Goal: Information Seeking & Learning: Learn about a topic

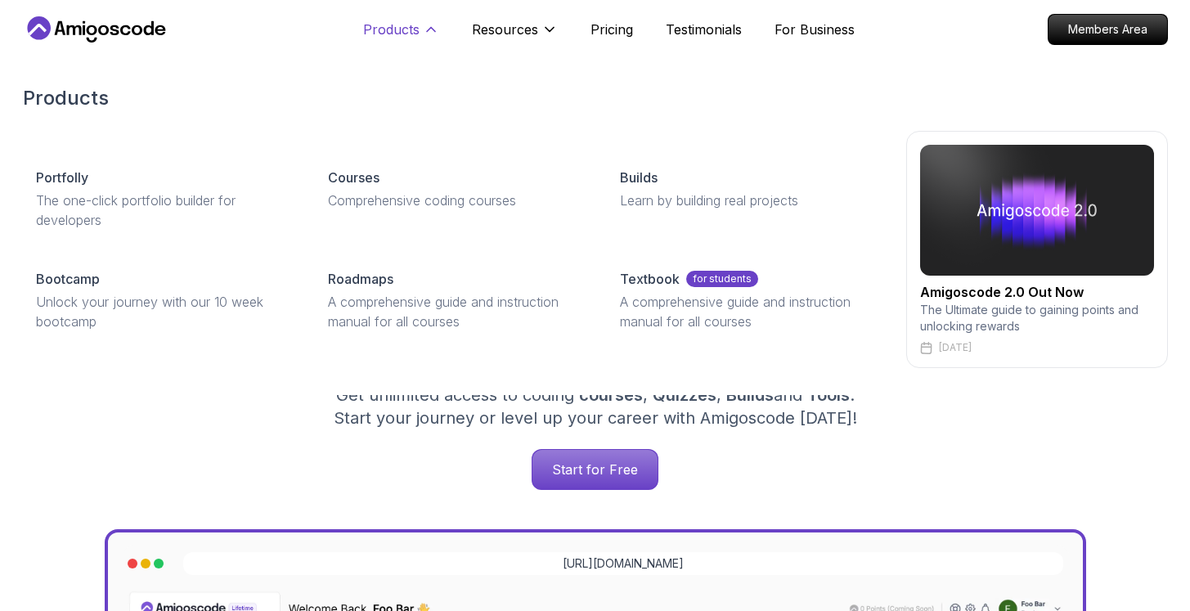
click at [400, 34] on p "Products" at bounding box center [391, 30] width 56 height 20
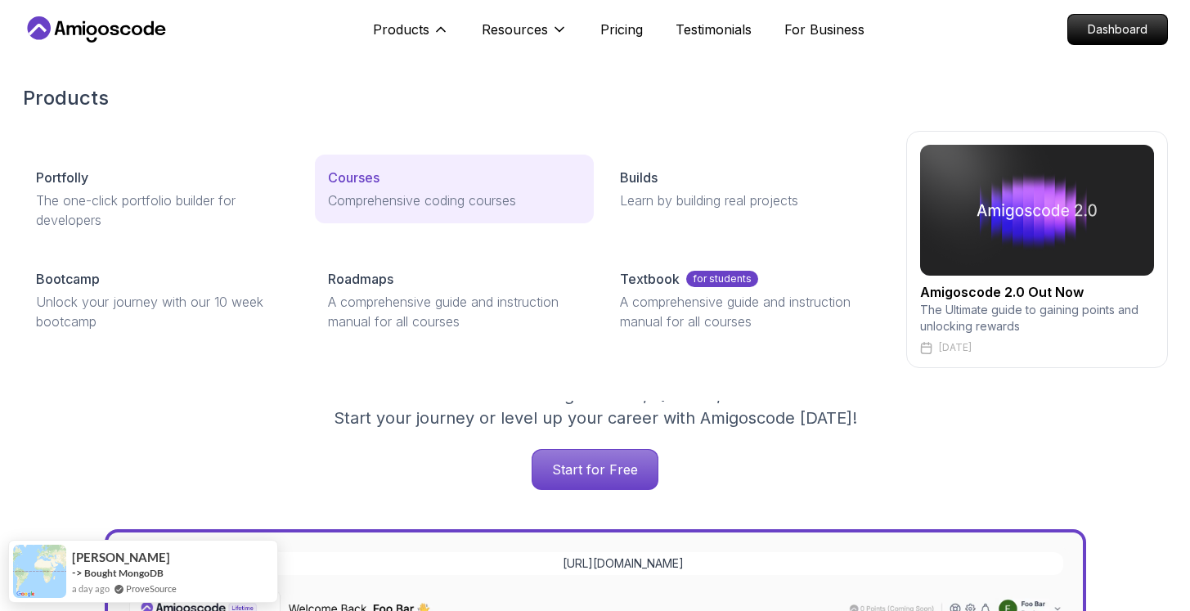
click at [353, 165] on link "Courses Comprehensive coding courses" at bounding box center [454, 189] width 279 height 69
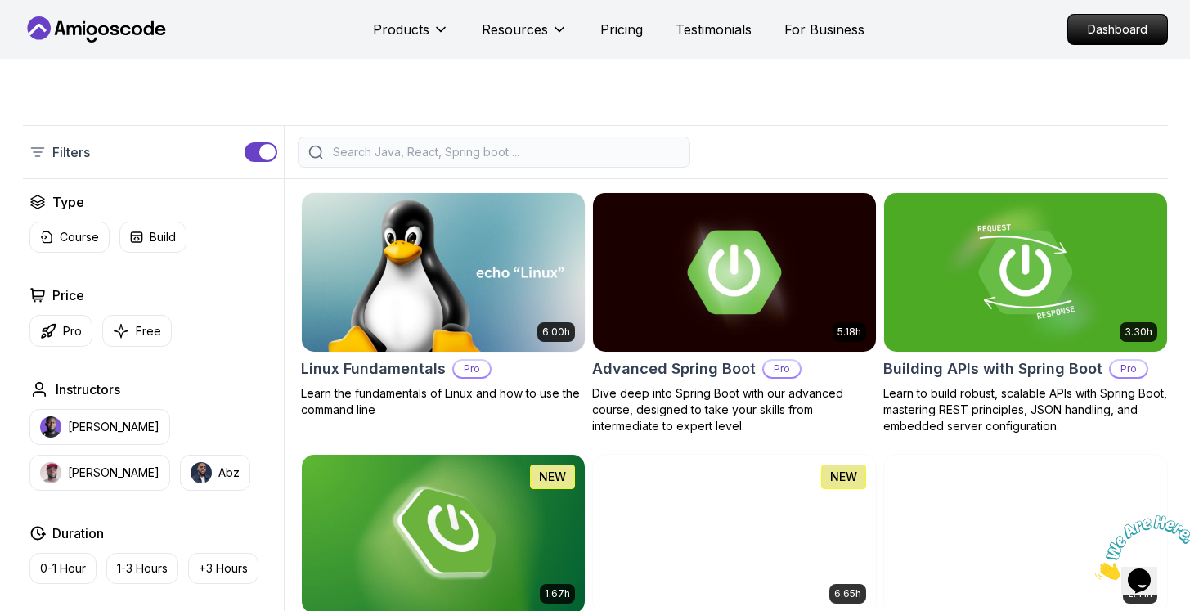
scroll to position [332, 0]
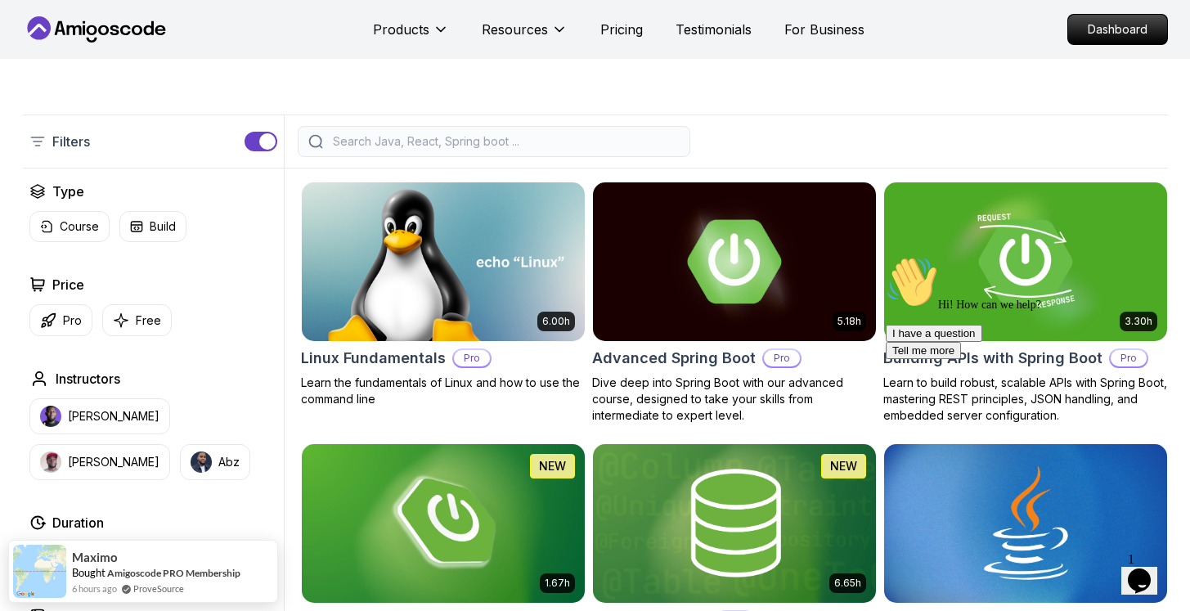
click at [69, 33] on icon at bounding box center [96, 29] width 147 height 26
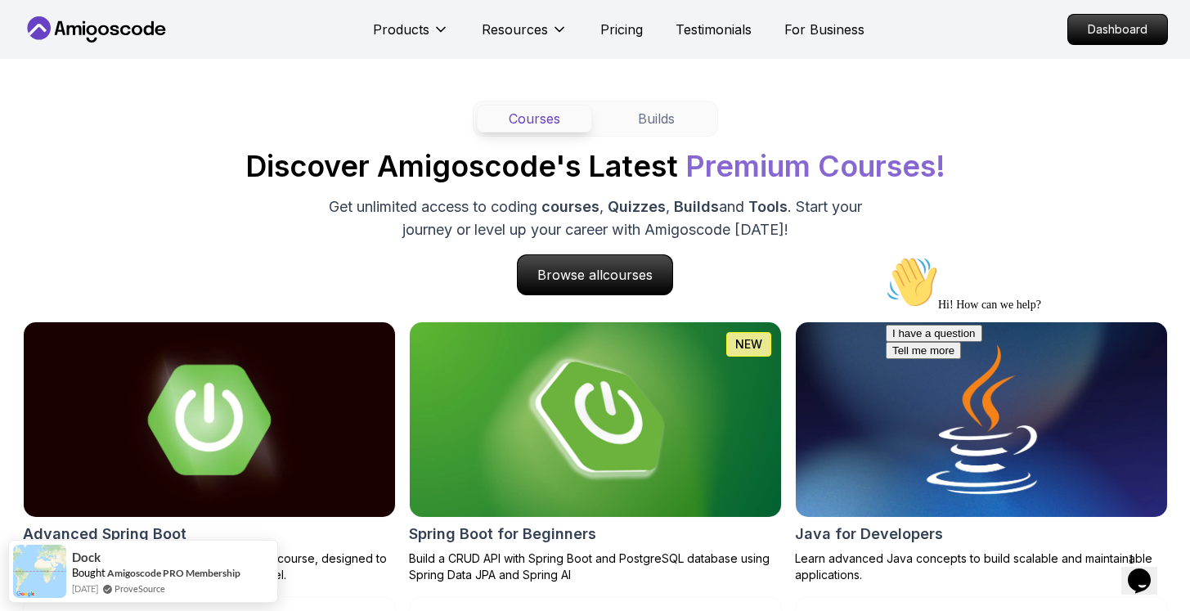
scroll to position [1502, 0]
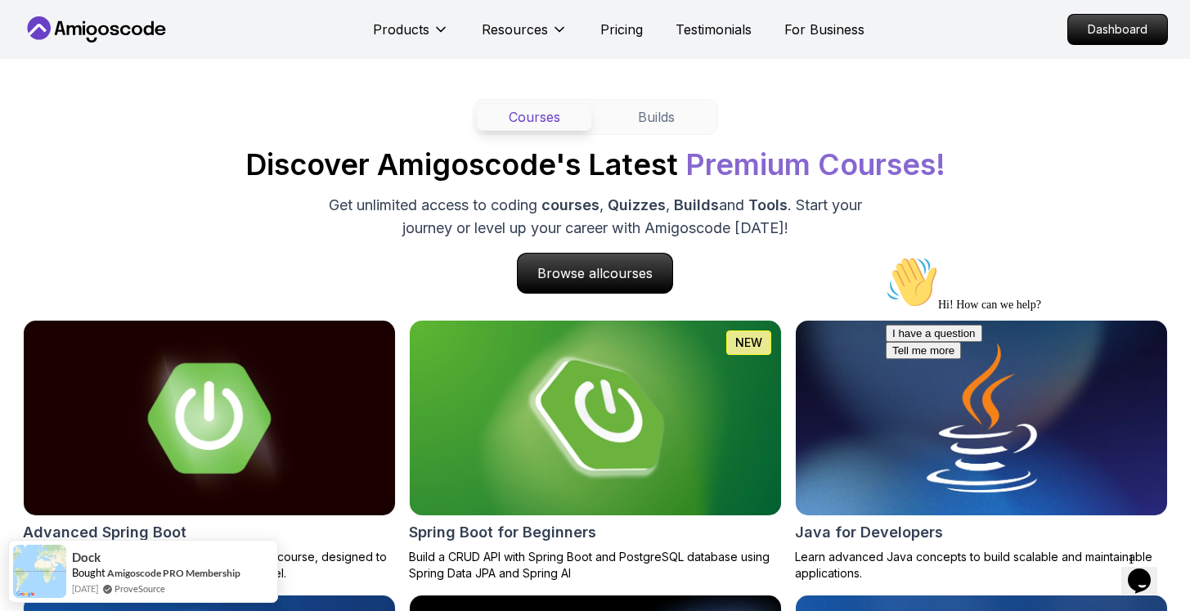
click at [1143, 581] on icon "Chat widget" at bounding box center [1139, 581] width 23 height 25
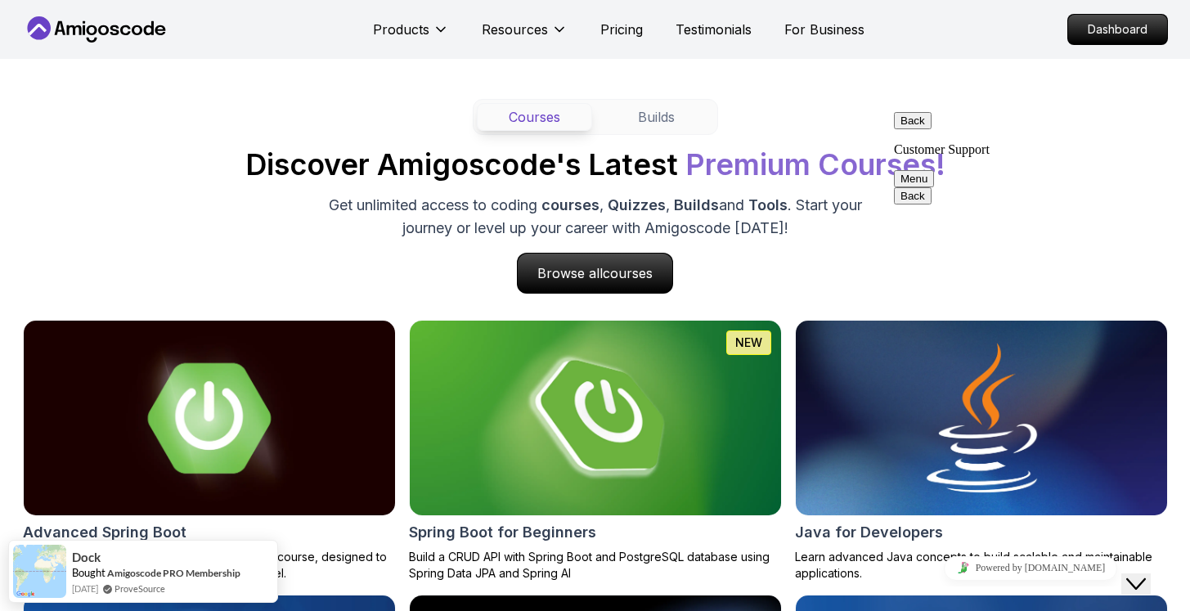
click at [1143, 581] on button "Close Chat This icon closes the chat window." at bounding box center [1136, 583] width 29 height 21
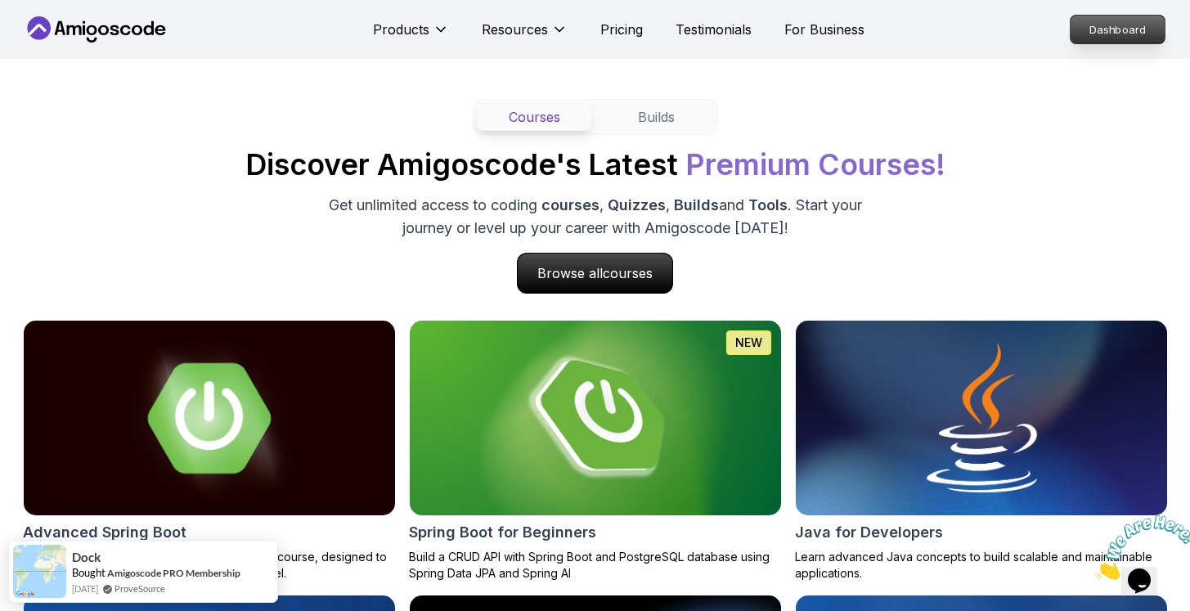
click at [1161, 33] on p "Dashboard" at bounding box center [1118, 30] width 94 height 28
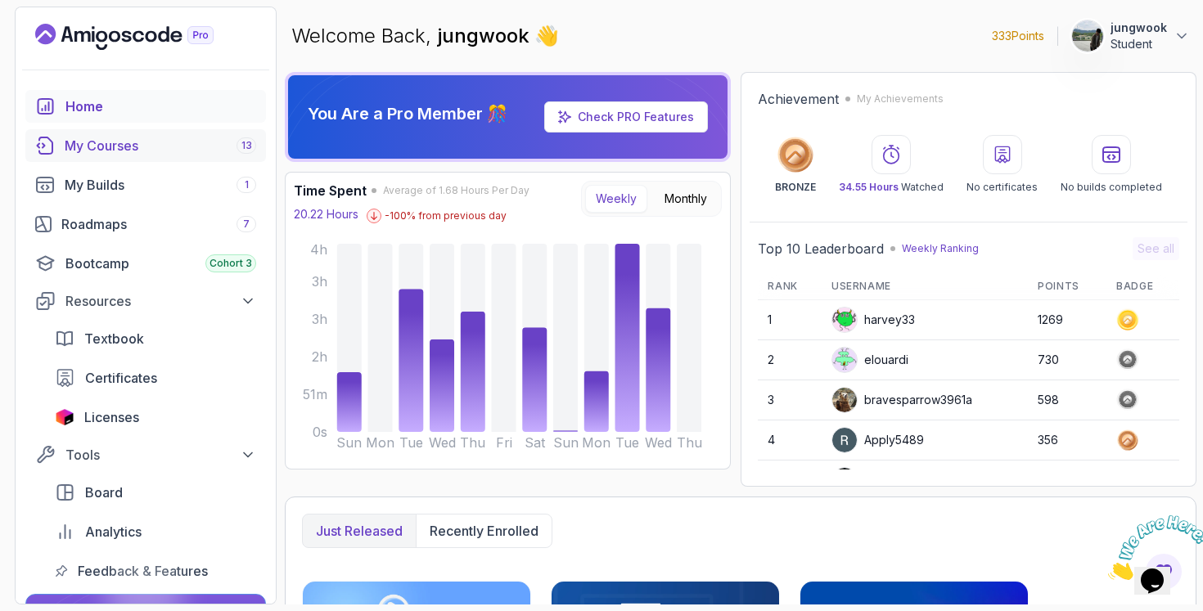
click at [169, 155] on link "My Courses 13" at bounding box center [145, 145] width 241 height 33
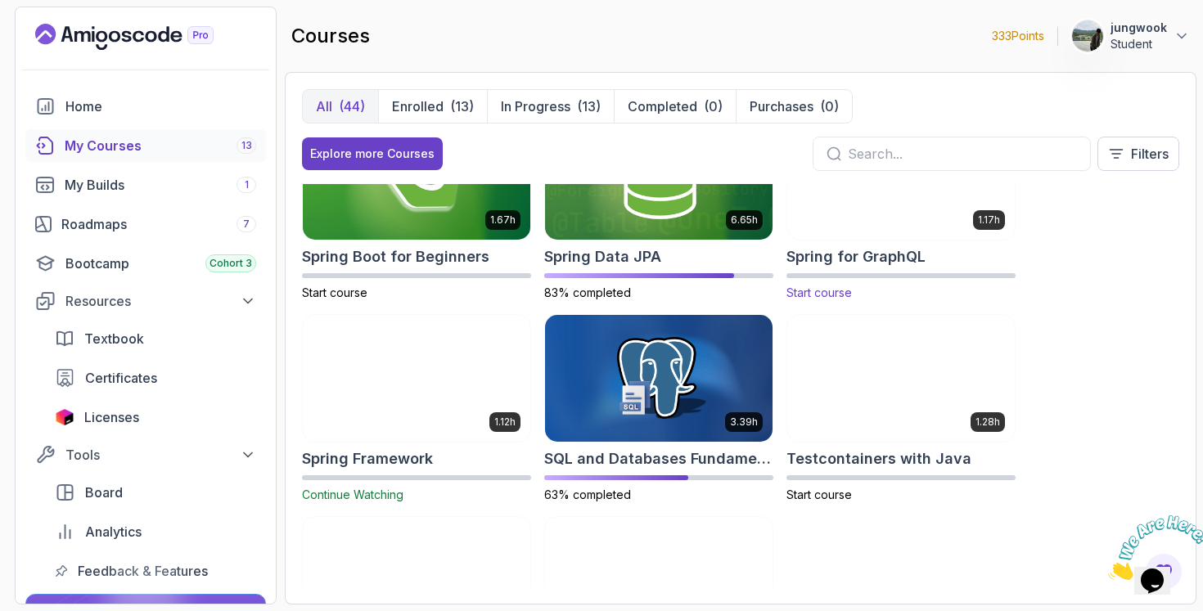
scroll to position [2498, 0]
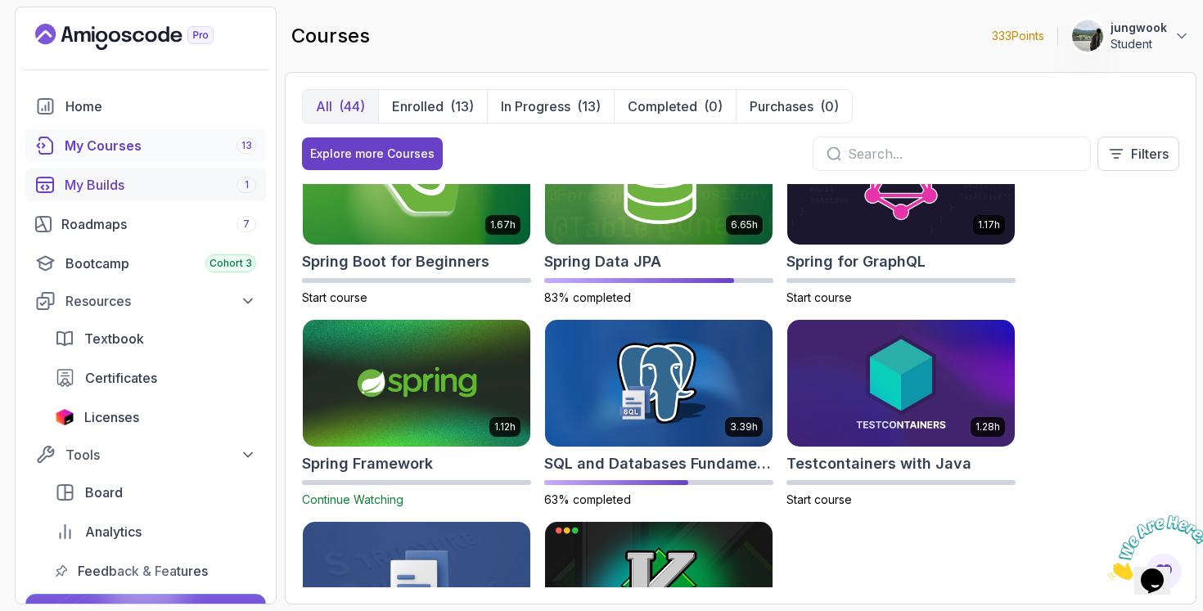
click at [214, 179] on div "My Builds 1" at bounding box center [160, 185] width 191 height 20
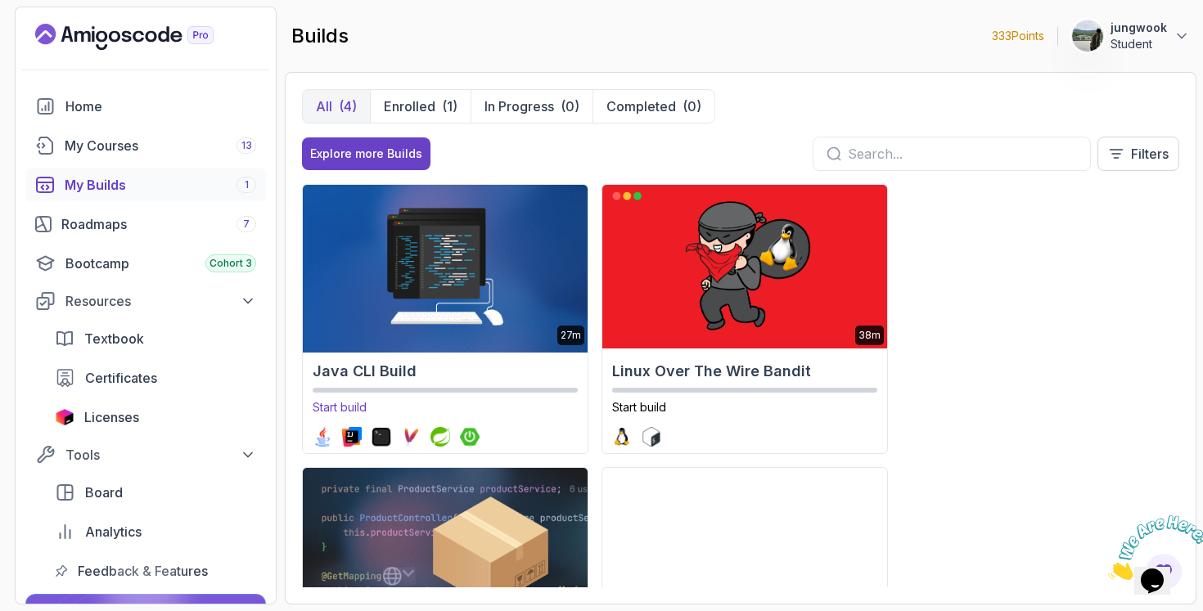
scroll to position [72, 0]
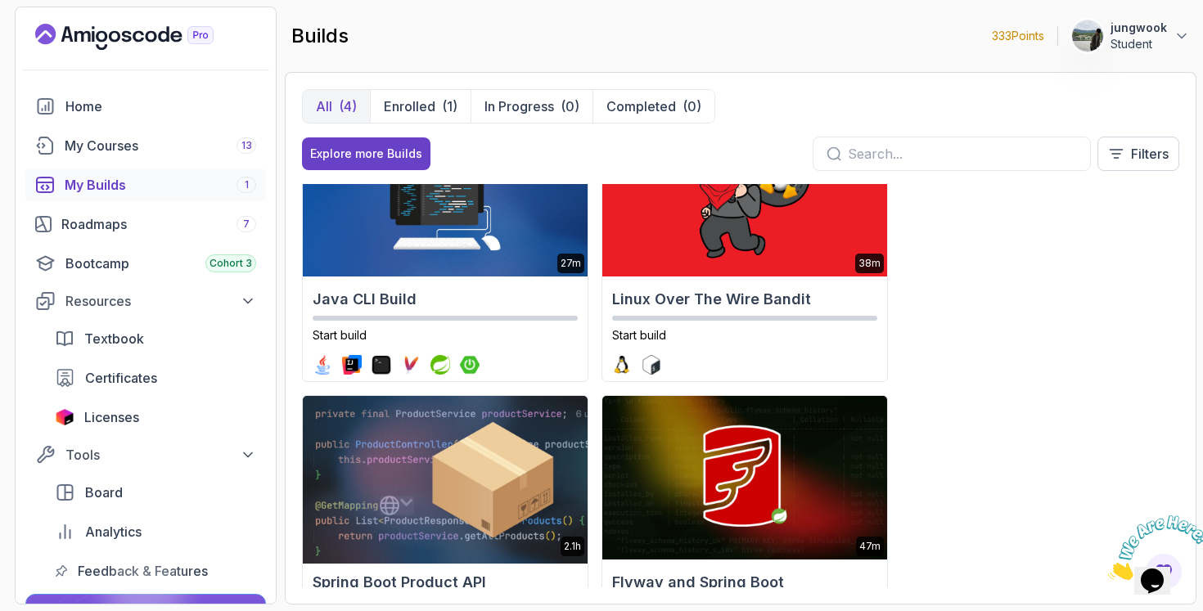
click at [445, 414] on img at bounding box center [444, 478] width 299 height 172
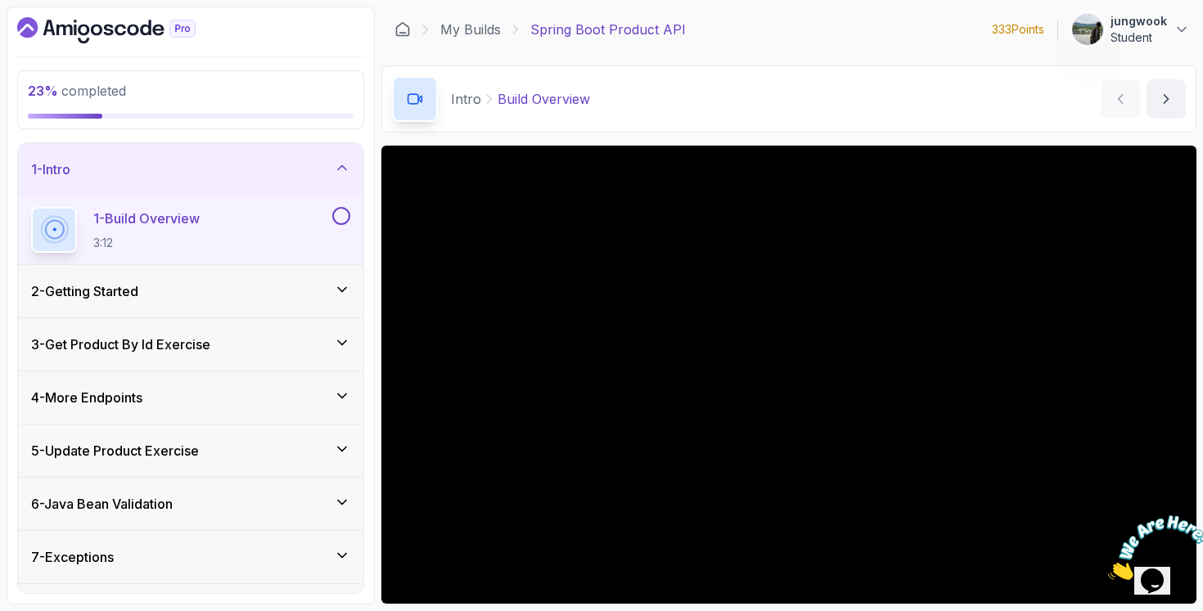
scroll to position [43, 0]
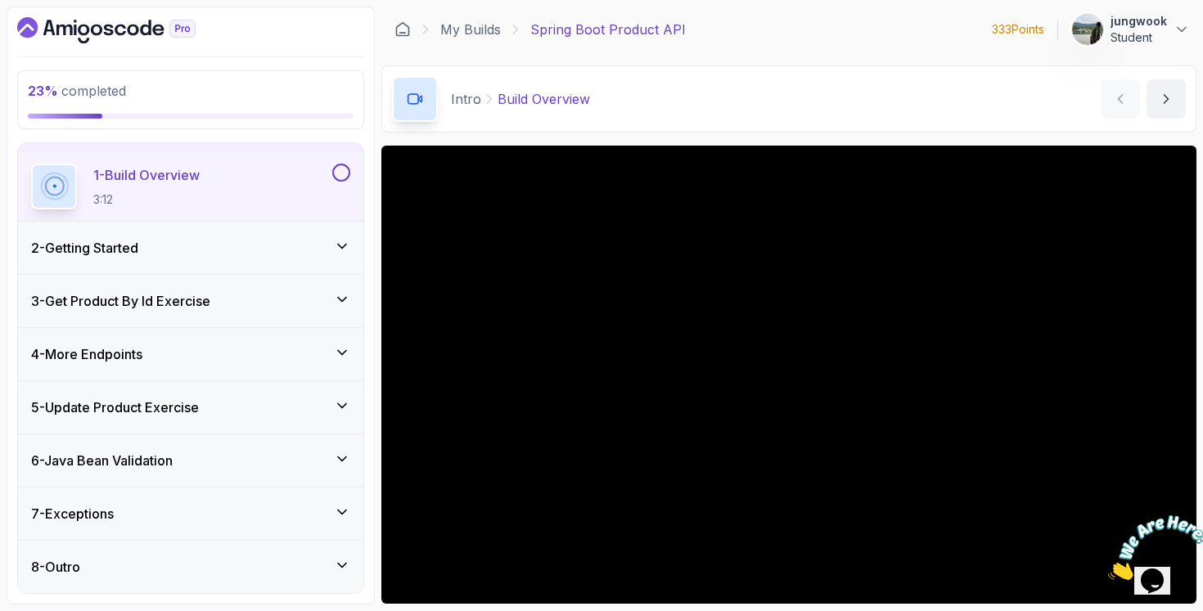
click at [238, 238] on div "2 - Getting Started" at bounding box center [190, 248] width 319 height 20
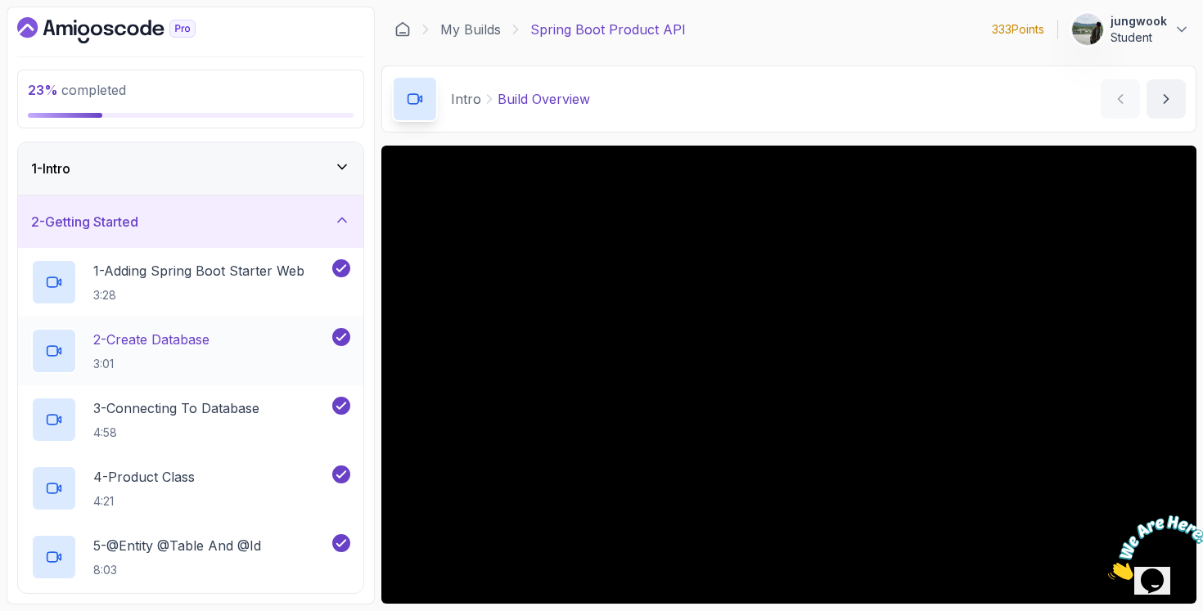
scroll to position [456, 0]
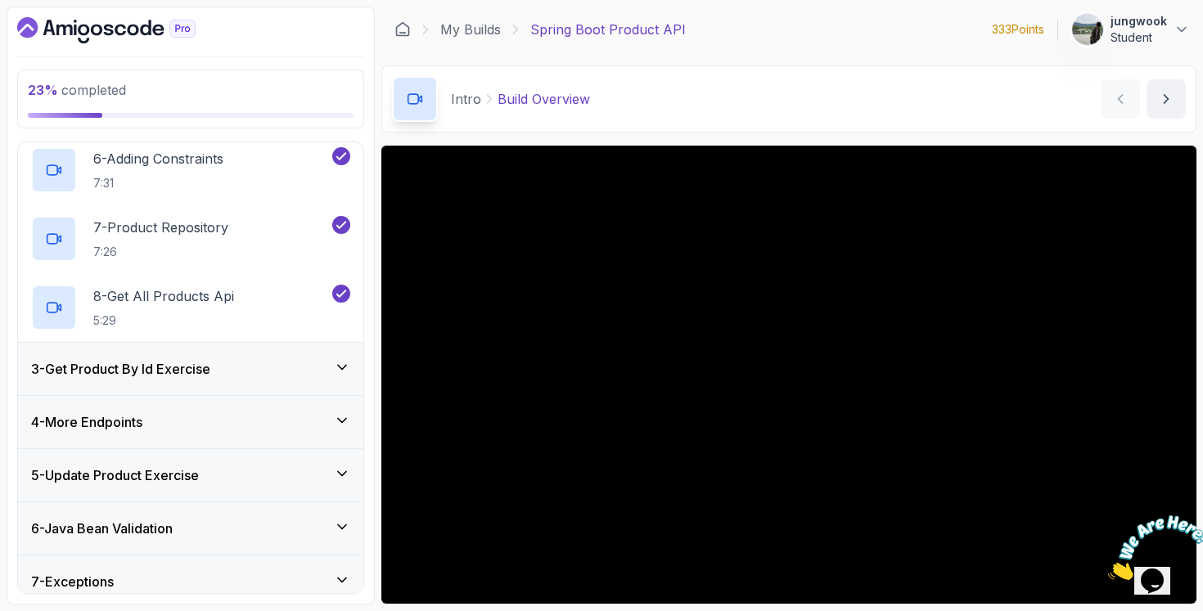
click at [305, 388] on div "3 - Get Product By Id Exercise" at bounding box center [190, 369] width 345 height 52
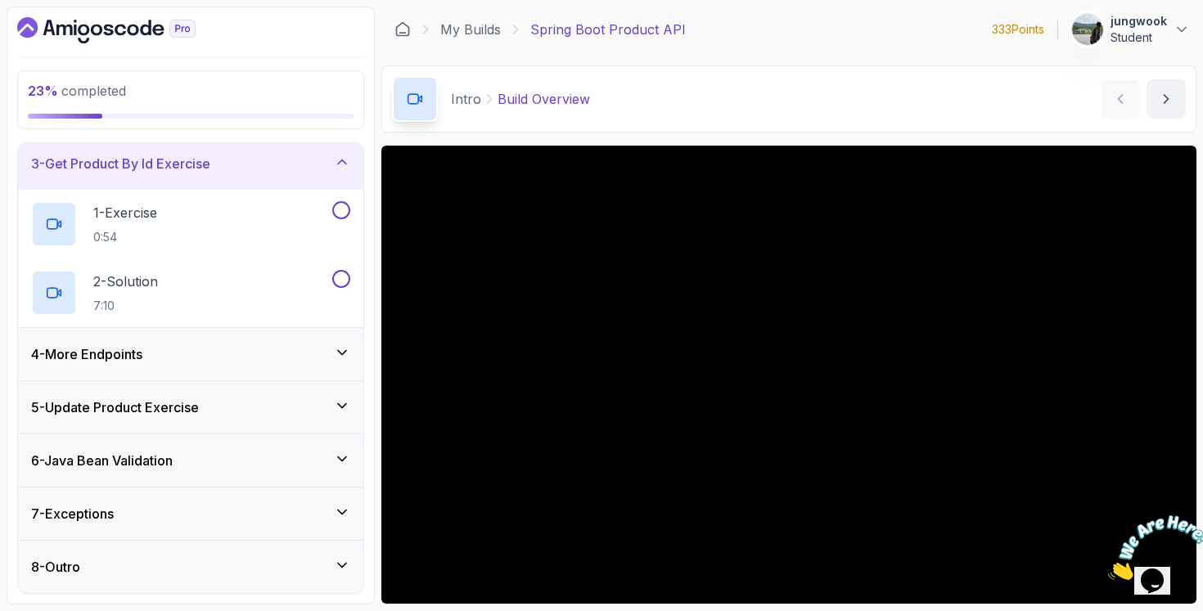
scroll to position [0, 0]
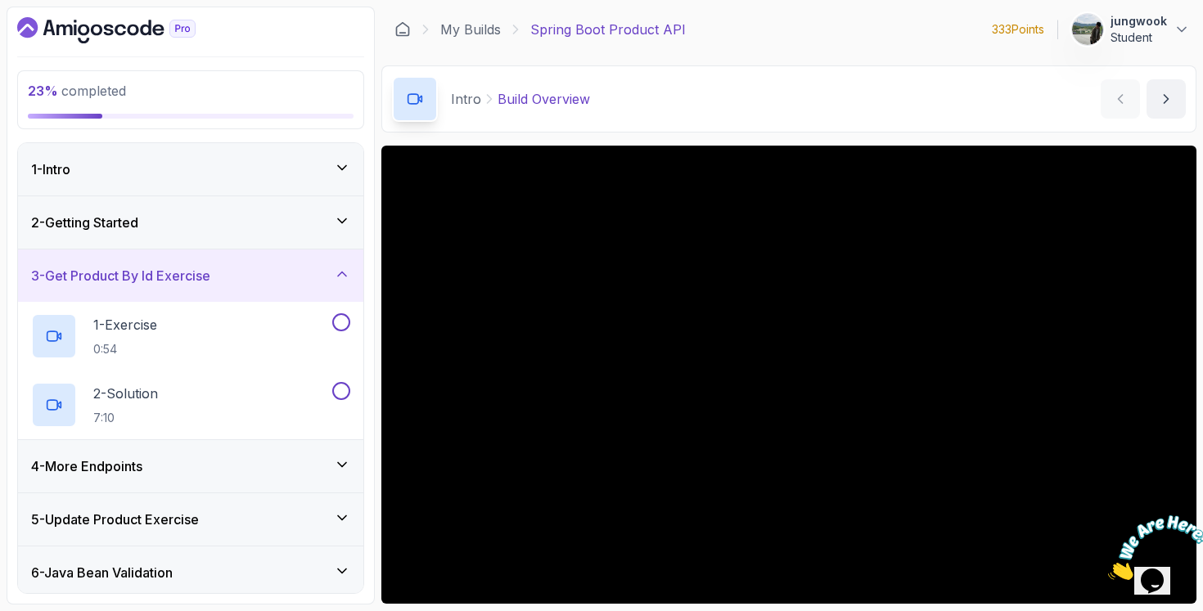
click at [284, 244] on div "2 - Getting Started" at bounding box center [190, 222] width 345 height 52
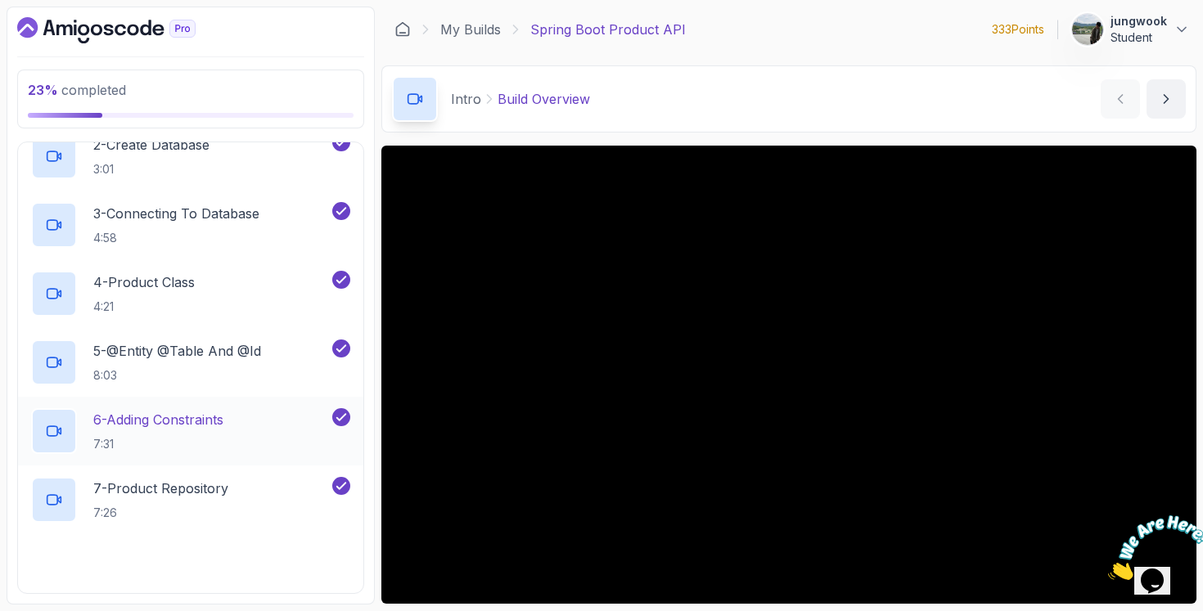
scroll to position [339, 0]
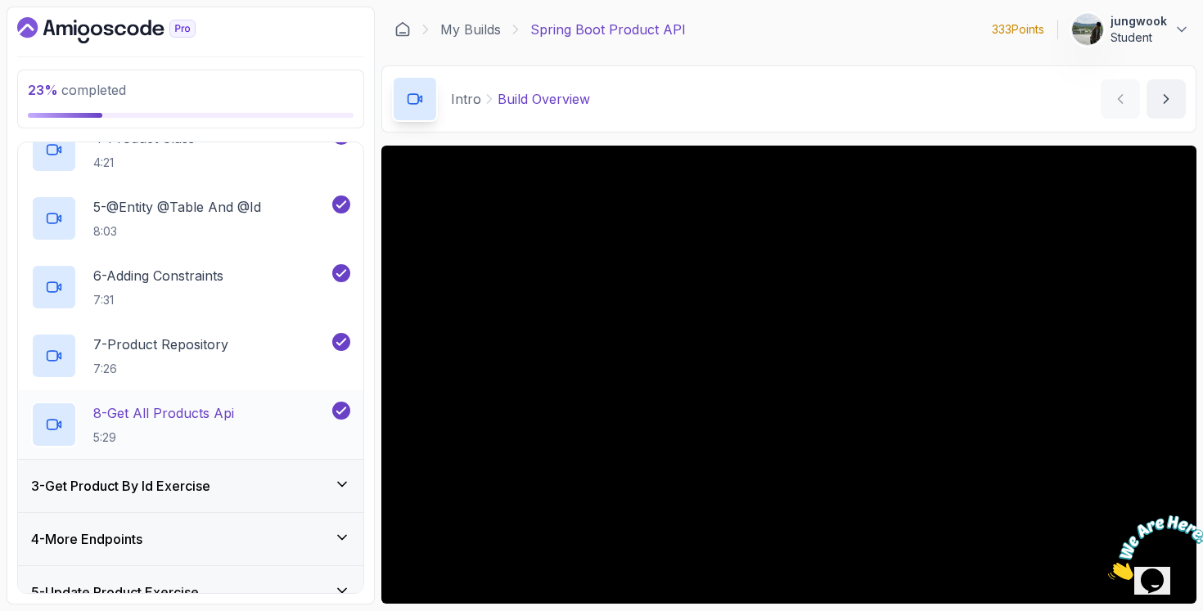
click at [277, 421] on div "8 - Get All Products Api 5:29" at bounding box center [180, 425] width 298 height 46
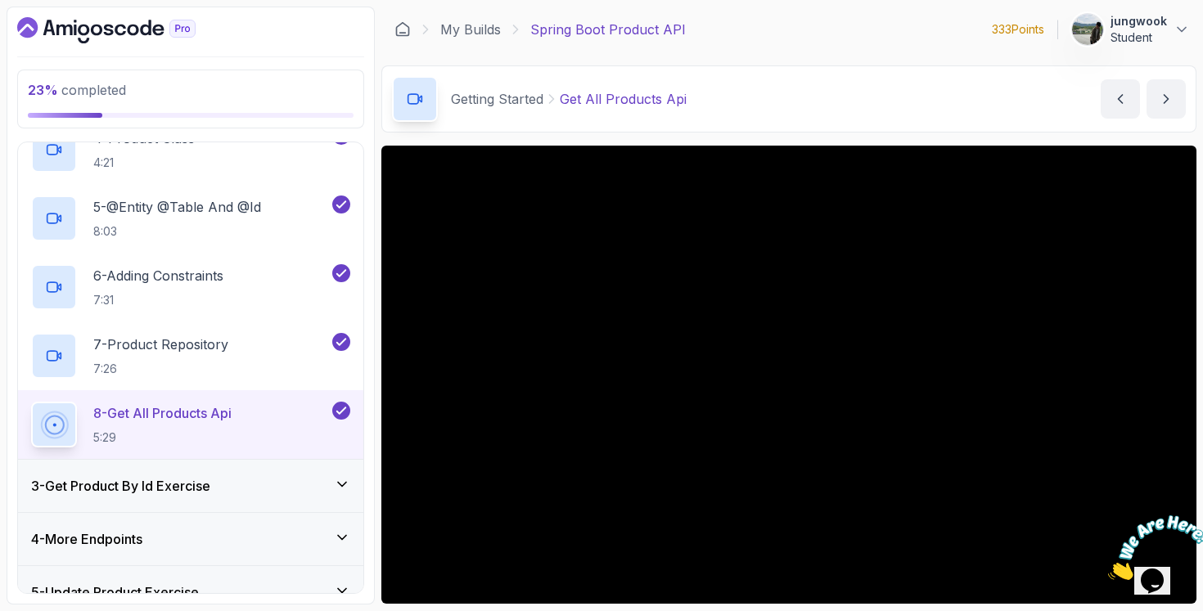
scroll to position [22, 0]
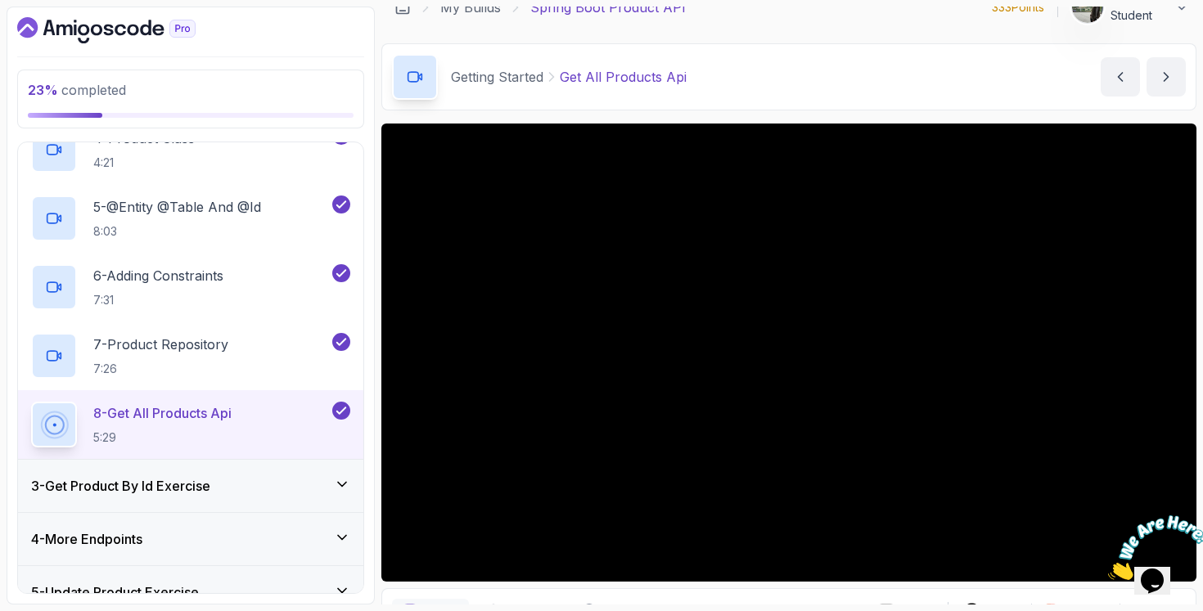
click at [342, 475] on div "3 - Get Product By Id Exercise" at bounding box center [190, 486] width 345 height 52
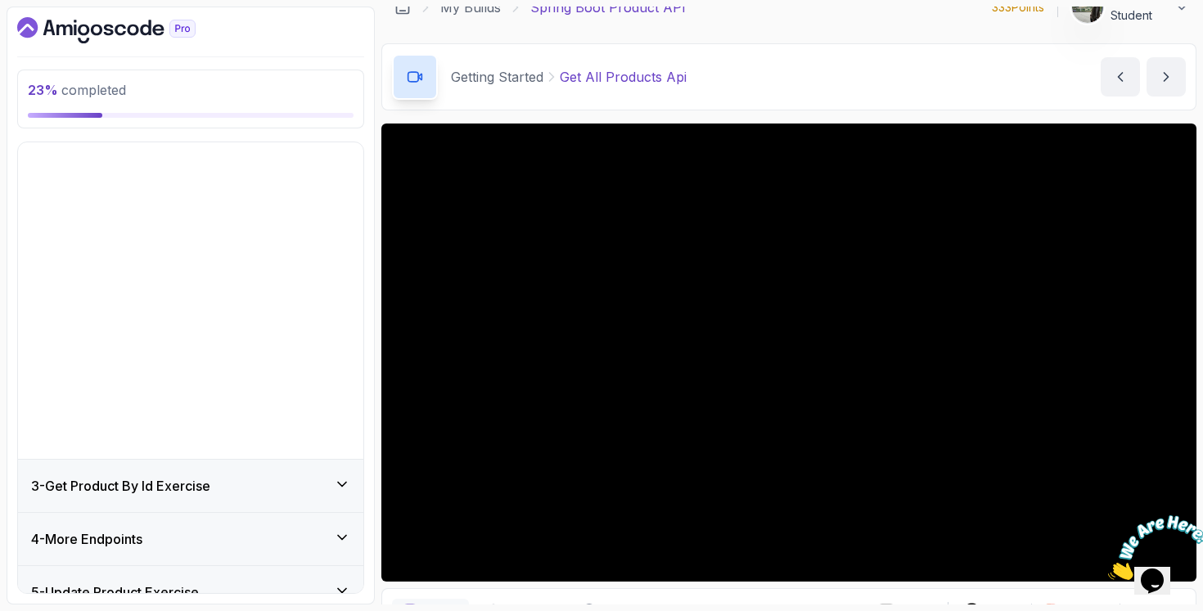
scroll to position [0, 0]
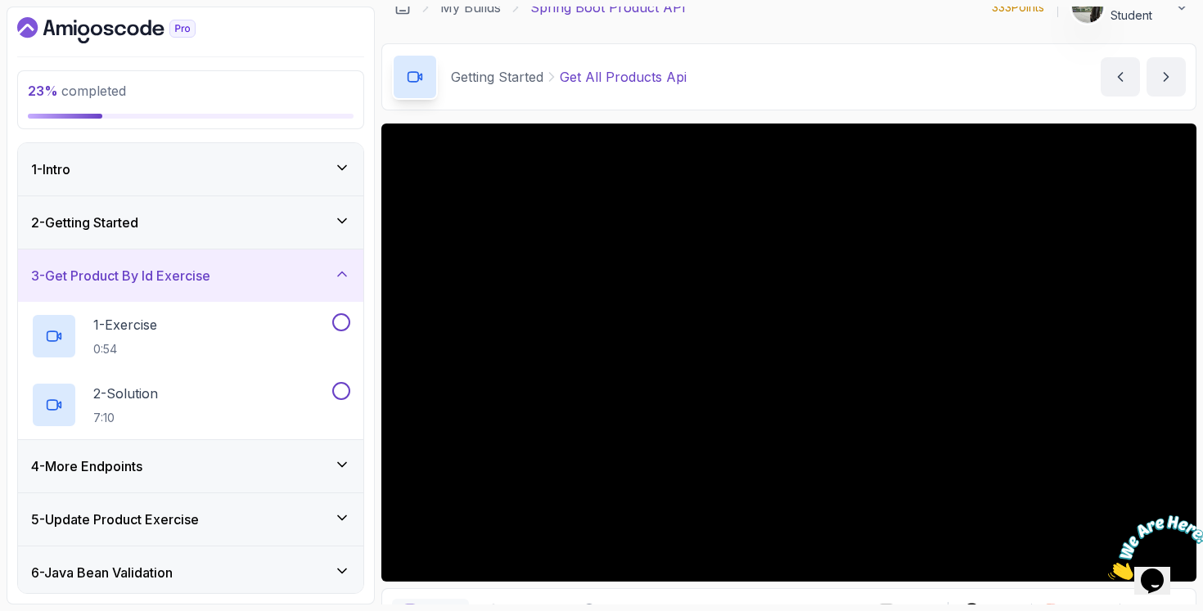
click at [290, 469] on div "4 - More Endpoints" at bounding box center [190, 467] width 319 height 20
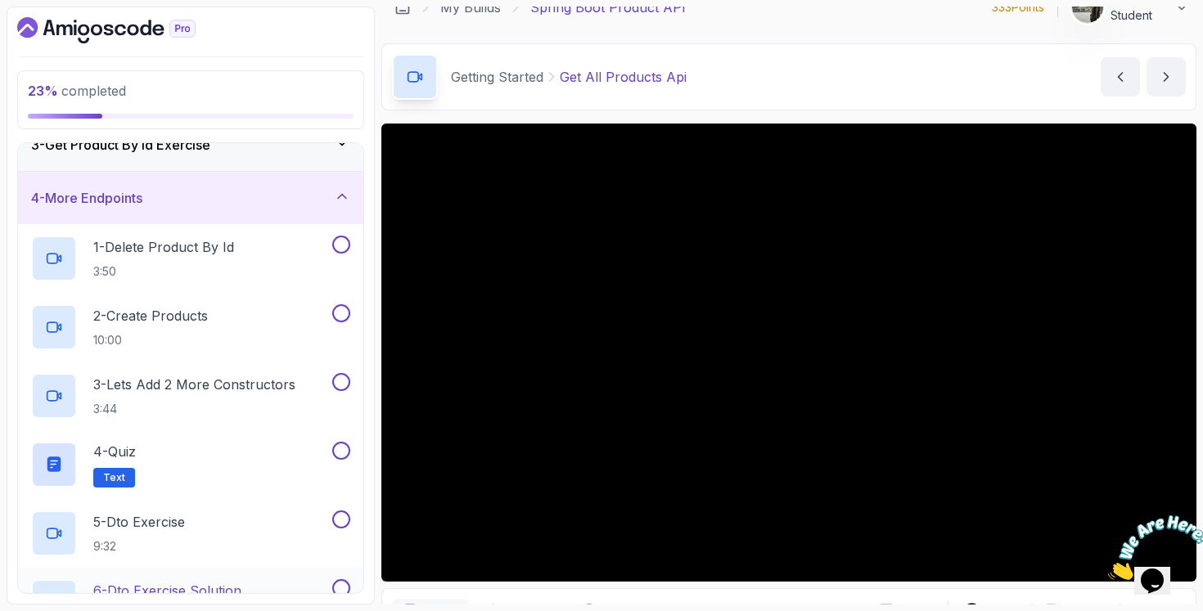
scroll to position [118, 0]
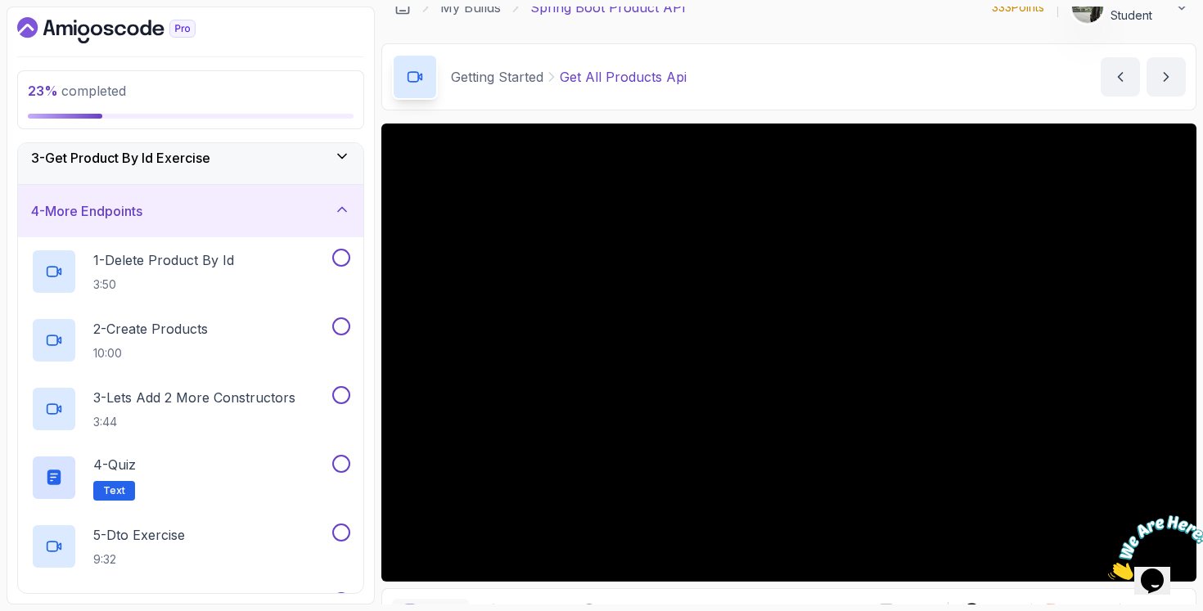
click at [268, 143] on div "3 - Get Product By Id Exercise" at bounding box center [190, 158] width 345 height 52
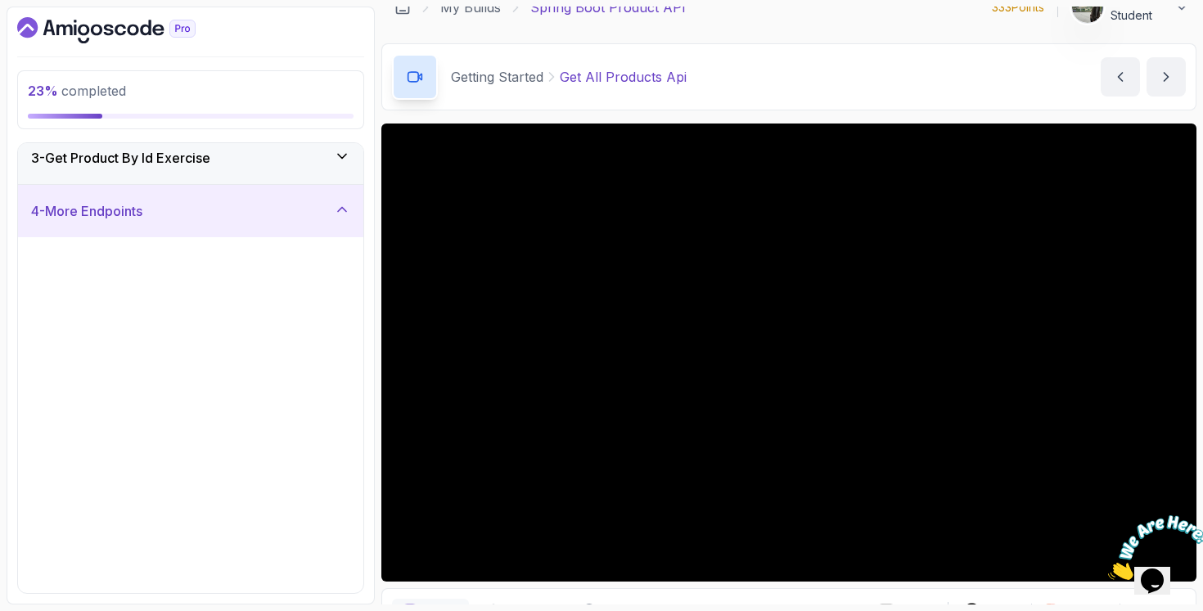
scroll to position [0, 0]
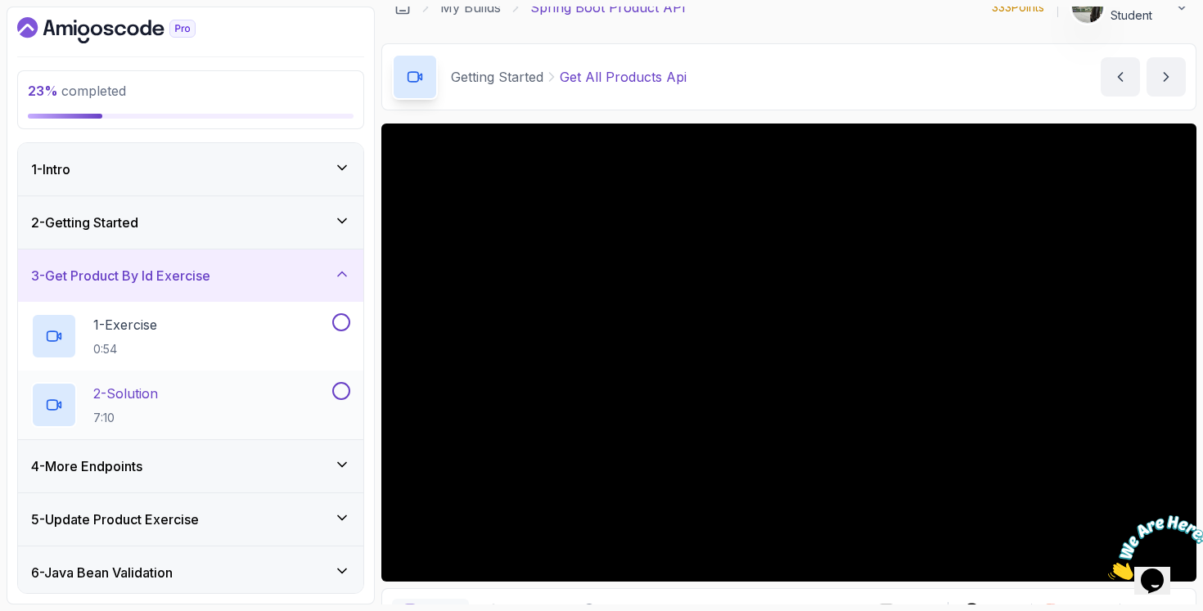
click at [234, 389] on div "2 - Solution 7:10" at bounding box center [180, 405] width 298 height 46
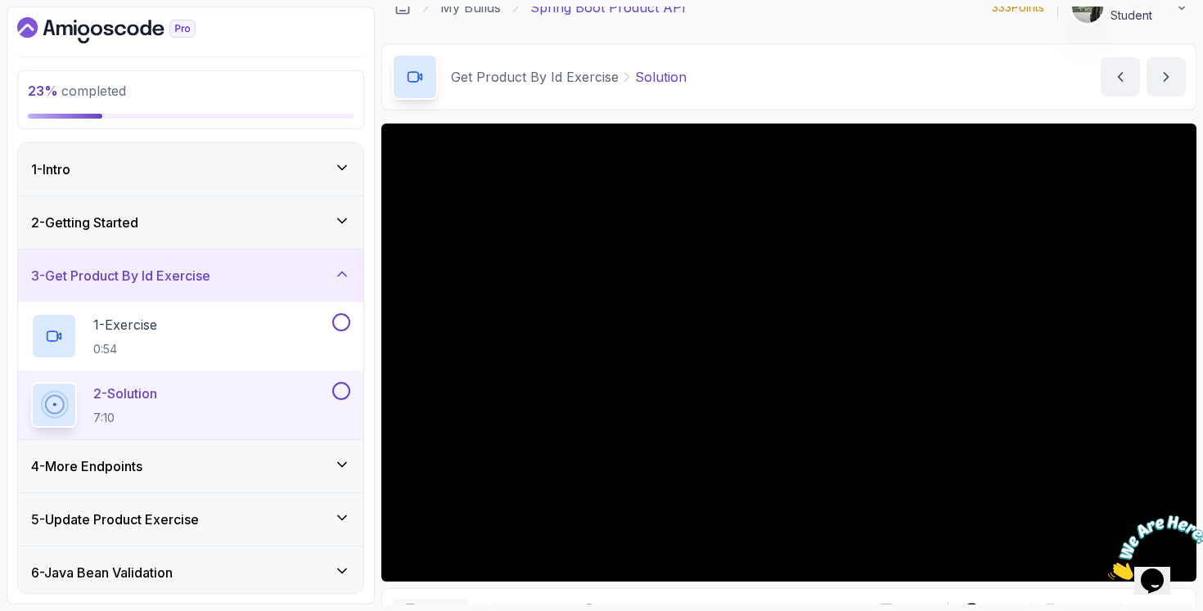
click at [1164, 578] on img at bounding box center [1158, 547] width 101 height 65
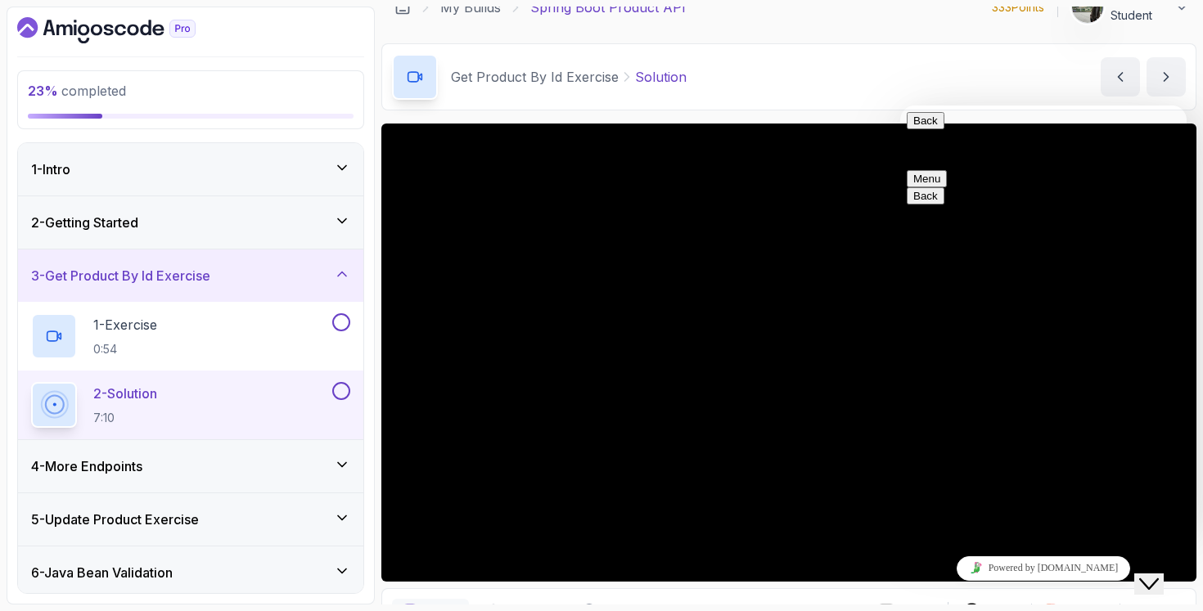
click at [1151, 574] on icon "Close Chat This icon closes the chat window." at bounding box center [1149, 584] width 20 height 20
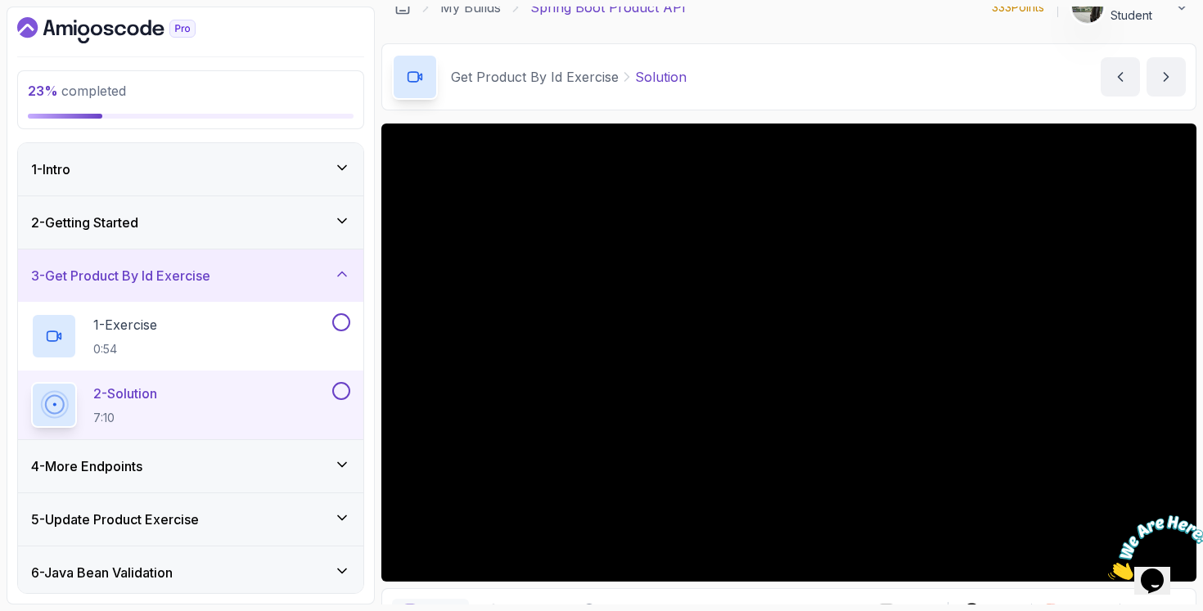
click at [1108, 569] on icon "Close" at bounding box center [1108, 576] width 0 height 14
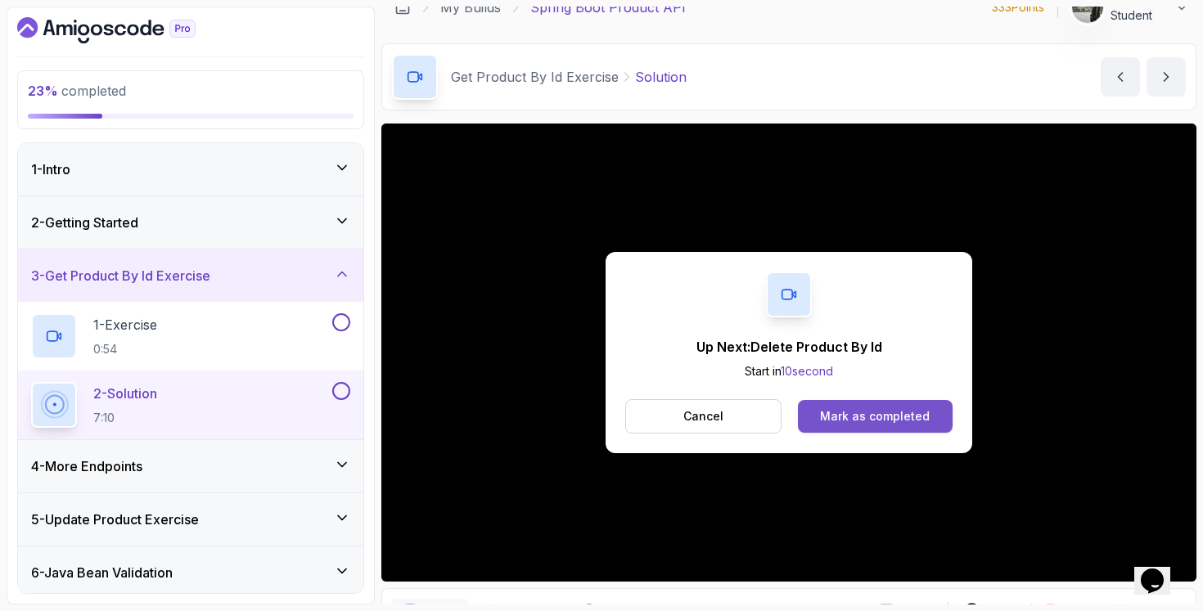
click at [884, 422] on div "Mark as completed" at bounding box center [875, 416] width 110 height 16
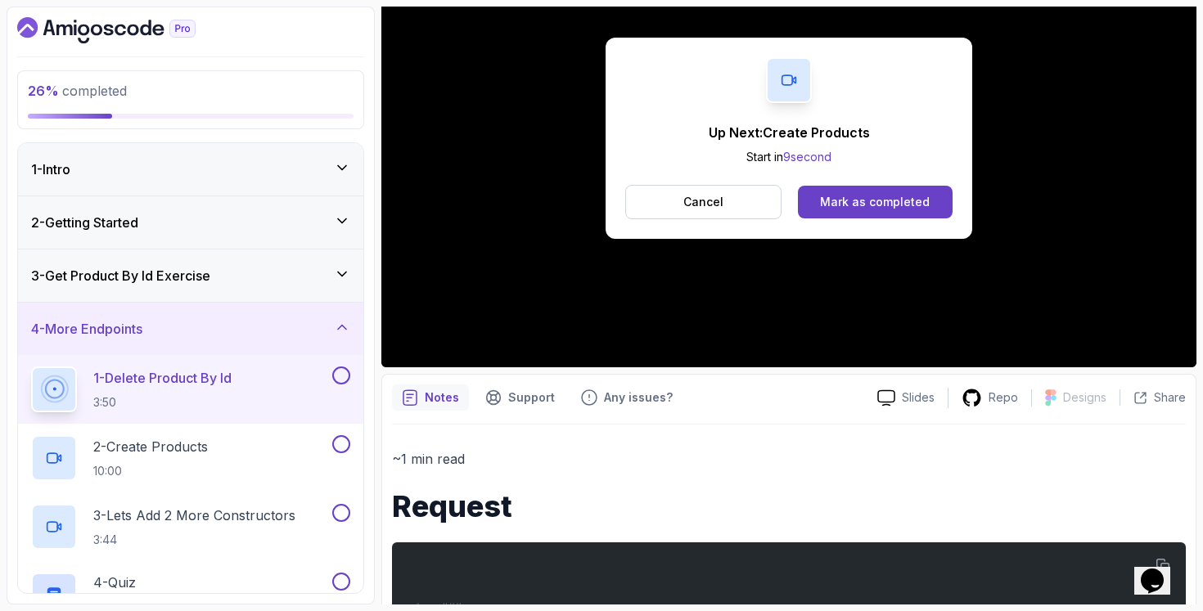
scroll to position [317, 0]
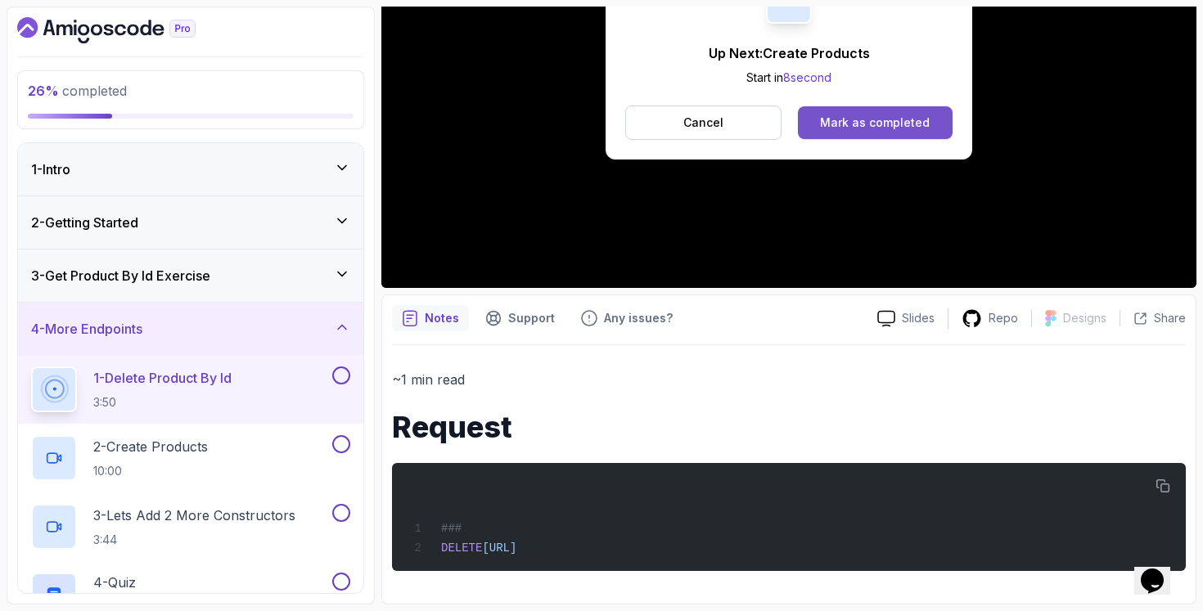
click at [904, 133] on button "Mark as completed" at bounding box center [875, 122] width 155 height 33
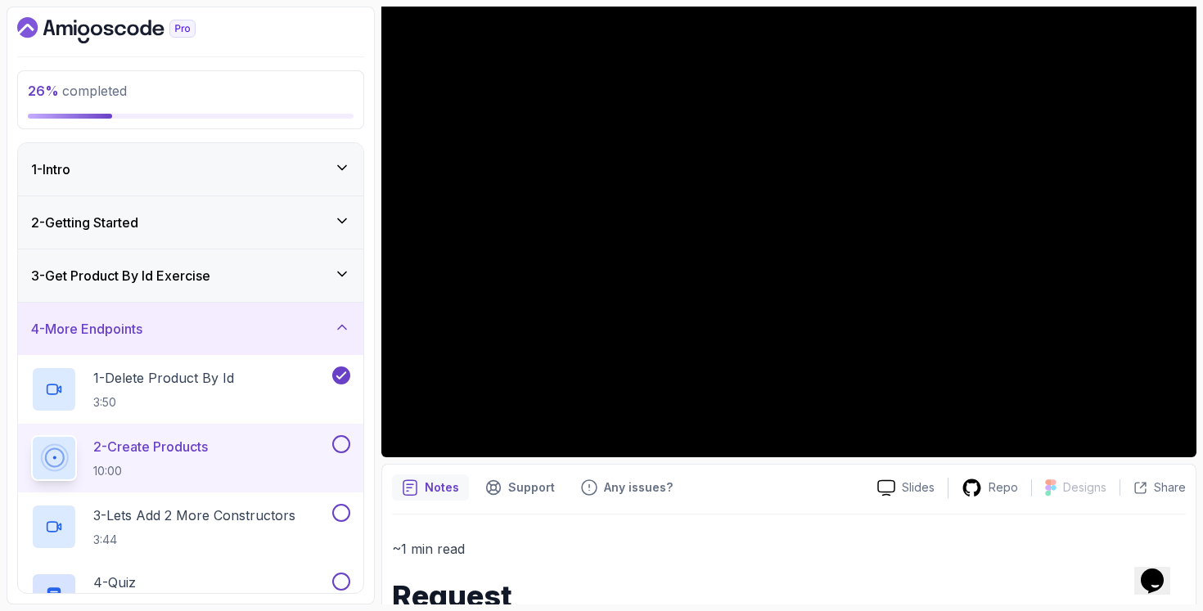
scroll to position [110, 0]
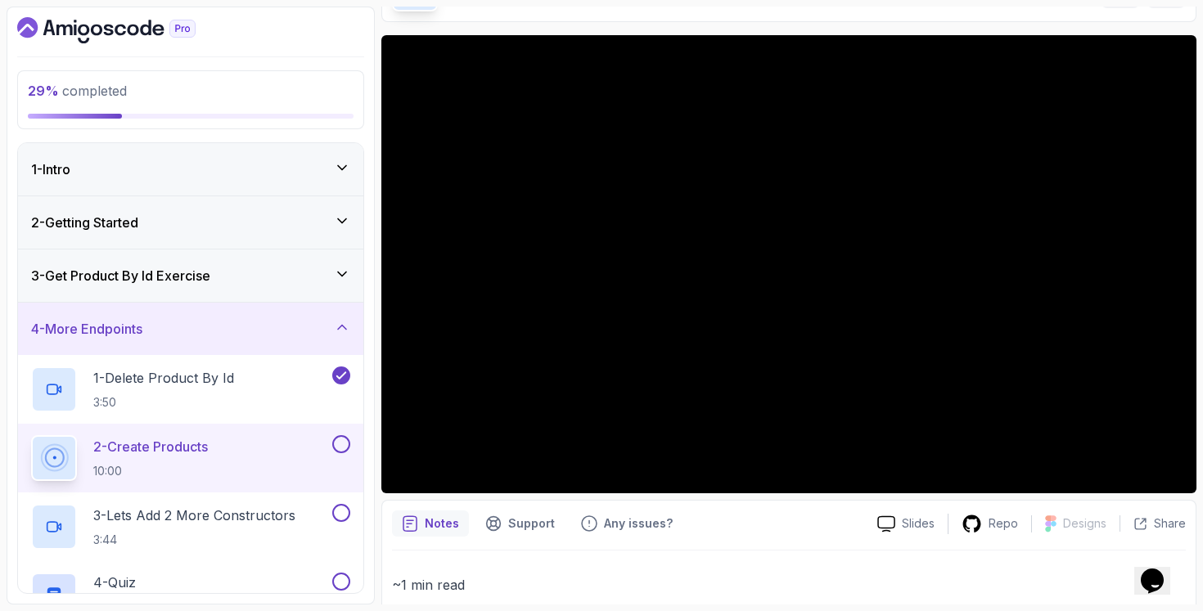
click at [174, 349] on div "4 - More Endpoints" at bounding box center [190, 329] width 345 height 52
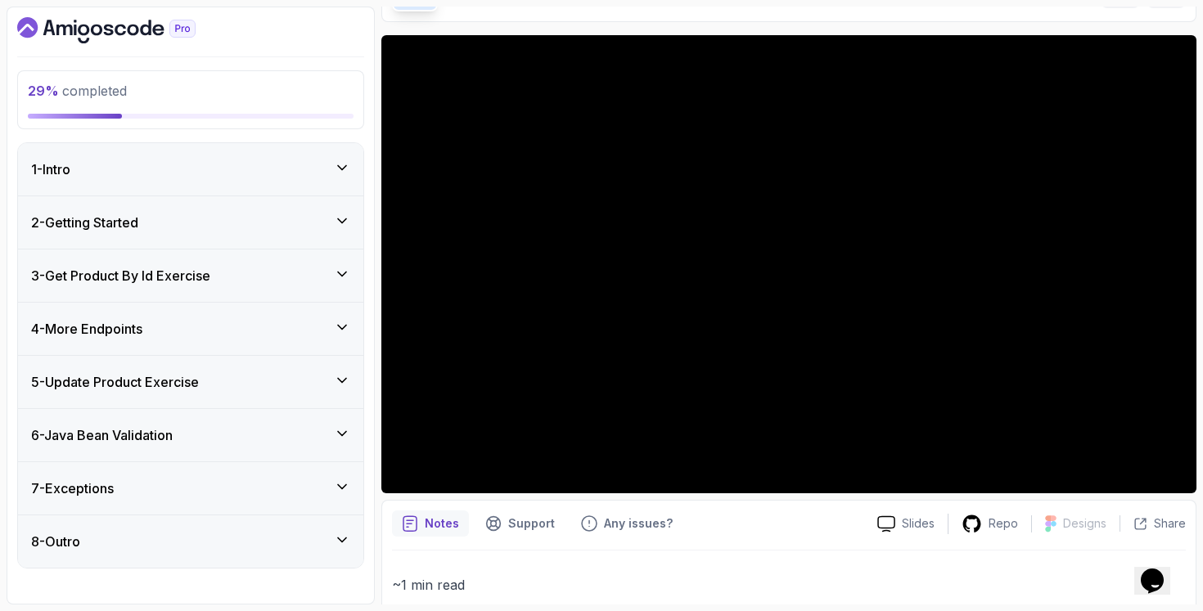
click at [187, 351] on div "4 - More Endpoints" at bounding box center [190, 329] width 345 height 52
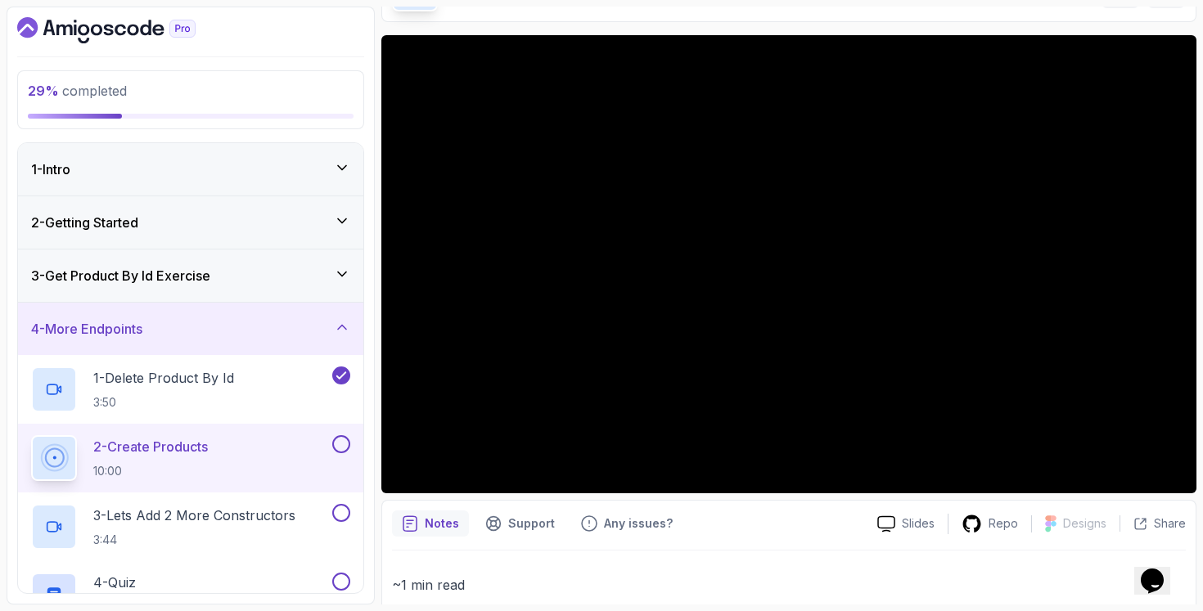
click at [178, 303] on div "4 - More Endpoints" at bounding box center [190, 329] width 345 height 52
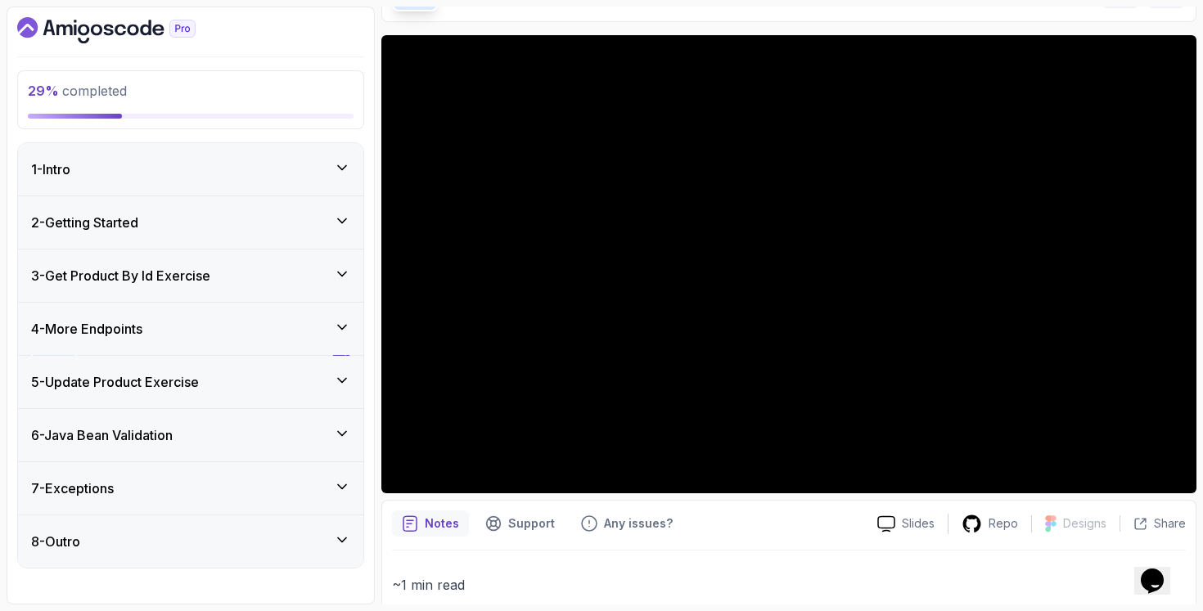
click at [183, 288] on div "3 - Get Product By Id Exercise" at bounding box center [190, 276] width 345 height 52
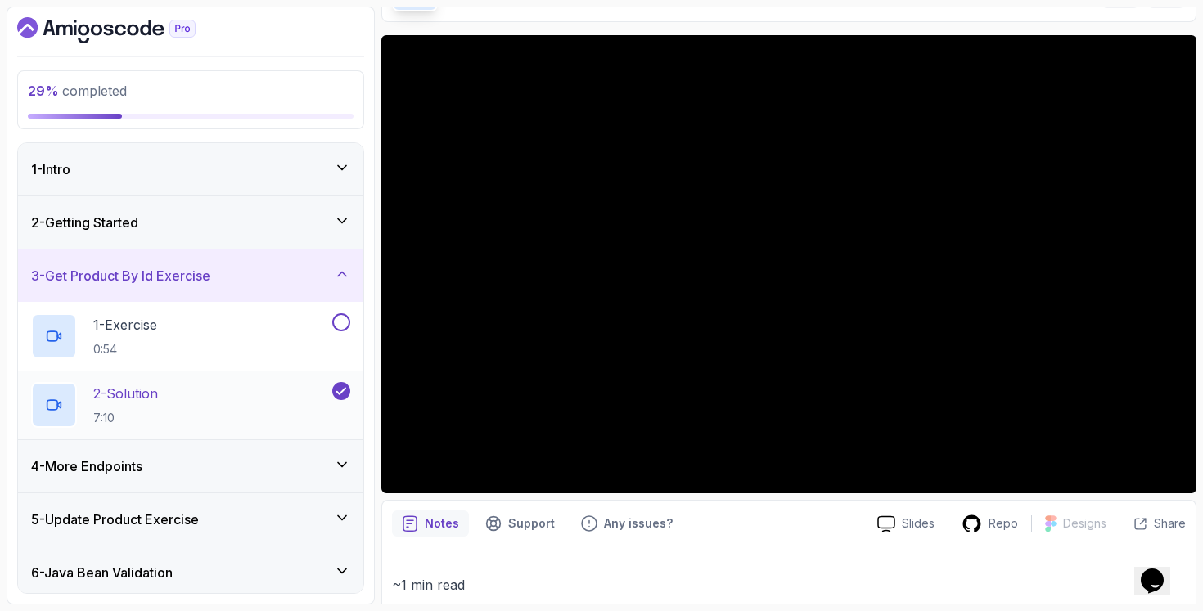
click at [154, 403] on h2 "2 - Solution 7:10" at bounding box center [125, 405] width 65 height 43
click at [158, 393] on p "2 - Solution" at bounding box center [125, 394] width 65 height 20
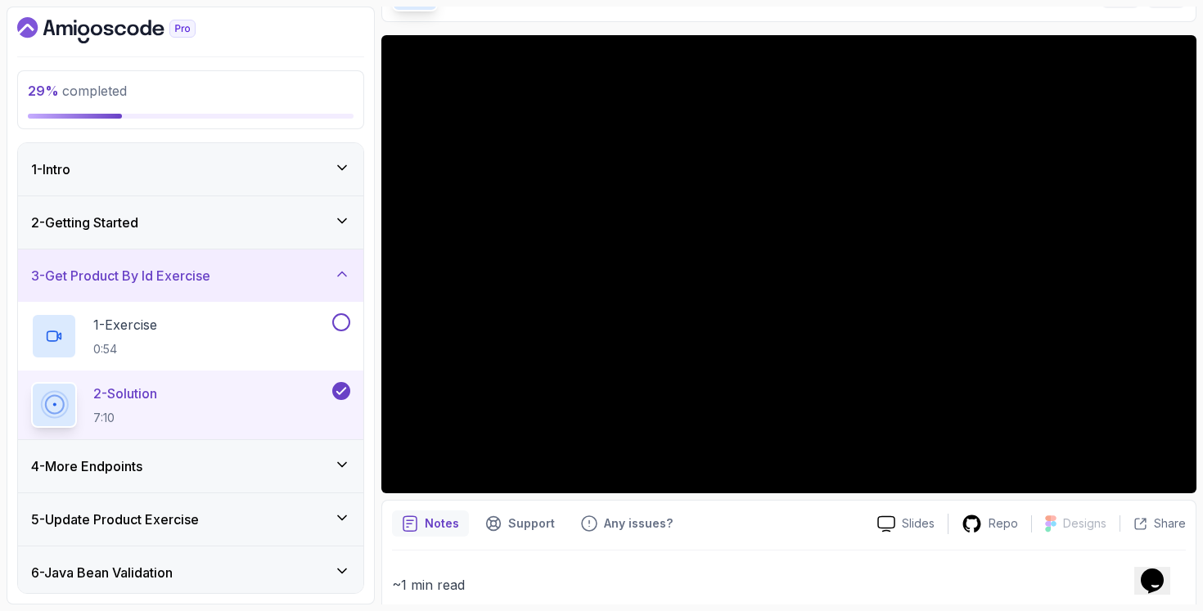
click at [263, 472] on div "4 - More Endpoints" at bounding box center [190, 467] width 319 height 20
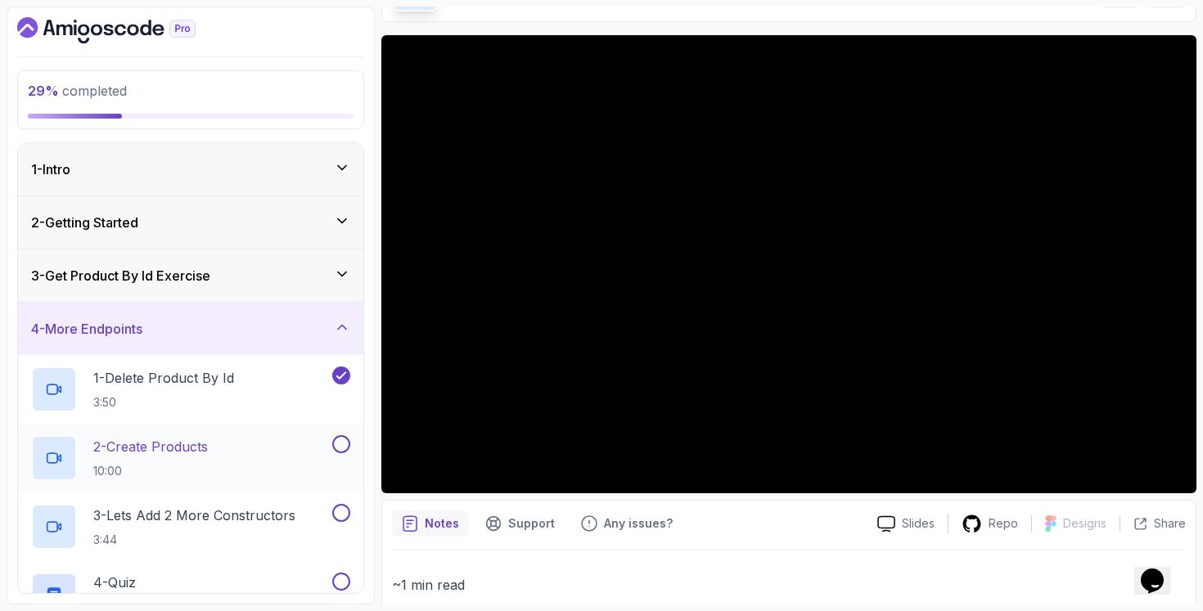
click at [239, 444] on div "2 - Create Products 10:00" at bounding box center [180, 458] width 298 height 46
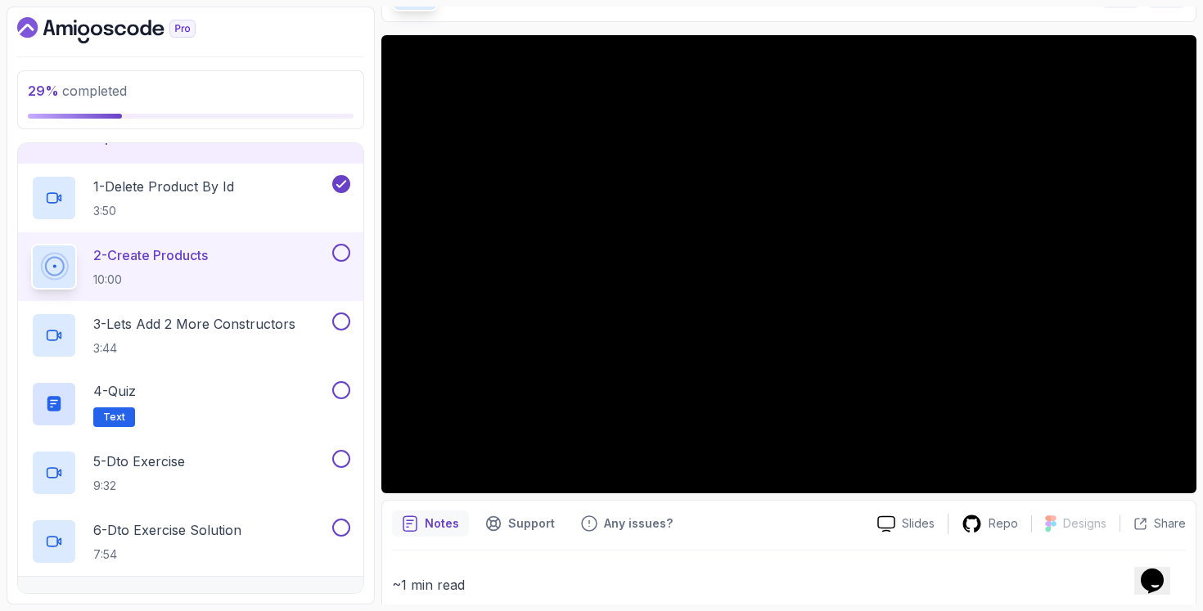
scroll to position [190, 0]
click at [346, 250] on button at bounding box center [341, 254] width 18 height 18
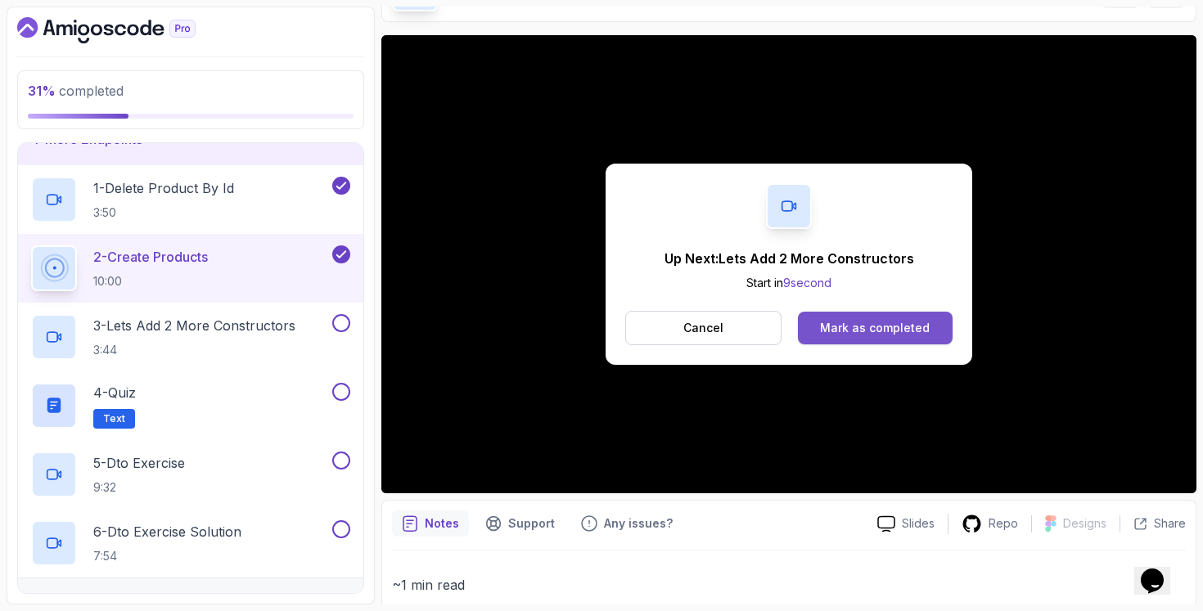
click at [854, 322] on div "Mark as completed" at bounding box center [875, 328] width 110 height 16
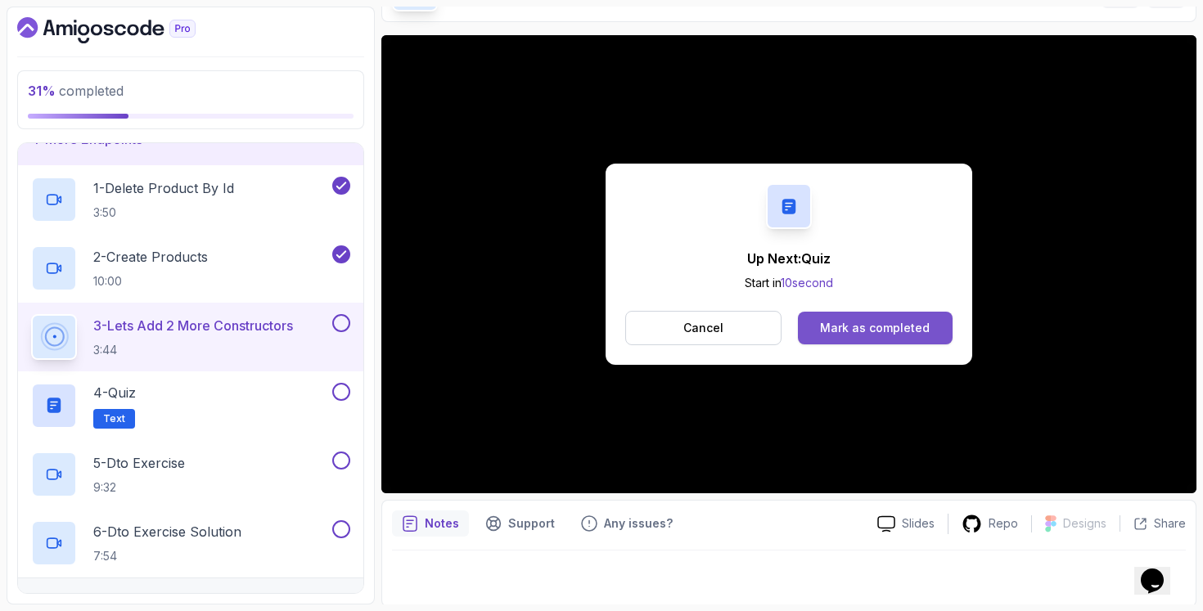
click at [862, 338] on button "Mark as completed" at bounding box center [875, 328] width 155 height 33
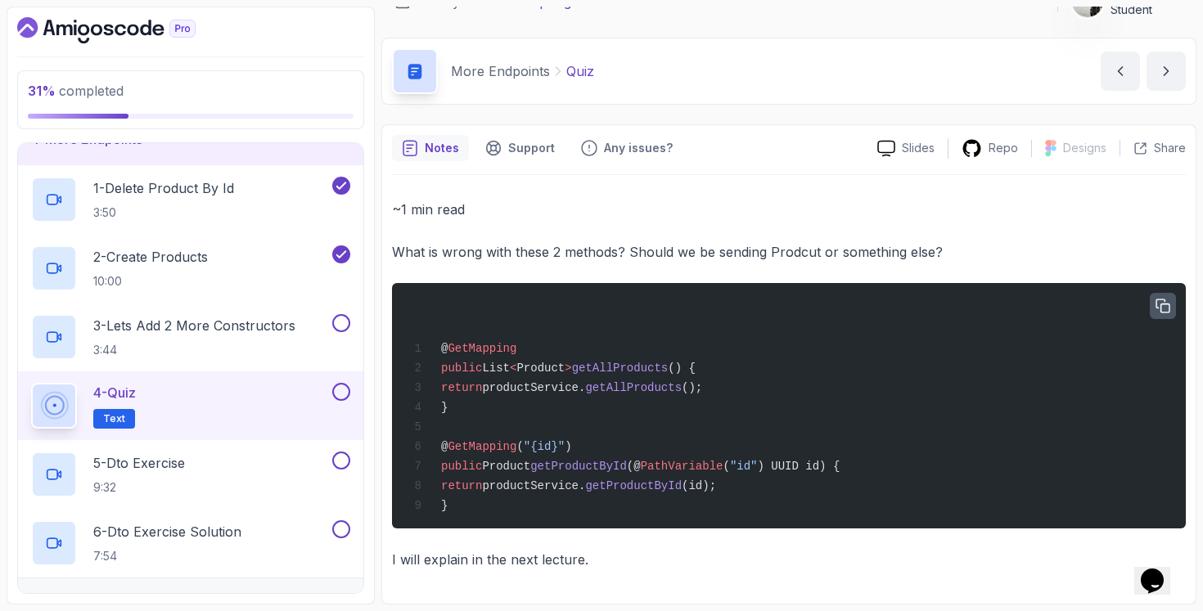
scroll to position [29, 0]
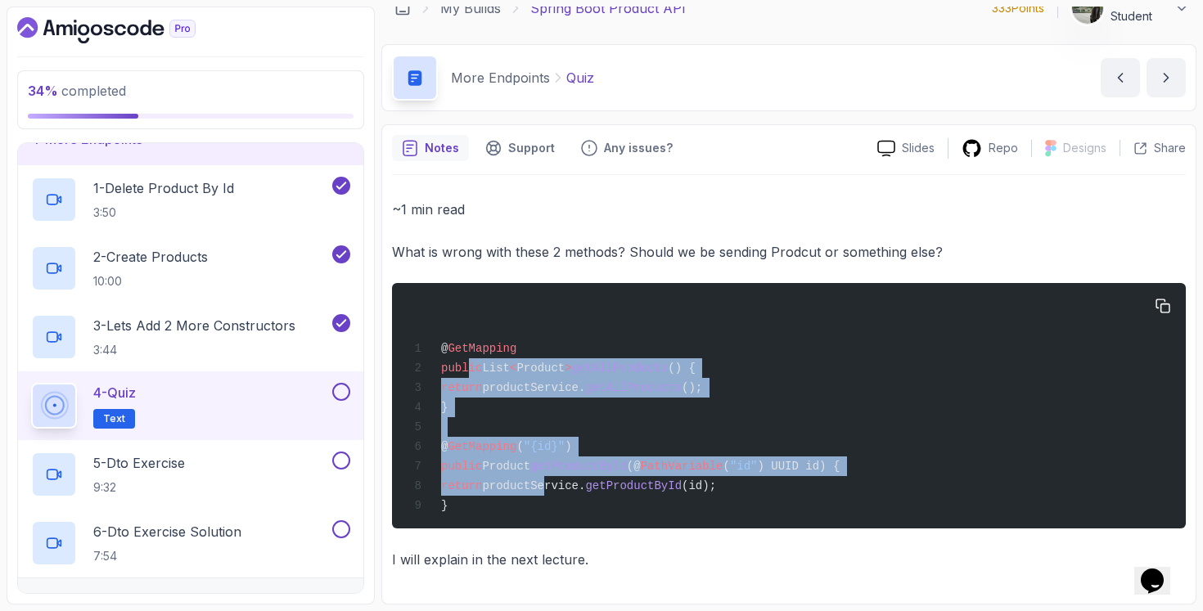
drag, startPoint x: 465, startPoint y: 354, endPoint x: 573, endPoint y: 486, distance: 170.8
click at [573, 486] on div "@ GetMapping public List < Product > getAllProducts () { return productService.…" at bounding box center [788, 406] width 767 height 226
click at [573, 486] on span "productService." at bounding box center [533, 485] width 103 height 13
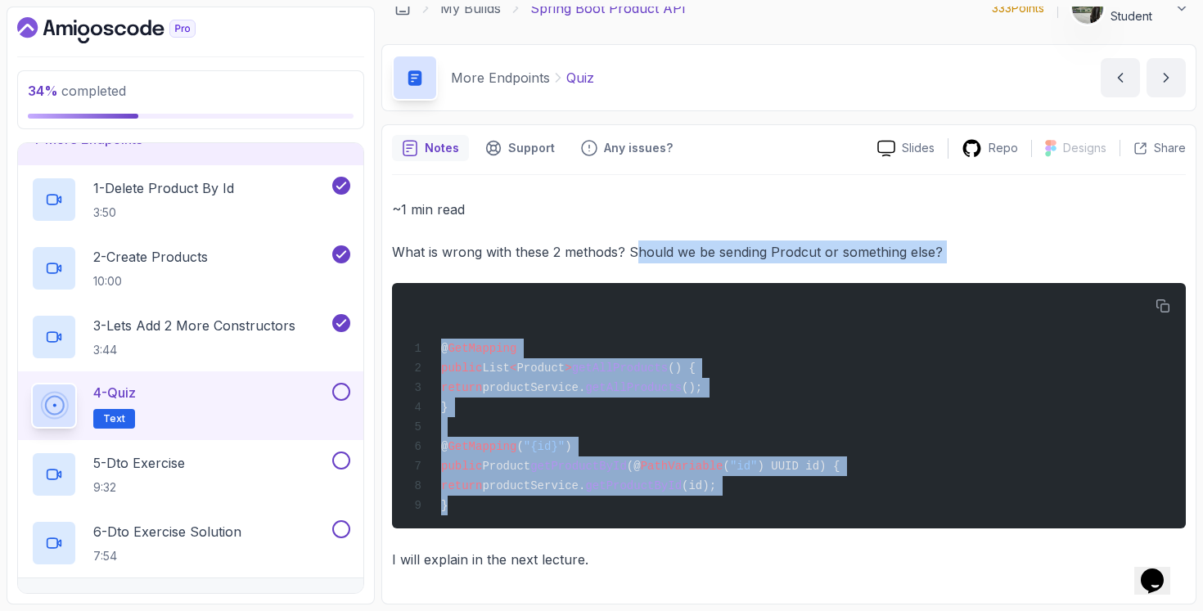
drag, startPoint x: 660, startPoint y: 508, endPoint x: 634, endPoint y: 243, distance: 266.4
click at [634, 243] on div "~1 min read What is wrong with these 2 methods? Should we be sending Prodcut or…" at bounding box center [789, 384] width 794 height 373
click at [634, 243] on p "What is wrong with these 2 methods? Should we be sending Prodcut or something e…" at bounding box center [789, 252] width 794 height 23
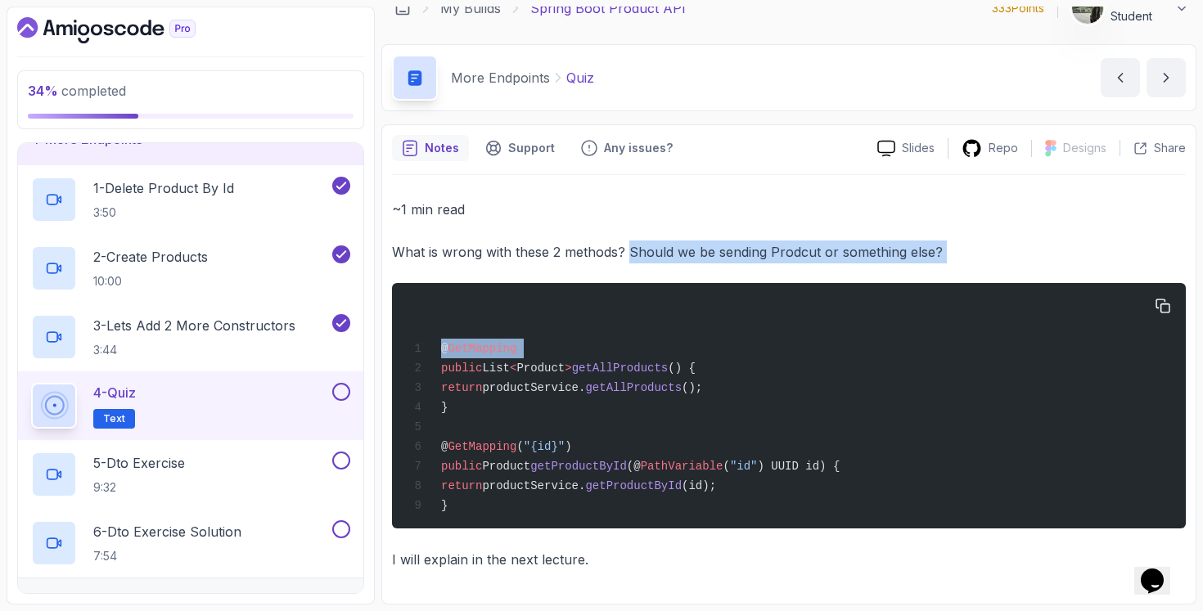
drag, startPoint x: 634, startPoint y: 243, endPoint x: 727, endPoint y: 351, distance: 142.7
click at [727, 350] on div "~1 min read What is wrong with these 2 methods? Should we be sending Prodcut or…" at bounding box center [789, 384] width 794 height 373
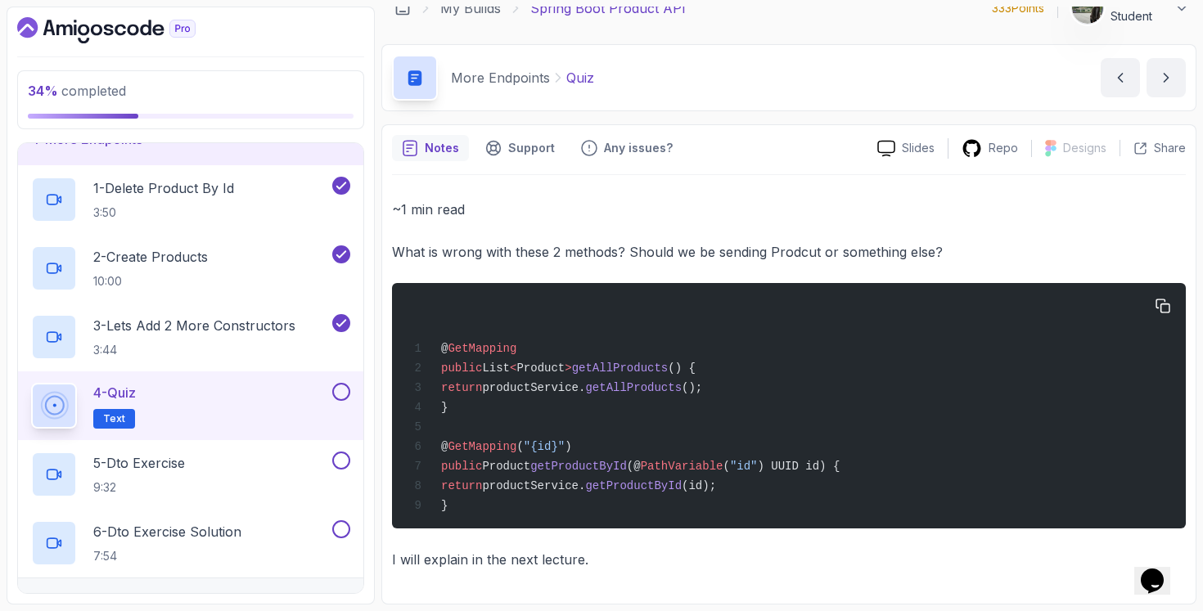
click at [727, 352] on div "@ GetMapping public List < Product > getAllProducts () { return productService.…" at bounding box center [788, 406] width 767 height 226
drag, startPoint x: 724, startPoint y: 368, endPoint x: 492, endPoint y: 367, distance: 231.5
click at [492, 367] on div "@ GetMapping public List < Product > getAllProducts () { return productService.…" at bounding box center [788, 406] width 767 height 226
click at [492, 366] on span "List" at bounding box center [496, 368] width 28 height 13
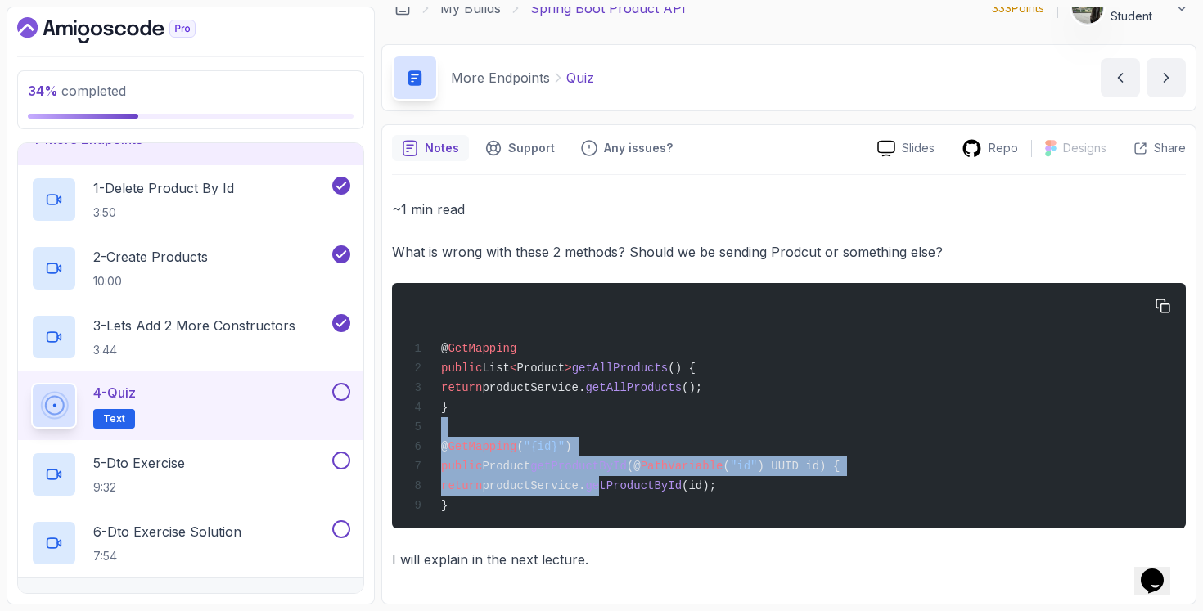
drag, startPoint x: 524, startPoint y: 434, endPoint x: 637, endPoint y: 478, distance: 122.0
click at [637, 478] on div "@ GetMapping public List < Product > getAllProducts () { return productService.…" at bounding box center [788, 406] width 767 height 226
click at [637, 477] on div "@ GetMapping public List < Product > getAllProducts () { return productService.…" at bounding box center [788, 406] width 767 height 226
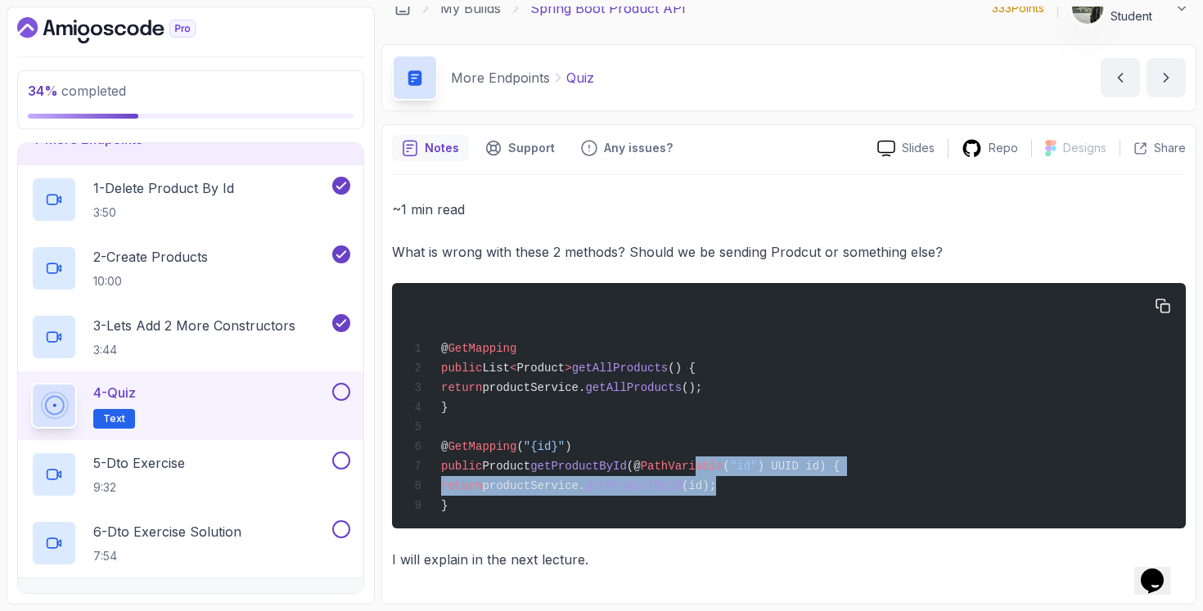
drag, startPoint x: 708, startPoint y: 461, endPoint x: 842, endPoint y: 483, distance: 136.0
click at [842, 483] on div "@ GetMapping public List < Product > getAllProducts () { return productService.…" at bounding box center [788, 406] width 767 height 226
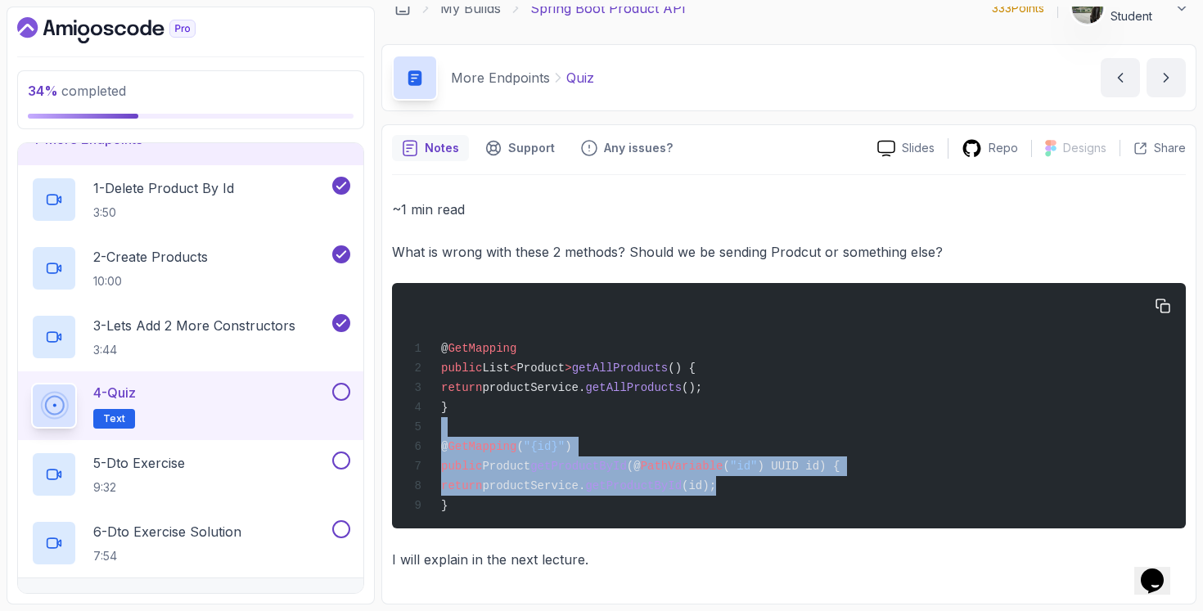
drag, startPoint x: 839, startPoint y: 484, endPoint x: 717, endPoint y: 430, distance: 132.6
click at [717, 432] on div "@ GetMapping public List < Product > getAllProducts () { return productService.…" at bounding box center [788, 406] width 767 height 226
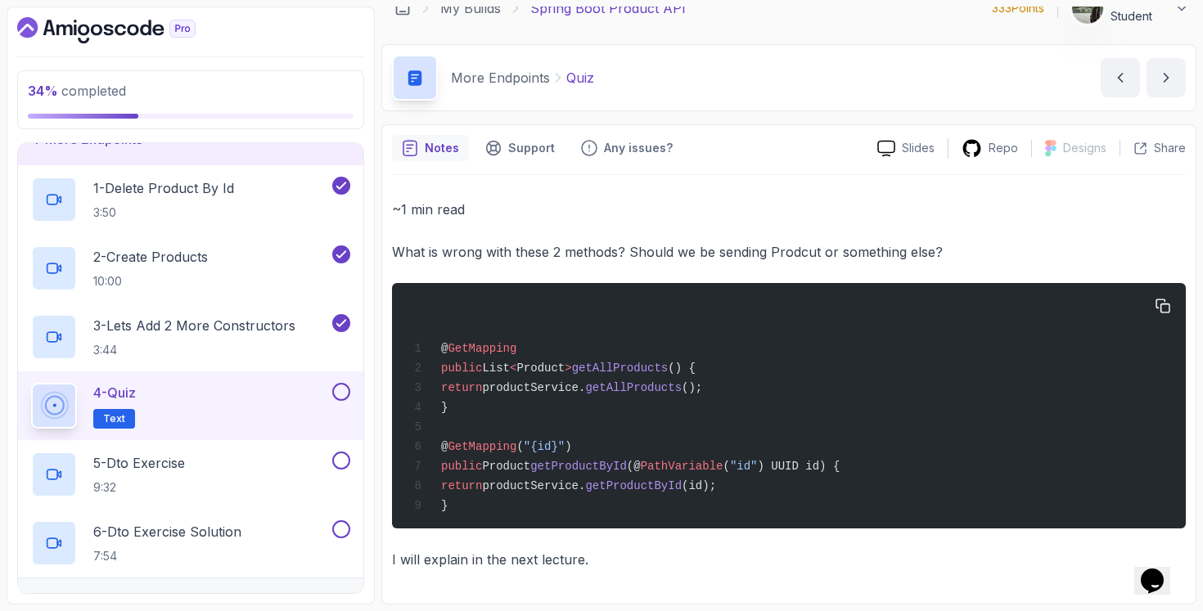
click at [749, 421] on div "@ GetMapping public List < Product > getAllProducts () { return productService.…" at bounding box center [788, 406] width 767 height 226
click at [347, 394] on button at bounding box center [341, 392] width 18 height 18
click at [288, 485] on div "5 - Dto Exercise 9:32" at bounding box center [180, 475] width 298 height 46
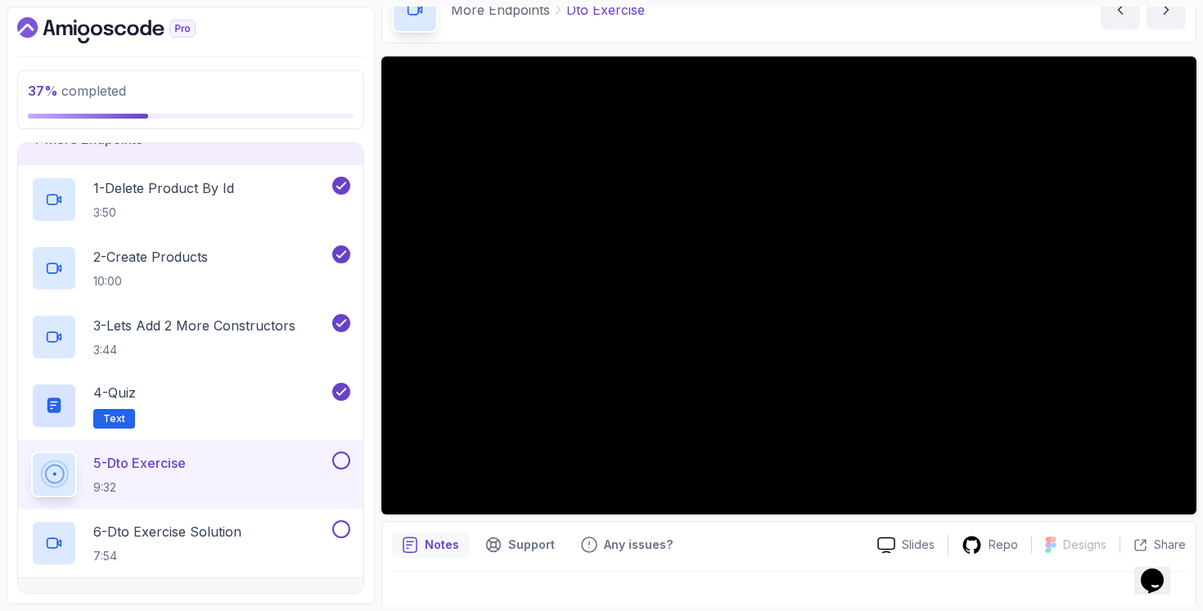
scroll to position [92, 0]
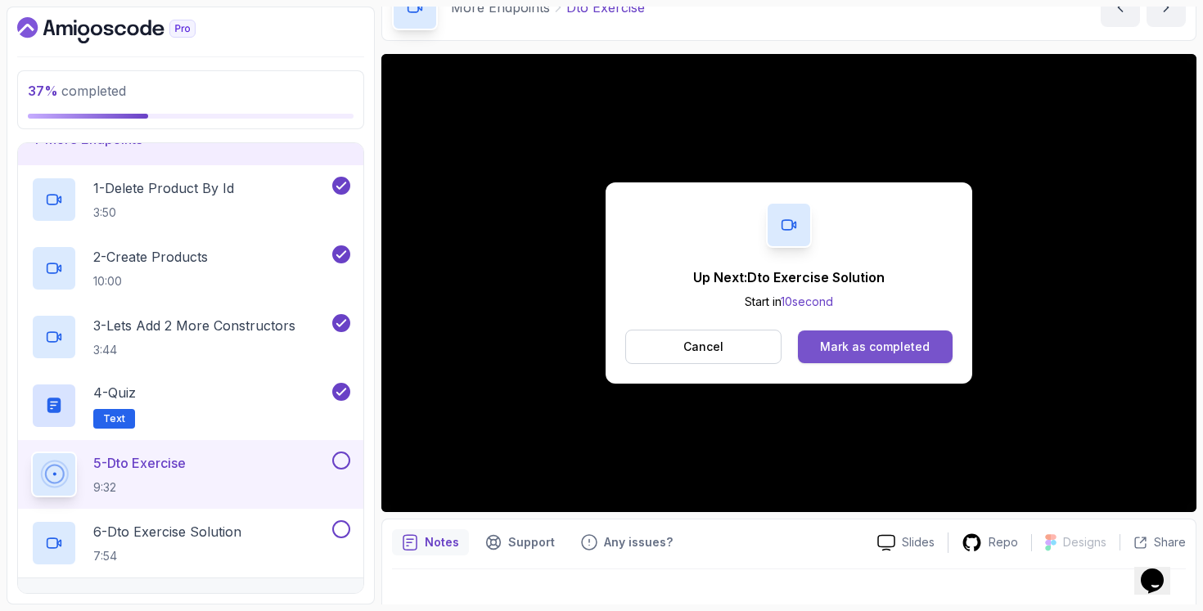
click at [923, 349] on div "Mark as completed" at bounding box center [875, 347] width 110 height 16
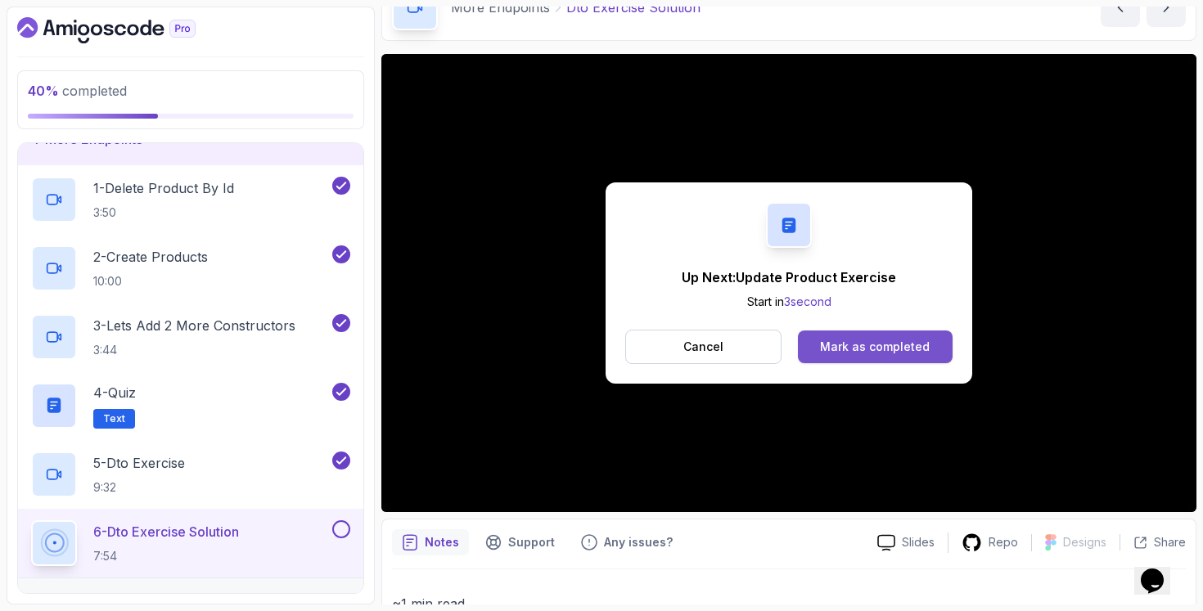
click at [866, 347] on div "Mark as completed" at bounding box center [875, 347] width 110 height 16
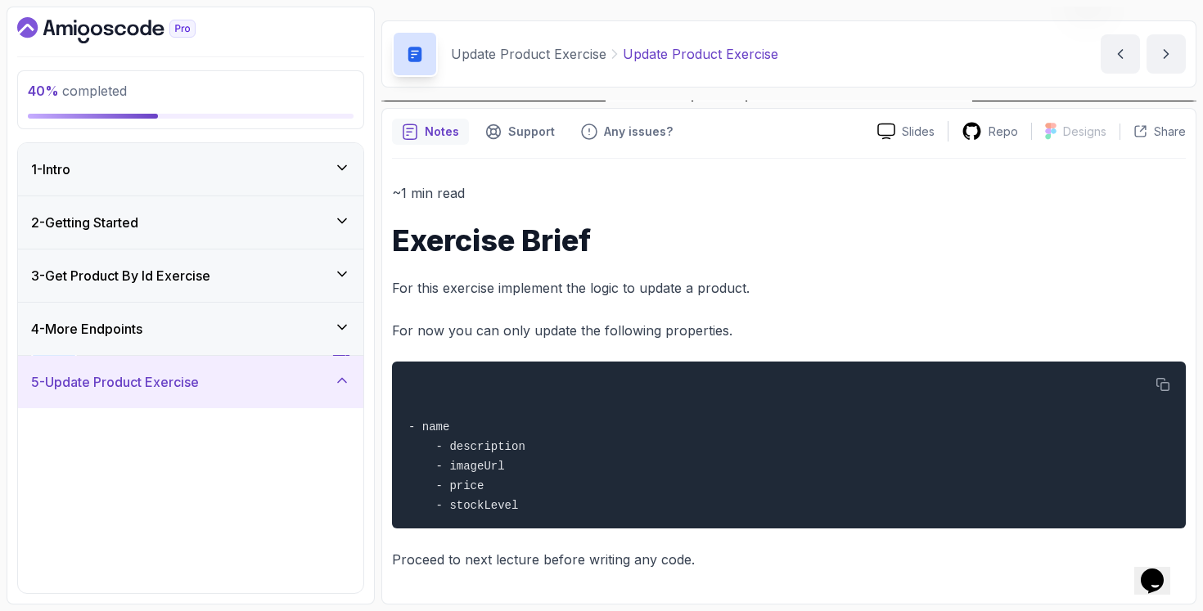
scroll to position [42, 0]
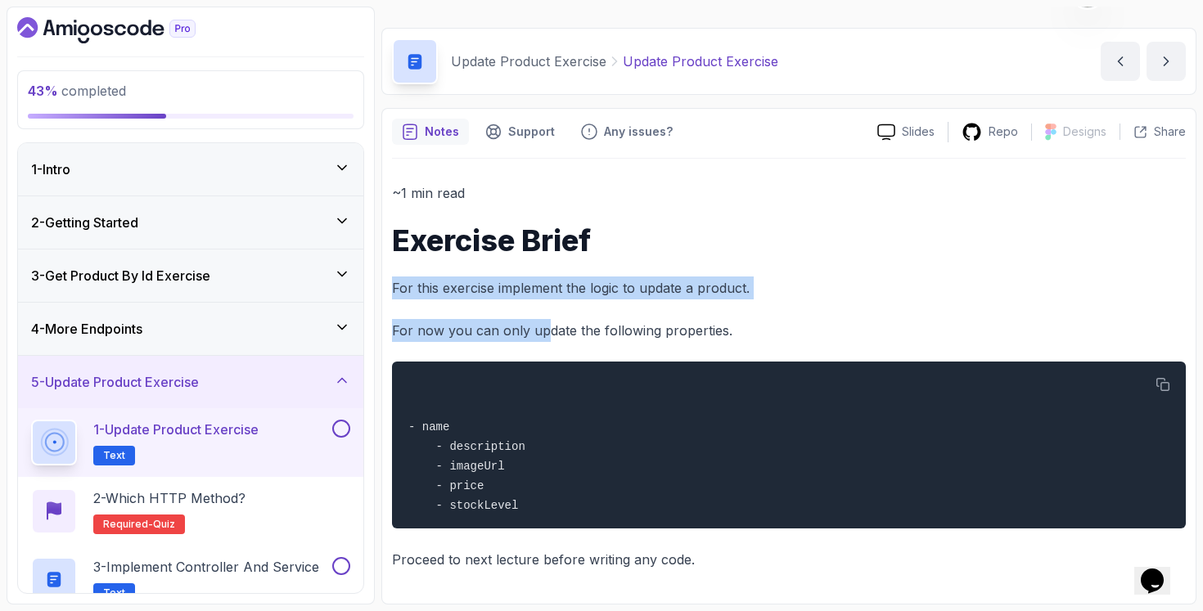
drag, startPoint x: 574, startPoint y: 260, endPoint x: 546, endPoint y: 324, distance: 69.6
click at [546, 324] on div "~1 min read Exercise Brief For this exercise implement the logic to update a pr…" at bounding box center [789, 376] width 794 height 389
click at [546, 324] on p "For now you can only update the following properties." at bounding box center [789, 330] width 794 height 23
drag, startPoint x: 546, startPoint y: 235, endPoint x: 533, endPoint y: 340, distance: 106.3
click at [533, 340] on div "~1 min read Exercise Brief For this exercise implement the logic to update a pr…" at bounding box center [789, 376] width 794 height 389
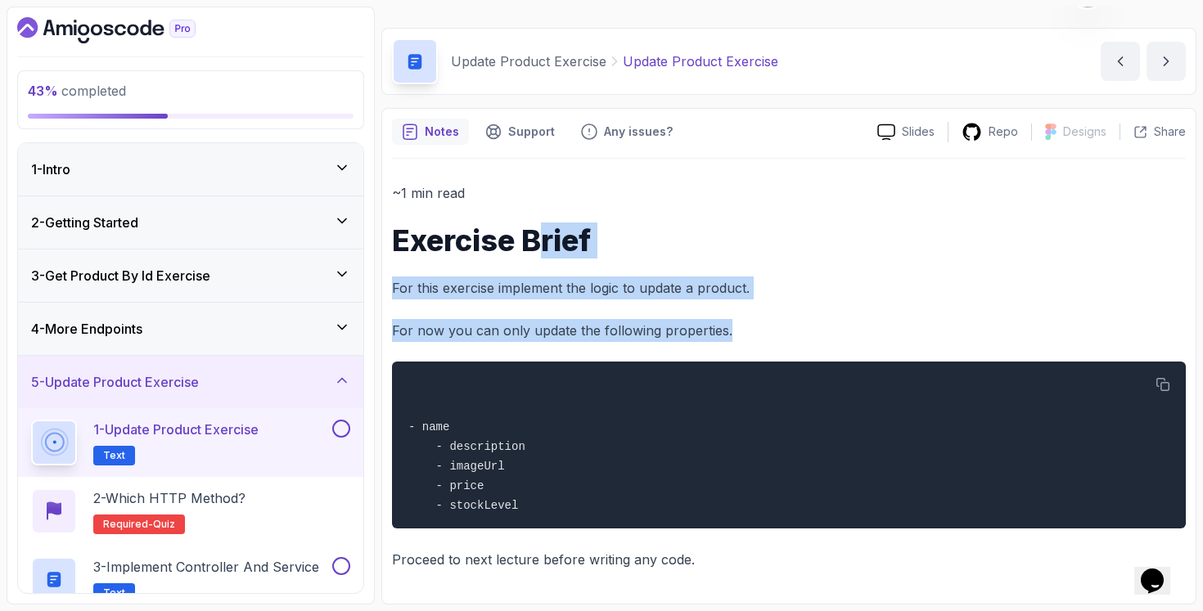
click at [535, 336] on p "For now you can only update the following properties." at bounding box center [789, 330] width 794 height 23
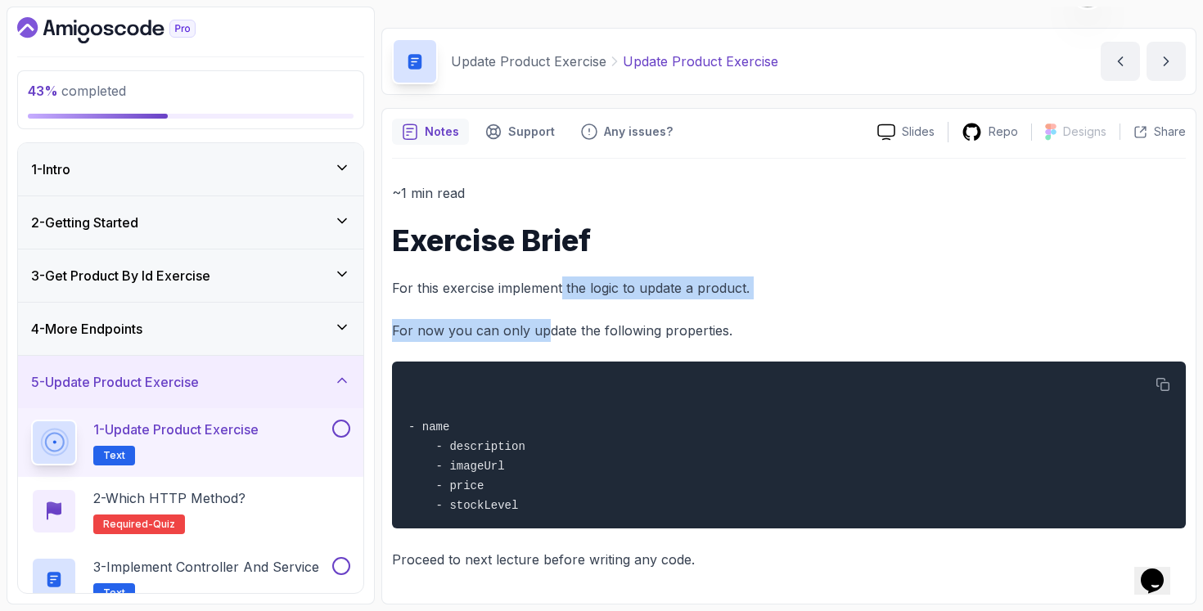
drag, startPoint x: 540, startPoint y: 329, endPoint x: 560, endPoint y: 286, distance: 47.2
click at [560, 286] on div "~1 min read Exercise Brief For this exercise implement the logic to update a pr…" at bounding box center [789, 376] width 794 height 389
click at [560, 286] on p "For this exercise implement the logic to update a product." at bounding box center [789, 288] width 794 height 23
drag, startPoint x: 560, startPoint y: 286, endPoint x: 571, endPoint y: 330, distance: 44.6
click at [571, 330] on div "~1 min read Exercise Brief For this exercise implement the logic to update a pr…" at bounding box center [789, 376] width 794 height 389
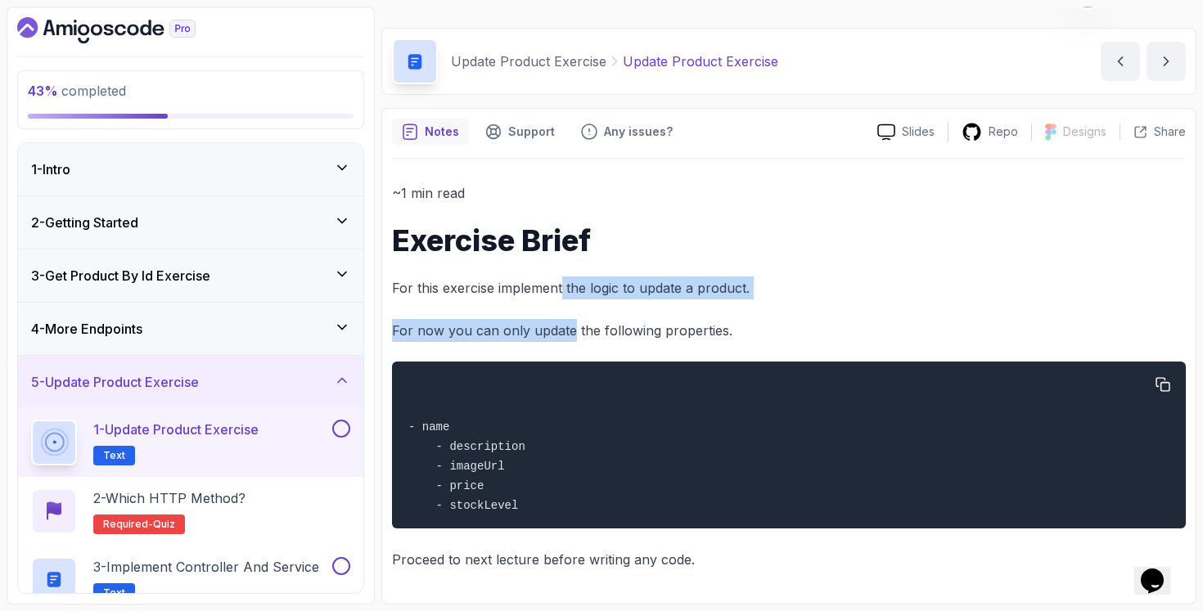
drag, startPoint x: 564, startPoint y: 499, endPoint x: 585, endPoint y: 381, distance: 119.7
click at [585, 381] on div "- name - description - imageUrl - price - stockLevel" at bounding box center [788, 444] width 767 height 147
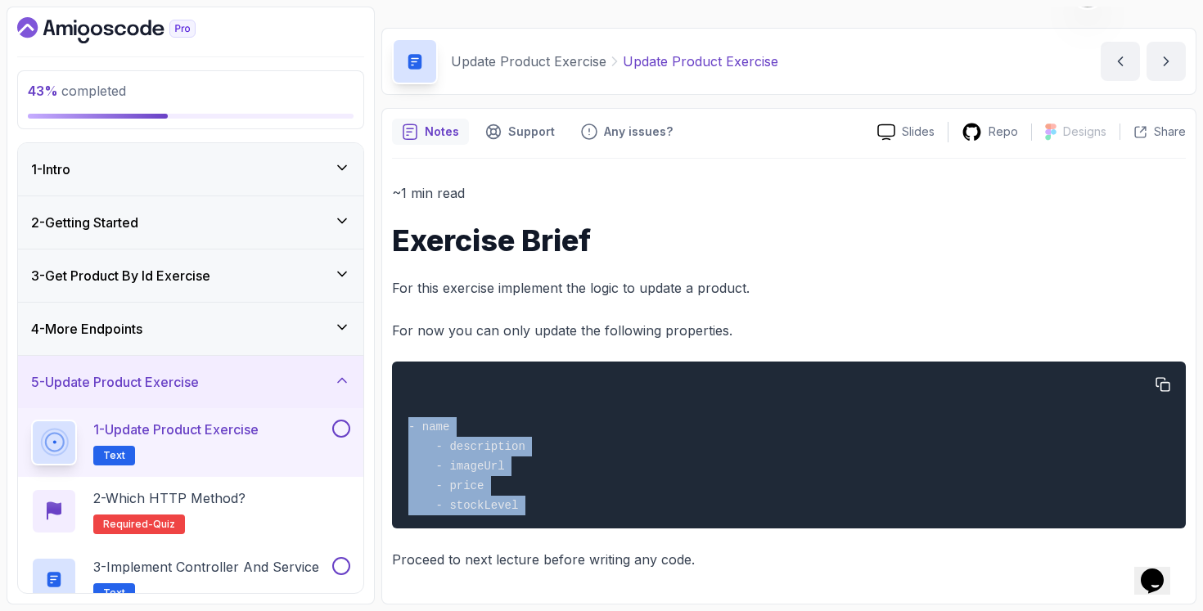
drag, startPoint x: 585, startPoint y: 381, endPoint x: 665, endPoint y: 524, distance: 164.1
click at [665, 524] on pre "- name - description - imageUrl - price - stockLevel" at bounding box center [789, 445] width 794 height 167
drag, startPoint x: 551, startPoint y: 476, endPoint x: 537, endPoint y: 419, distance: 58.9
click at [537, 419] on div "- name - description - imageUrl - price - stockLevel" at bounding box center [788, 444] width 767 height 147
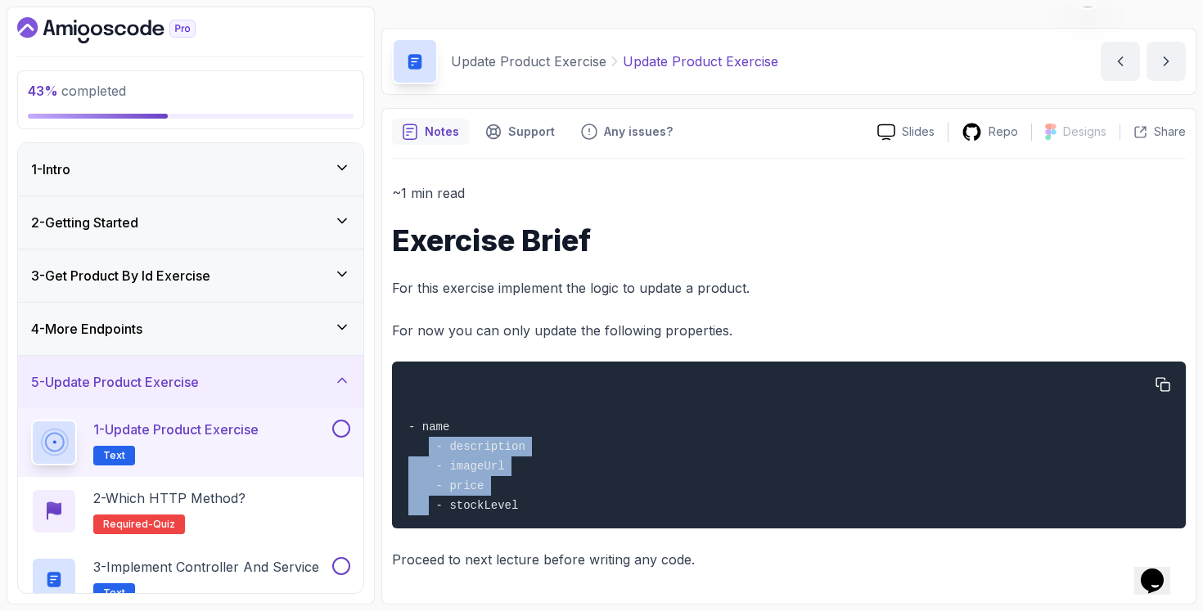
click at [537, 419] on div "- name - description - imageUrl - price - stockLevel" at bounding box center [788, 444] width 767 height 147
drag, startPoint x: 546, startPoint y: 408, endPoint x: 558, endPoint y: 496, distance: 88.3
click at [558, 496] on div "- name - description - imageUrl - price - stockLevel" at bounding box center [788, 444] width 767 height 147
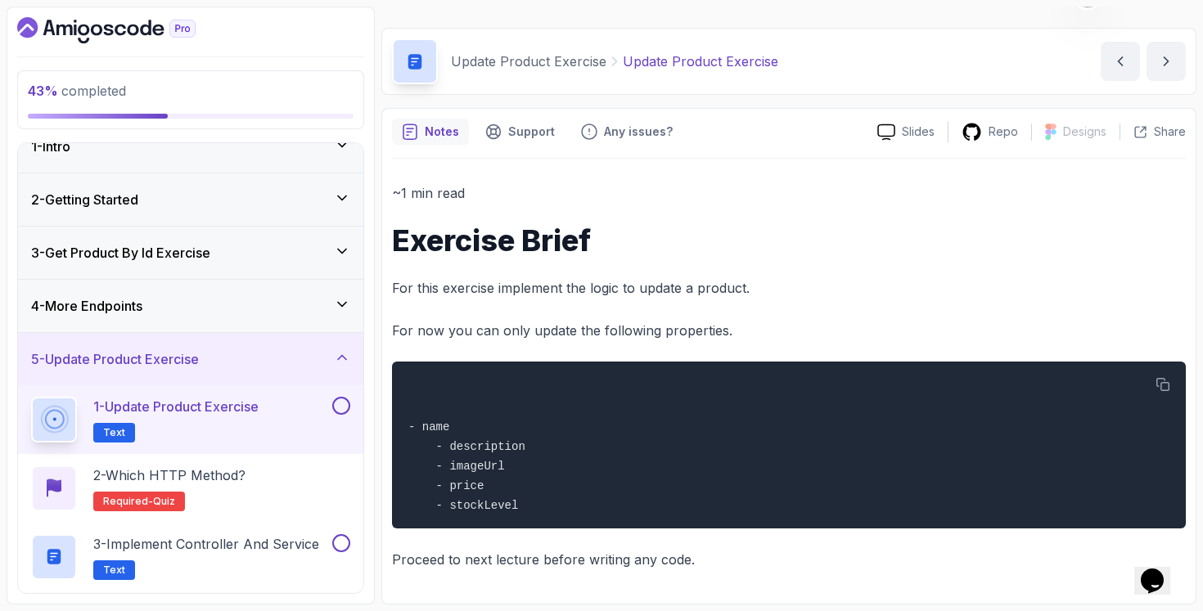
scroll to position [34, 0]
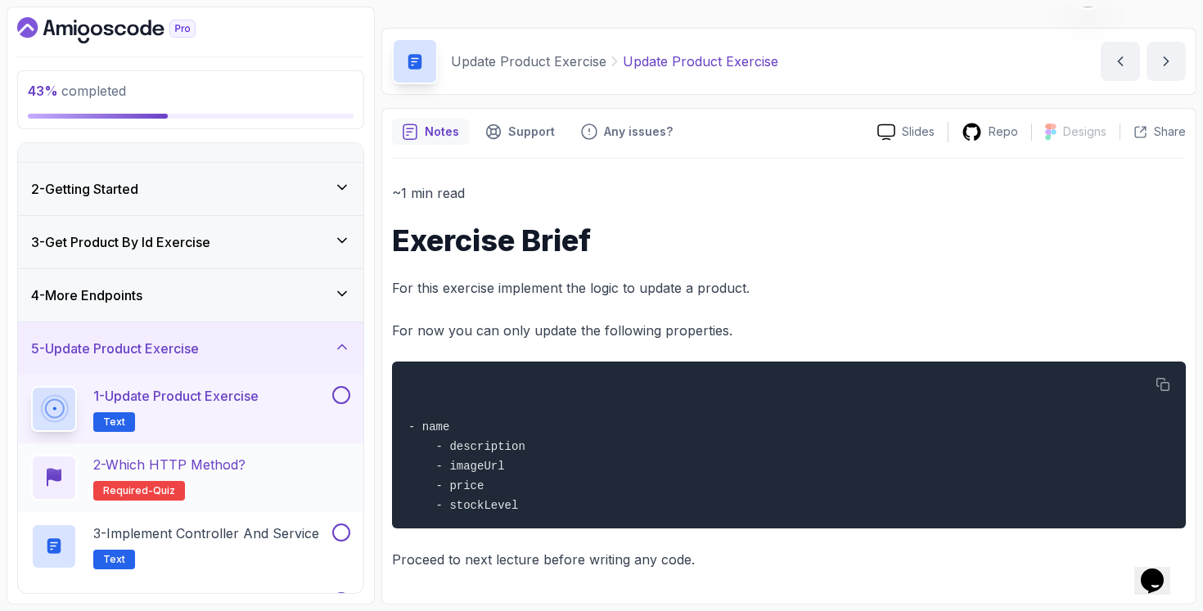
click at [310, 458] on div "2 - Which HTTP Method? Required- quiz" at bounding box center [190, 478] width 319 height 46
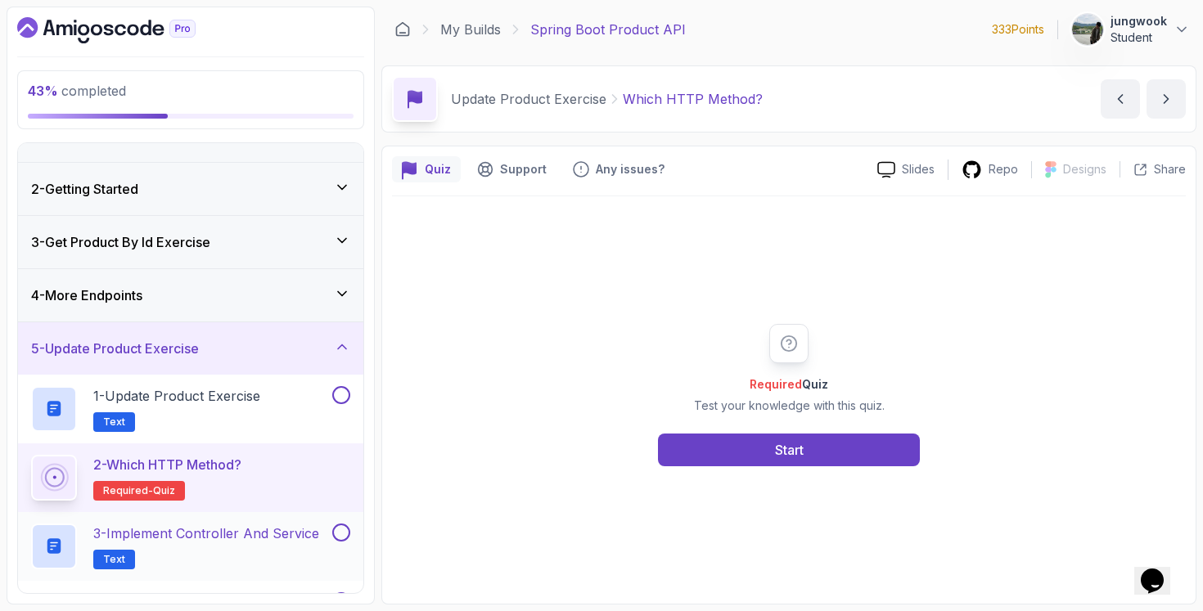
click at [194, 537] on p "3 - Implement Controller and Service" at bounding box center [206, 534] width 226 height 20
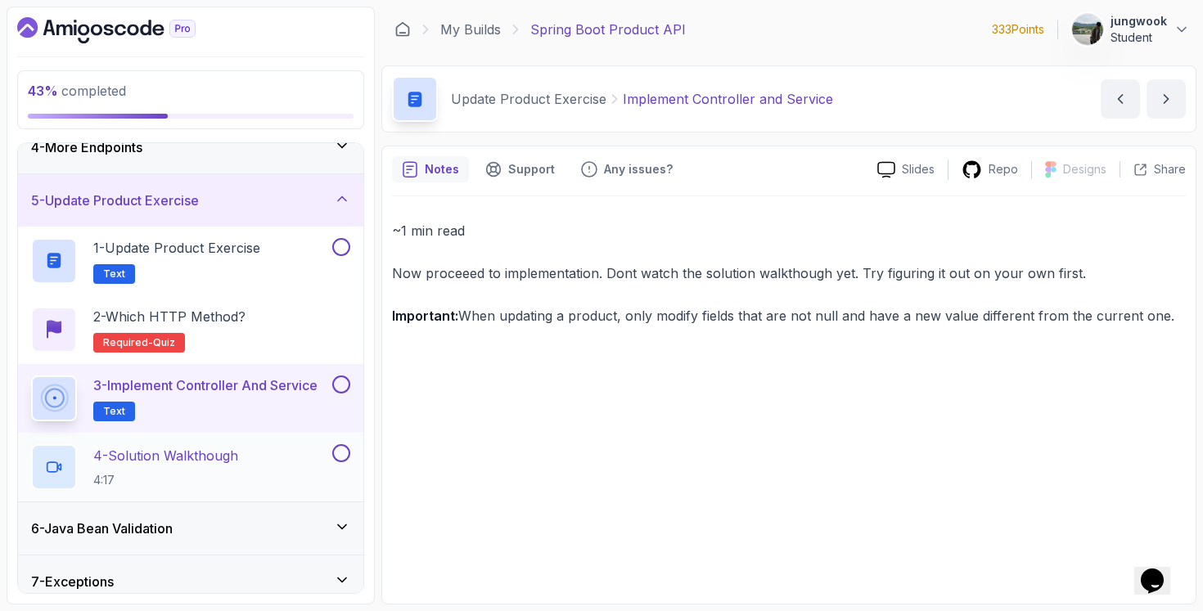
scroll to position [189, 0]
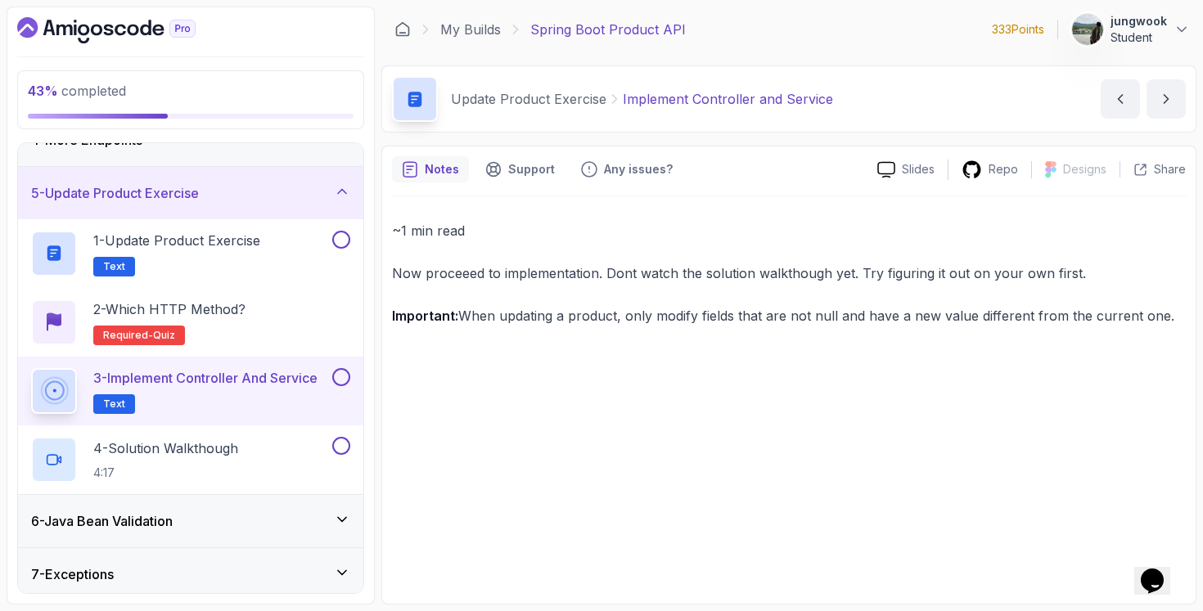
drag, startPoint x: 510, startPoint y: 315, endPoint x: 1173, endPoint y: 307, distance: 663.5
click at [1173, 307] on p "Important: When updating a product, only modify fields that are not null and ha…" at bounding box center [789, 315] width 794 height 23
click at [1172, 311] on p "Important: When updating a product, only modify fields that are not null and ha…" at bounding box center [789, 315] width 794 height 23
drag, startPoint x: 1167, startPoint y: 313, endPoint x: 853, endPoint y: 280, distance: 315.9
click at [853, 280] on div "~1 min read Now proceeed to implementation. Dont watch the solution walkthough …" at bounding box center [789, 273] width 794 height 108
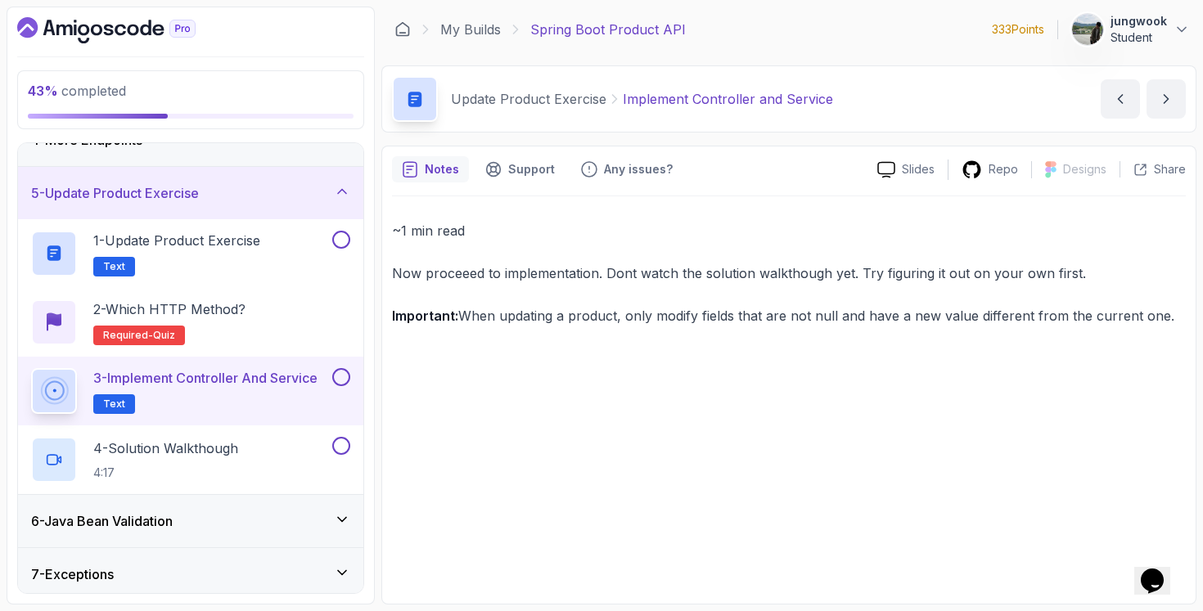
click at [853, 280] on p "Now proceeed to implementation. Dont watch the solution walkthough yet. Try fig…" at bounding box center [789, 273] width 794 height 23
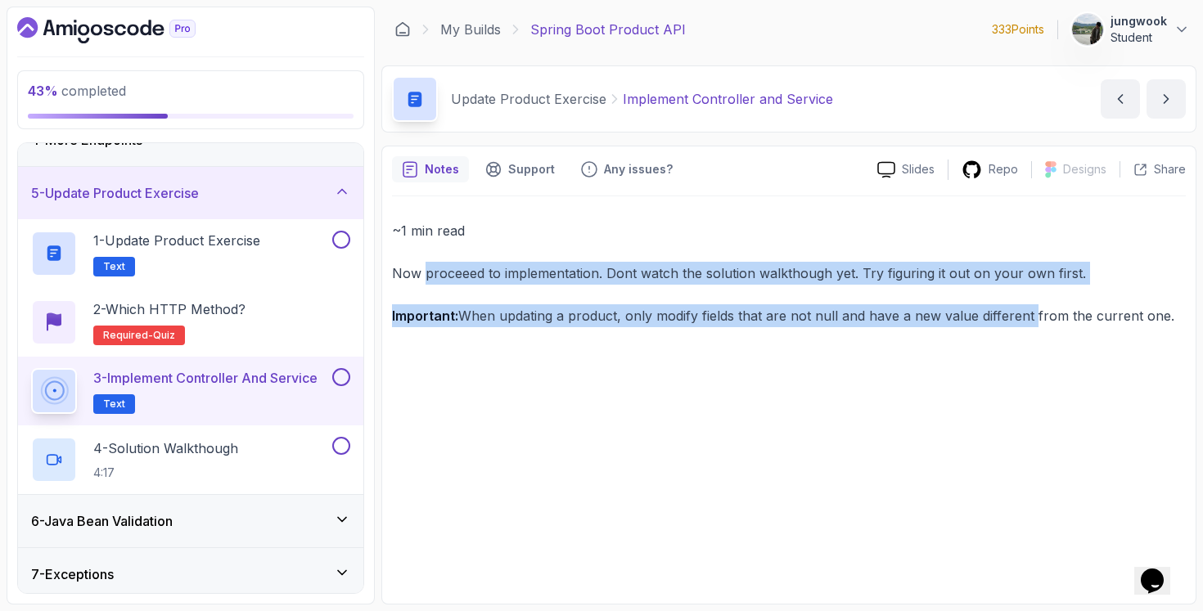
drag, startPoint x: 426, startPoint y: 271, endPoint x: 1028, endPoint y: 314, distance: 602.9
click at [1028, 314] on div "~1 min read Now proceeed to implementation. Dont watch the solution walkthough …" at bounding box center [789, 273] width 794 height 108
click at [1028, 314] on p "Important: When updating a product, only modify fields that are not null and ha…" at bounding box center [789, 315] width 794 height 23
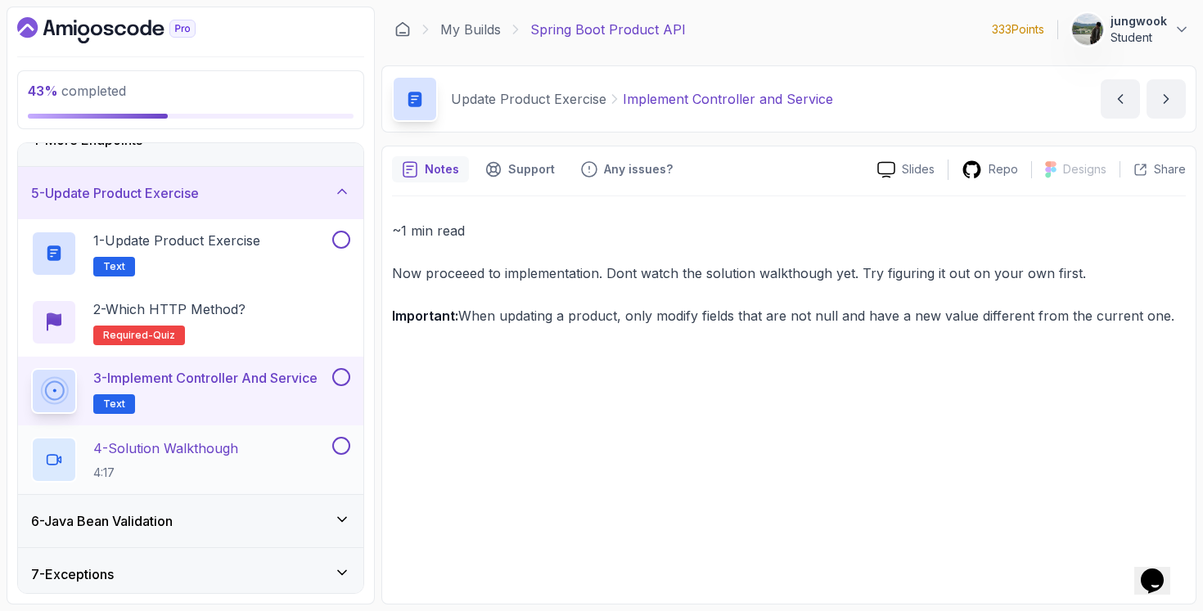
click at [259, 452] on div "4 - Solution Walkthough 4:17" at bounding box center [180, 460] width 298 height 46
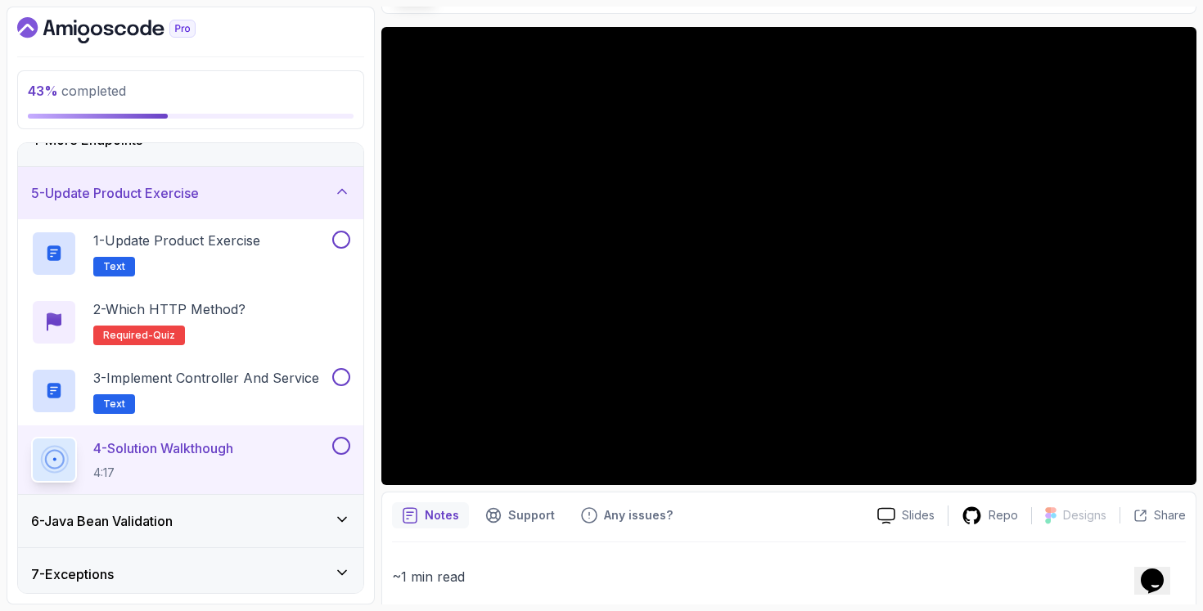
scroll to position [47, 0]
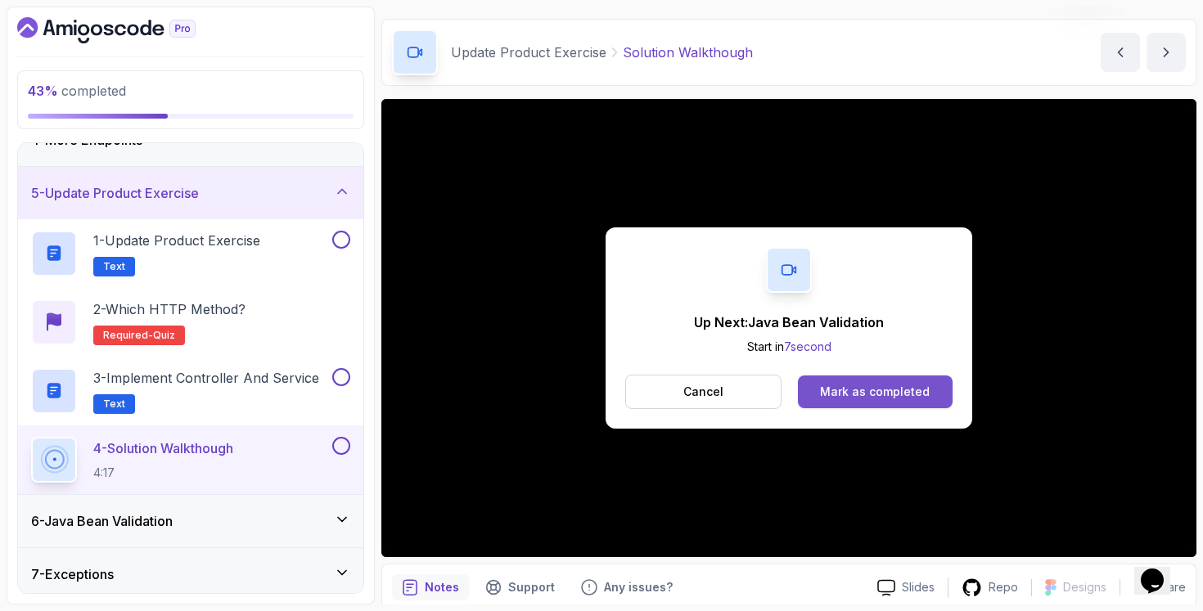
click at [863, 393] on div "Mark as completed" at bounding box center [875, 392] width 110 height 16
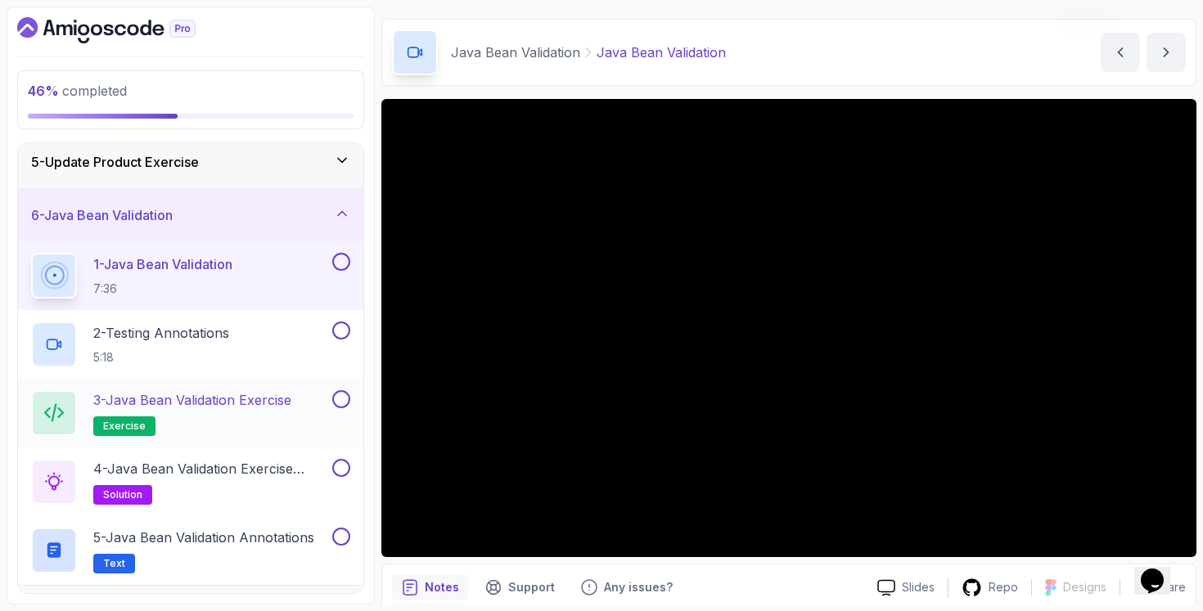
scroll to position [317, 0]
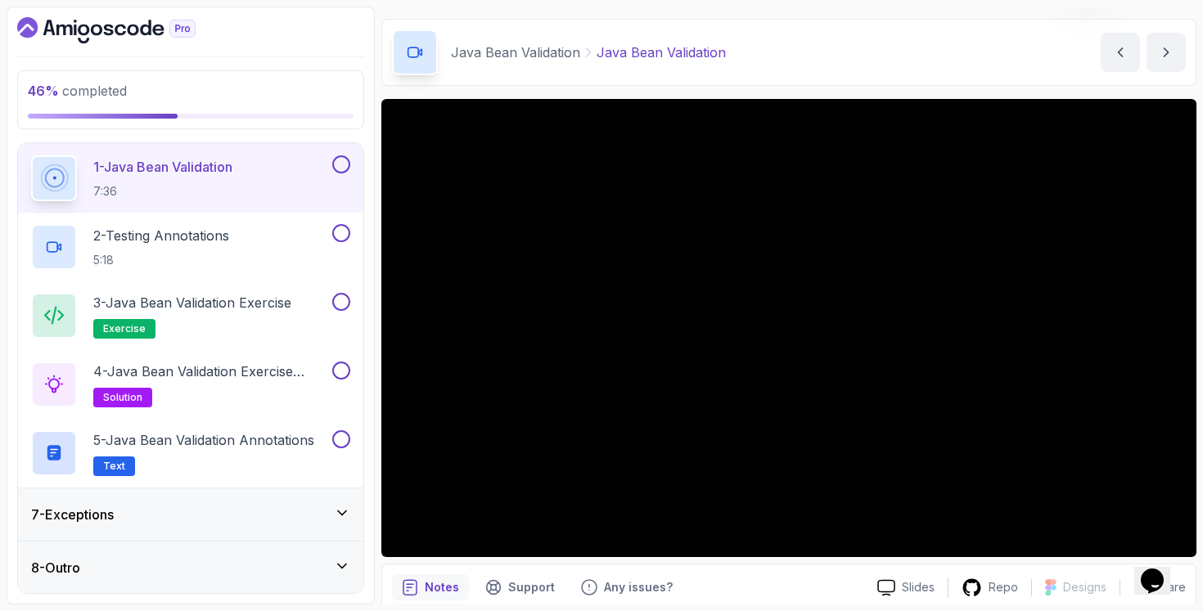
click at [232, 508] on div "7 - Exceptions" at bounding box center [190, 515] width 319 height 20
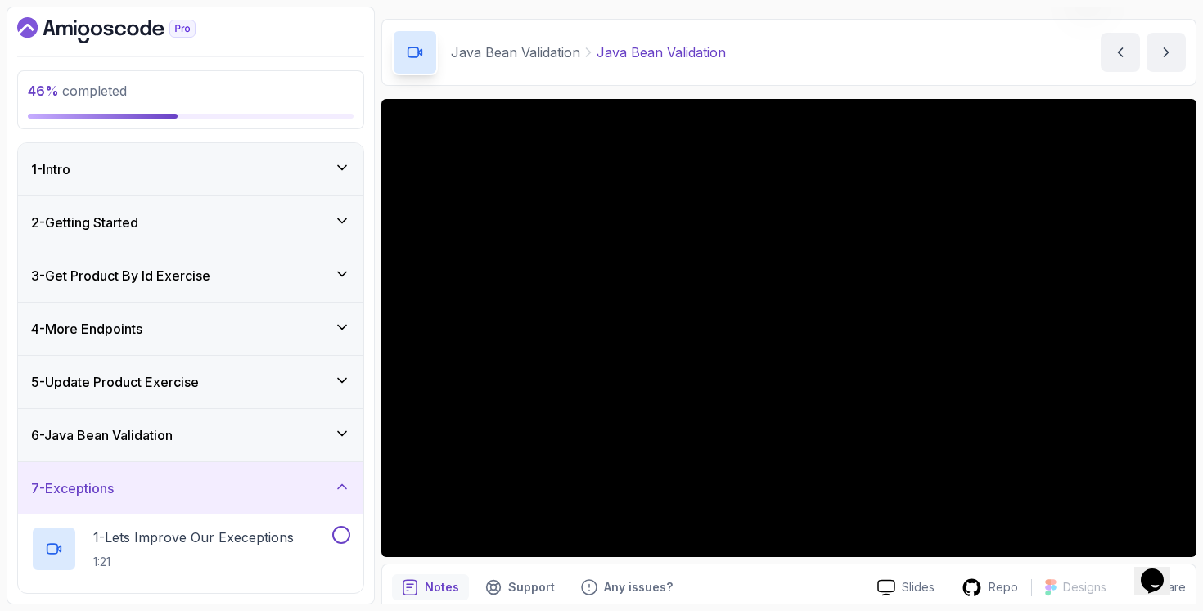
scroll to position [255, 0]
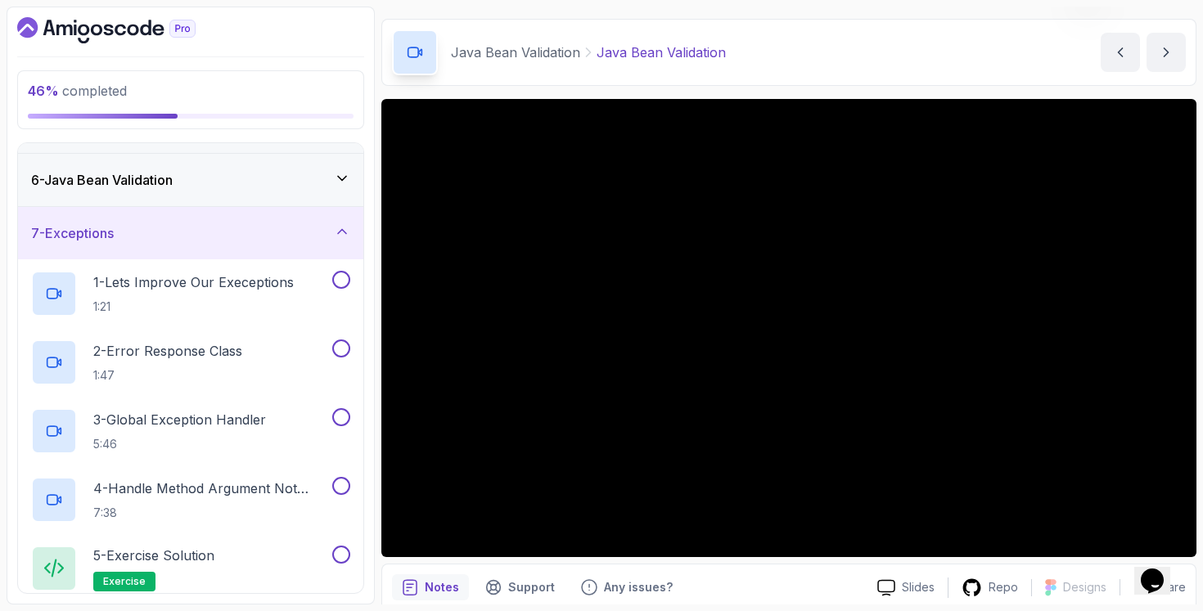
click at [300, 201] on div "6 - Java Bean Validation" at bounding box center [190, 180] width 345 height 52
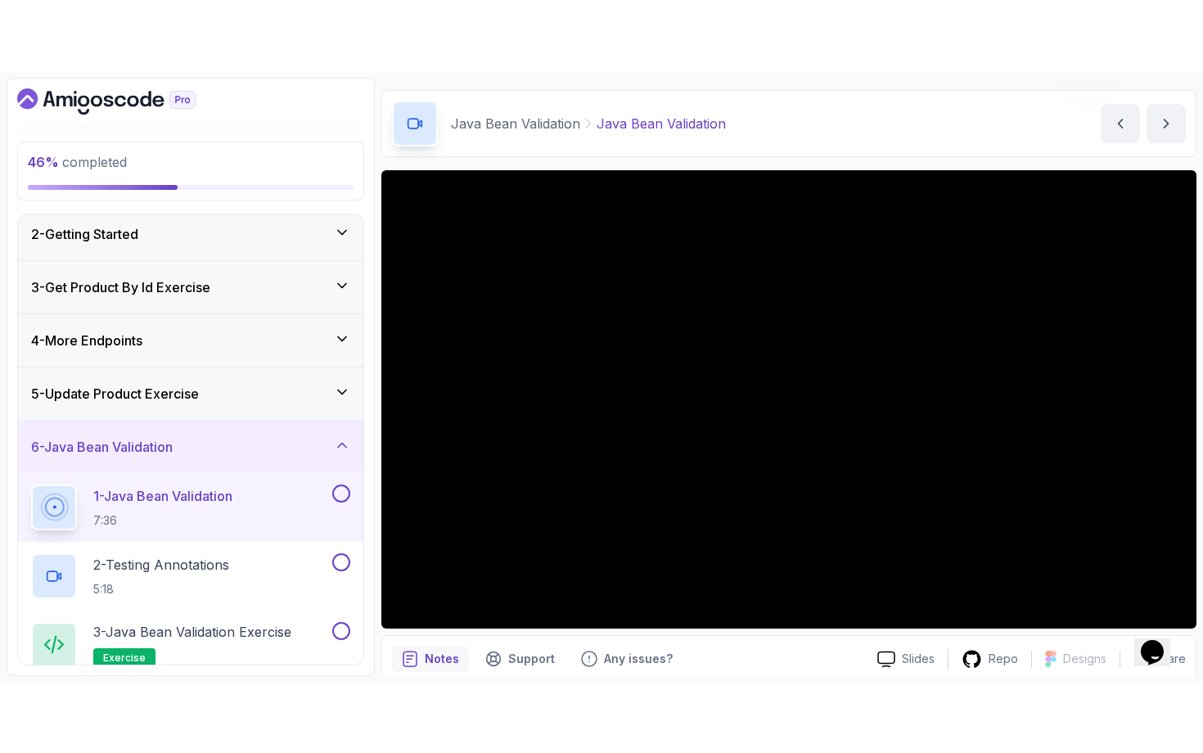
scroll to position [142, 0]
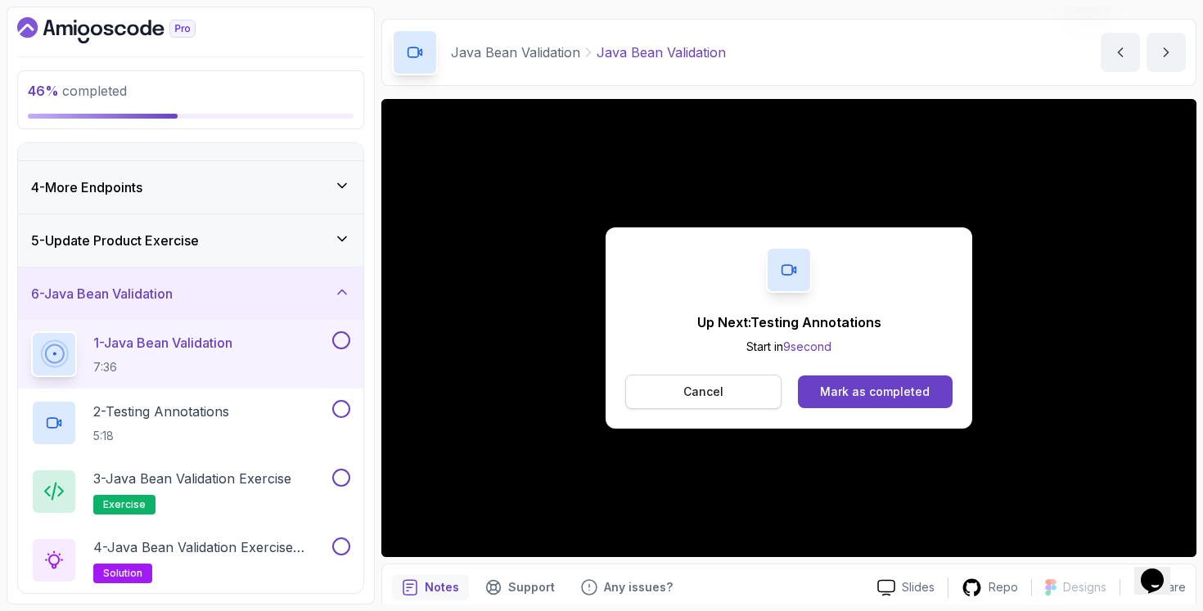
click at [752, 400] on button "Cancel" at bounding box center [703, 392] width 156 height 34
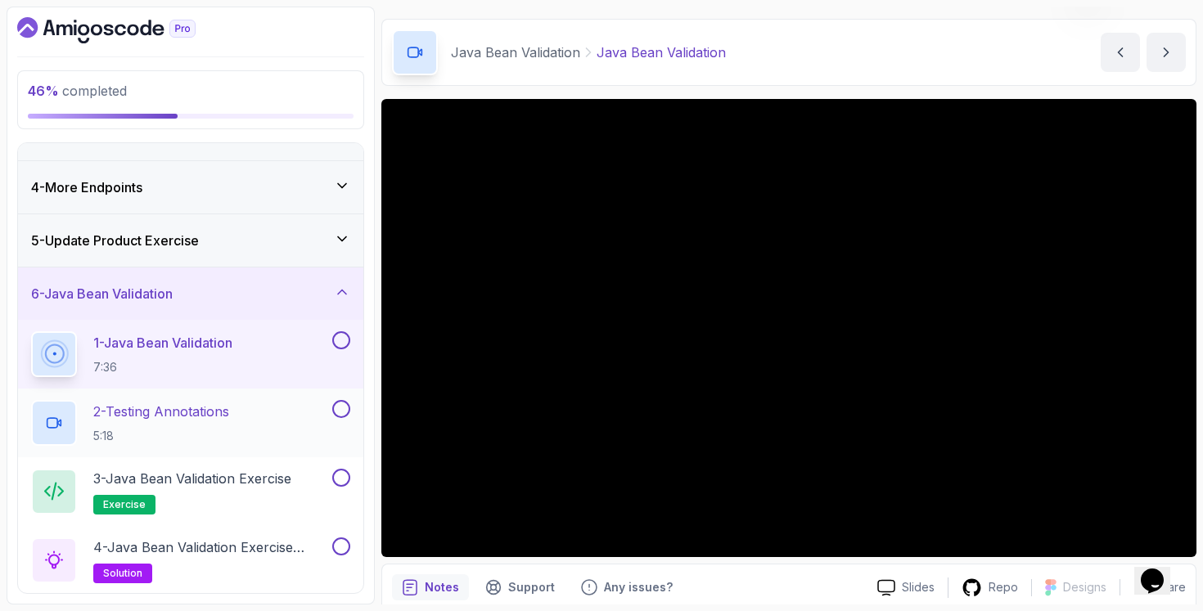
click at [106, 425] on h2 "2 - Testing Annotations 5:18" at bounding box center [161, 423] width 136 height 43
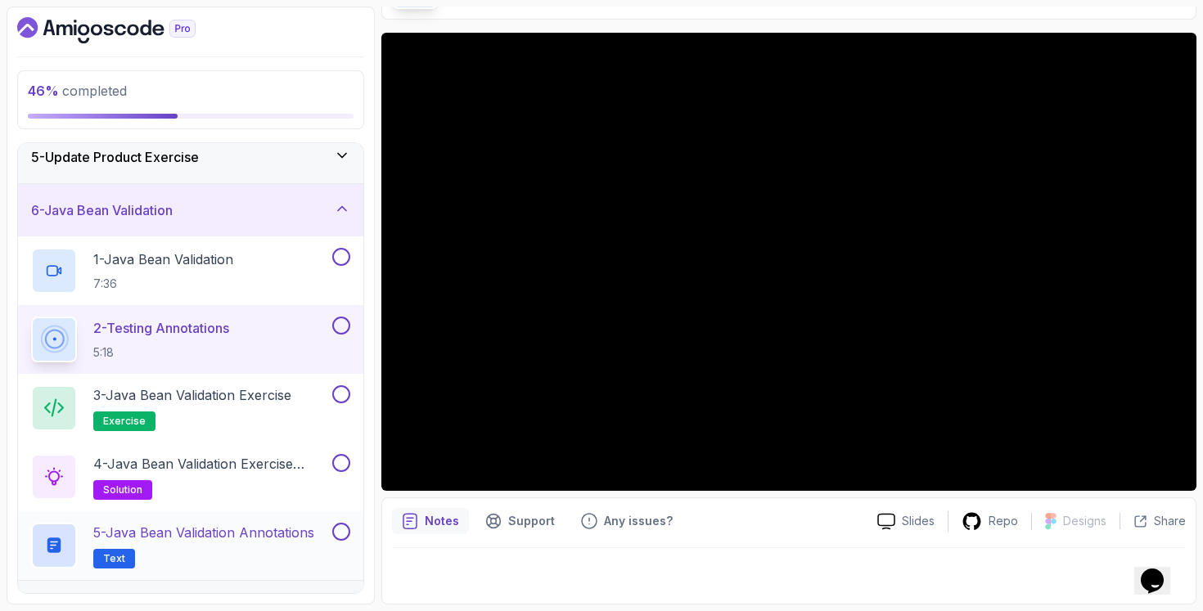
scroll to position [317, 0]
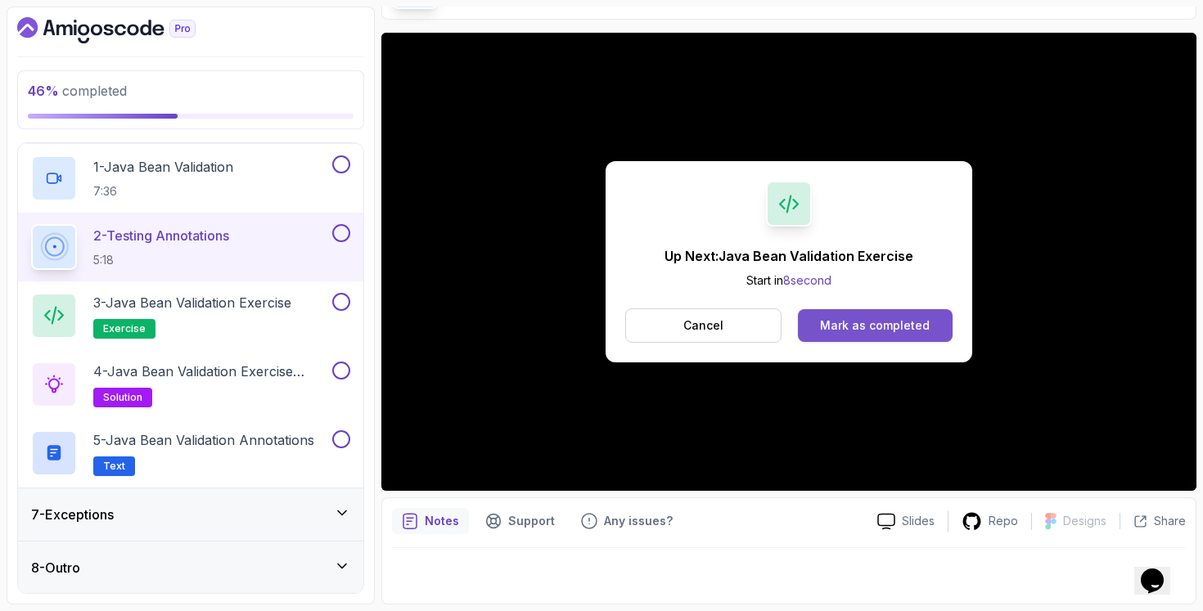
click at [832, 331] on div "Mark as completed" at bounding box center [875, 325] width 110 height 16
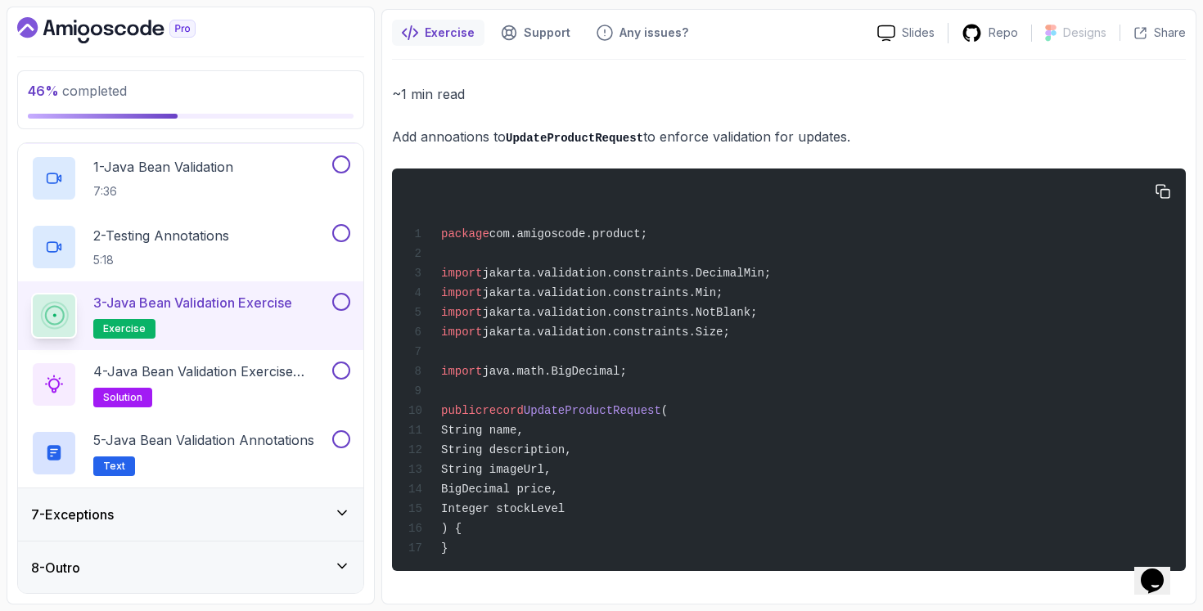
scroll to position [150, 0]
click at [829, 509] on div "package com.amigoscode.product; import jakarta.validation.constraints.DecimalMi…" at bounding box center [788, 369] width 767 height 383
click at [243, 376] on p "4 - Java Bean Validation Exercise Solution" at bounding box center [211, 372] width 236 height 20
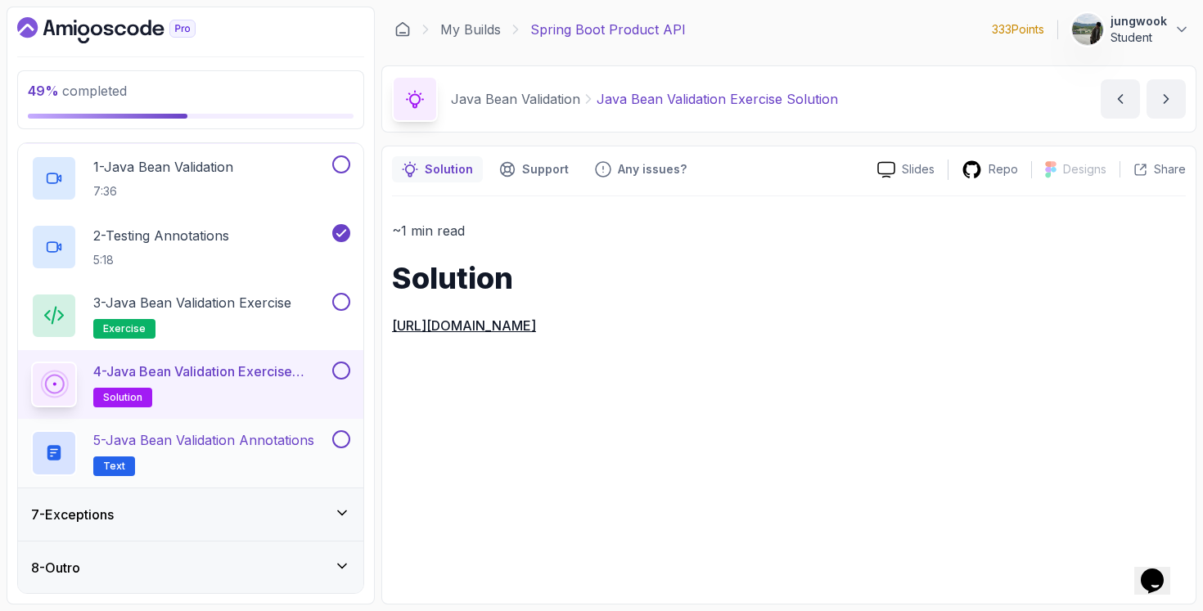
click at [236, 436] on p "5 - Java Bean Validation Annotations" at bounding box center [203, 440] width 221 height 20
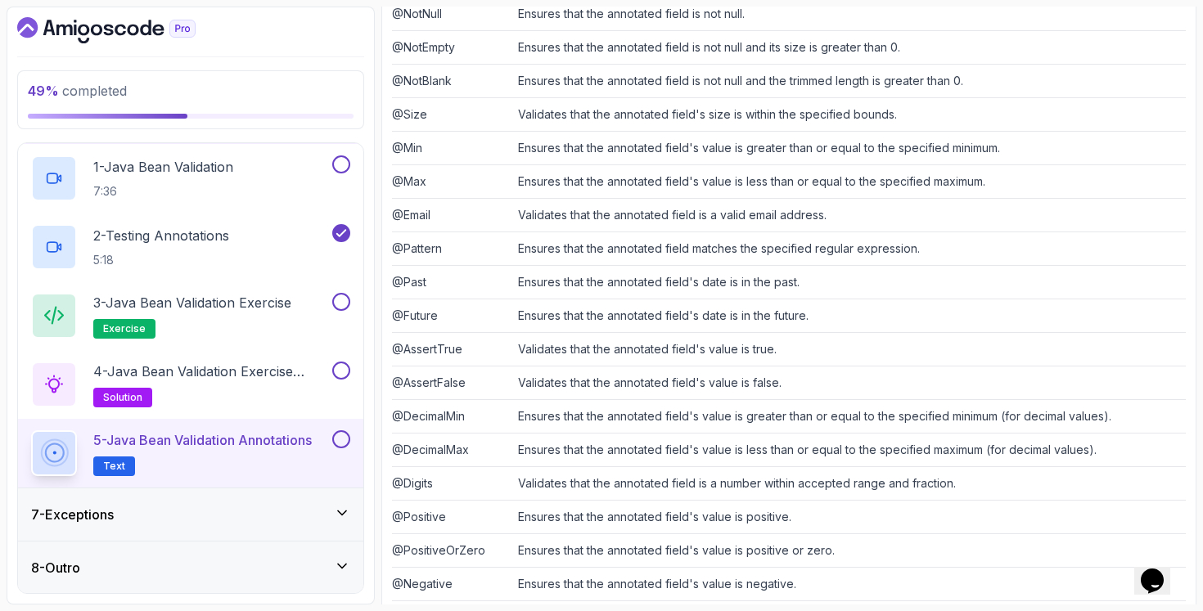
scroll to position [441, 0]
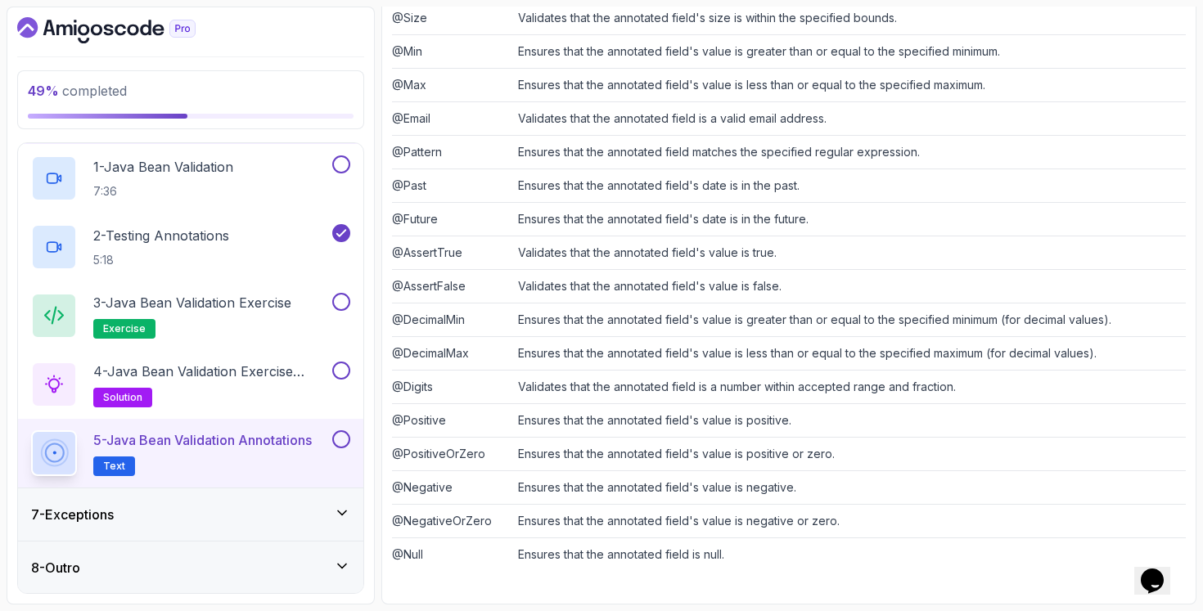
click at [533, 389] on td "Validates that the annotated field is a number within accepted range and fracti…" at bounding box center [848, 387] width 674 height 34
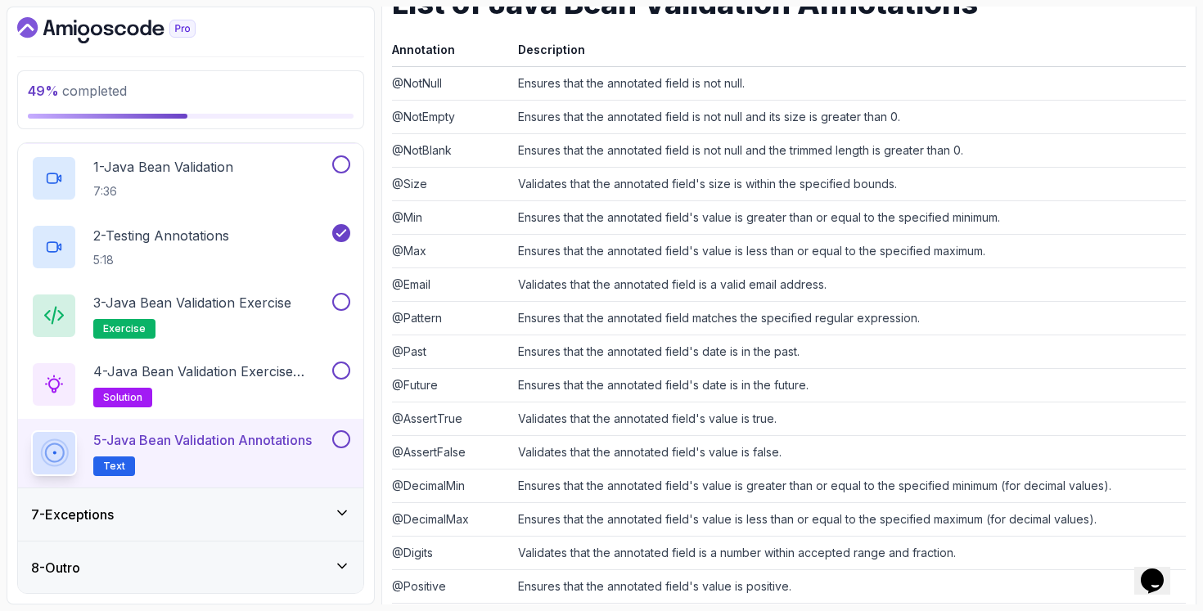
scroll to position [254, 0]
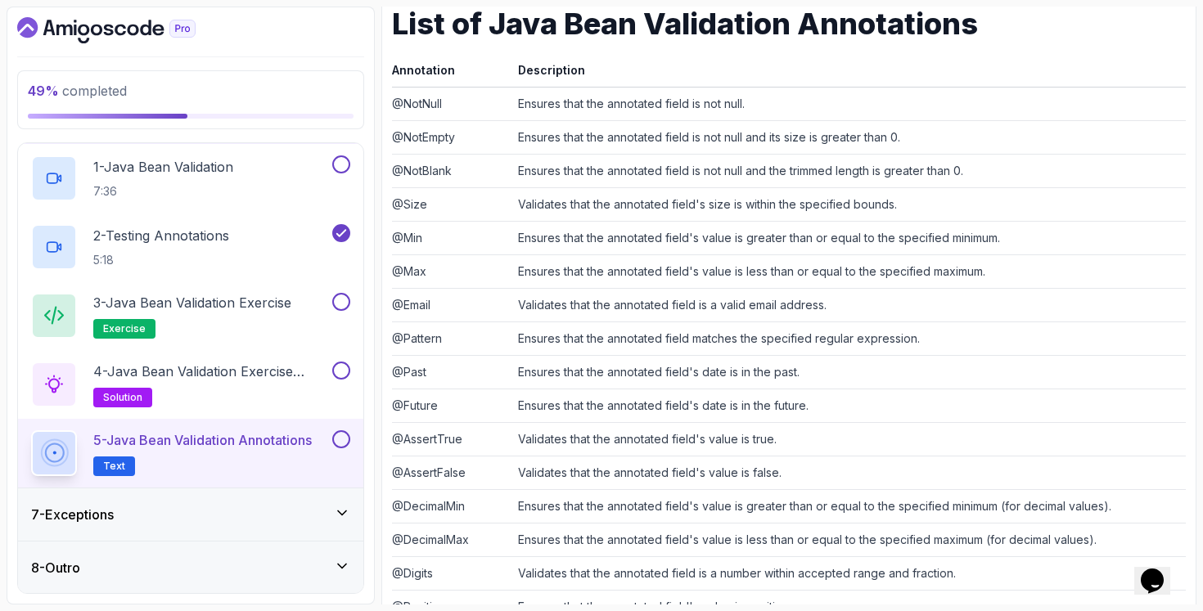
click at [205, 515] on div "7 - Exceptions" at bounding box center [190, 515] width 319 height 20
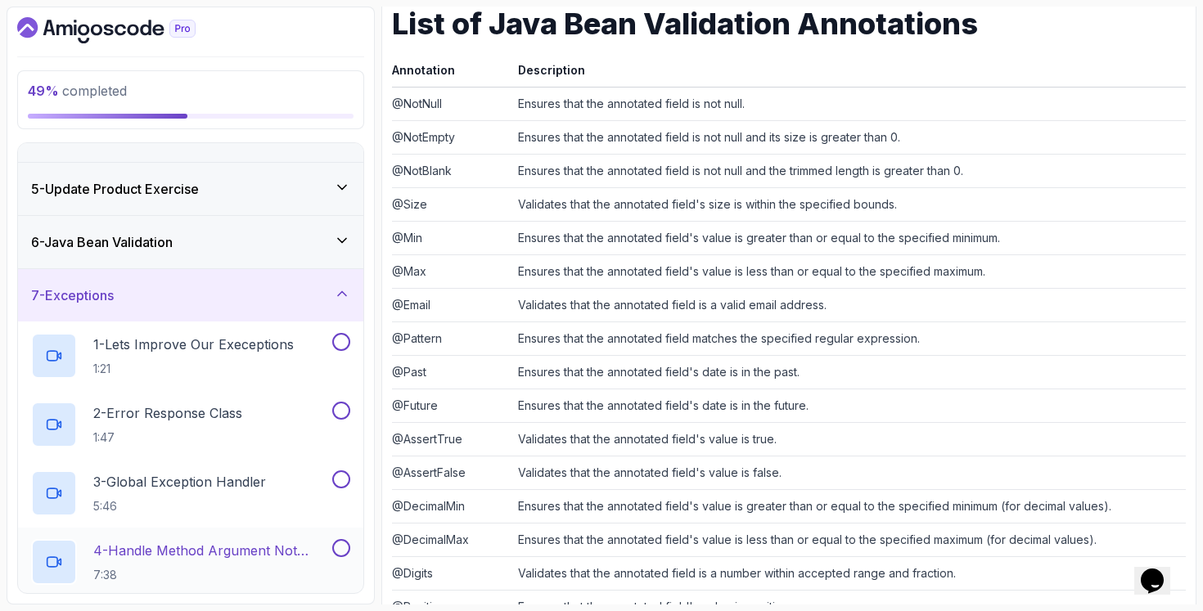
scroll to position [315, 0]
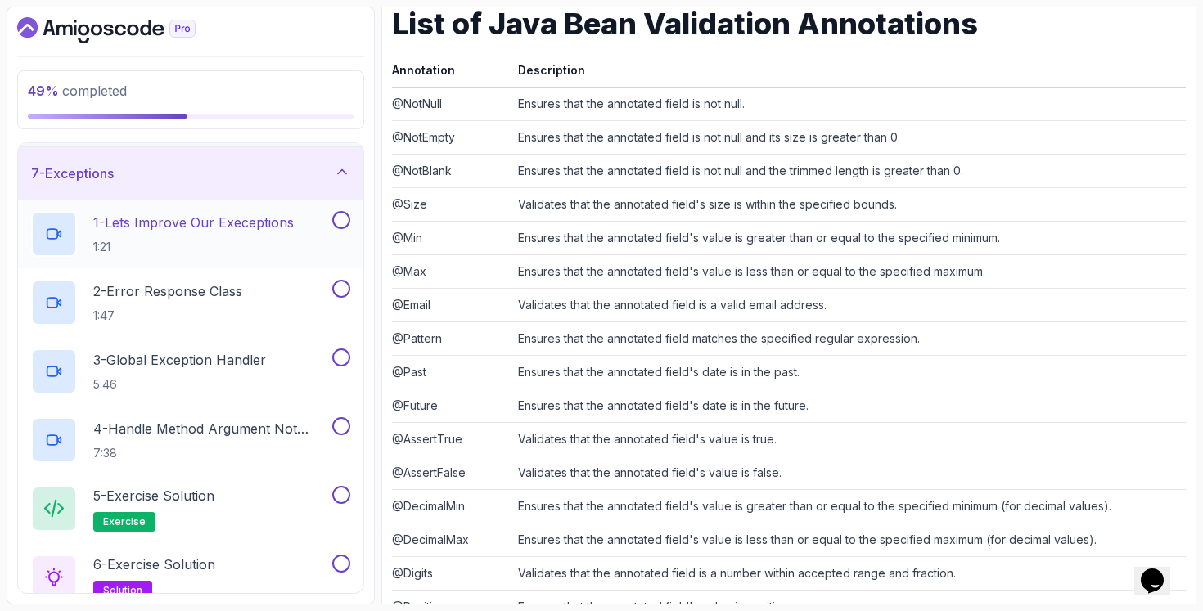
click at [298, 234] on div "1 - Lets Improve Our Execeptions 1:21" at bounding box center [180, 234] width 298 height 46
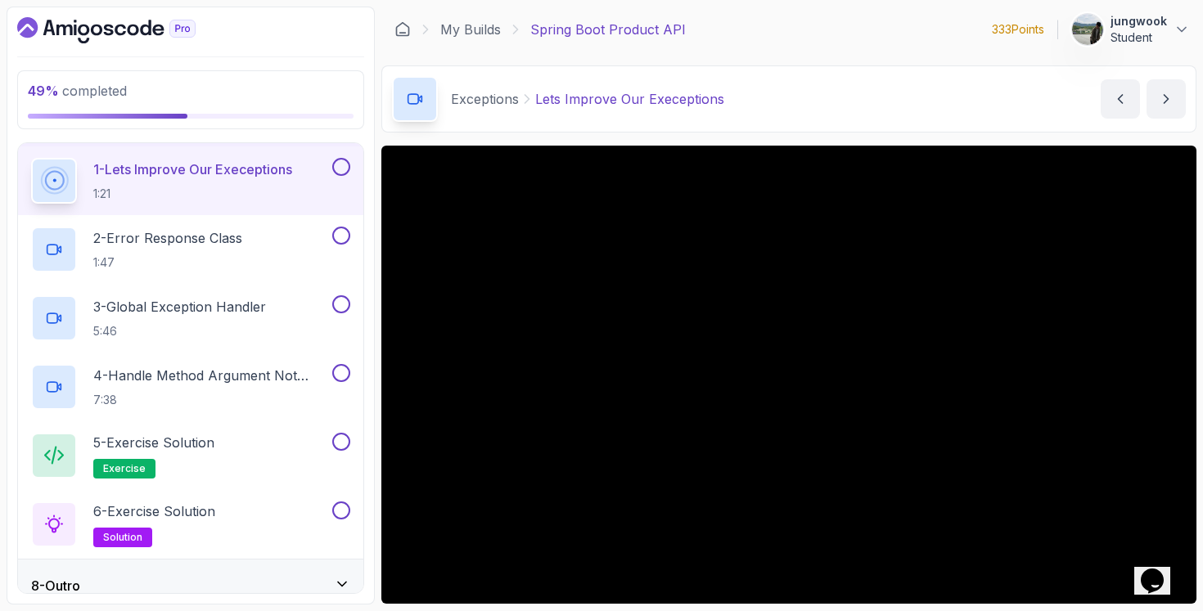
scroll to position [386, 0]
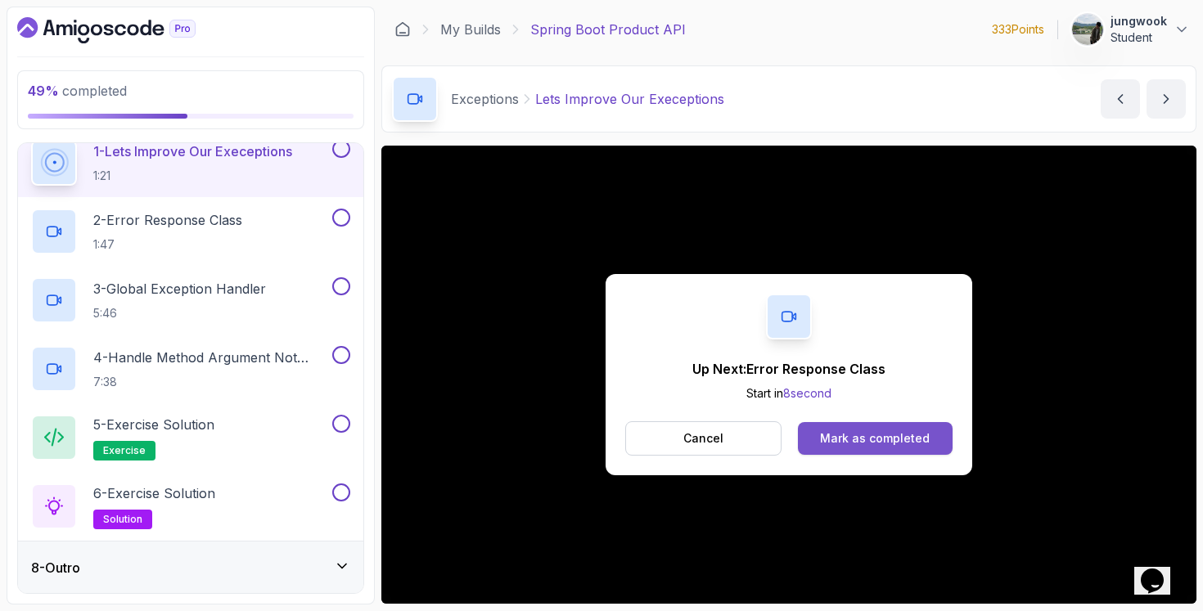
click at [825, 434] on div "Mark as completed" at bounding box center [875, 438] width 110 height 16
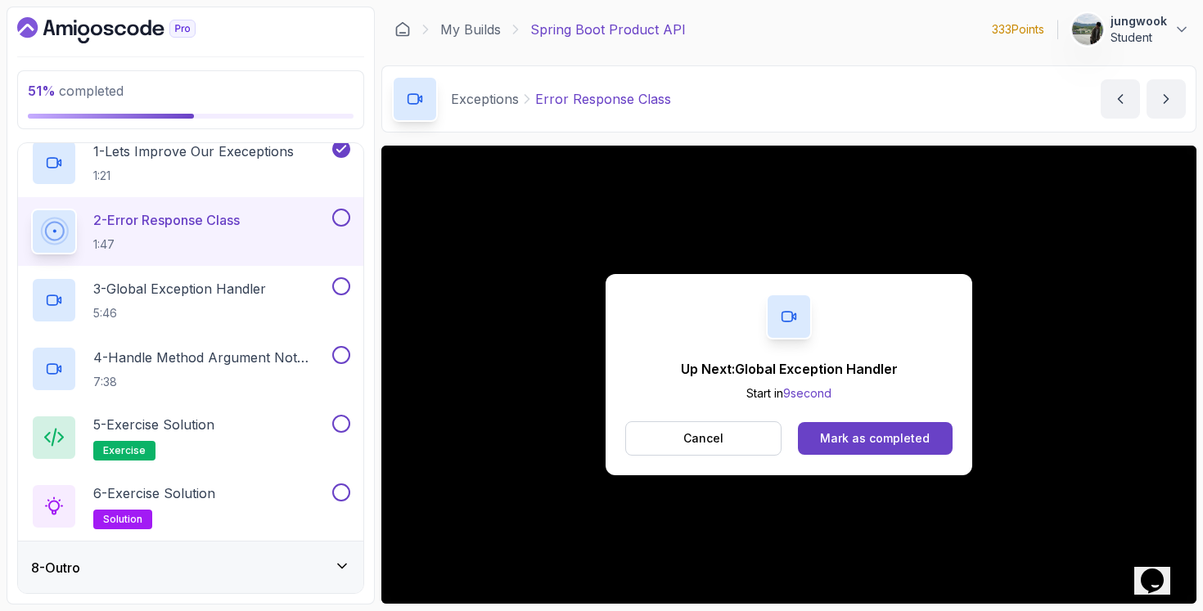
click at [866, 408] on div "Up Next: Global Exception Handler Start in 9 second Cancel Mark as completed" at bounding box center [788, 374] width 367 height 201
click at [869, 429] on button "Mark as completed" at bounding box center [875, 438] width 155 height 33
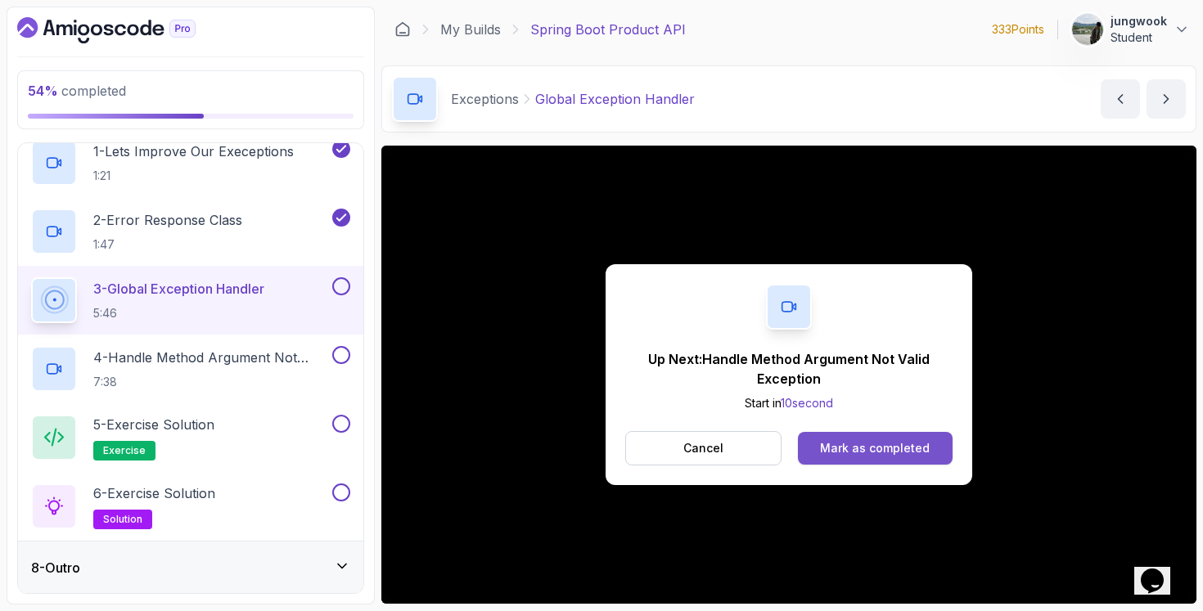
click at [849, 449] on div "Mark as completed" at bounding box center [875, 448] width 110 height 16
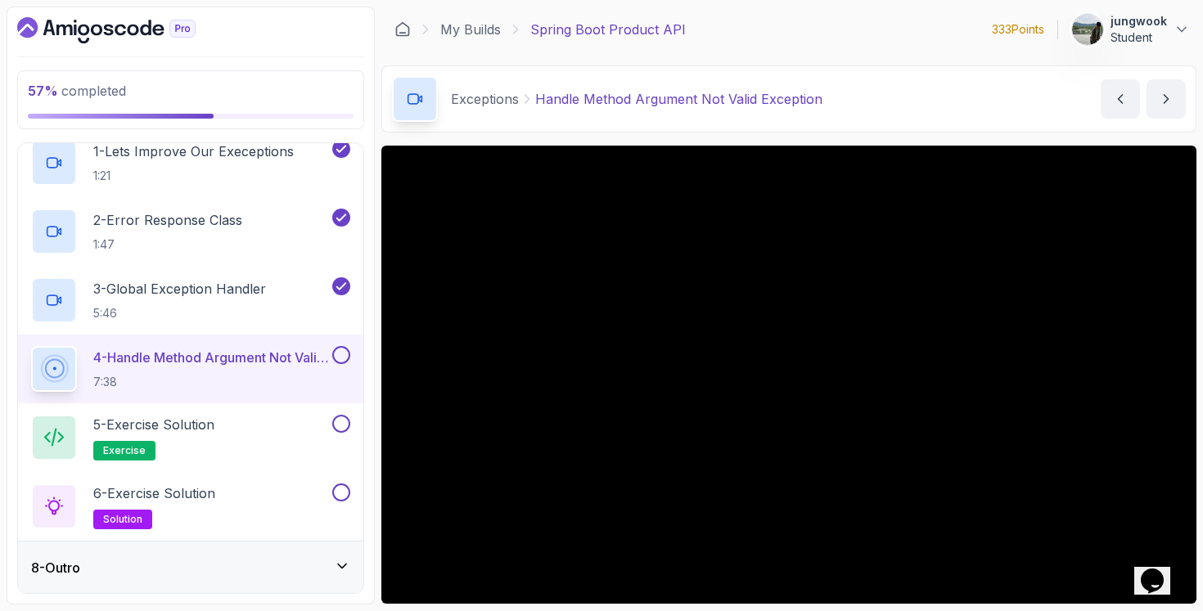
click at [125, 584] on div "8 - Outro" at bounding box center [190, 568] width 345 height 52
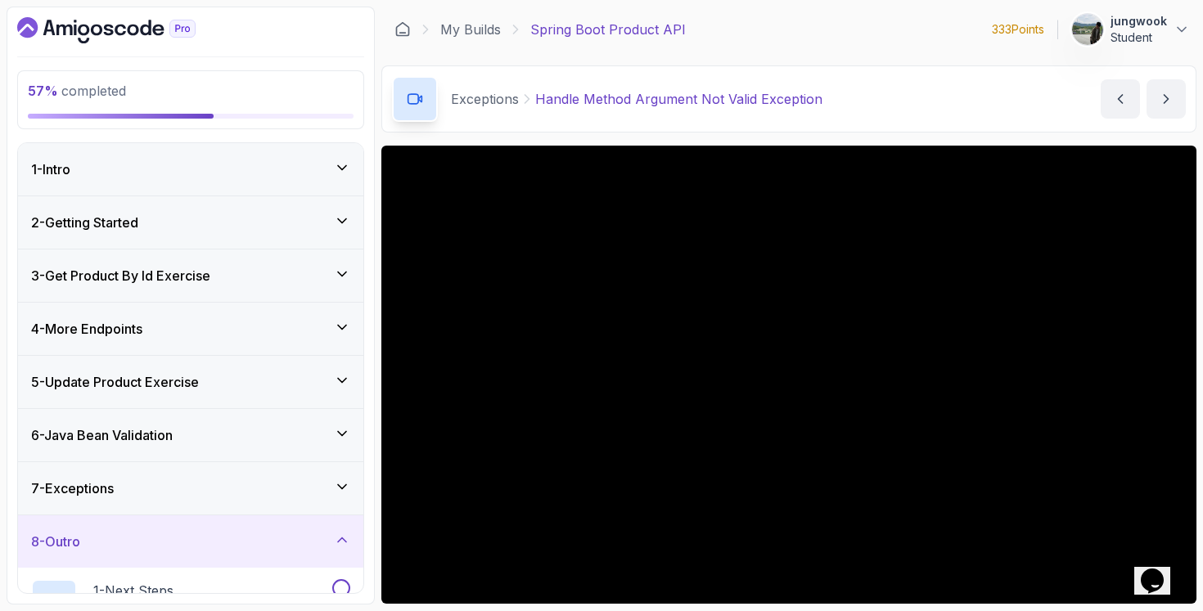
click at [164, 488] on div "7 - Exceptions" at bounding box center [190, 489] width 319 height 20
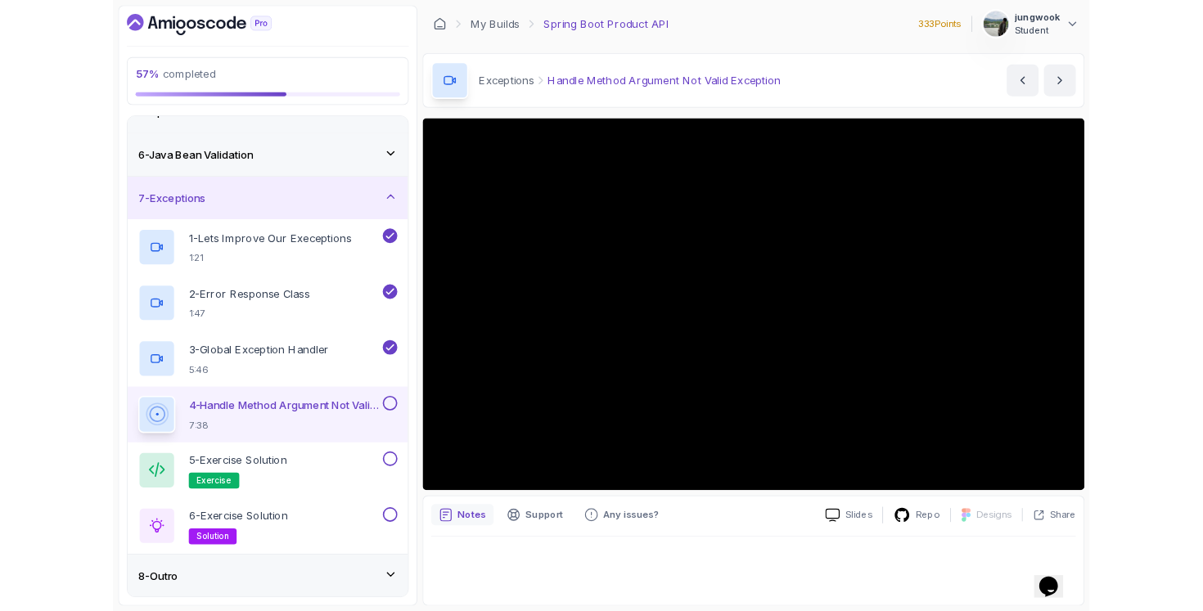
scroll to position [386, 0]
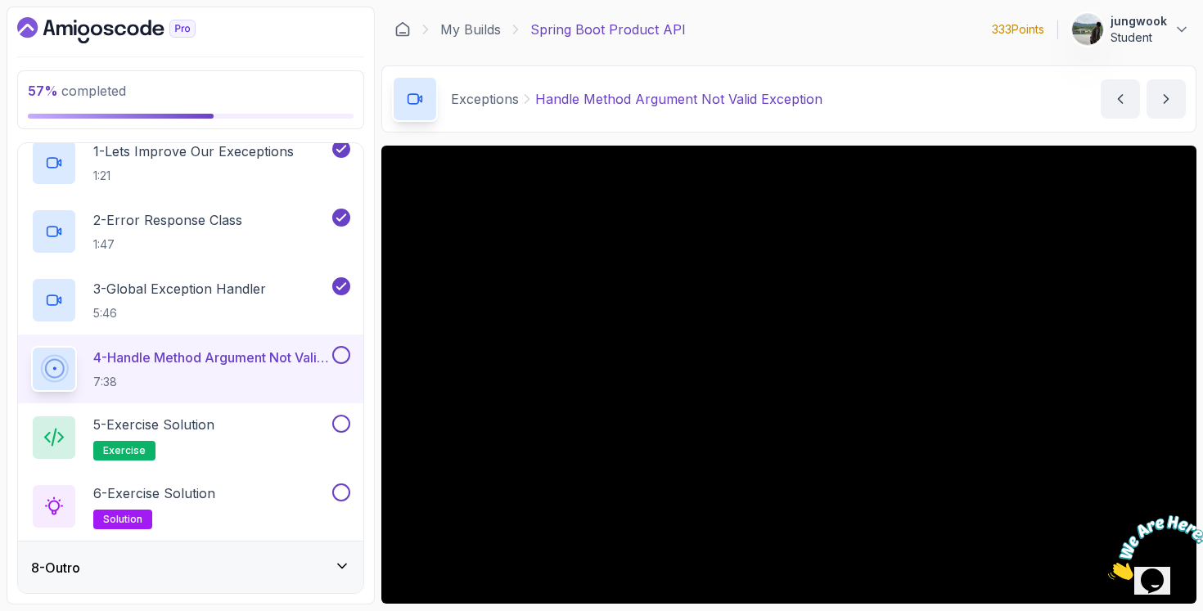
click at [1154, 576] on img at bounding box center [1158, 547] width 101 height 65
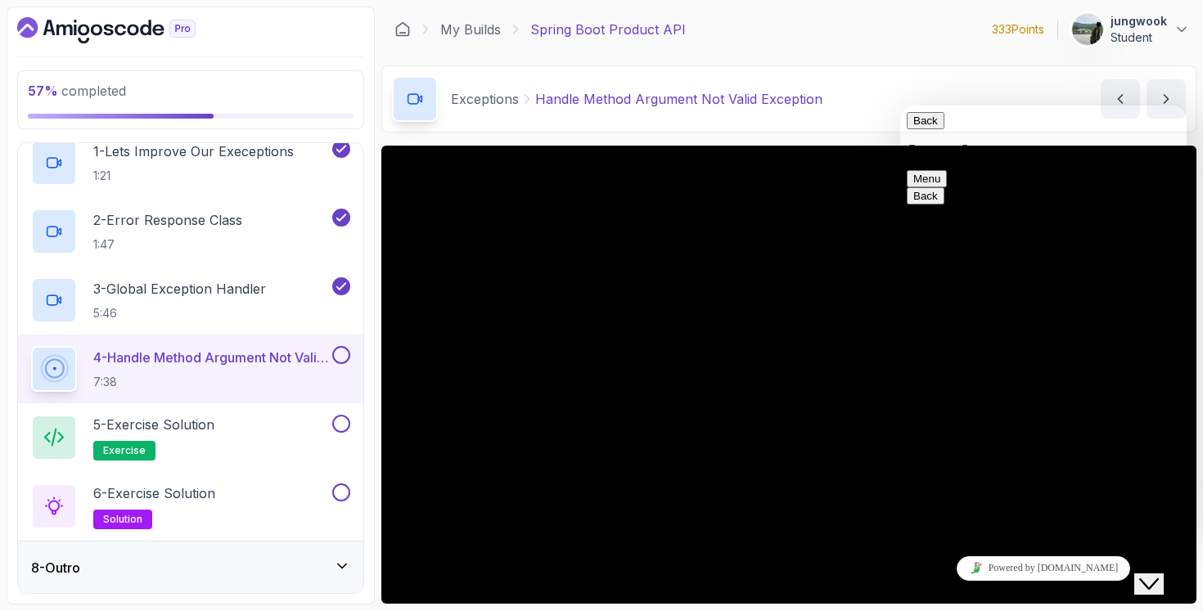
click at [1154, 576] on icon "Close Chat This icon closes the chat window." at bounding box center [1149, 584] width 20 height 20
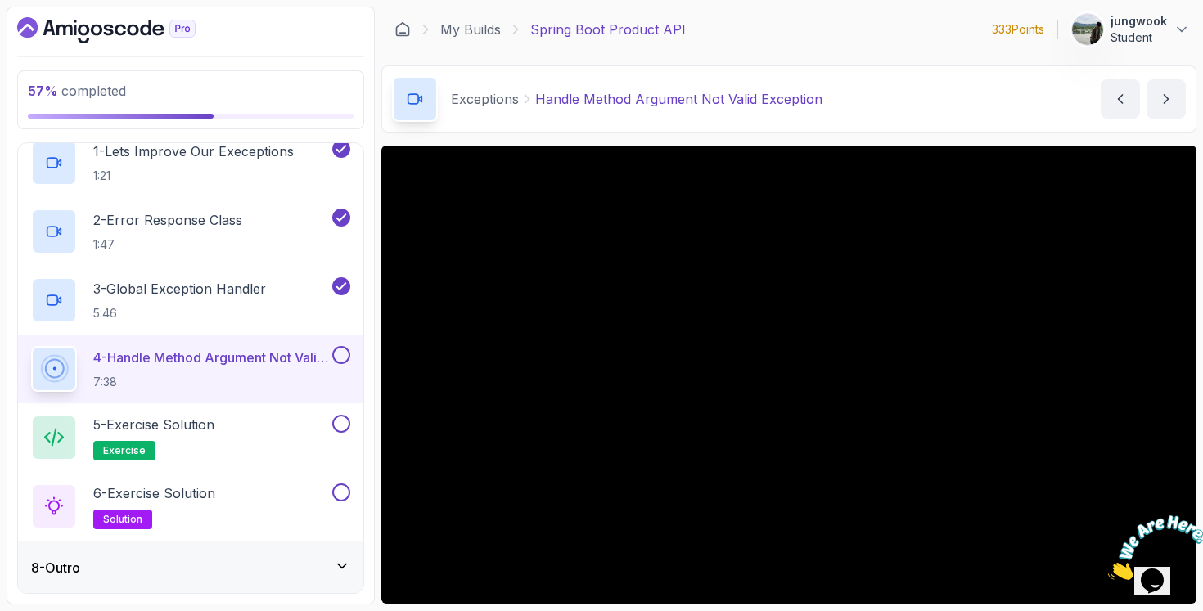
click at [1173, 568] on img at bounding box center [1158, 547] width 101 height 65
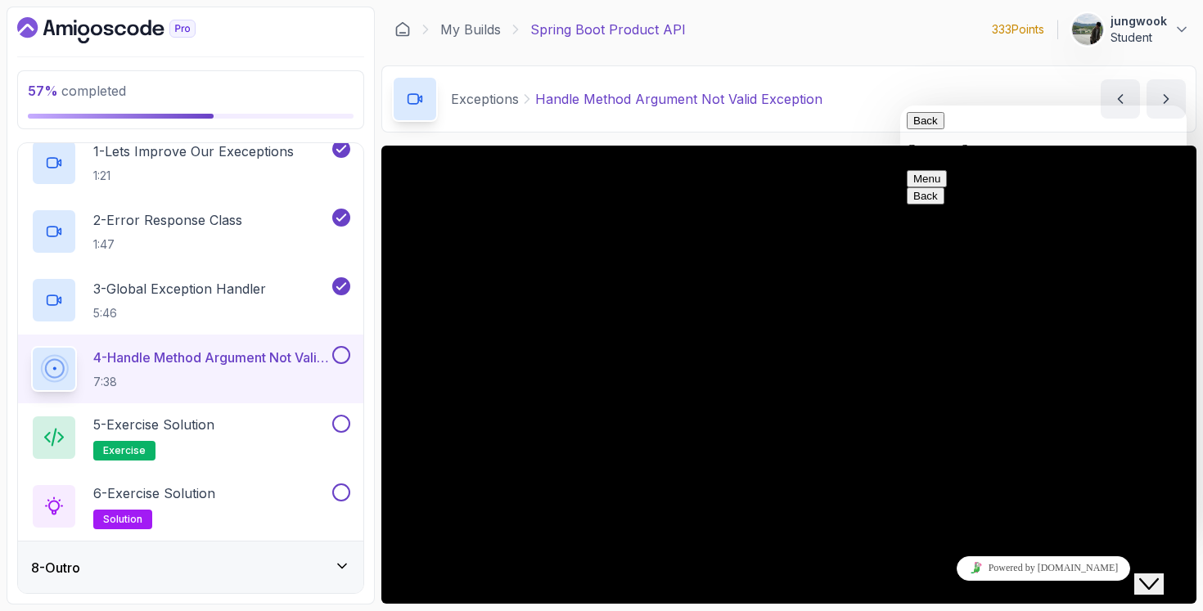
click at [1163, 581] on button "Close Chat This icon closes the chat window." at bounding box center [1148, 583] width 29 height 21
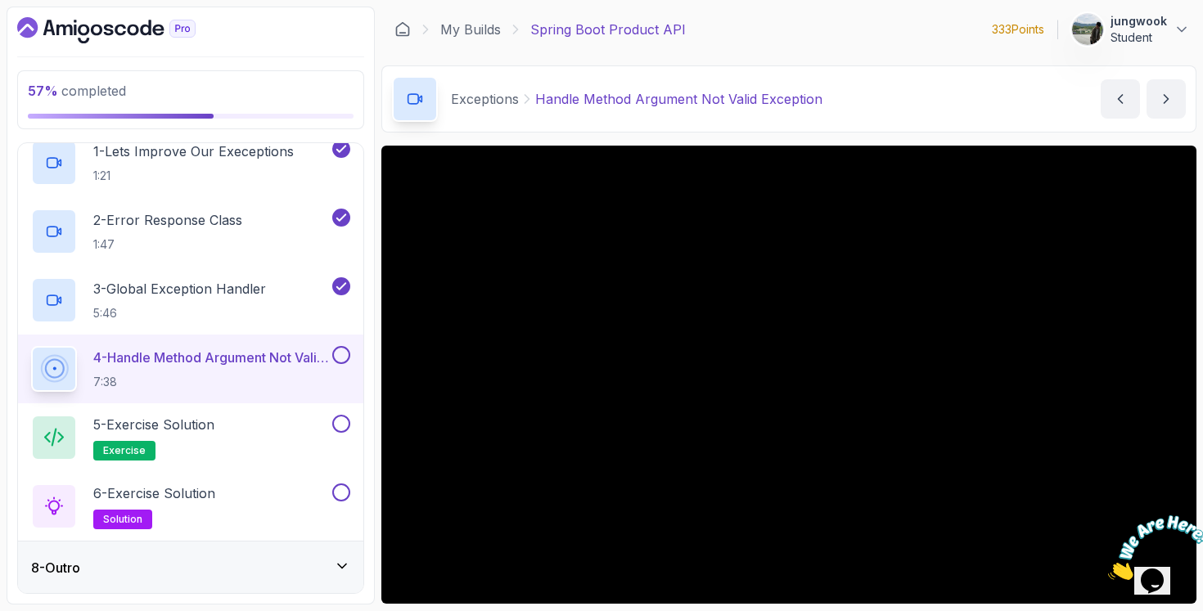
scroll to position [113, 0]
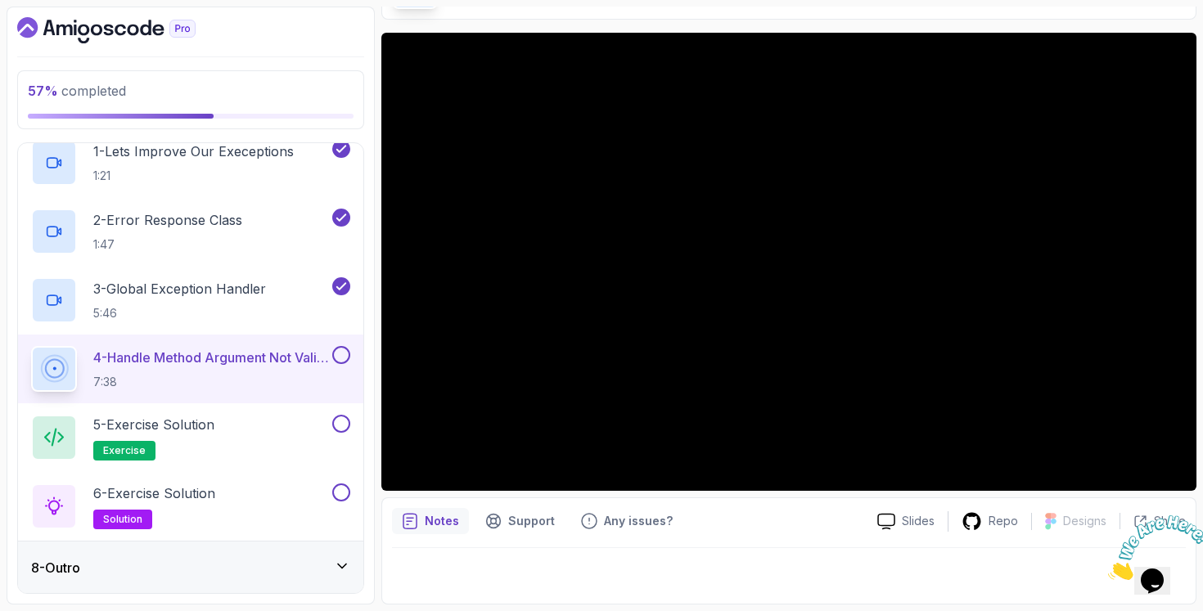
click at [1108, 569] on icon "Close" at bounding box center [1108, 576] width 0 height 14
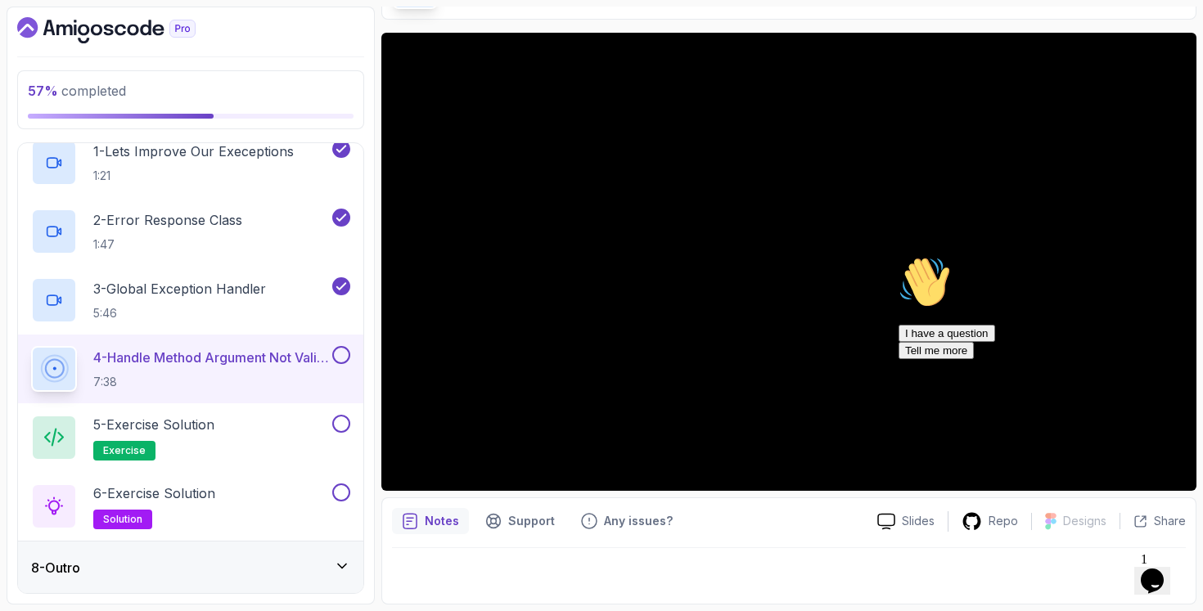
click at [898, 256] on icon "Chat attention grabber" at bounding box center [898, 256] width 0 height 0
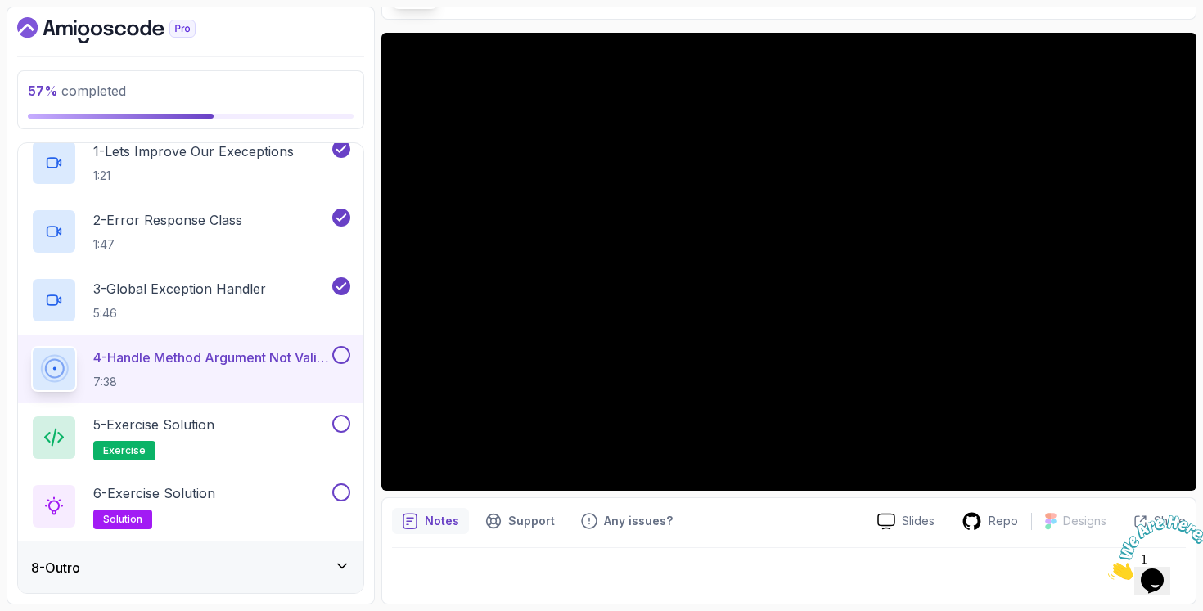
click at [1158, 551] on img at bounding box center [1158, 547] width 101 height 65
click at [1157, 574] on icon "Close Chat This icon closes the chat window." at bounding box center [1149, 584] width 20 height 20
click at [1108, 569] on icon "Close" at bounding box center [1108, 576] width 0 height 14
click at [335, 353] on button at bounding box center [341, 355] width 18 height 18
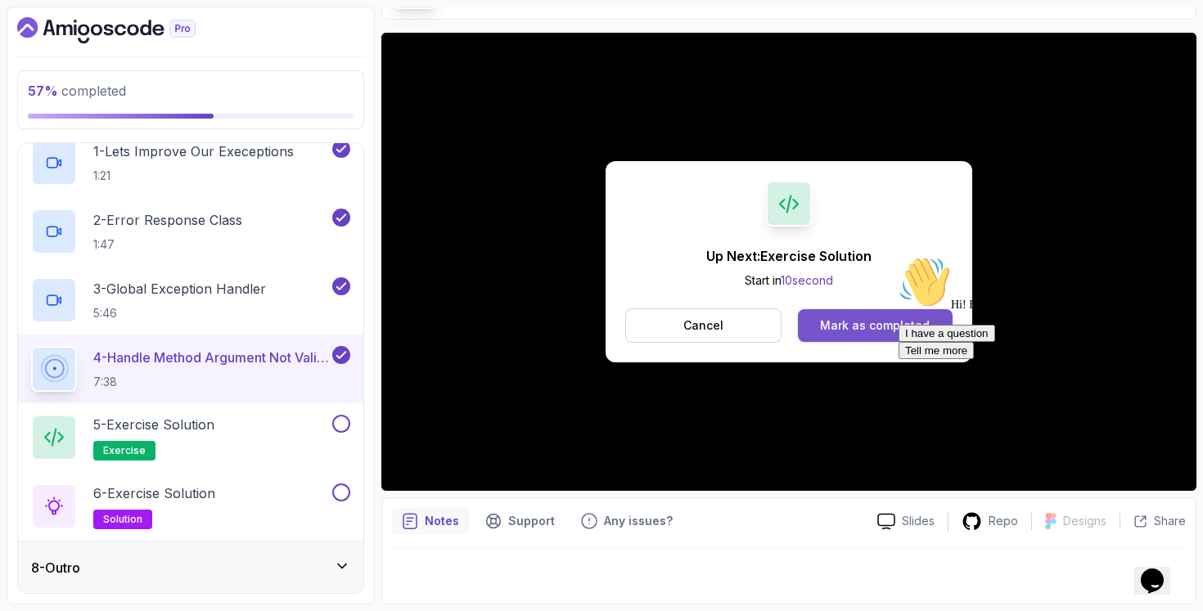
click at [847, 327] on div "Mark as completed" at bounding box center [875, 325] width 110 height 16
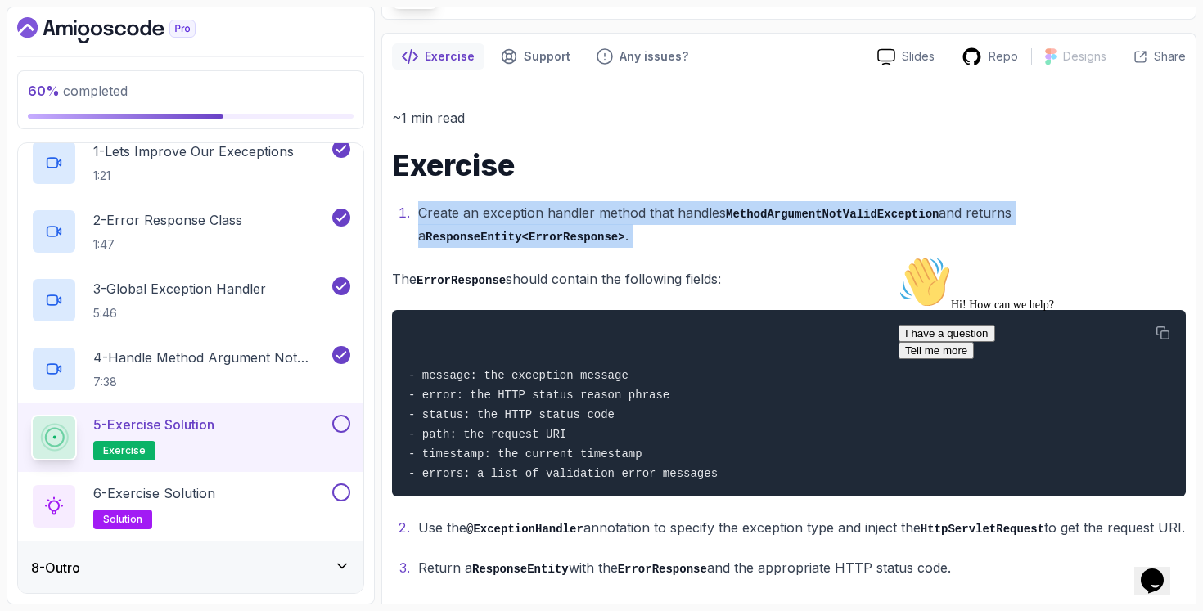
drag, startPoint x: 493, startPoint y: 185, endPoint x: 645, endPoint y: 260, distance: 169.8
click at [645, 260] on div "~1 min read Exercise Create an exception handler method that handles MethodArgu…" at bounding box center [789, 342] width 794 height 473
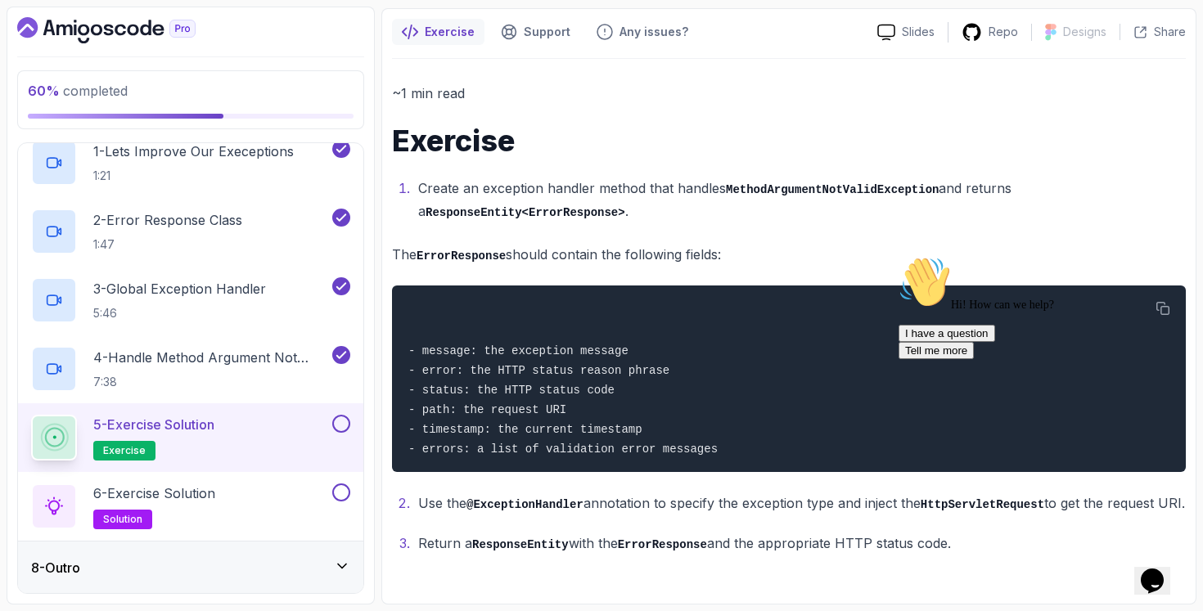
scroll to position [164, 0]
click at [613, 373] on div "- message: the exception message - error: the HTTP status reason phrase - statu…" at bounding box center [788, 378] width 767 height 167
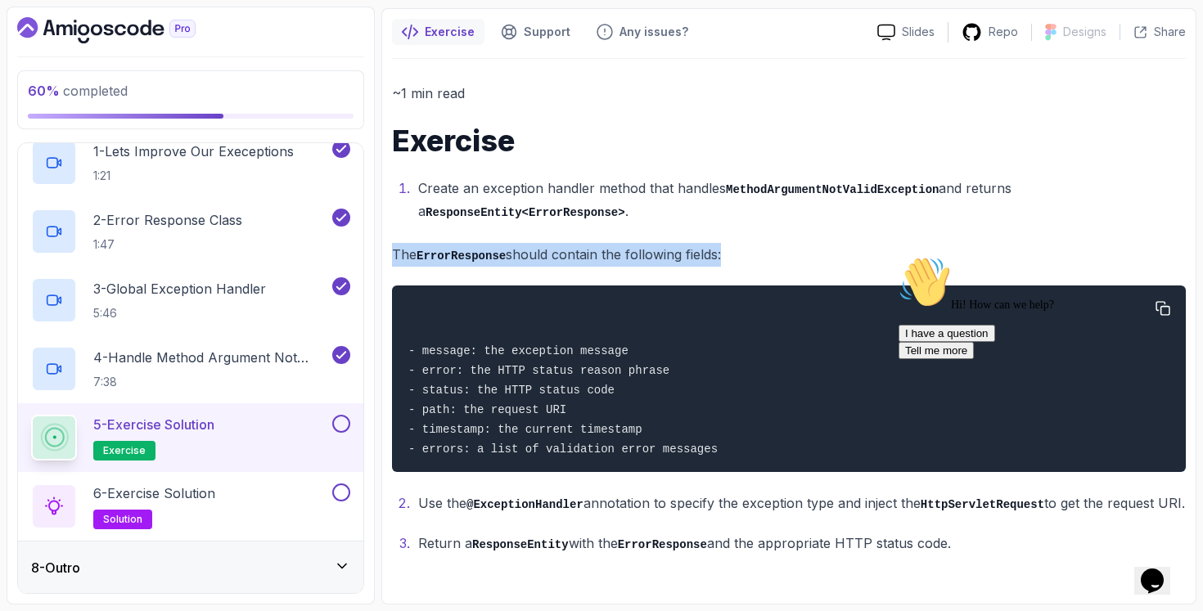
drag, startPoint x: 459, startPoint y: 202, endPoint x: 540, endPoint y: 294, distance: 122.3
click at [540, 294] on div "~1 min read Exercise Create an exception handler method that handles MethodArgu…" at bounding box center [789, 318] width 794 height 473
click at [540, 295] on div "- message: the exception message - error: the HTTP status reason phrase - statu…" at bounding box center [788, 378] width 767 height 167
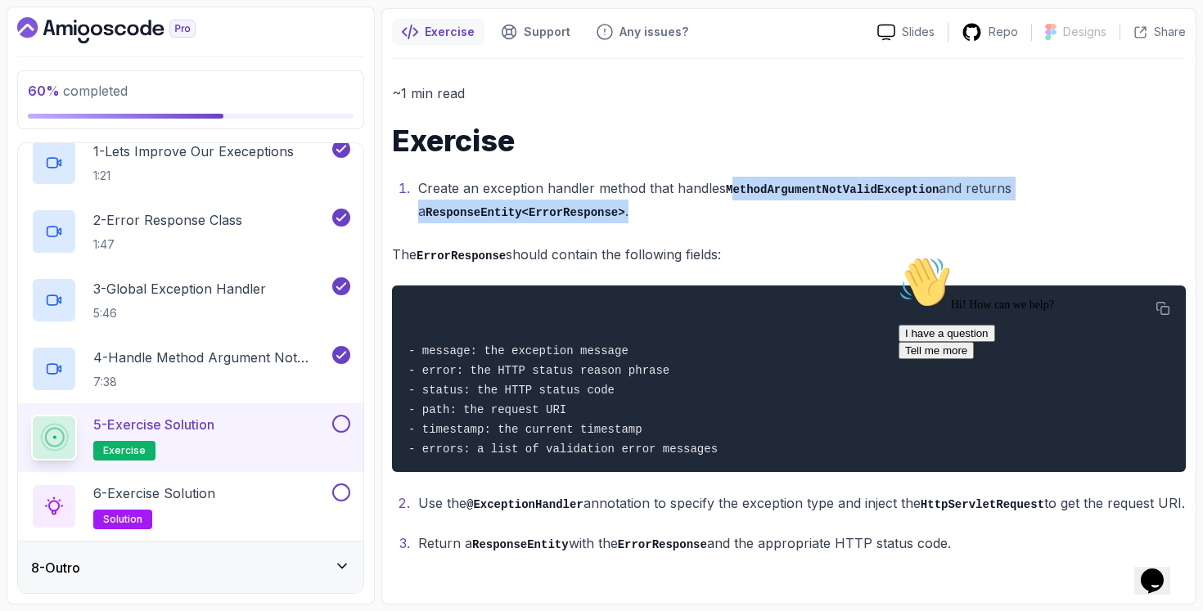
drag, startPoint x: 627, startPoint y: 178, endPoint x: 731, endPoint y: 169, distance: 104.2
click at [731, 177] on li "Create an exception handler method that handles MethodArgumentNotValidException…" at bounding box center [799, 200] width 772 height 47
click at [732, 177] on li "Create an exception handler method that handles MethodArgumentNotValidException…" at bounding box center [799, 200] width 772 height 47
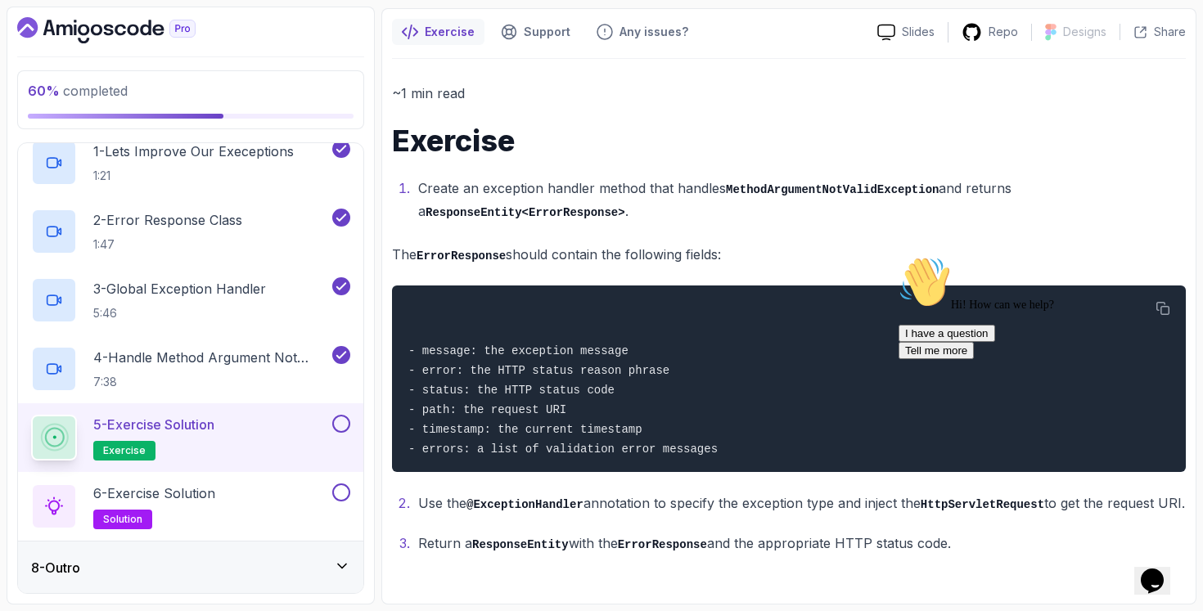
click at [546, 258] on div "~1 min read Exercise Create an exception handler method that handles MethodArgu…" at bounding box center [789, 318] width 794 height 473
click at [1148, 569] on icon "Chat widget" at bounding box center [1151, 581] width 23 height 25
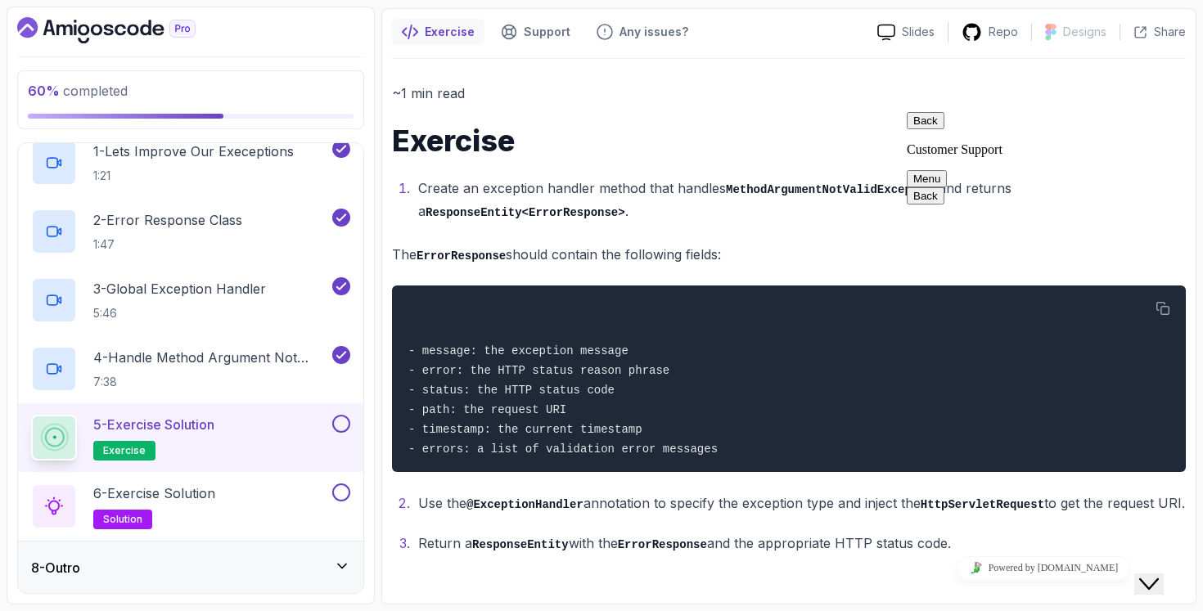
click at [1149, 574] on icon "Close Chat This icon closes the chat window." at bounding box center [1149, 584] width 20 height 20
click at [827, 421] on div "- message: the exception message - error: the HTTP status reason phrase - statu…" at bounding box center [788, 378] width 767 height 167
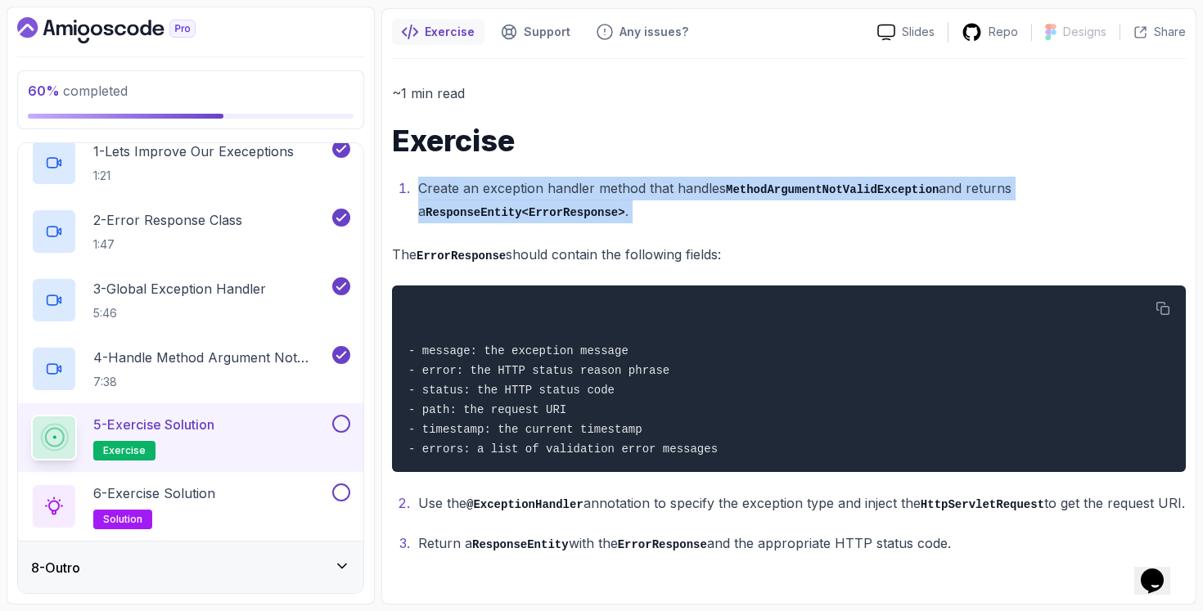
drag, startPoint x: 453, startPoint y: 150, endPoint x: 670, endPoint y: 198, distance: 222.1
click at [670, 198] on div "~1 min read Exercise Create an exception handler method that handles MethodArgu…" at bounding box center [789, 318] width 794 height 473
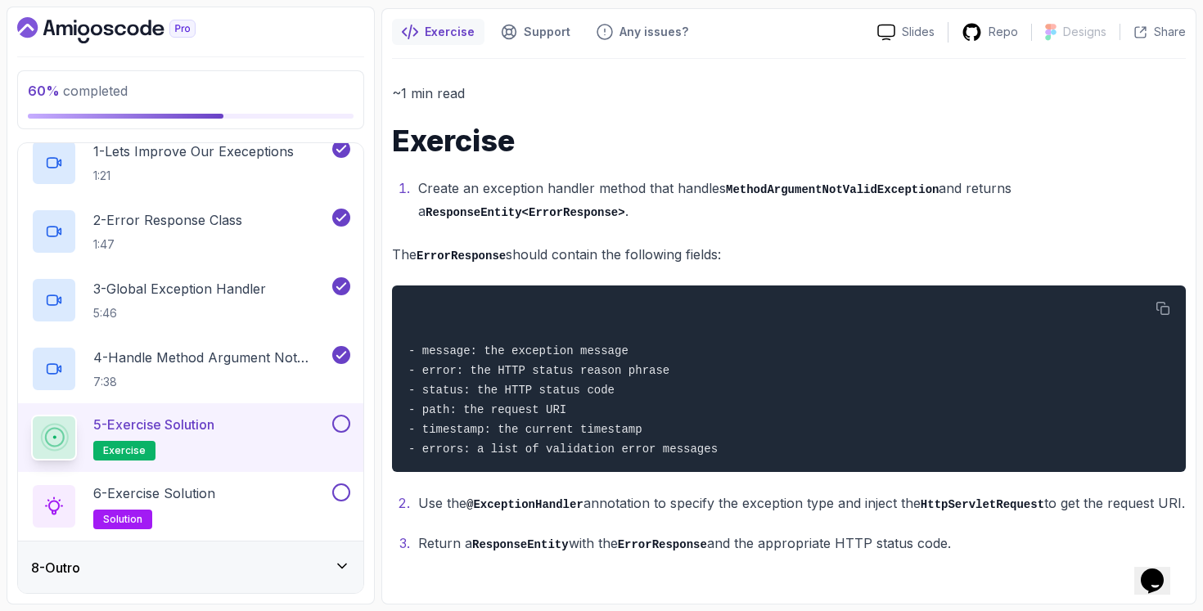
click at [304, 573] on div "8 - Outro" at bounding box center [190, 568] width 319 height 20
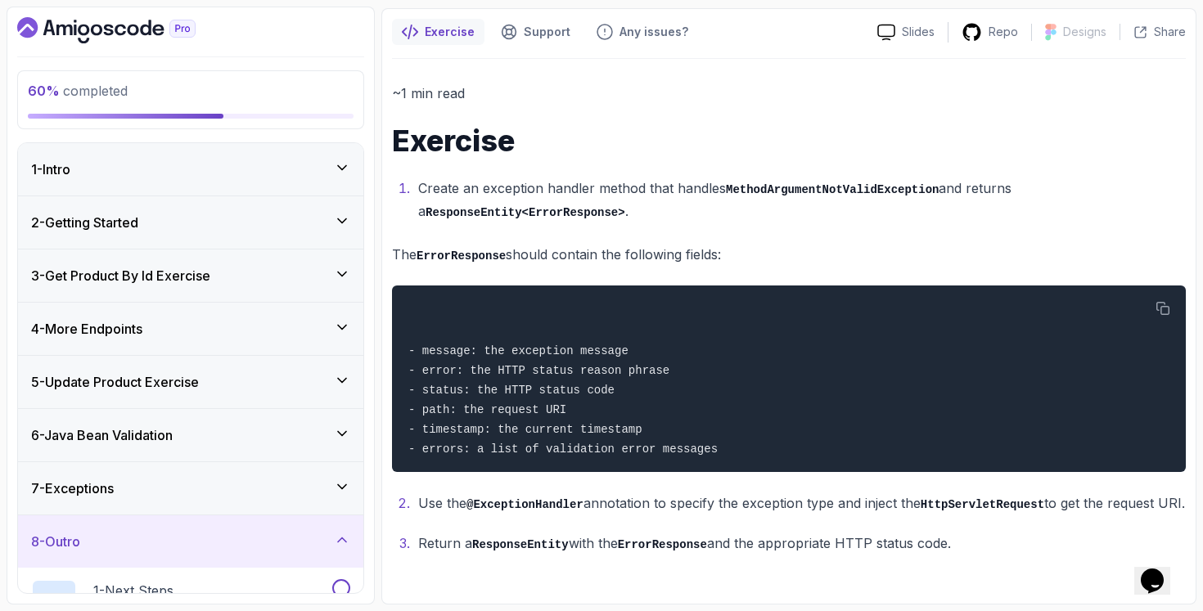
scroll to position [180, 0]
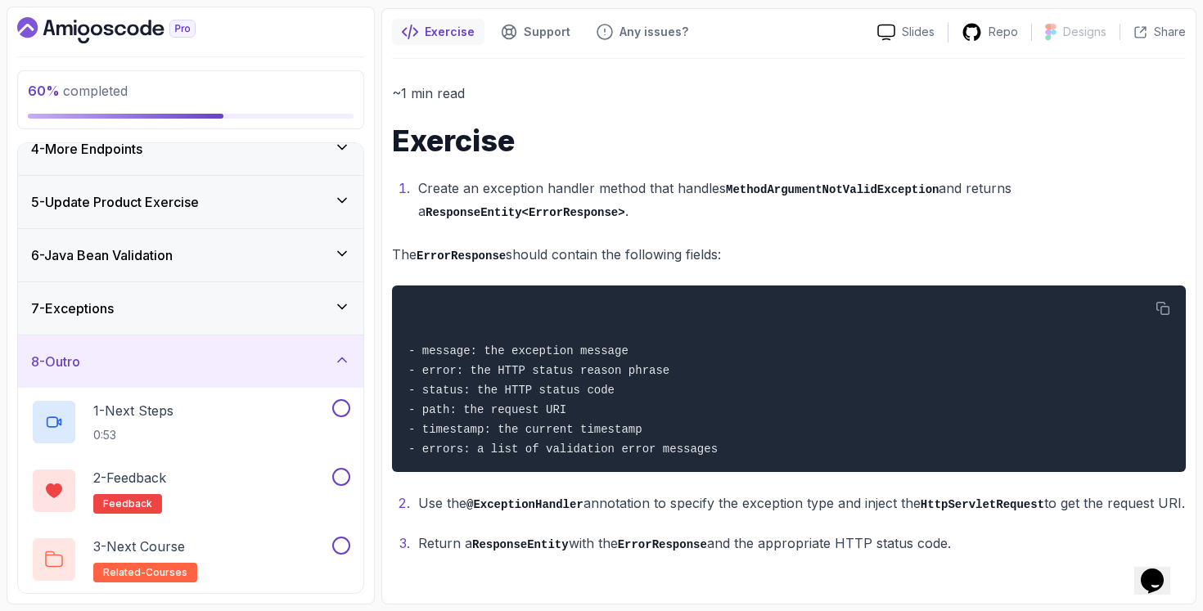
click at [261, 318] on div "7 - Exceptions" at bounding box center [190, 308] width 345 height 52
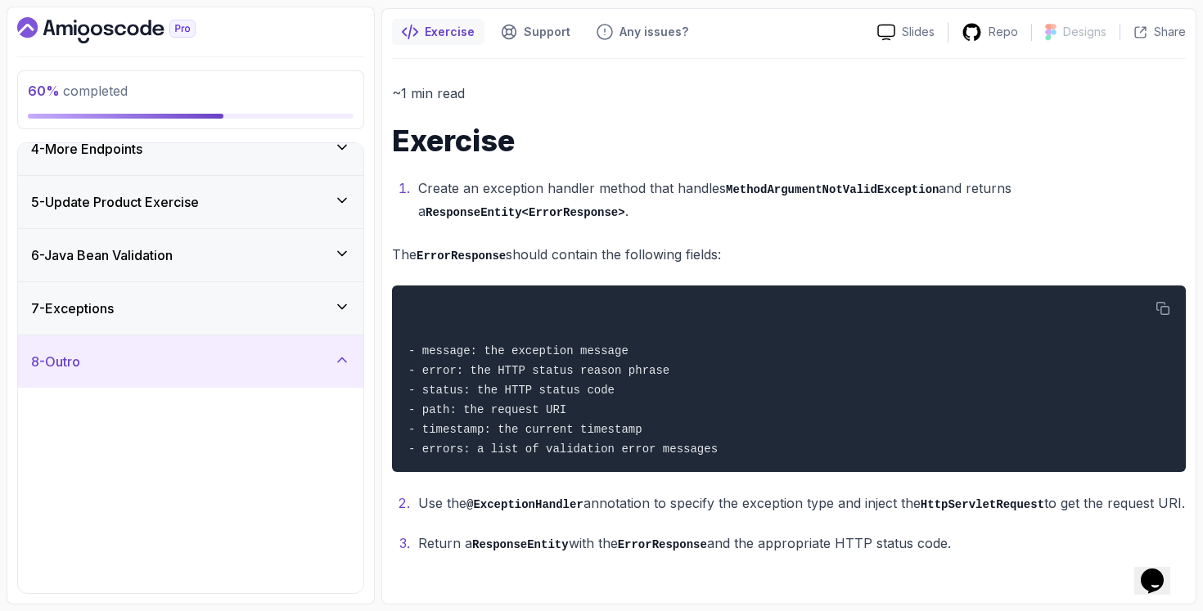
scroll to position [0, 0]
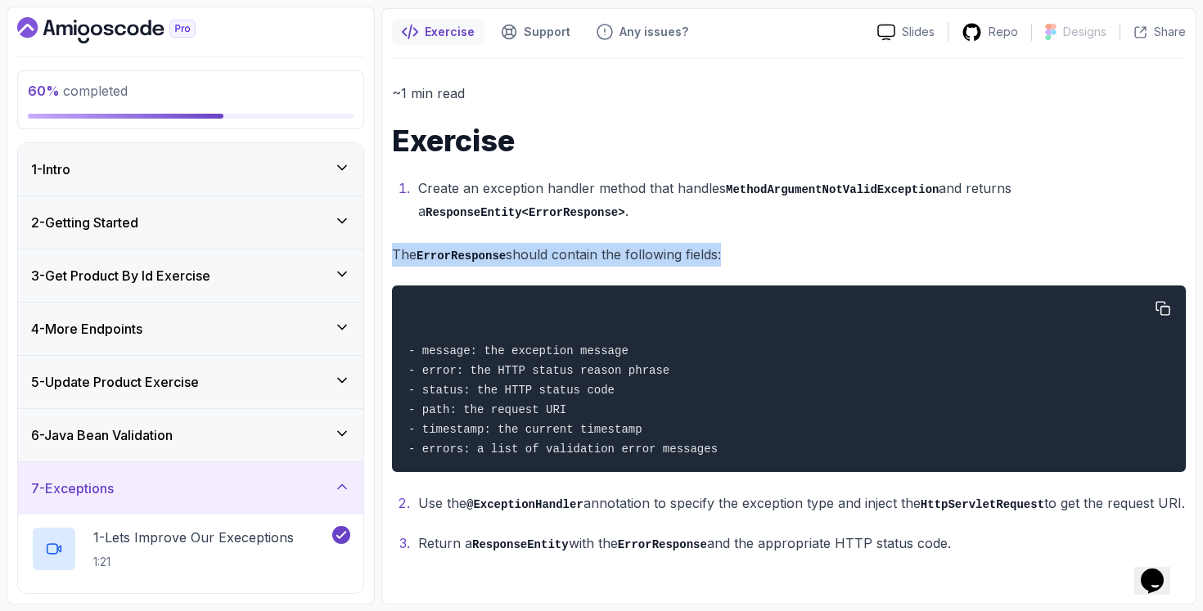
drag, startPoint x: 655, startPoint y: 205, endPoint x: 659, endPoint y: 259, distance: 53.3
click at [659, 259] on div "~1 min read Exercise Create an exception handler method that handles MethodArgu…" at bounding box center [789, 318] width 794 height 473
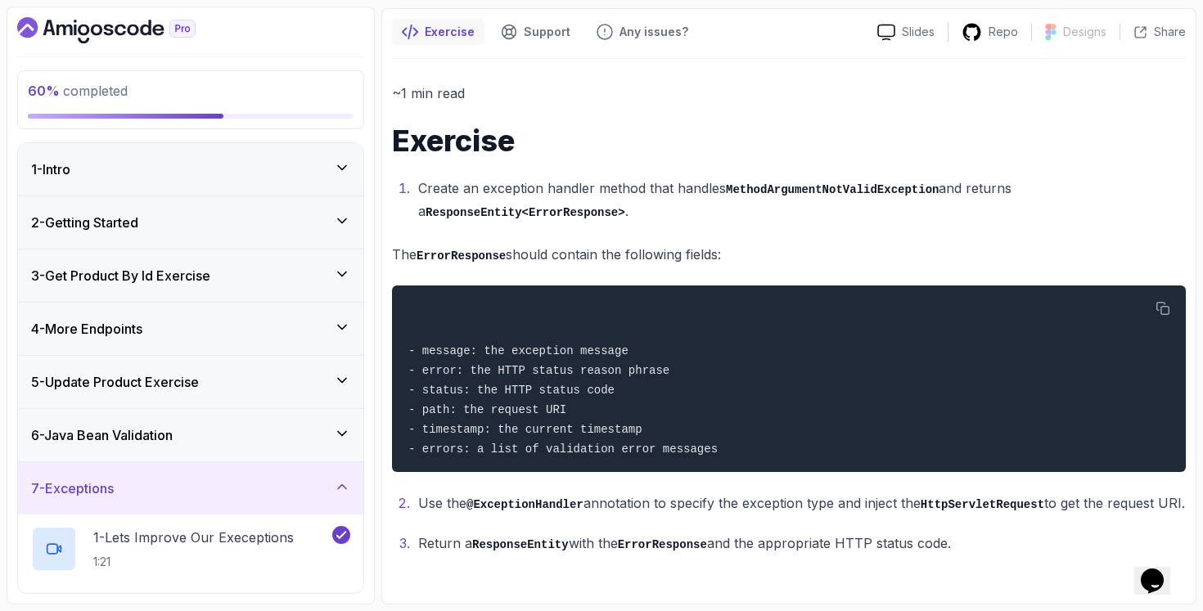
click at [668, 177] on li "Create an exception handler method that handles MethodArgumentNotValidException…" at bounding box center [799, 200] width 772 height 47
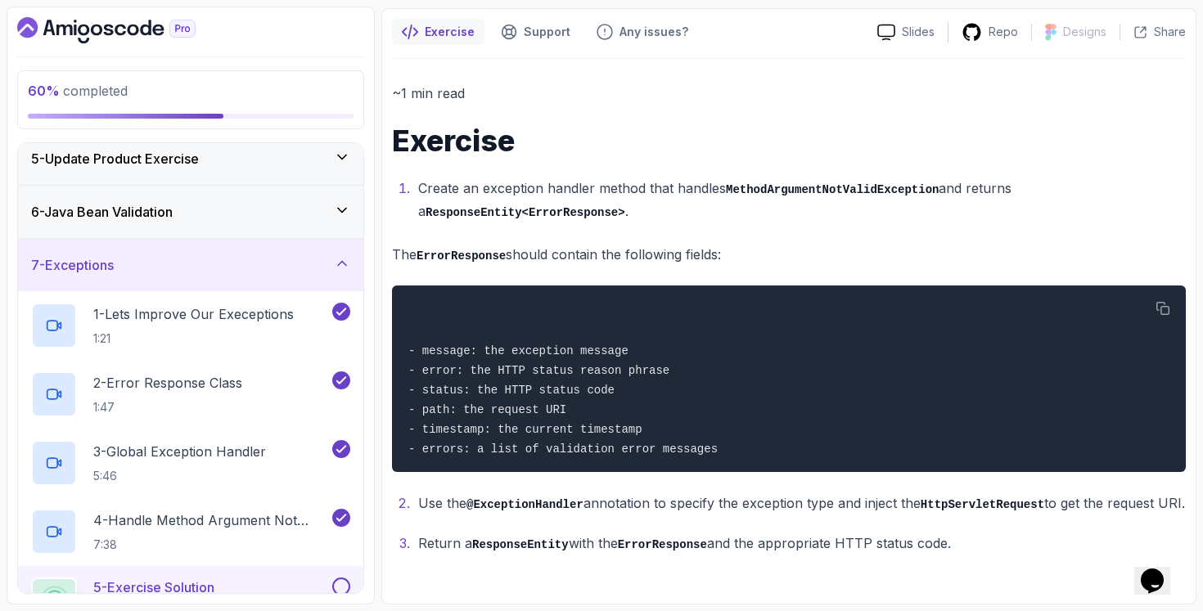
scroll to position [386, 0]
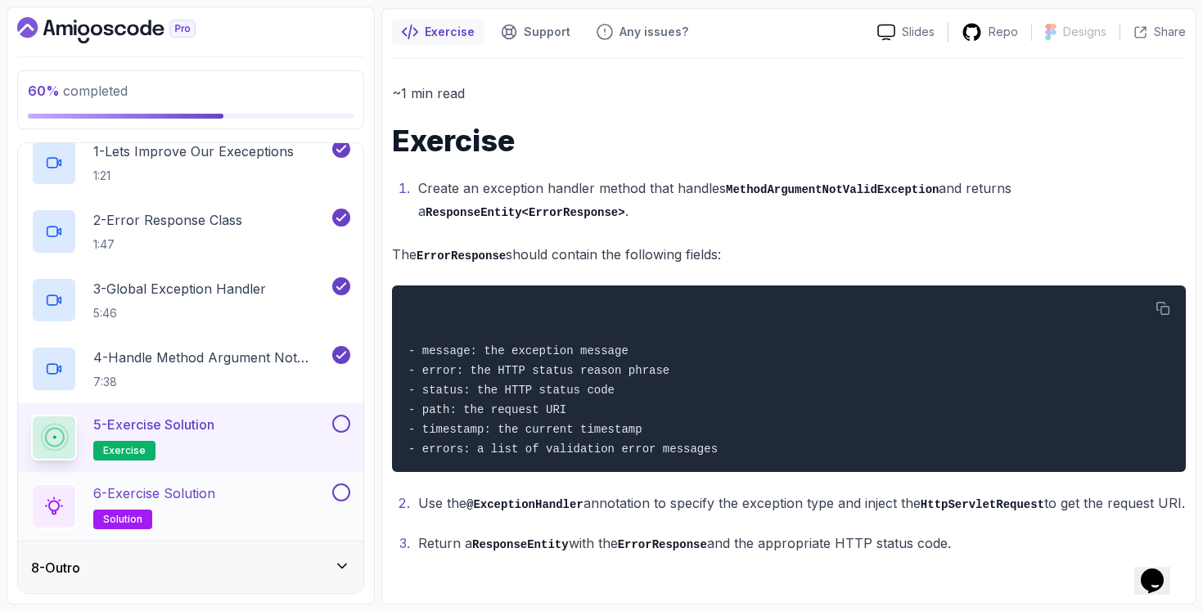
click at [191, 488] on p "6 - Exercise Solution" at bounding box center [154, 493] width 122 height 20
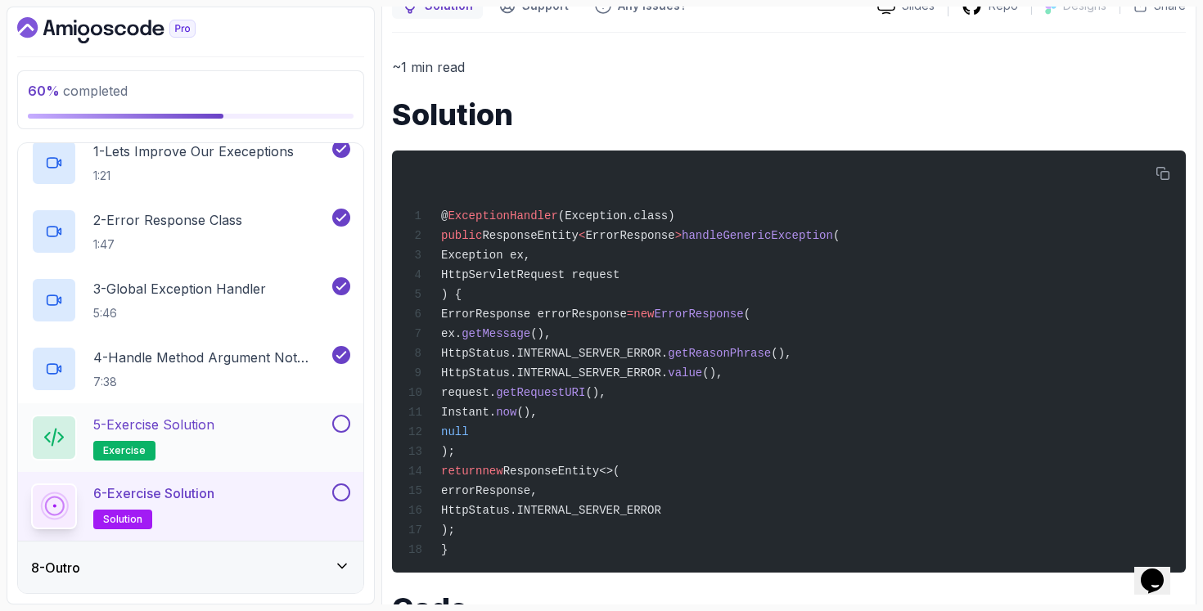
click at [234, 450] on div "5 - Exercise Solution exercise" at bounding box center [180, 438] width 298 height 46
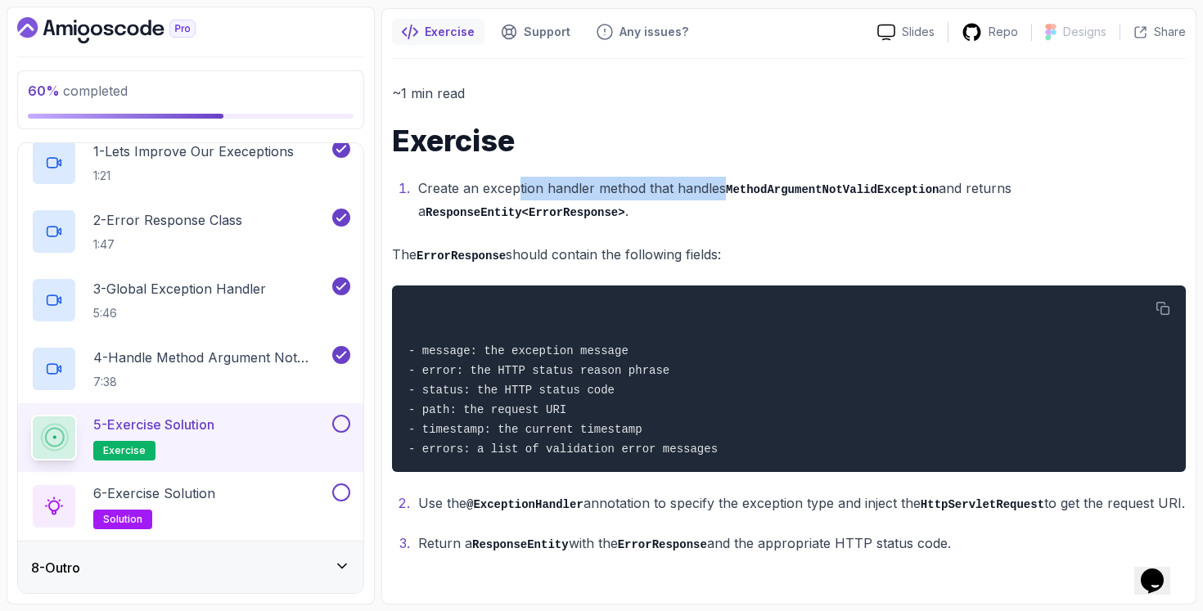
drag, startPoint x: 520, startPoint y: 155, endPoint x: 722, endPoint y: 155, distance: 202.1
click at [722, 177] on li "Create an exception handler method that handles MethodArgumentNotValidException…" at bounding box center [799, 200] width 772 height 47
drag, startPoint x: 724, startPoint y: 157, endPoint x: 895, endPoint y: 160, distance: 171.0
click at [893, 177] on li "Create an exception handler method that handles MethodArgumentNotValidException…" at bounding box center [799, 200] width 772 height 47
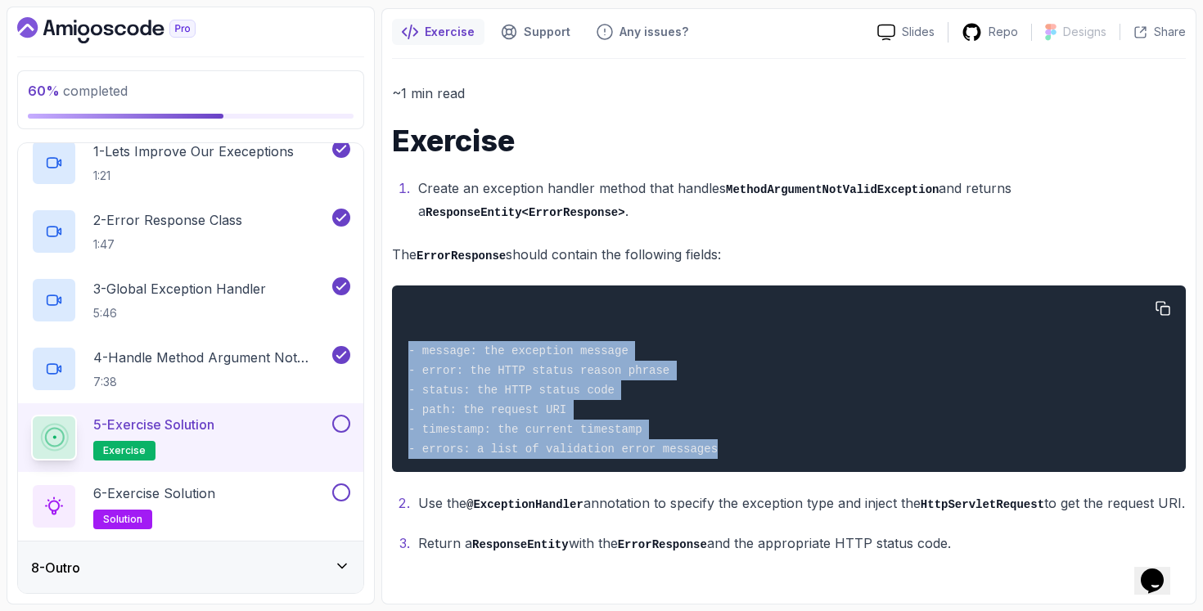
drag, startPoint x: 445, startPoint y: 310, endPoint x: 749, endPoint y: 429, distance: 326.6
click at [749, 429] on div "- message: the exception message - error: the HTTP status reason phrase - statu…" at bounding box center [788, 378] width 767 height 167
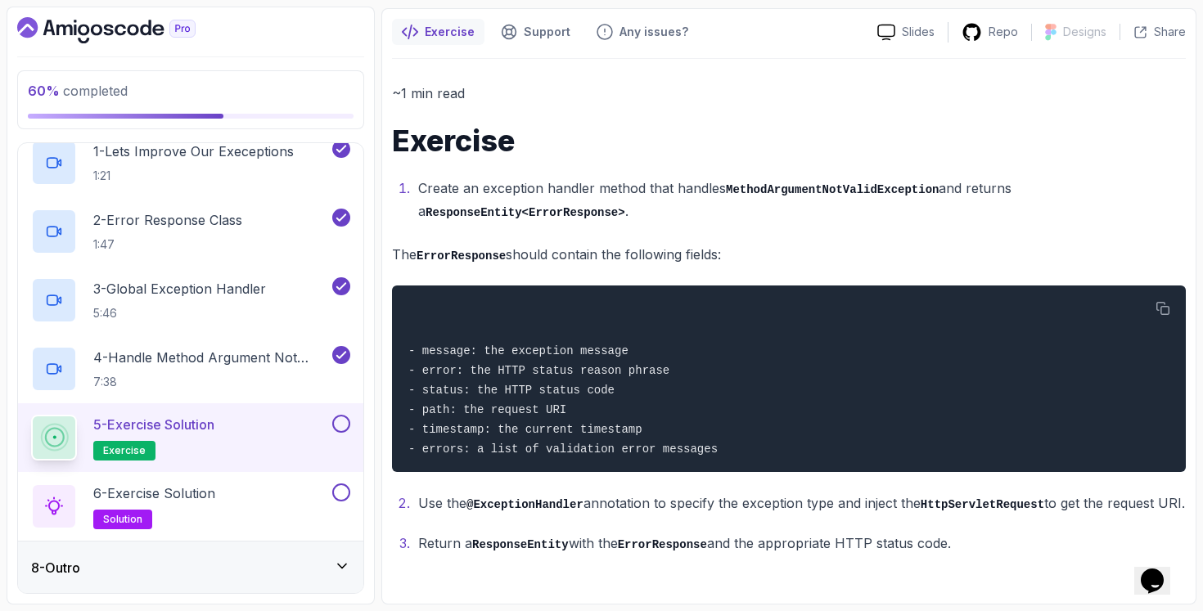
click at [684, 187] on li "Create an exception handler method that handles MethodArgumentNotValidException…" at bounding box center [799, 200] width 772 height 47
drag, startPoint x: 623, startPoint y: 187, endPoint x: 519, endPoint y: 178, distance: 103.5
click at [519, 178] on li "Create an exception handler method that handles MethodArgumentNotValidException…" at bounding box center [799, 200] width 772 height 47
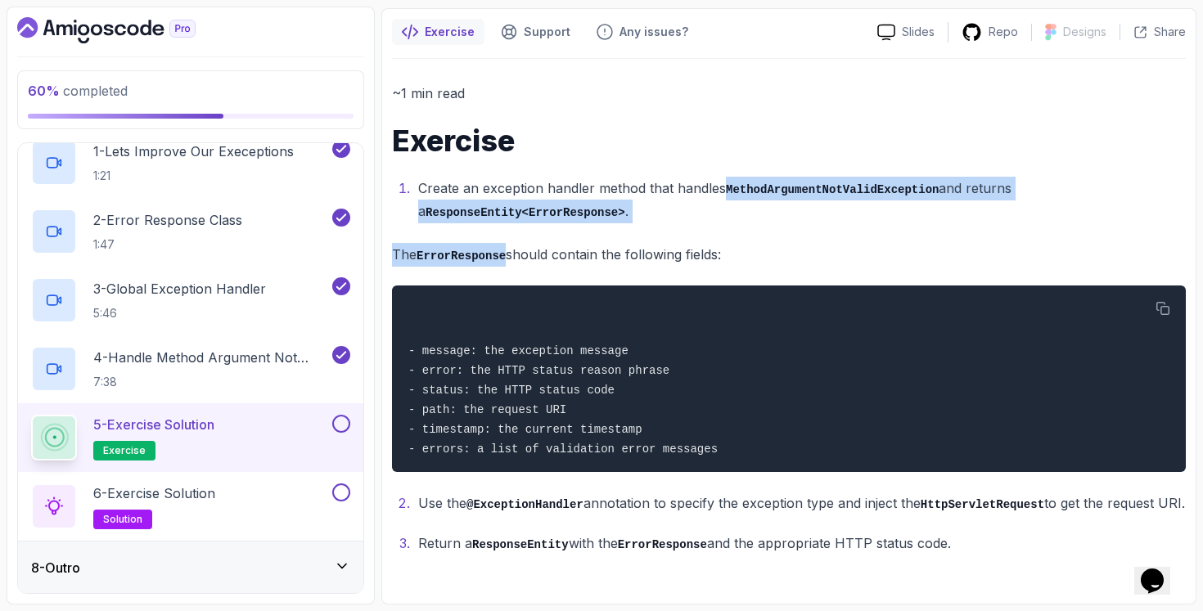
drag, startPoint x: 722, startPoint y: 160, endPoint x: 506, endPoint y: 232, distance: 227.7
click at [506, 232] on div "~1 min read Exercise Create an exception handler method that handles MethodArgu…" at bounding box center [789, 318] width 794 height 473
click at [506, 250] on code "ErrorResponse" at bounding box center [460, 256] width 89 height 13
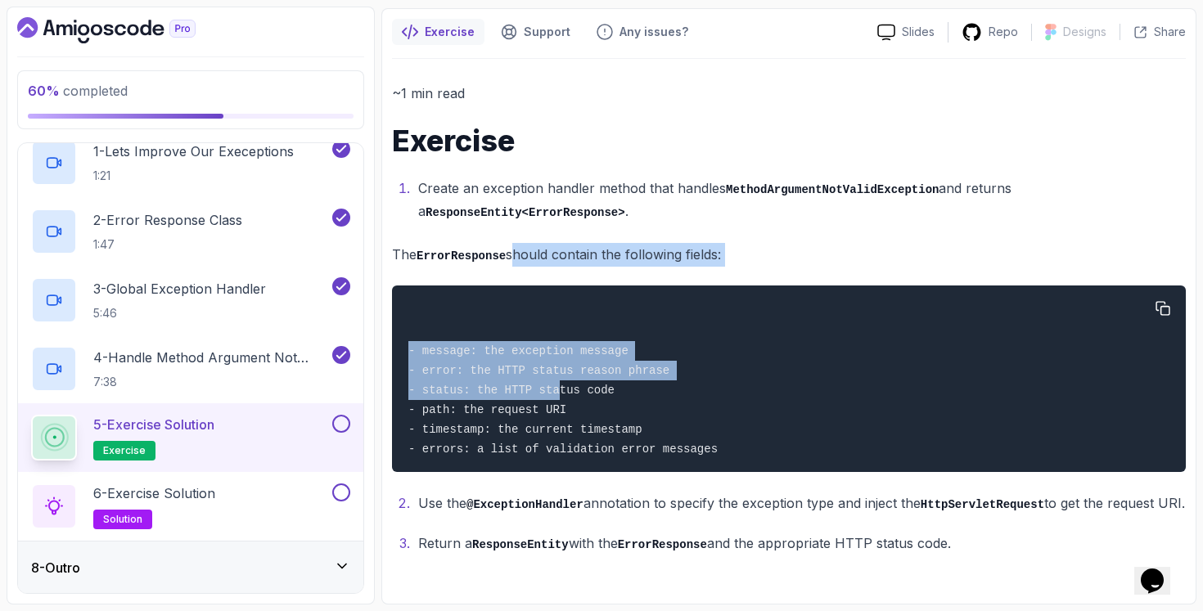
drag, startPoint x: 514, startPoint y: 228, endPoint x: 563, endPoint y: 360, distance: 140.6
click at [563, 360] on div "~1 min read Exercise Create an exception handler method that handles MethodArgu…" at bounding box center [789, 318] width 794 height 473
click at [563, 360] on code "- message: the exception message - error: the HTTP status reason phrase - statu…" at bounding box center [562, 399] width 309 height 111
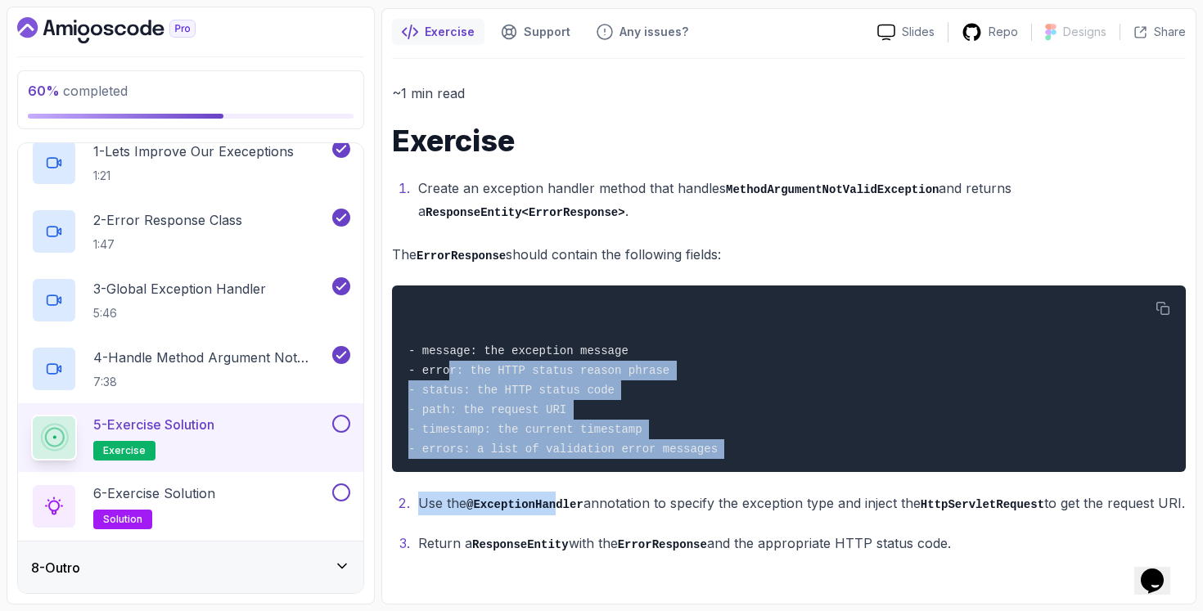
drag, startPoint x: 451, startPoint y: 353, endPoint x: 562, endPoint y: 477, distance: 166.3
click at [561, 476] on div "~1 min read Exercise Create an exception handler method that handles MethodArgu…" at bounding box center [789, 318] width 794 height 473
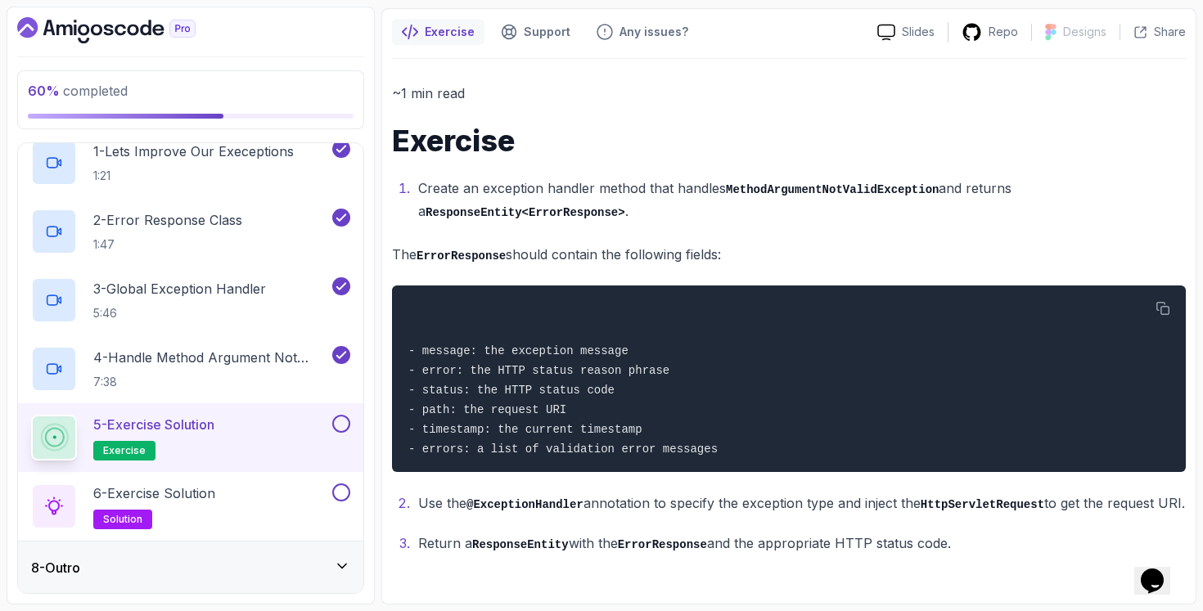
click at [562, 498] on code "@ExceptionHandler" at bounding box center [524, 504] width 117 height 13
drag, startPoint x: 601, startPoint y: 478, endPoint x: 598, endPoint y: 340, distance: 137.5
click at [598, 340] on div "~1 min read Exercise Create an exception handler method that handles MethodArgu…" at bounding box center [789, 318] width 794 height 473
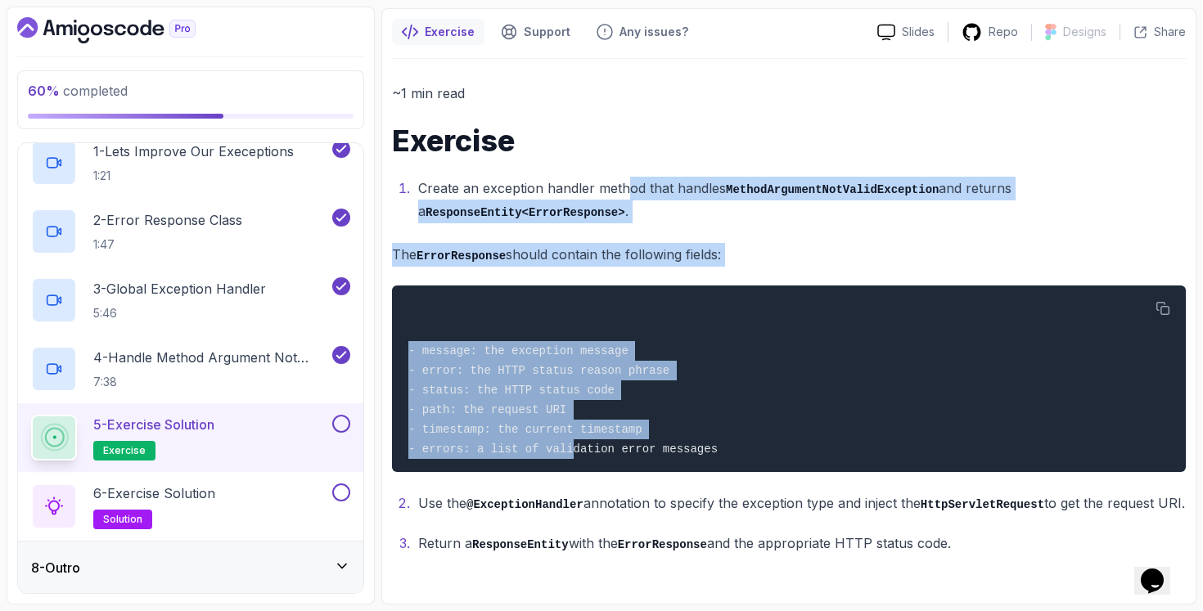
drag, startPoint x: 573, startPoint y: 430, endPoint x: 627, endPoint y: 161, distance: 273.9
click at [627, 161] on div "~1 min read Exercise Create an exception handler method that handles MethodArgu…" at bounding box center [789, 318] width 794 height 473
click at [627, 177] on li "Create an exception handler method that handles MethodArgumentNotValidException…" at bounding box center [799, 200] width 772 height 47
drag, startPoint x: 628, startPoint y: 160, endPoint x: 627, endPoint y: 412, distance: 252.0
click at [627, 412] on div "~1 min read Exercise Create an exception handler method that handles MethodArgu…" at bounding box center [789, 318] width 794 height 473
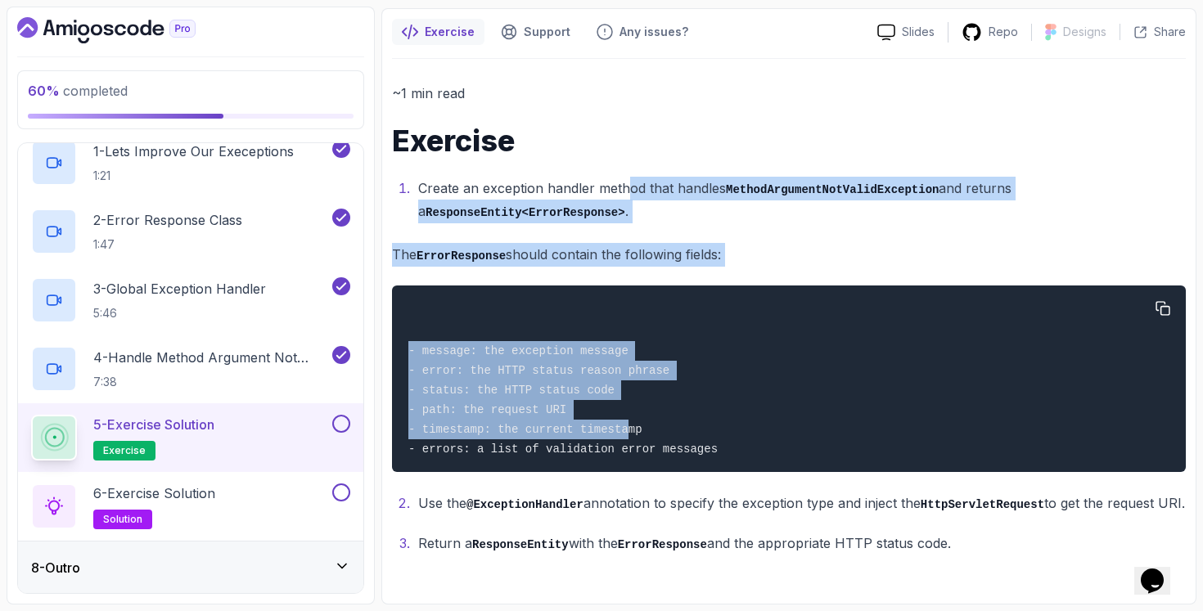
click at [629, 412] on code "- message: the exception message - error: the HTTP status reason phrase - statu…" at bounding box center [562, 399] width 309 height 111
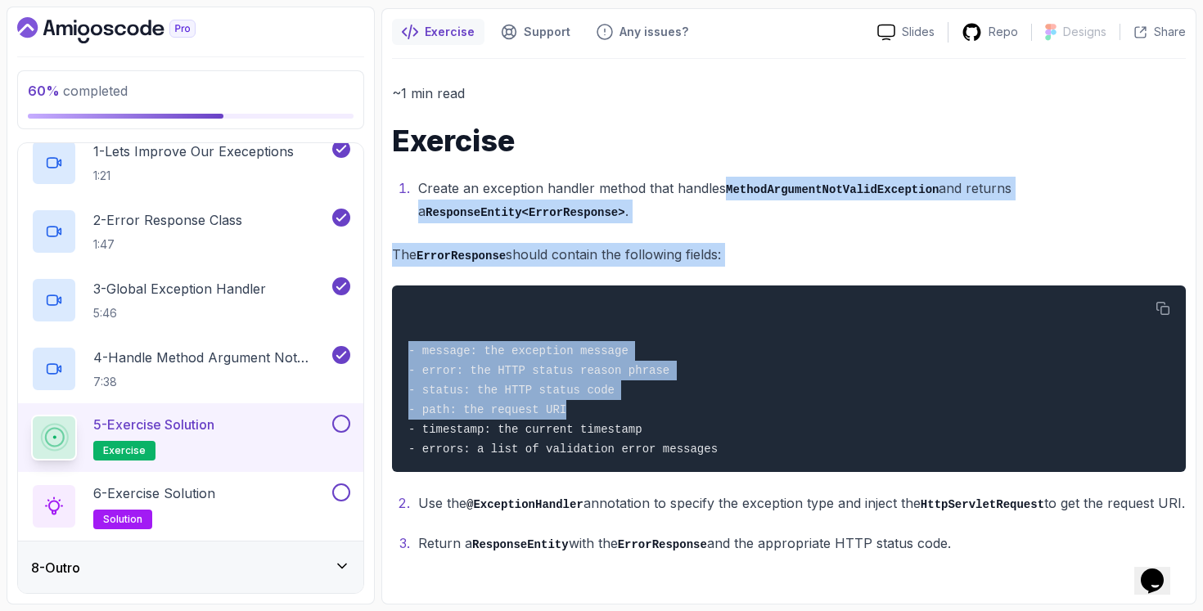
drag, startPoint x: 653, startPoint y: 381, endPoint x: 723, endPoint y: 162, distance: 230.3
click at [723, 162] on div "~1 min read Exercise Create an exception handler method that handles MethodArgu…" at bounding box center [789, 318] width 794 height 473
click at [731, 183] on code "MethodArgumentNotValidException" at bounding box center [832, 189] width 213 height 13
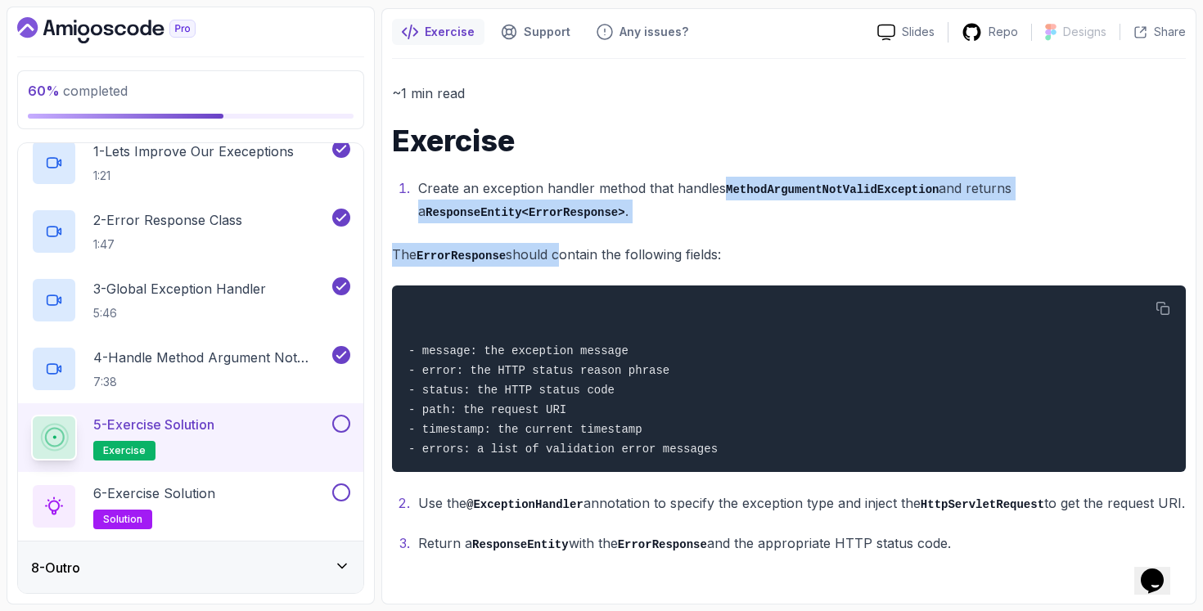
drag, startPoint x: 726, startPoint y: 160, endPoint x: 560, endPoint y: 228, distance: 179.4
click at [560, 228] on div "~1 min read Exercise Create an exception handler method that handles MethodArgu…" at bounding box center [789, 318] width 794 height 473
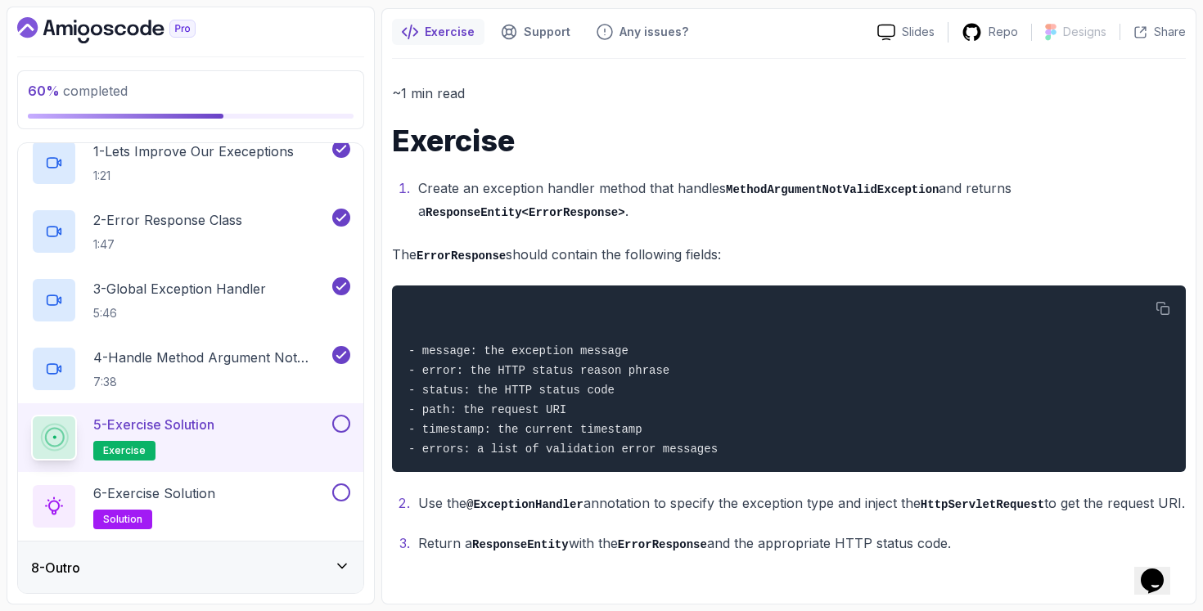
click at [717, 243] on p "The ErrorResponse should contain the following fields:" at bounding box center [789, 255] width 794 height 24
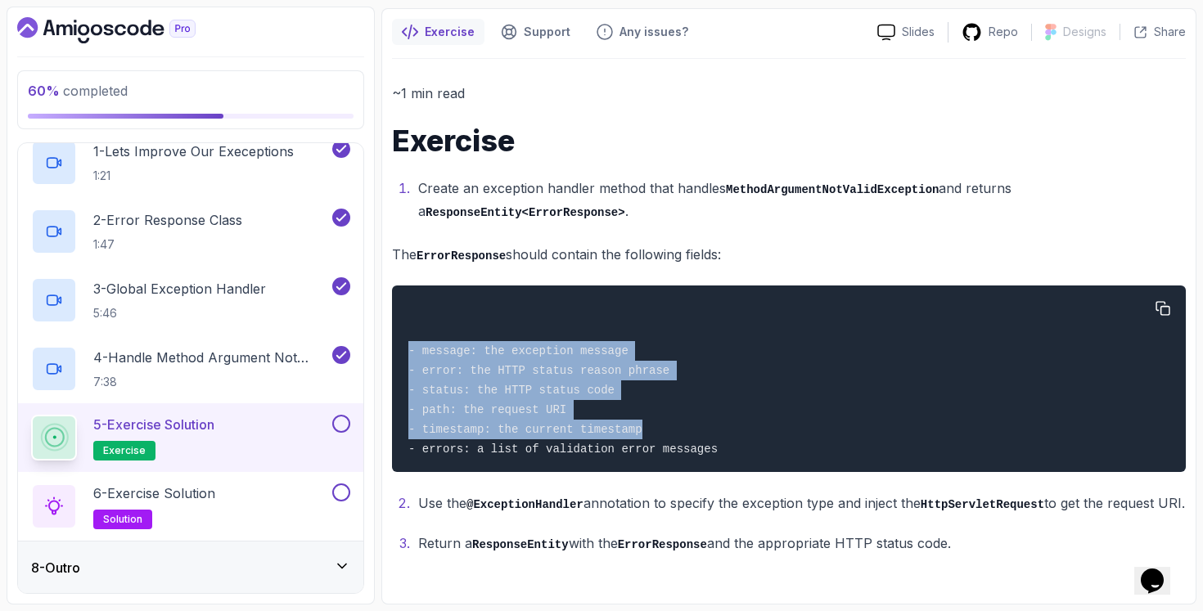
drag, startPoint x: 680, startPoint y: 397, endPoint x: 562, endPoint y: 310, distance: 146.3
click at [562, 310] on div "- message: the exception message - error: the HTTP status reason phrase - statu…" at bounding box center [788, 378] width 767 height 167
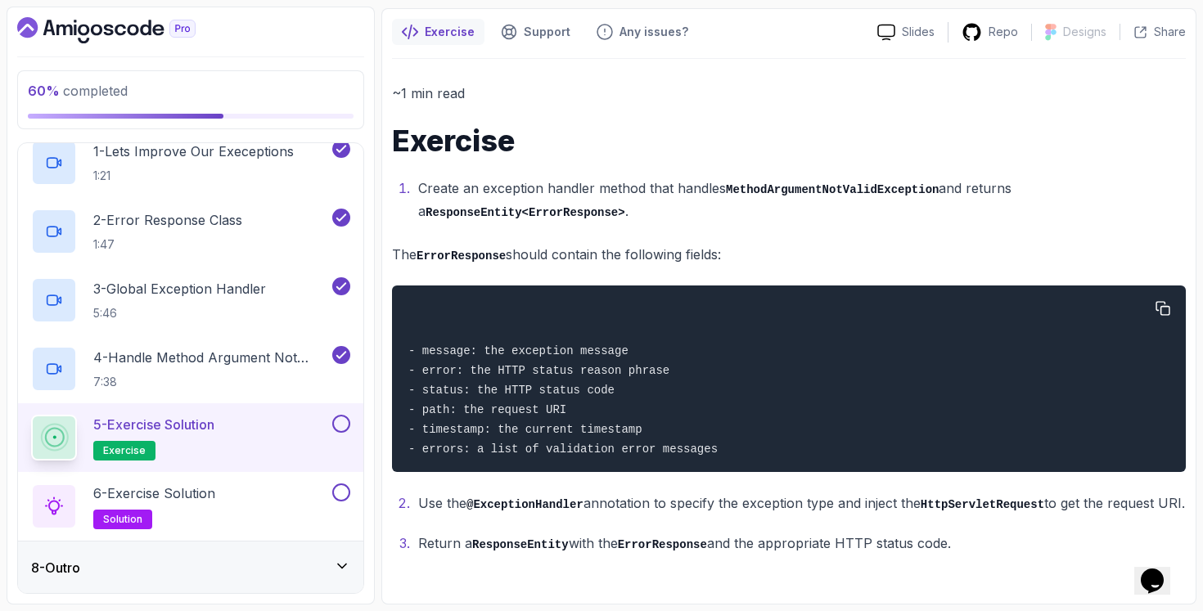
drag, startPoint x: 559, startPoint y: 319, endPoint x: 521, endPoint y: 357, distance: 53.2
click at [558, 319] on div "- message: the exception message - error: the HTTP status reason phrase - statu…" at bounding box center [788, 378] width 767 height 167
click at [575, 424] on code "- message: the exception message - error: the HTTP status reason phrase - statu…" at bounding box center [562, 399] width 309 height 111
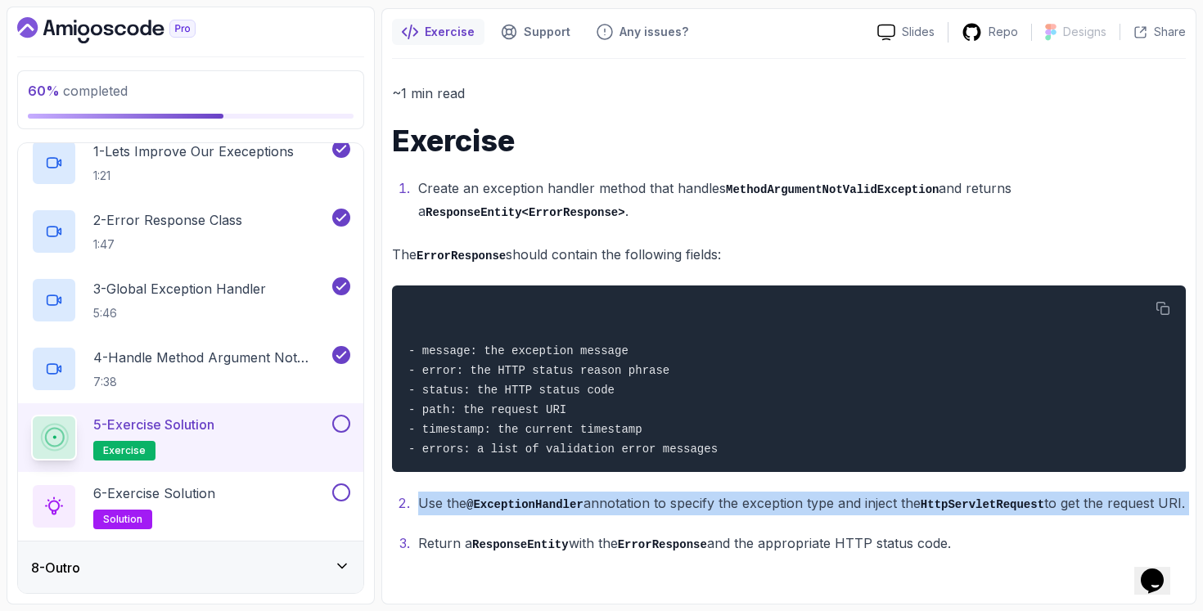
drag, startPoint x: 661, startPoint y: 530, endPoint x: 659, endPoint y: 465, distance: 65.5
click at [659, 465] on div "~1 min read Exercise Create an exception handler method that handles MethodArgu…" at bounding box center [789, 318] width 794 height 473
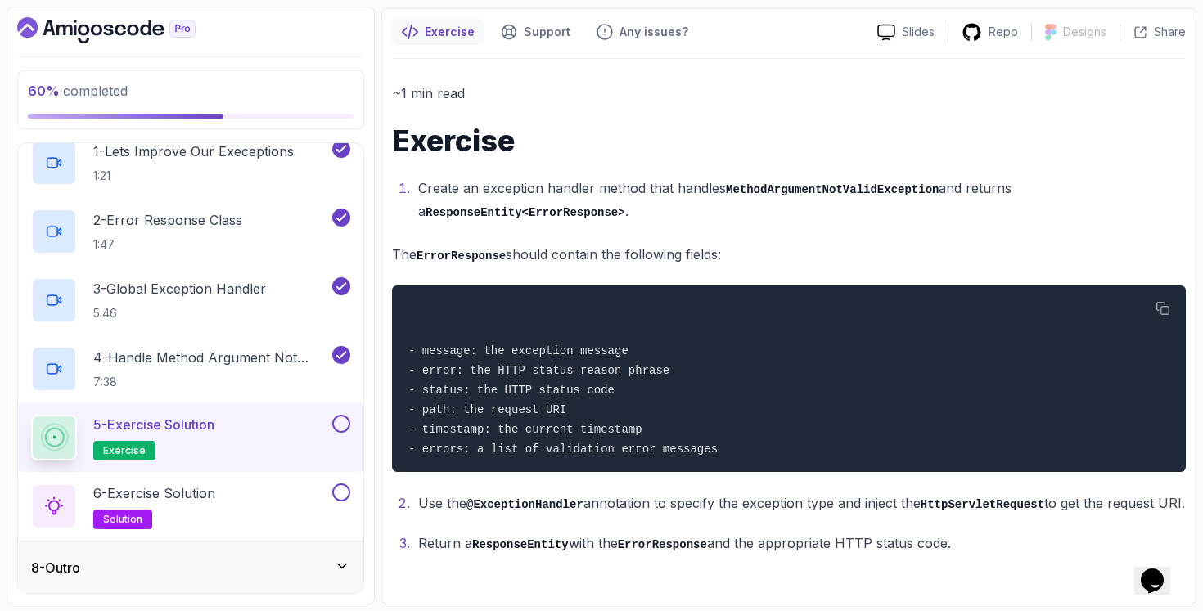
click at [659, 465] on div "~1 min read Exercise Create an exception handler method that handles MethodArgu…" at bounding box center [789, 318] width 794 height 473
drag, startPoint x: 463, startPoint y: 466, endPoint x: 1193, endPoint y: 470, distance: 729.8
click at [1190, 470] on div "Exercise Support Any issues? Slides Repo Designs Design not available Share ~1 …" at bounding box center [788, 306] width 815 height 596
click at [911, 508] on p "Use the @ExceptionHandler annotation to specify the exception type and inject t…" at bounding box center [801, 504] width 767 height 24
drag, startPoint x: 929, startPoint y: 508, endPoint x: 674, endPoint y: 483, distance: 256.4
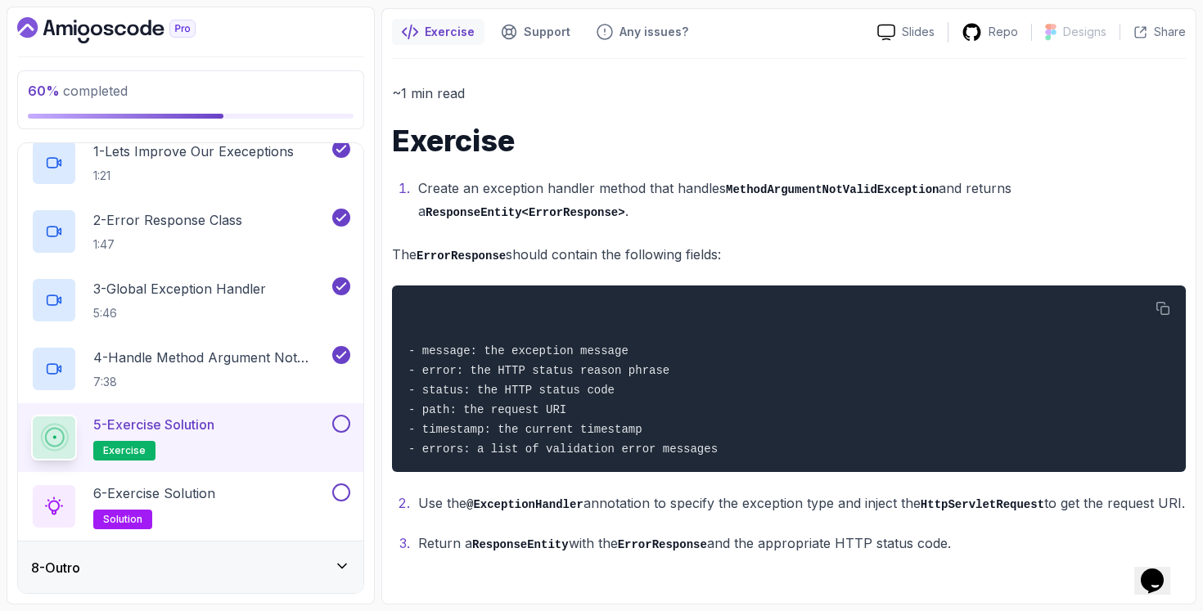
click at [674, 492] on p "Use the @ExceptionHandler annotation to specify the exception type and inject t…" at bounding box center [801, 504] width 767 height 24
drag, startPoint x: 677, startPoint y: 480, endPoint x: 953, endPoint y: 560, distance: 287.7
click at [951, 560] on div "~1 min read Exercise Create an exception handler method that handles MethodArgu…" at bounding box center [789, 326] width 794 height 535
click at [954, 560] on div "~1 min read Exercise Create an exception handler method that handles MethodArgu…" at bounding box center [789, 326] width 794 height 535
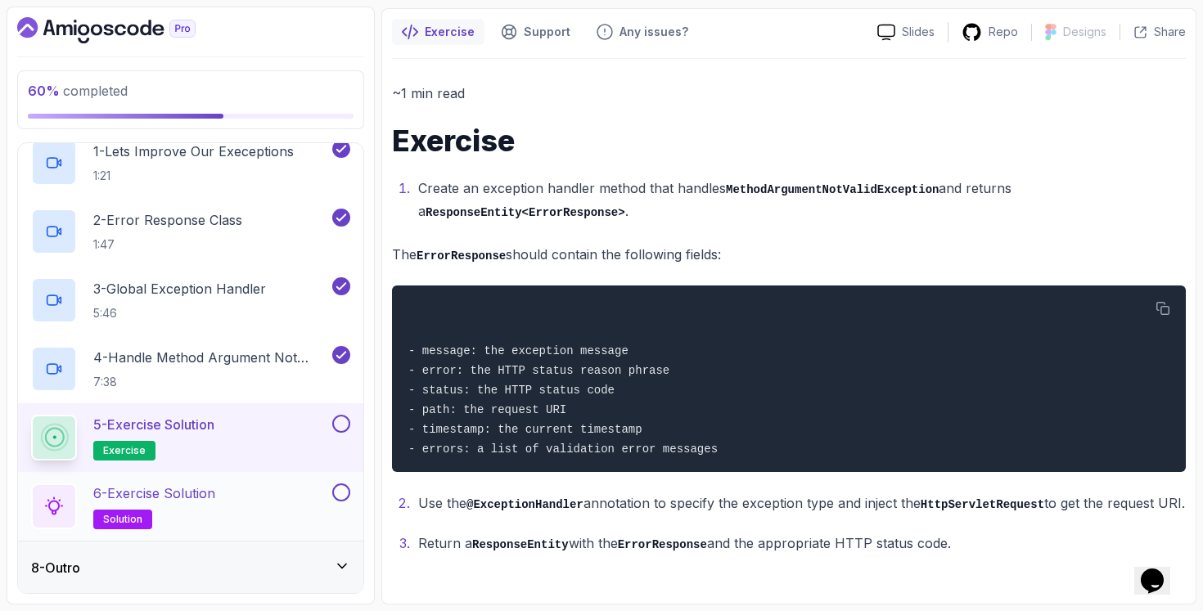
click at [265, 494] on div "6 - Exercise Solution solution" at bounding box center [180, 506] width 298 height 46
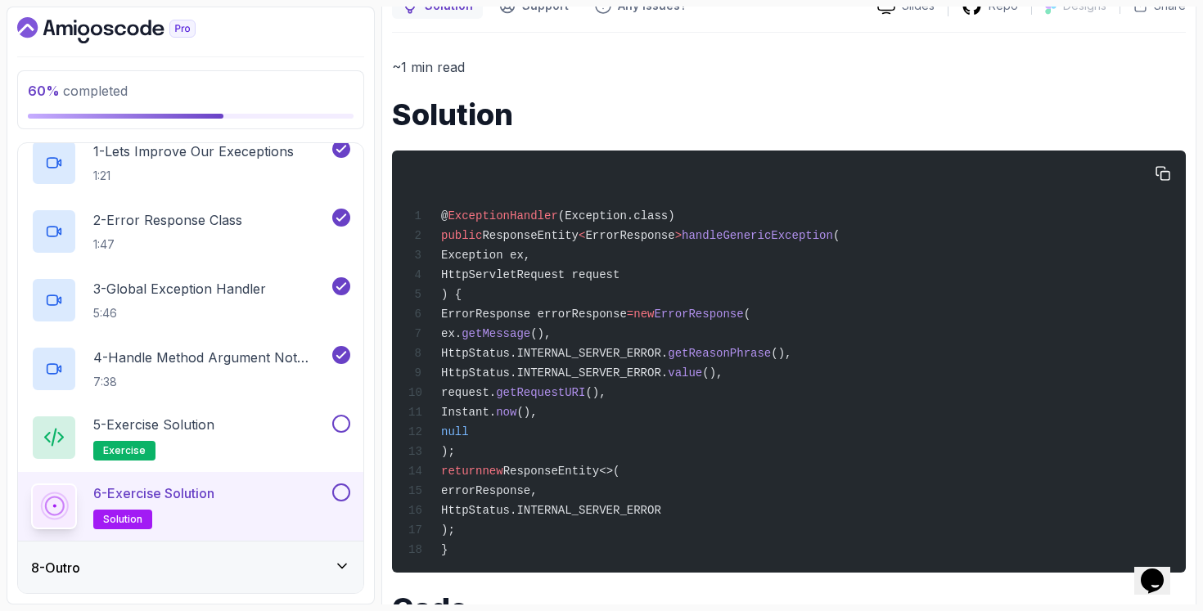
drag, startPoint x: 561, startPoint y: 315, endPoint x: 553, endPoint y: 400, distance: 85.5
click at [553, 400] on code "@ ExceptionHandler (Exception.class) public ResponseEntity < ErrorResponse > ha…" at bounding box center [623, 382] width 431 height 347
click at [496, 399] on span "request." at bounding box center [468, 392] width 55 height 13
click at [299, 452] on div "5 - Exercise Solution exercise" at bounding box center [180, 438] width 298 height 46
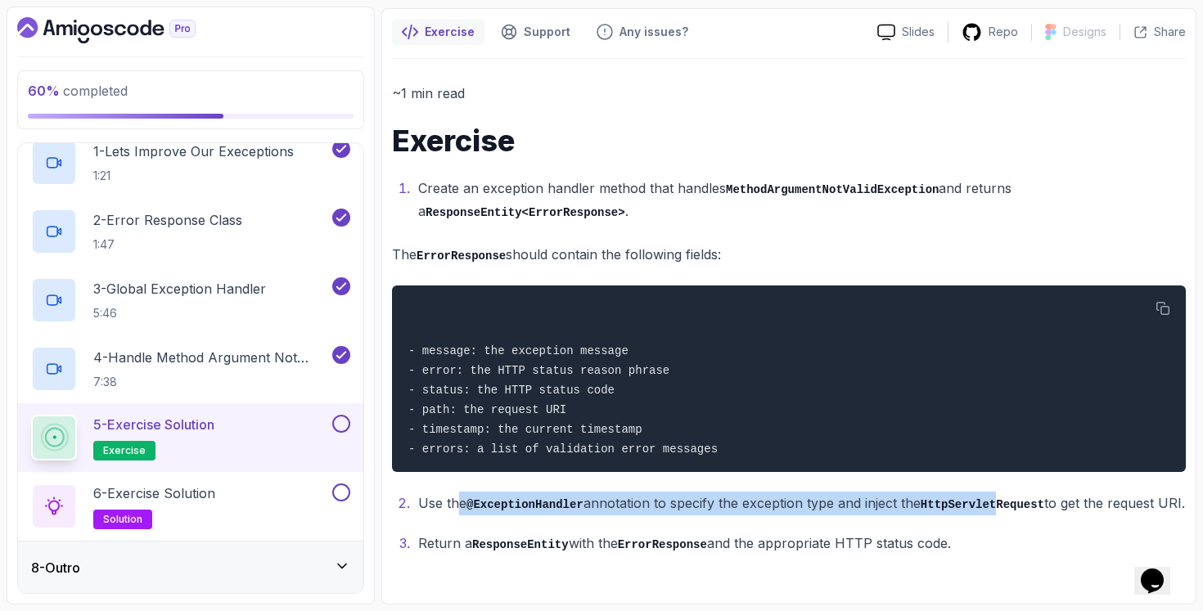
drag, startPoint x: 460, startPoint y: 479, endPoint x: 1008, endPoint y: 483, distance: 548.2
click at [1008, 492] on p "Use the @ExceptionHandler annotation to specify the exception type and inject t…" at bounding box center [801, 504] width 767 height 24
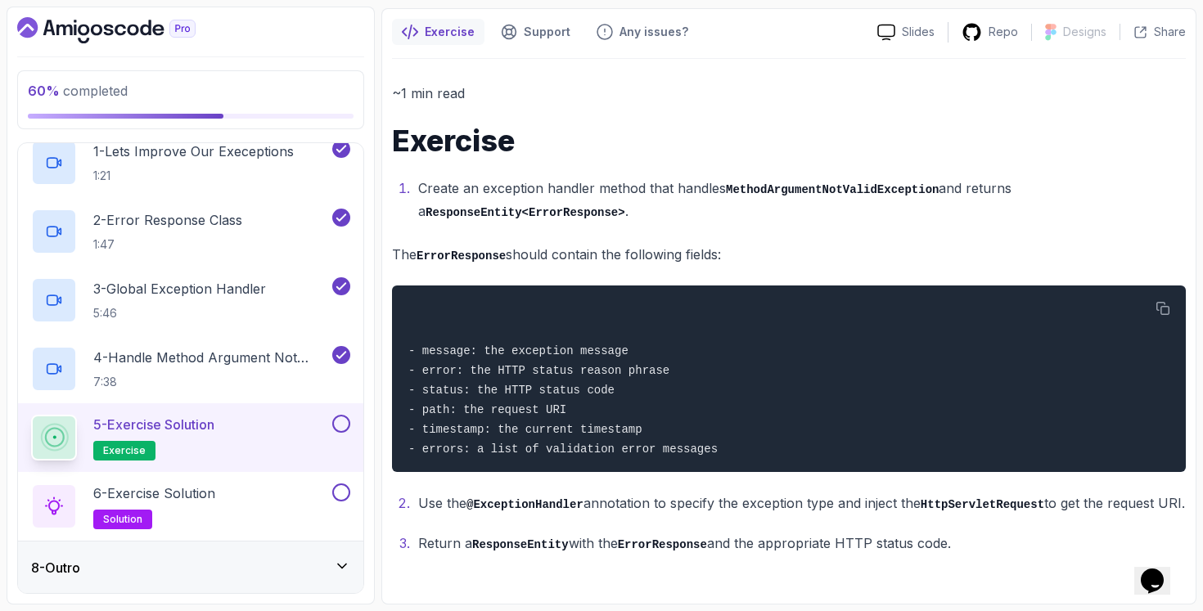
click at [667, 524] on ol "Use the @ExceptionHandler annotation to specify the exception type and inject t…" at bounding box center [789, 523] width 794 height 63
drag, startPoint x: 987, startPoint y: 546, endPoint x: 900, endPoint y: 482, distance: 108.8
click at [900, 492] on ol "Use the @ExceptionHandler annotation to specify the exception type and inject t…" at bounding box center [789, 523] width 794 height 63
click at [221, 506] on div "6 - Exercise Solution solution" at bounding box center [180, 506] width 298 height 46
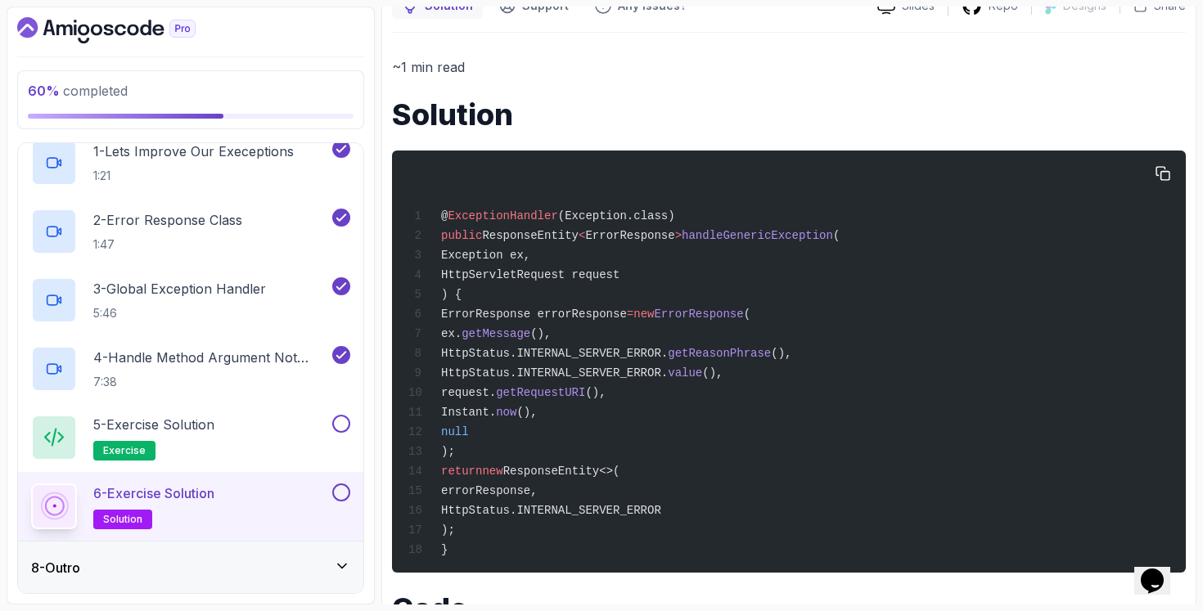
click at [616, 313] on span "ErrorResponse errorResponse" at bounding box center [534, 314] width 186 height 13
drag, startPoint x: 620, startPoint y: 284, endPoint x: 622, endPoint y: 457, distance: 172.6
click at [622, 457] on div "@ ExceptionHandler (Exception.class) public ResponseEntity < ErrorResponse > ha…" at bounding box center [788, 361] width 767 height 403
drag, startPoint x: 638, startPoint y: 458, endPoint x: 642, endPoint y: 330, distance: 128.5
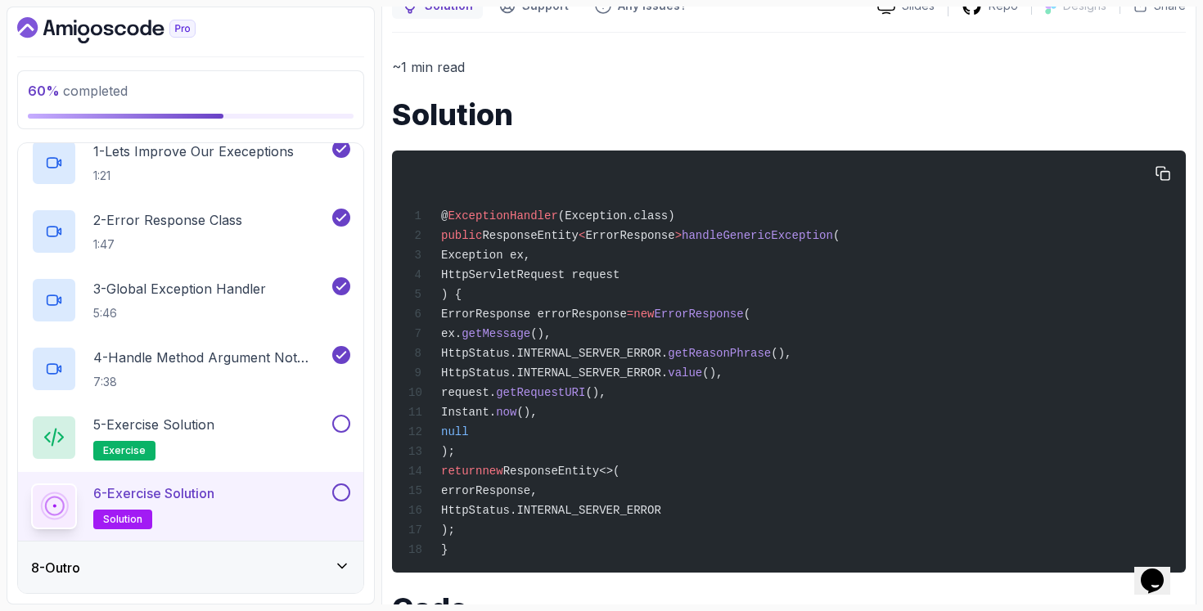
click at [642, 326] on div "@ ExceptionHandler (Exception.class) public ResponseEntity < ErrorResponse > ha…" at bounding box center [788, 361] width 767 height 403
click at [642, 330] on div "@ ExceptionHandler (Exception.class) public ResponseEntity < ErrorResponse > ha…" at bounding box center [788, 361] width 767 height 403
click at [274, 434] on div "5 - Exercise Solution exercise" at bounding box center [180, 438] width 298 height 46
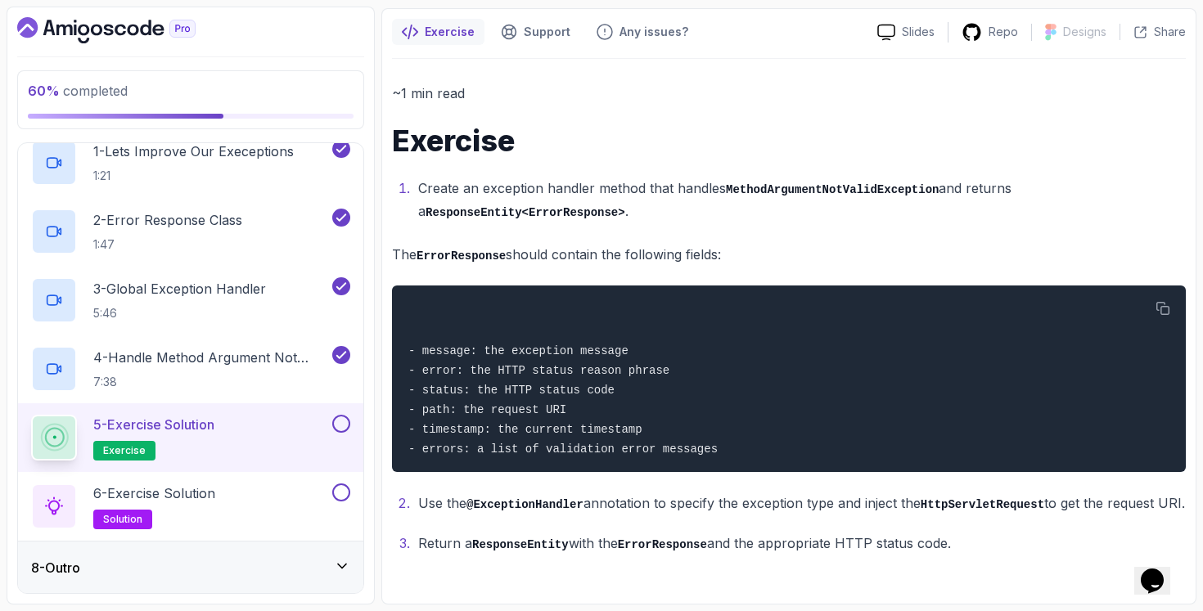
click at [252, 466] on div "5 - Exercise Solution exercise" at bounding box center [190, 437] width 345 height 69
click at [274, 466] on div "5 - Exercise Solution exercise" at bounding box center [190, 437] width 345 height 69
click at [263, 482] on div "6 - Exercise Solution solution" at bounding box center [190, 506] width 345 height 69
click at [232, 506] on div "6 - Exercise Solution solution" at bounding box center [180, 506] width 298 height 46
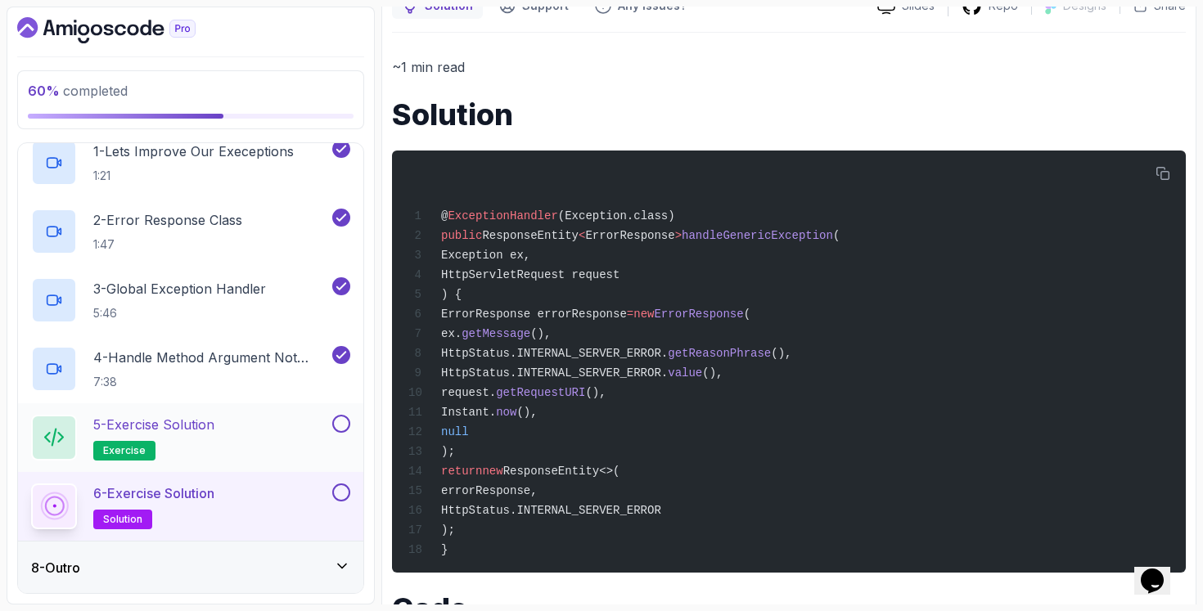
click at [267, 443] on div "5 - Exercise Solution exercise" at bounding box center [180, 438] width 298 height 46
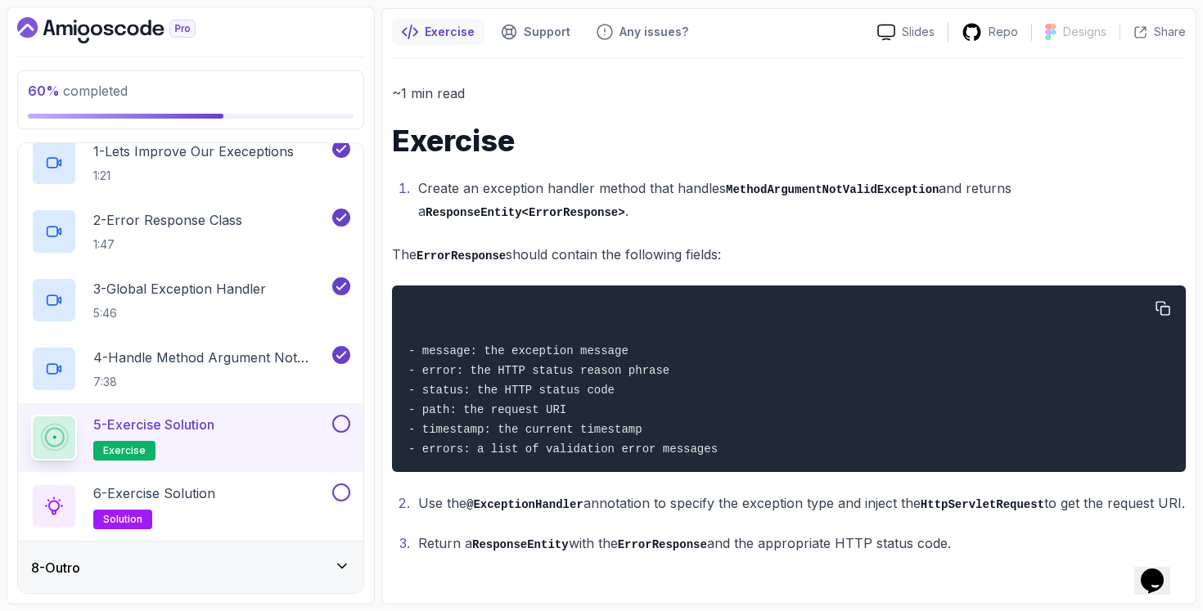
click at [576, 295] on div "- message: the exception message - error: the HTTP status reason phrase - statu…" at bounding box center [788, 378] width 767 height 167
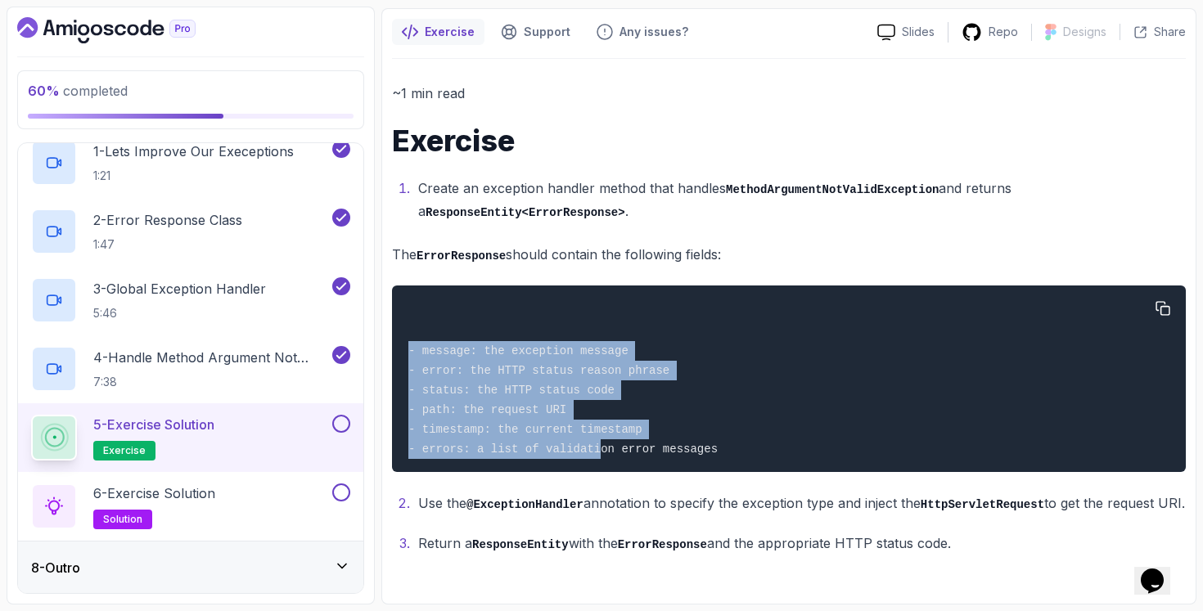
drag, startPoint x: 587, startPoint y: 376, endPoint x: 599, endPoint y: 429, distance: 53.8
click at [599, 428] on div "- message: the exception message - error: the HTTP status reason phrase - statu…" at bounding box center [788, 378] width 767 height 167
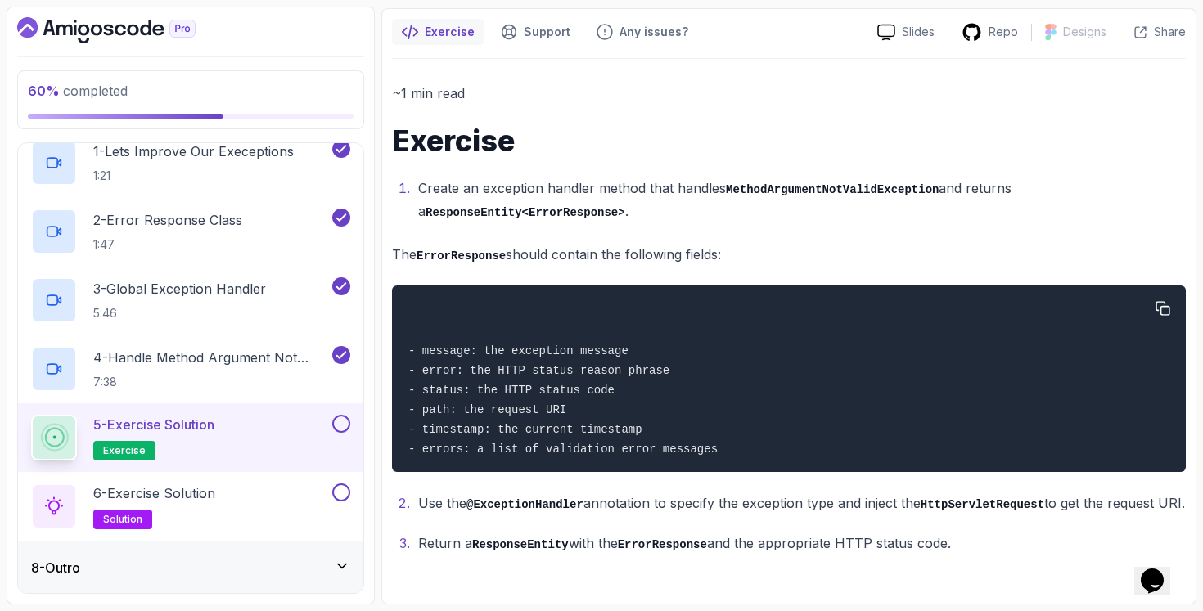
click at [633, 444] on pre "- message: the exception message - error: the HTTP status reason phrase - statu…" at bounding box center [789, 379] width 794 height 187
click at [215, 518] on h2 "6 - Exercise Solution solution" at bounding box center [154, 506] width 122 height 46
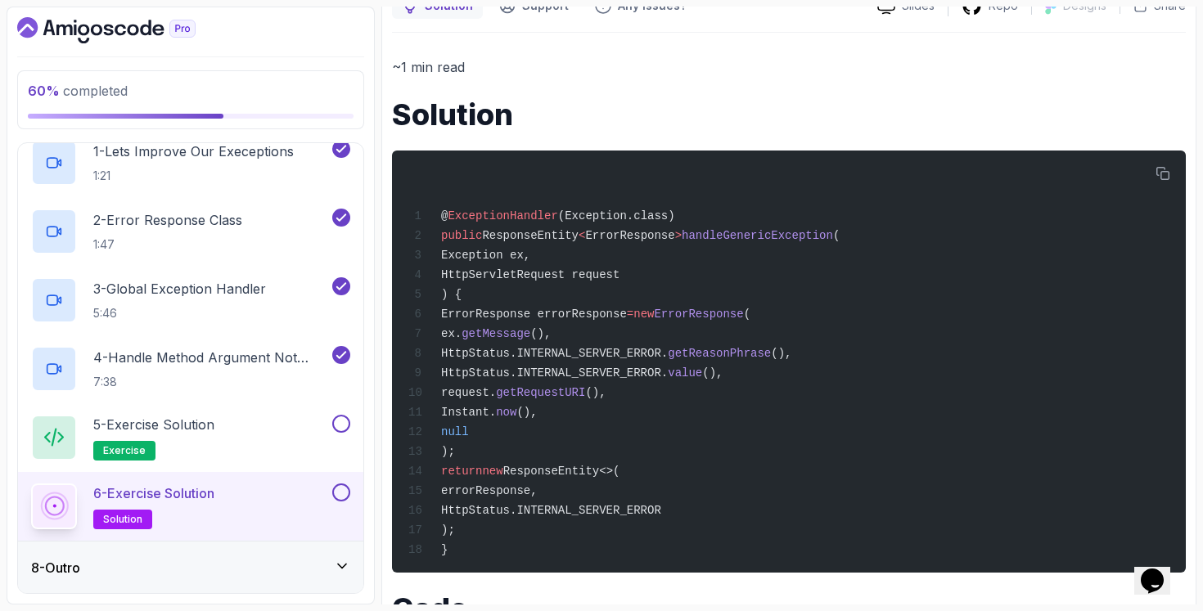
scroll to position [275, 0]
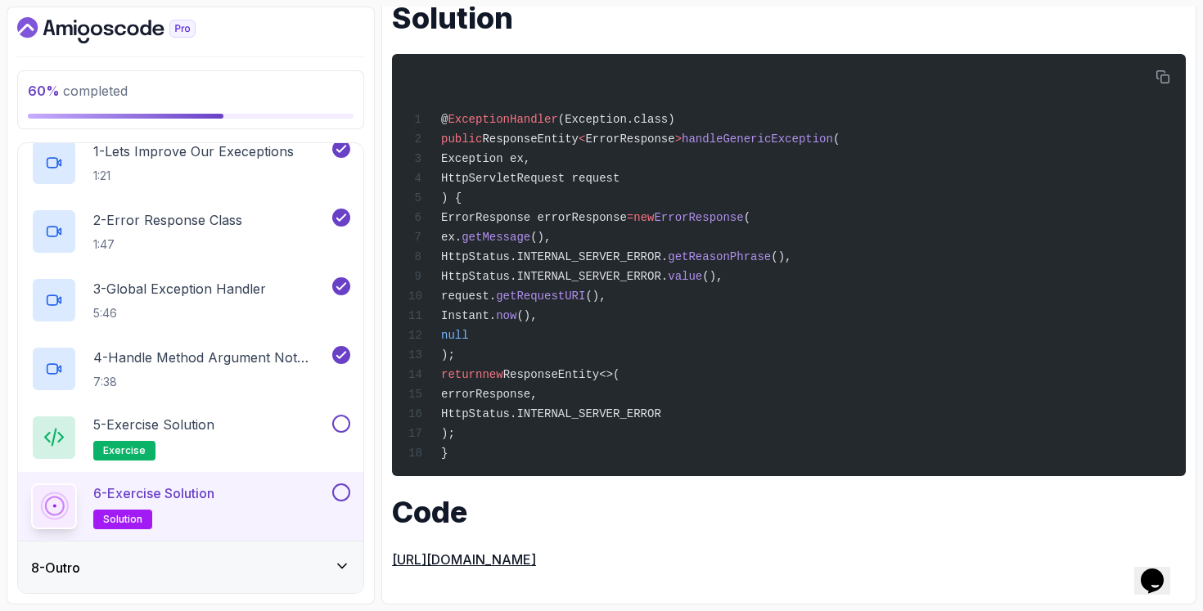
click at [247, 568] on div "8 - Outro" at bounding box center [190, 568] width 319 height 20
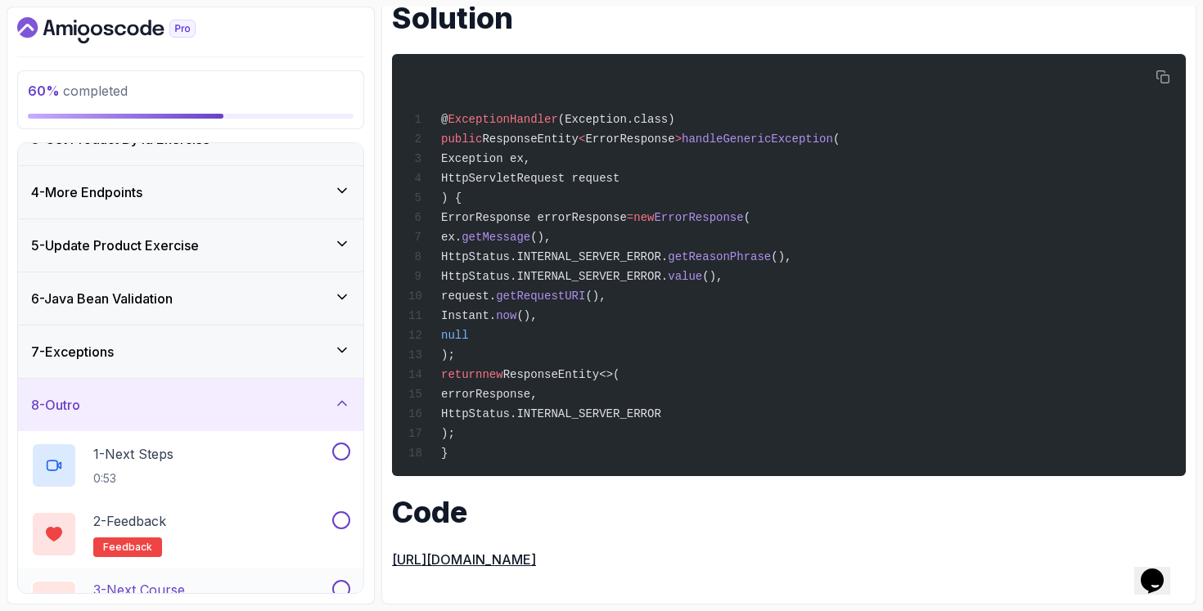
scroll to position [180, 0]
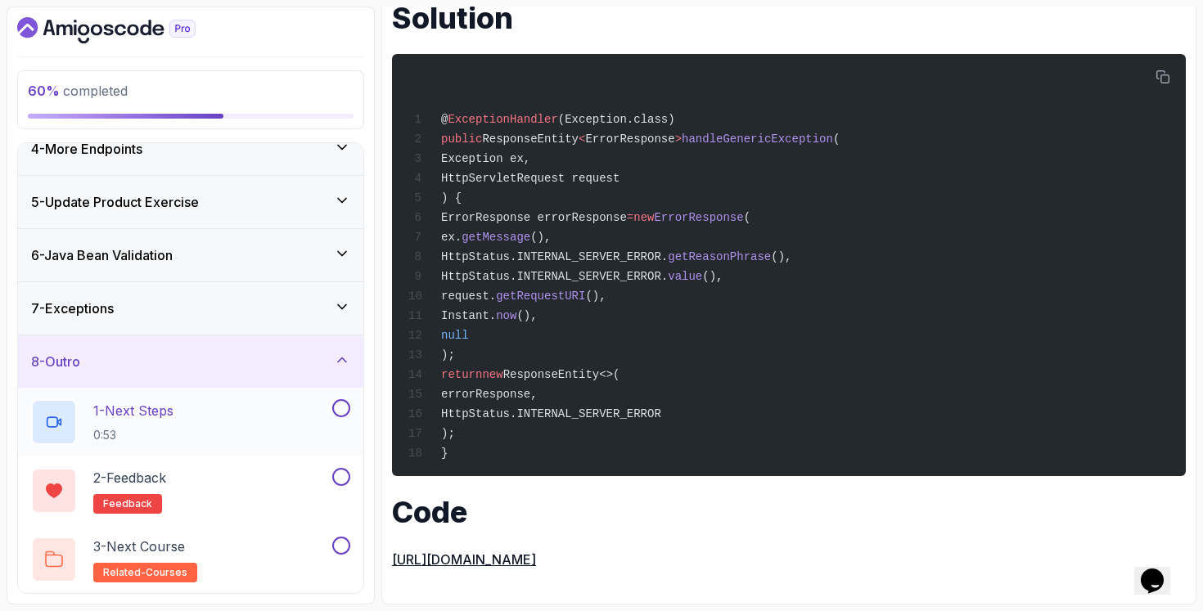
click at [276, 430] on div "1 - Next Steps 0:53" at bounding box center [180, 422] width 298 height 46
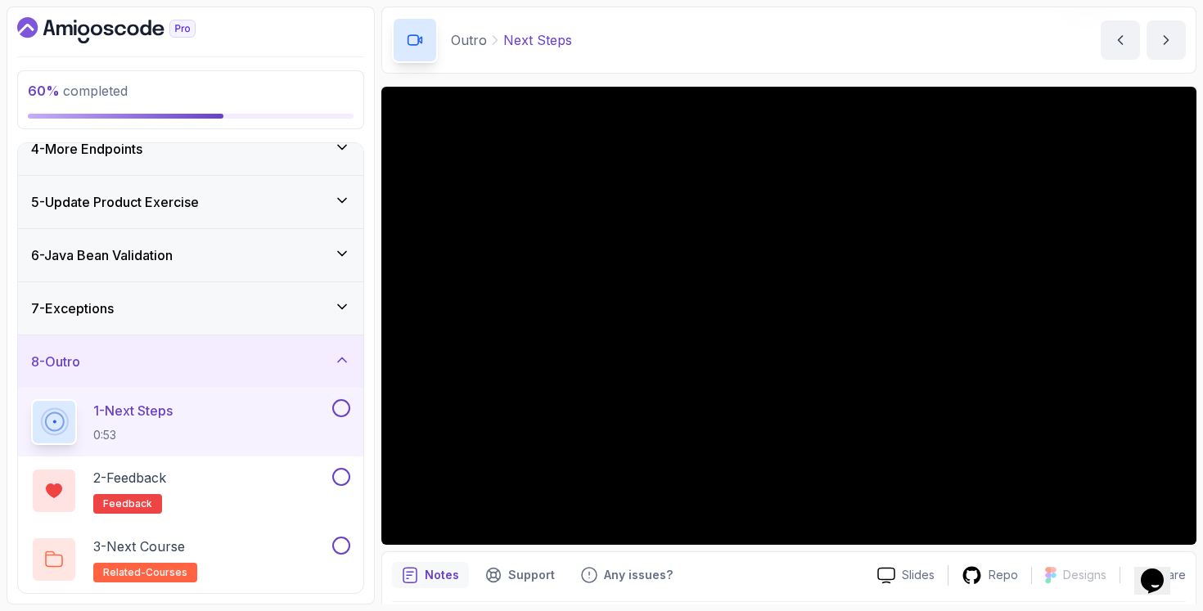
scroll to position [113, 0]
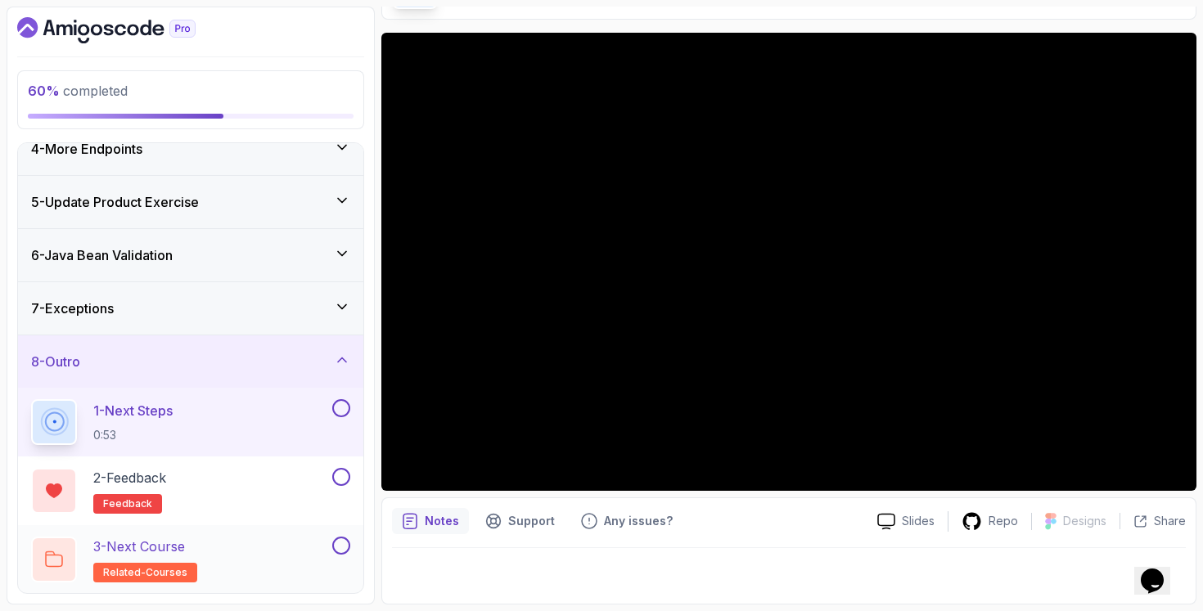
click at [216, 537] on div "3 - Next Course related-courses" at bounding box center [180, 560] width 298 height 46
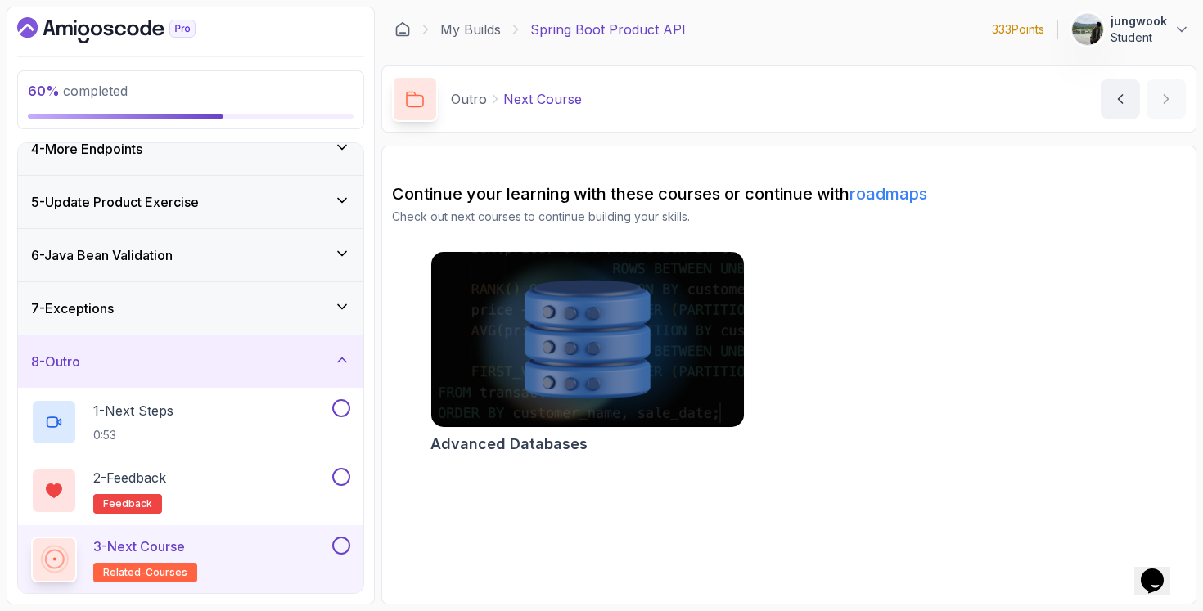
click at [108, 11] on div "60 % completed 1 - Intro 2 - Getting Started 3 - Get Product By Id Exercise 4 -…" at bounding box center [191, 306] width 368 height 598
click at [103, 20] on icon "Dashboard" at bounding box center [106, 30] width 178 height 26
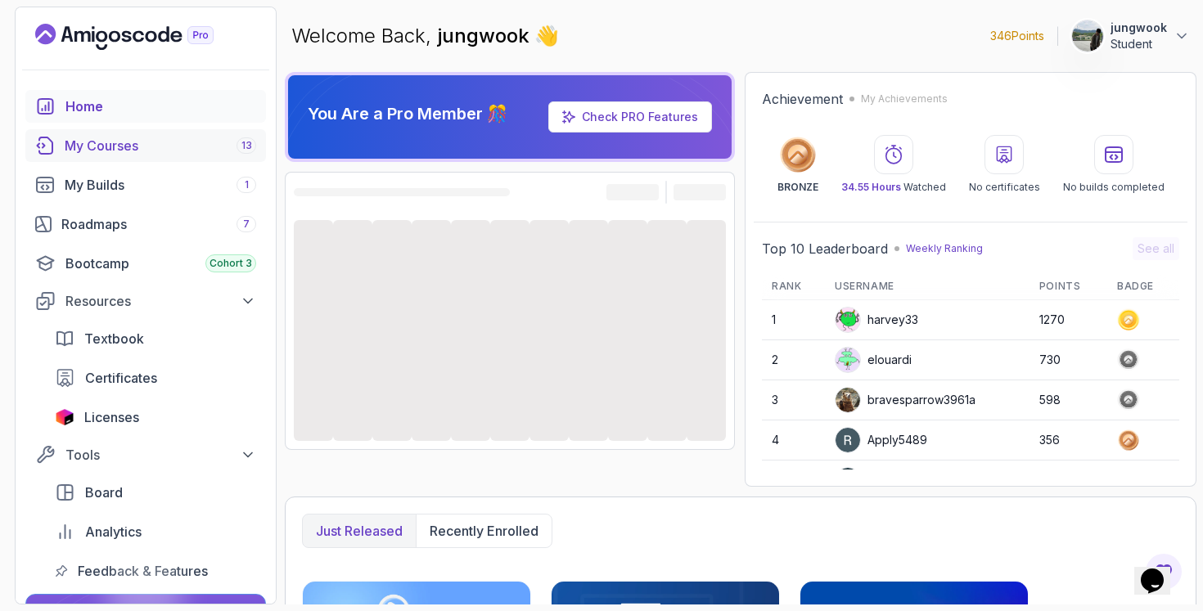
click at [140, 157] on link "My Courses 13" at bounding box center [145, 145] width 241 height 33
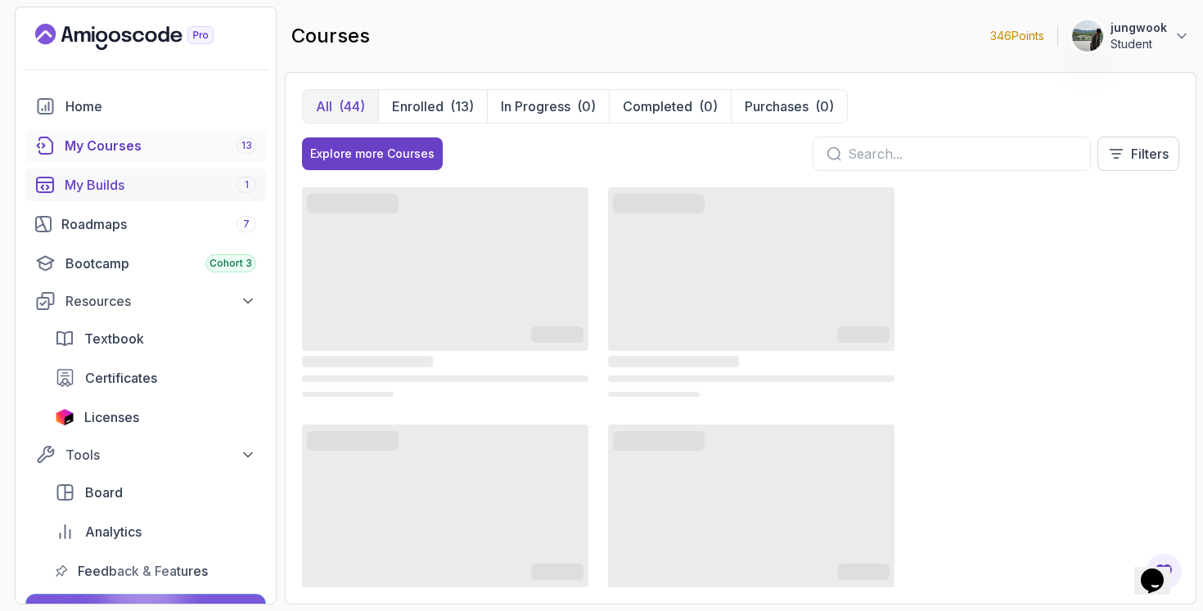
click at [130, 180] on div "My Builds 1" at bounding box center [160, 185] width 191 height 20
click at [135, 165] on div "Home My Courses 13 My Builds 1 Roadmaps 7 Bootcamp Cohort 3 Resources Textbook …" at bounding box center [145, 338] width 241 height 497
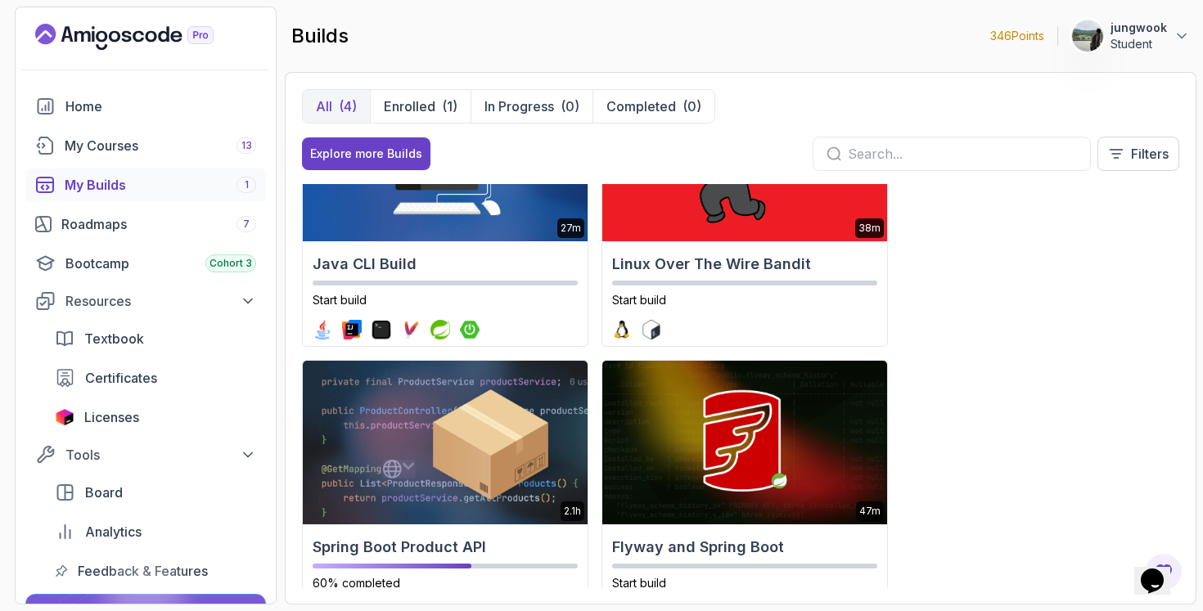
scroll to position [169, 0]
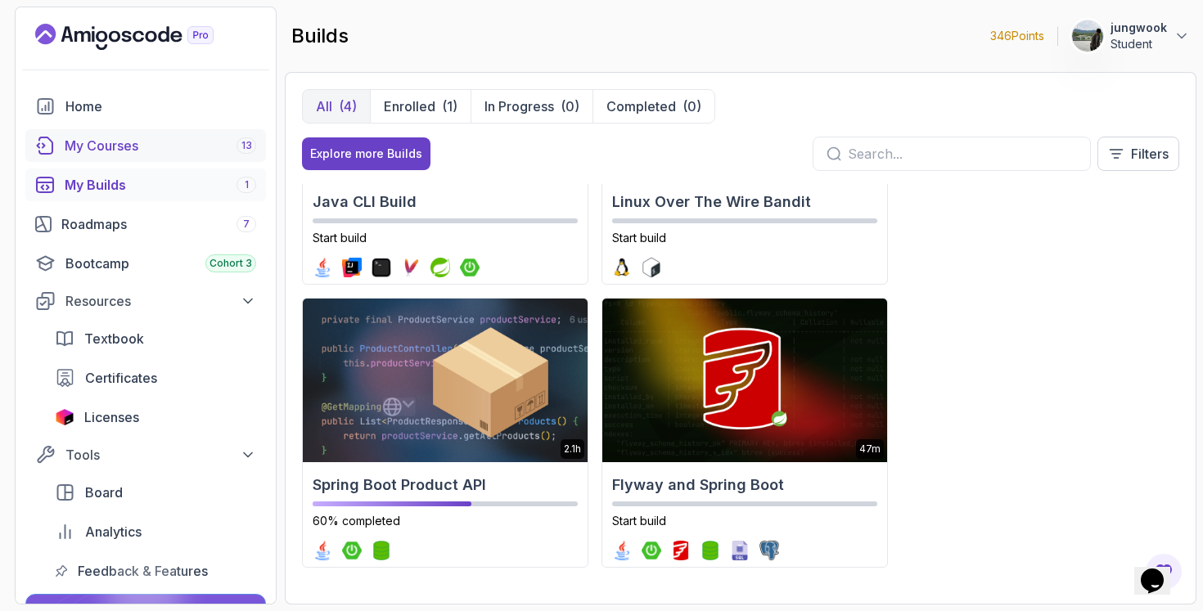
click at [126, 155] on div "My Courses 13" at bounding box center [160, 146] width 191 height 20
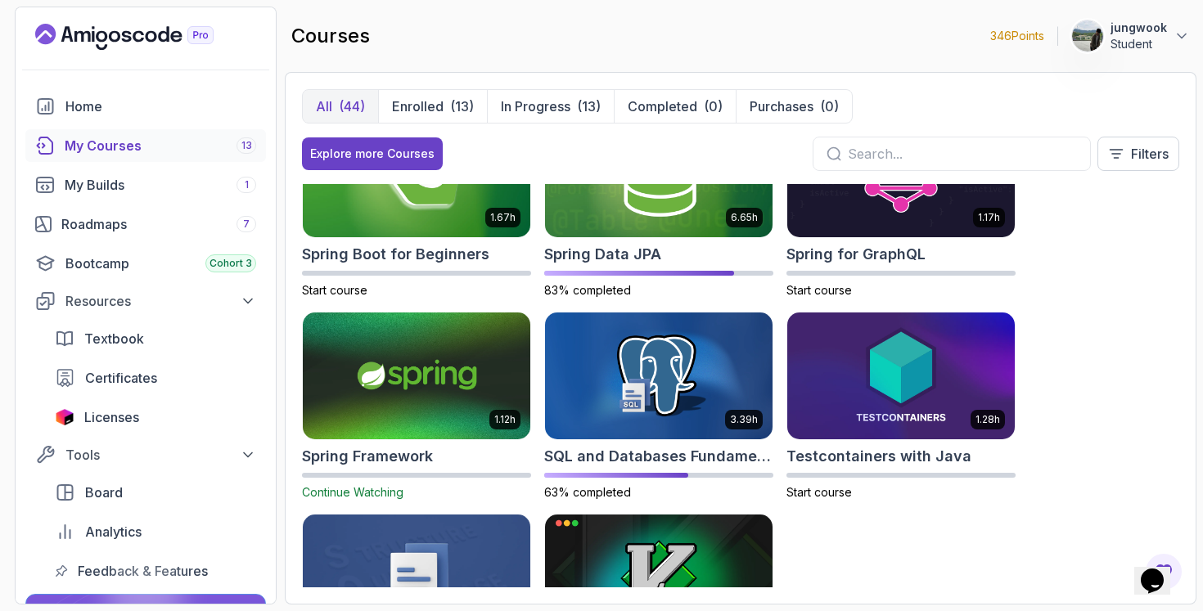
scroll to position [2330, 0]
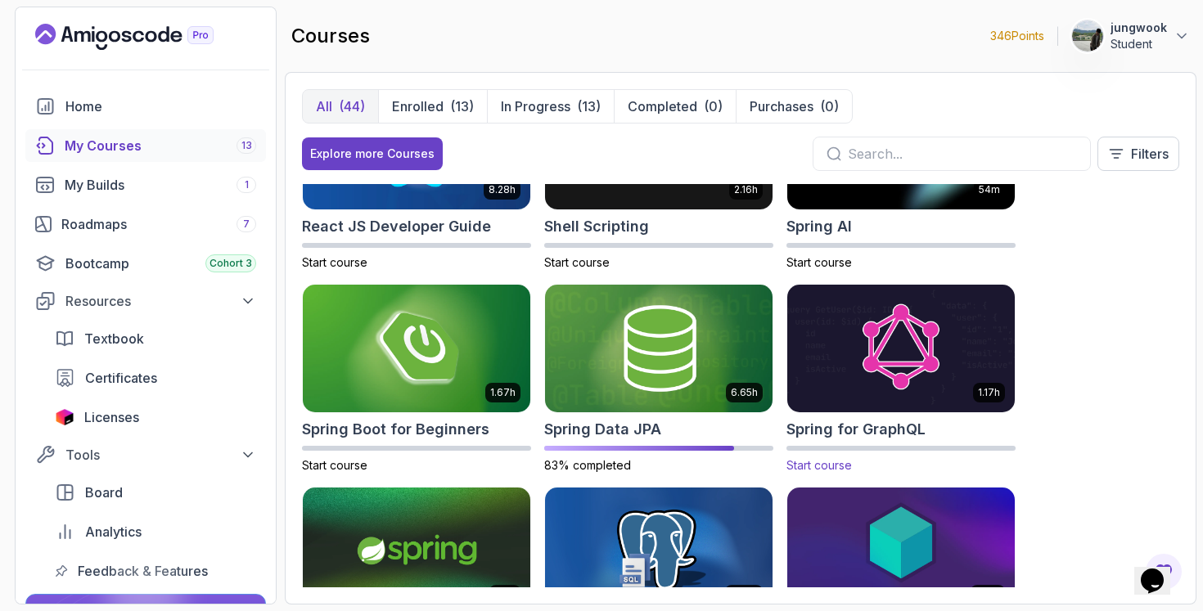
click at [870, 397] on img at bounding box center [900, 347] width 239 height 133
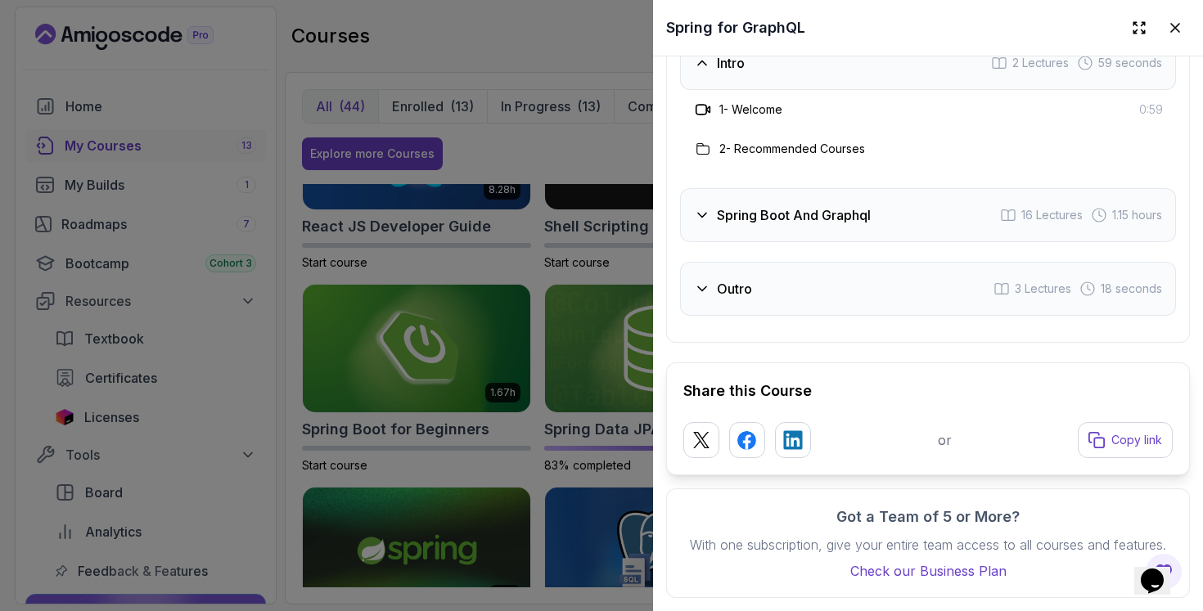
scroll to position [2940, 0]
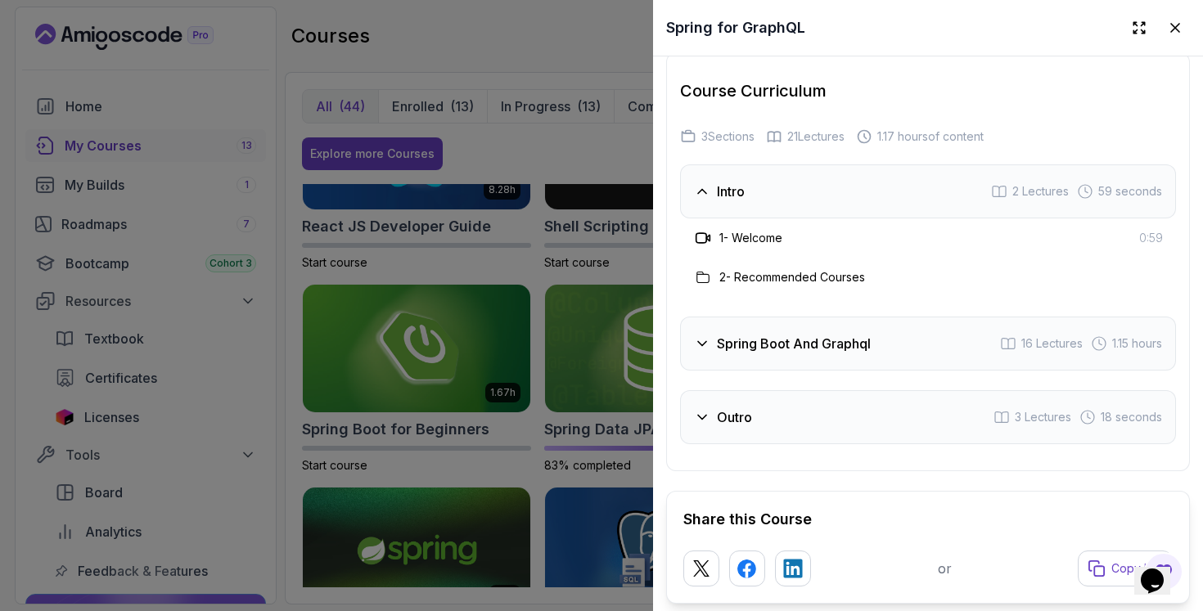
click at [897, 330] on div "Spring Boot And Graphql 16 Lectures 1.15 hours" at bounding box center [928, 344] width 496 height 54
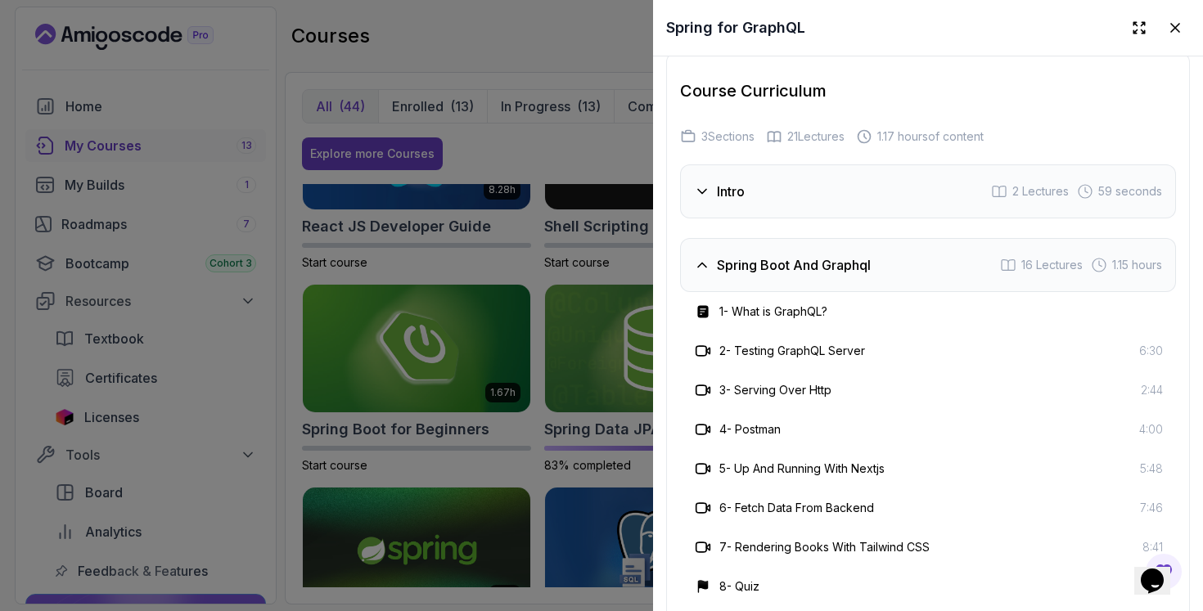
click at [604, 294] on div at bounding box center [601, 305] width 1203 height 611
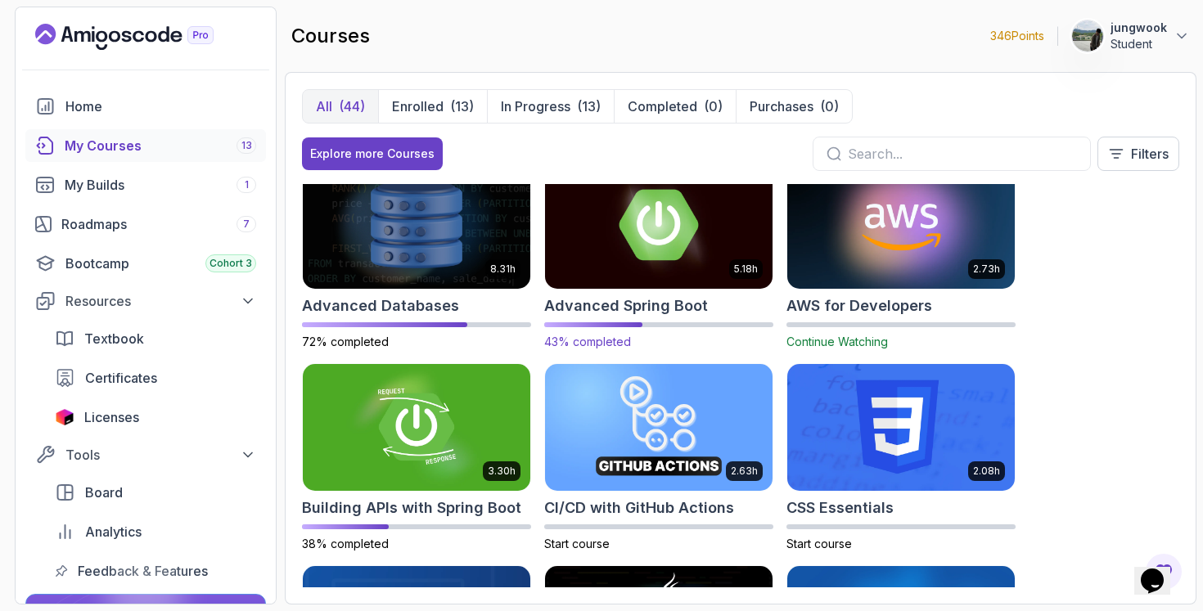
scroll to position [0, 0]
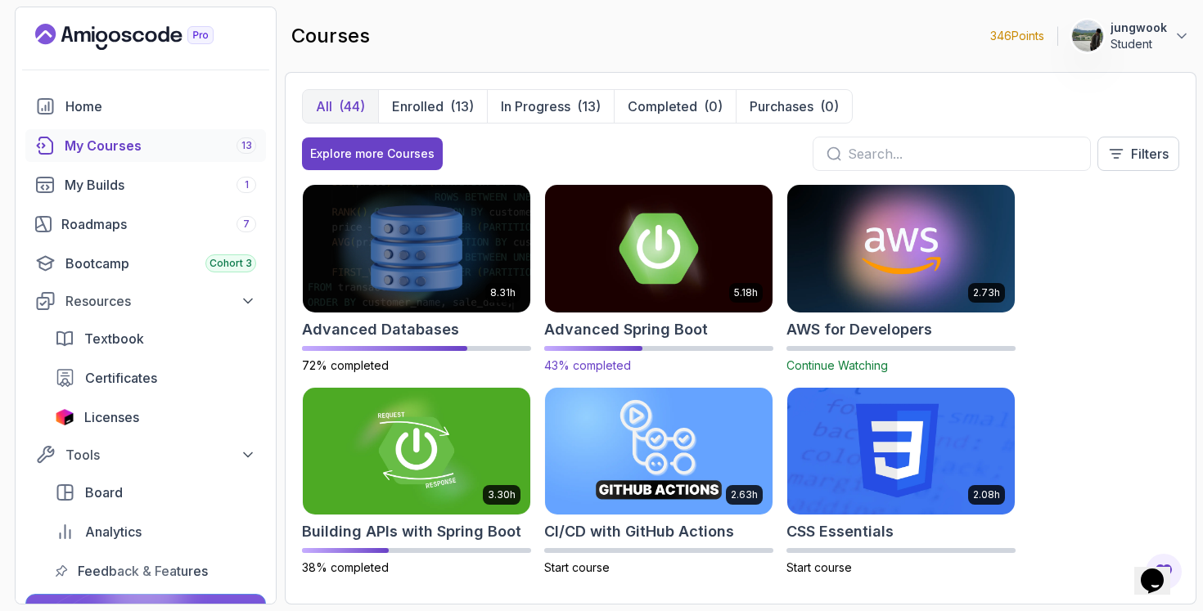
click at [744, 273] on img at bounding box center [658, 248] width 239 height 133
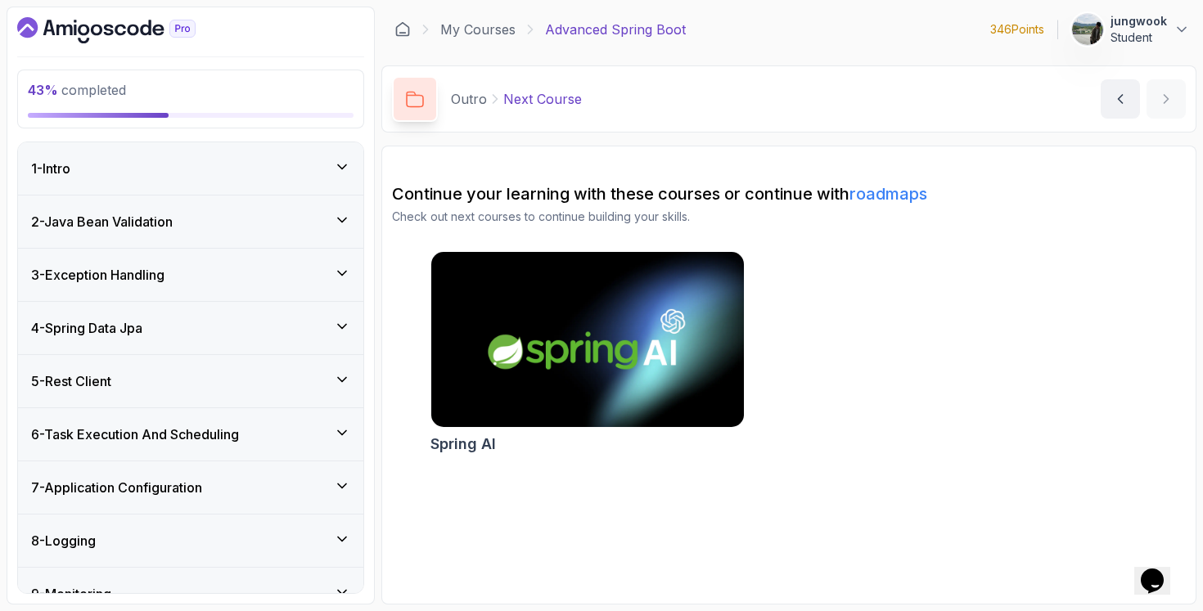
click at [120, 223] on h3 "2 - Java Bean Validation" at bounding box center [102, 222] width 142 height 20
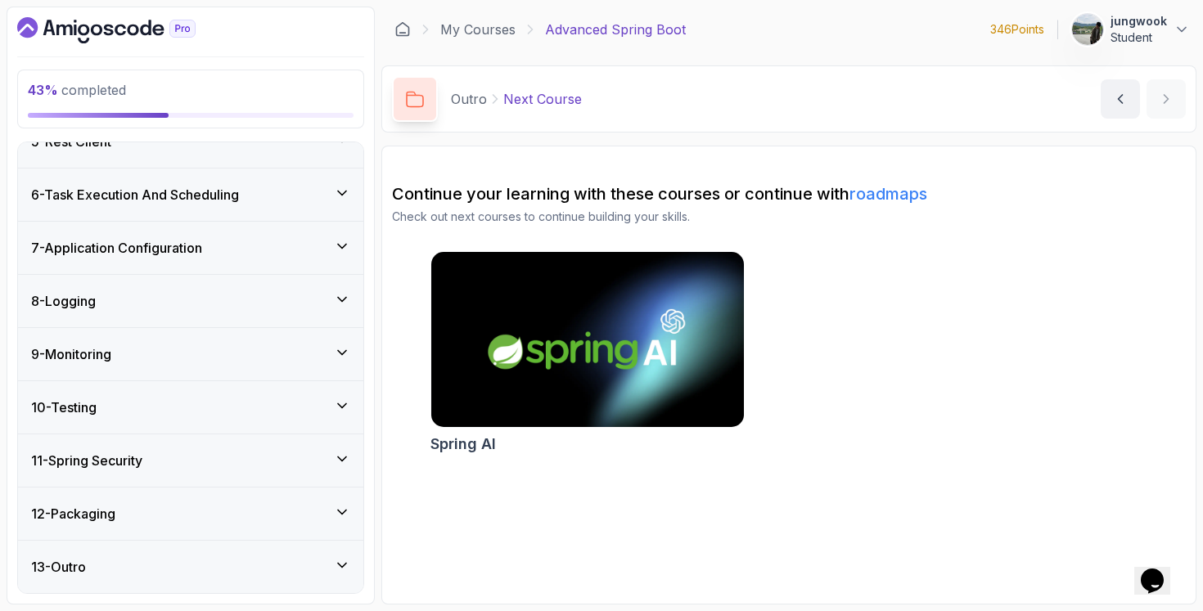
click at [182, 533] on div "12 - Packaging" at bounding box center [190, 514] width 345 height 52
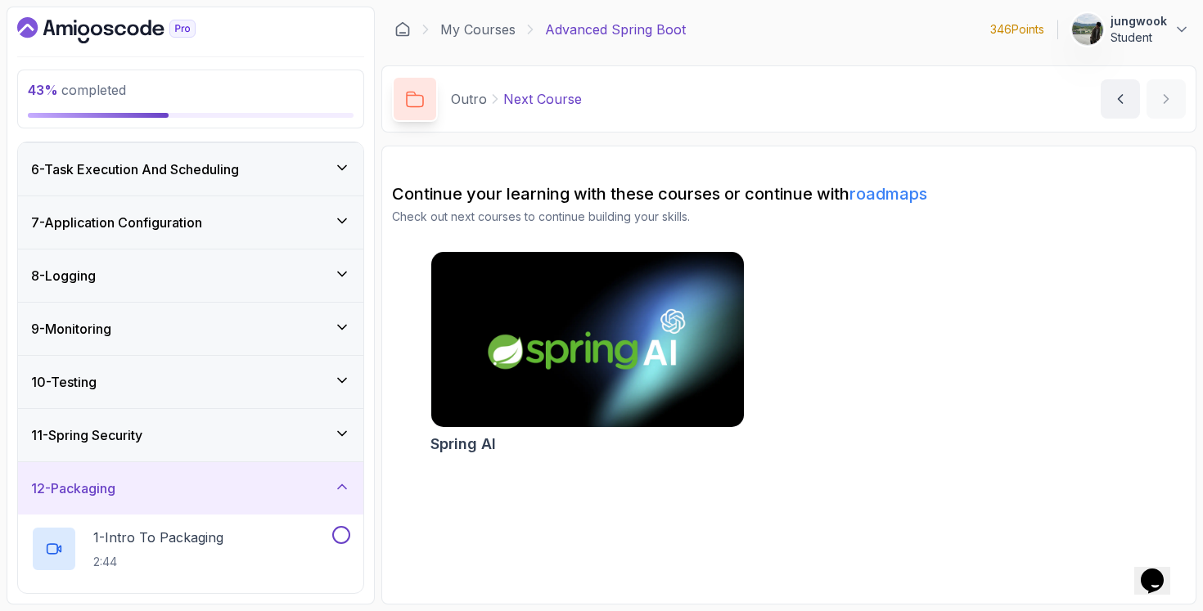
scroll to position [240, 0]
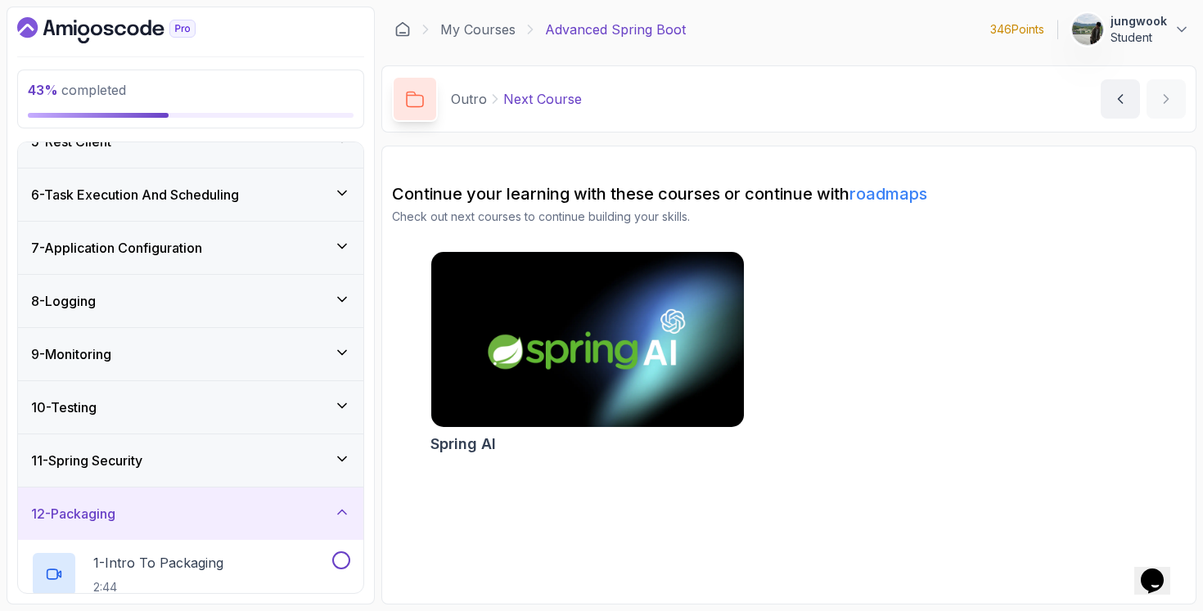
click at [232, 456] on div "11 - Spring Security" at bounding box center [190, 461] width 319 height 20
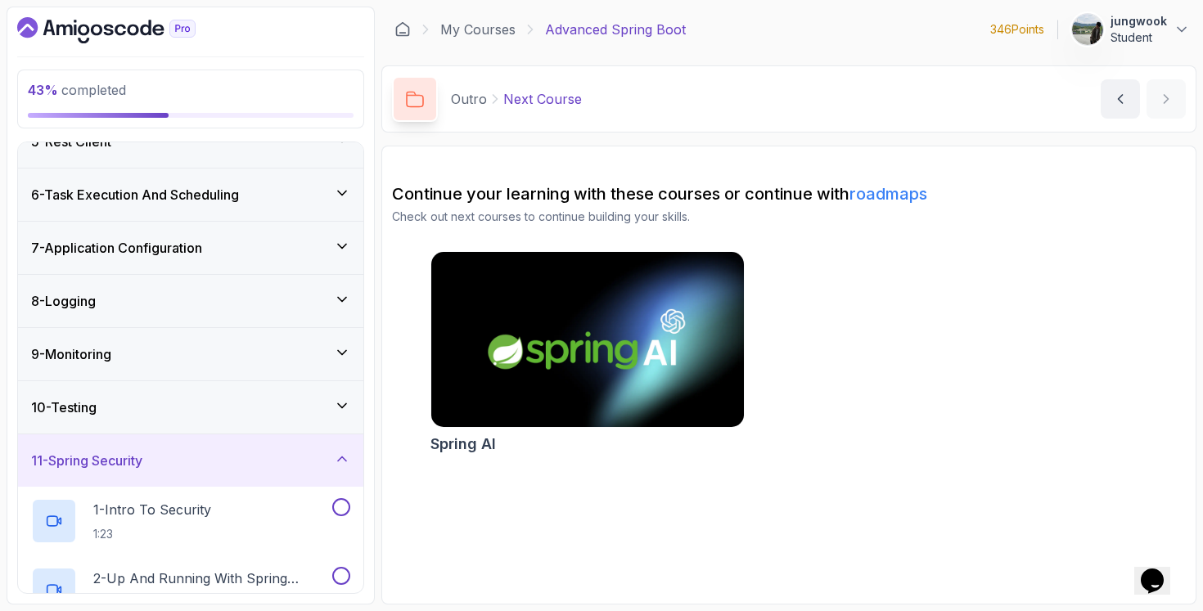
click at [250, 390] on div "10 - Testing" at bounding box center [190, 407] width 345 height 52
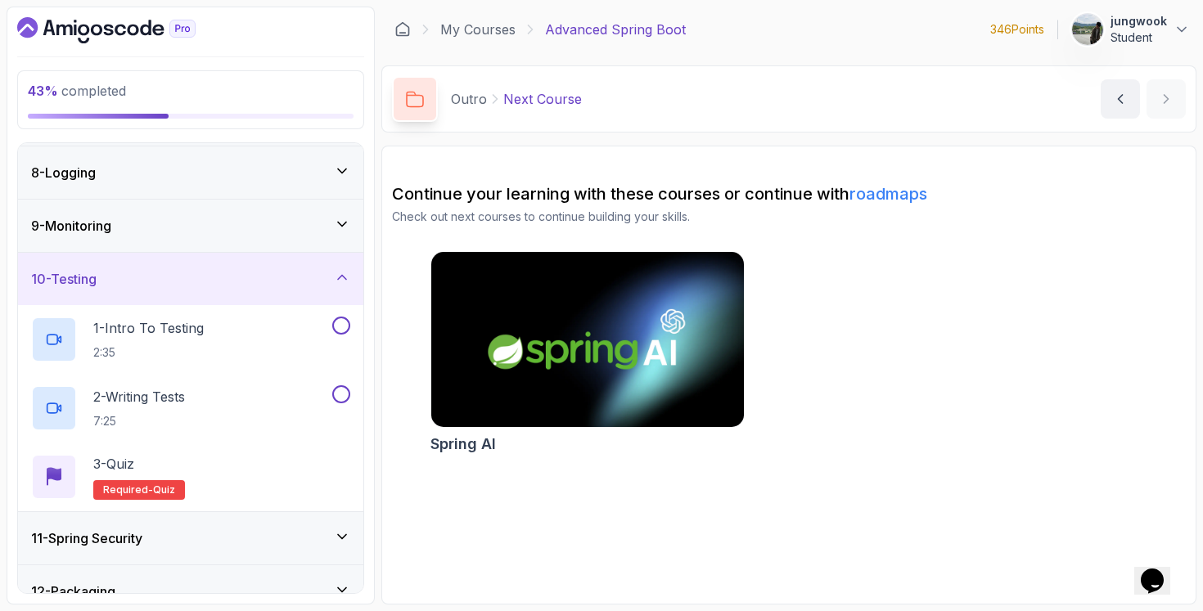
scroll to position [342, 0]
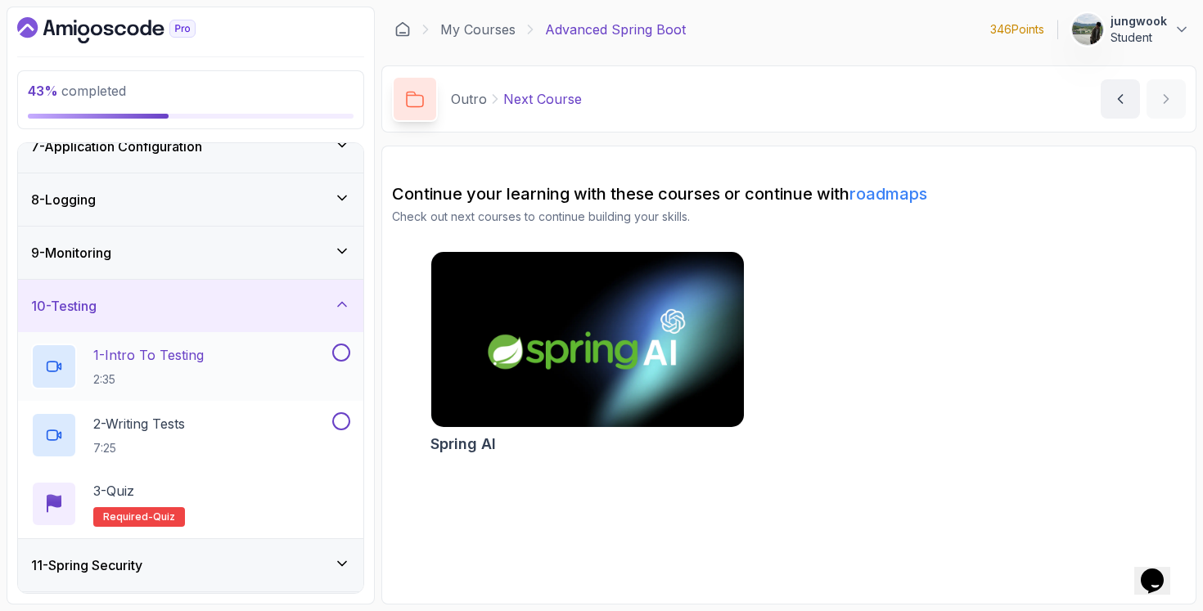
click at [203, 351] on p "1 - Intro To Testing" at bounding box center [148, 355] width 110 height 20
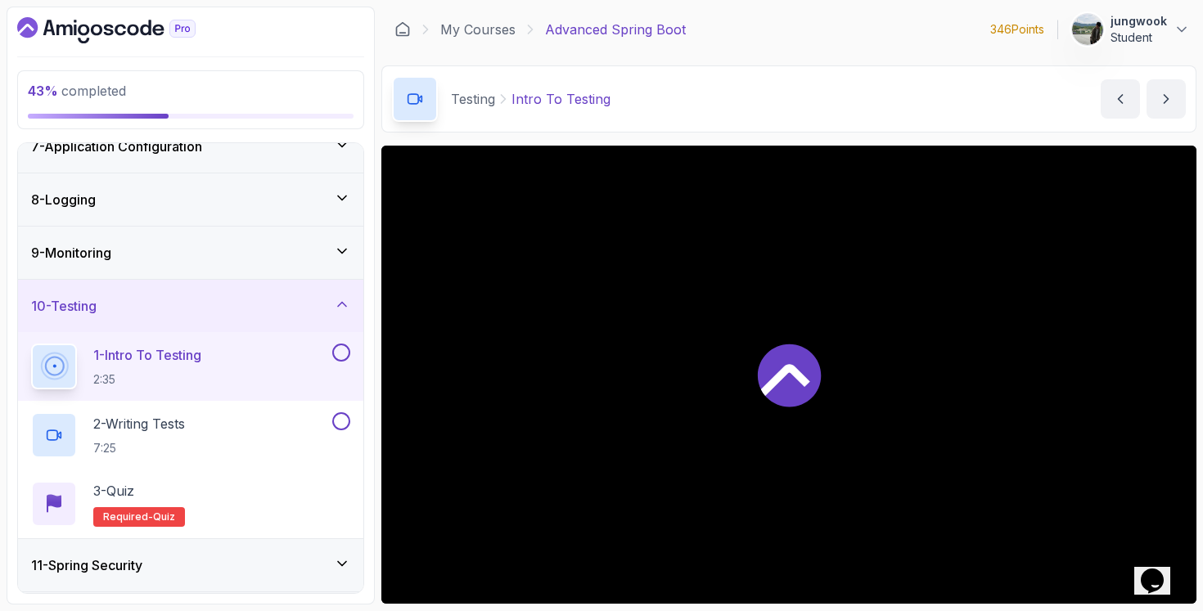
click at [236, 250] on div "9 - Monitoring" at bounding box center [190, 253] width 319 height 20
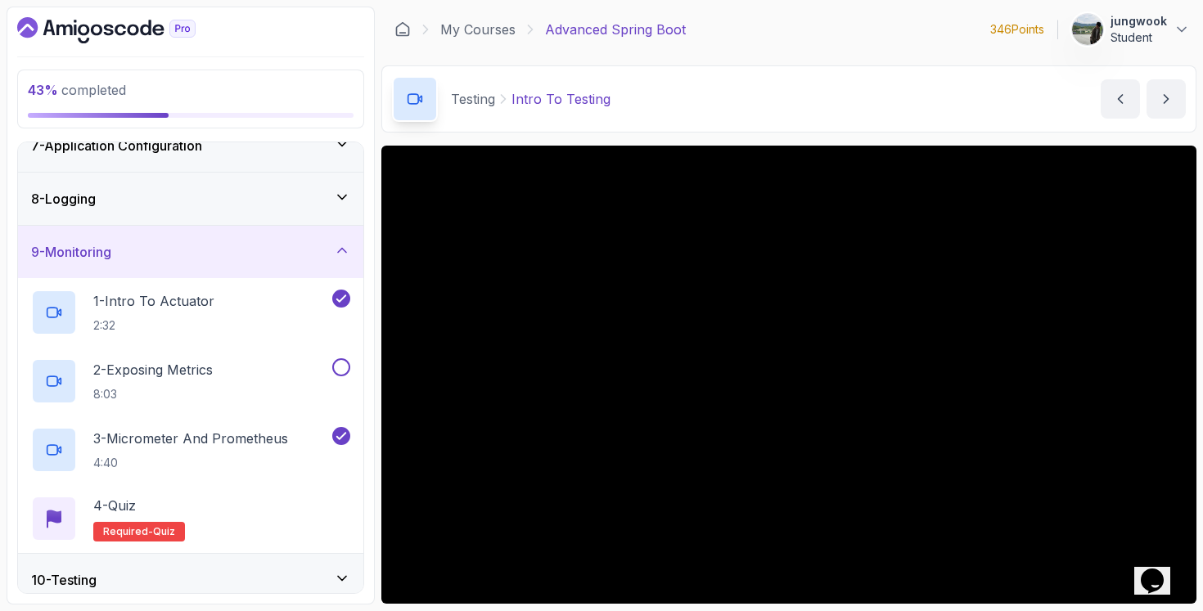
click at [235, 188] on div "8 - Logging" at bounding box center [190, 199] width 345 height 52
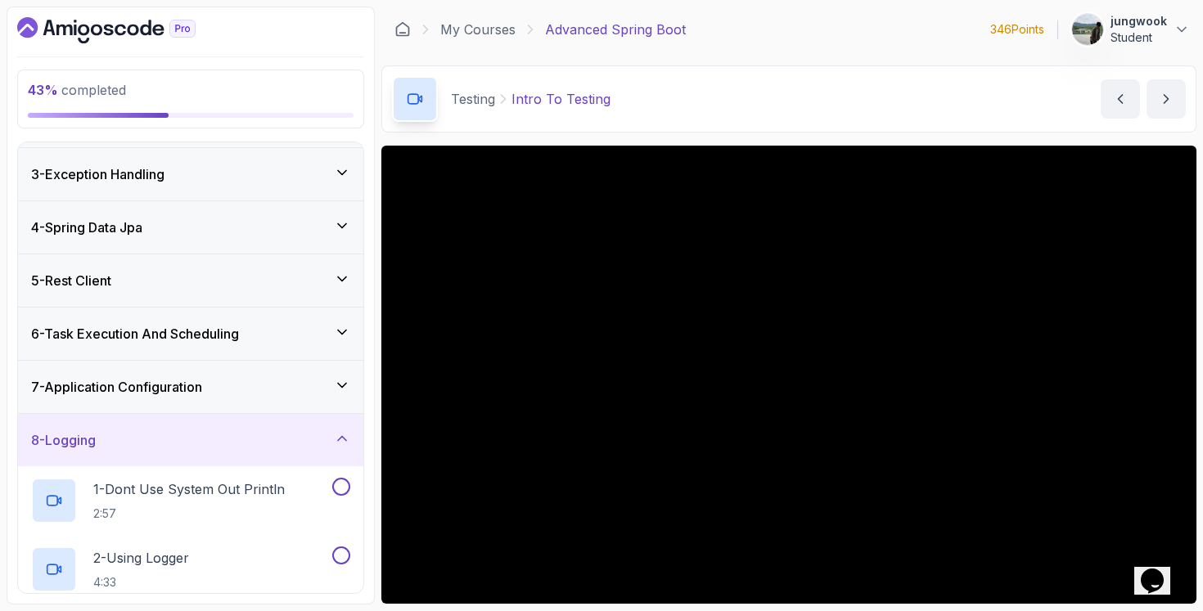
scroll to position [97, 0]
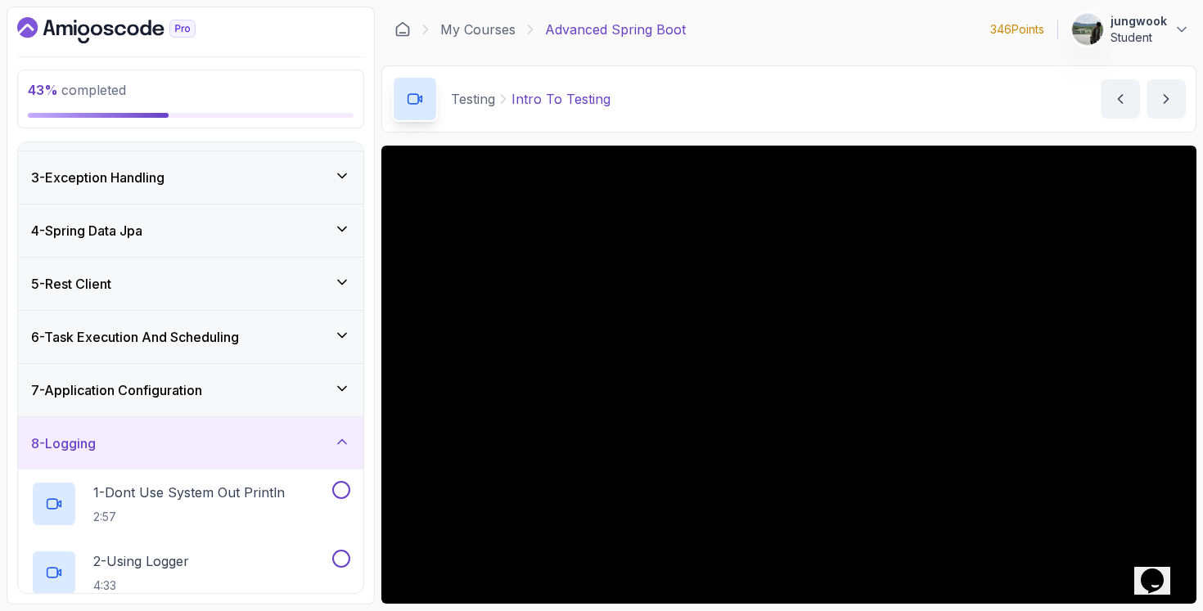
click at [187, 398] on h3 "7 - Application Configuration" at bounding box center [116, 390] width 171 height 20
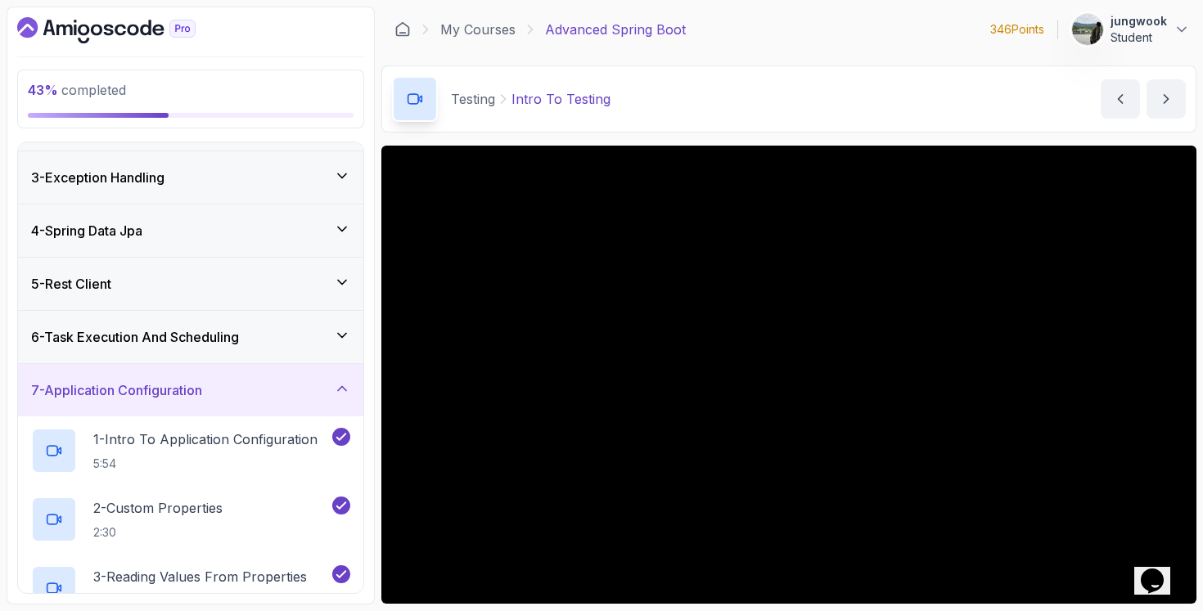
click at [200, 347] on div "6 - Task Execution And Scheduling" at bounding box center [190, 337] width 345 height 52
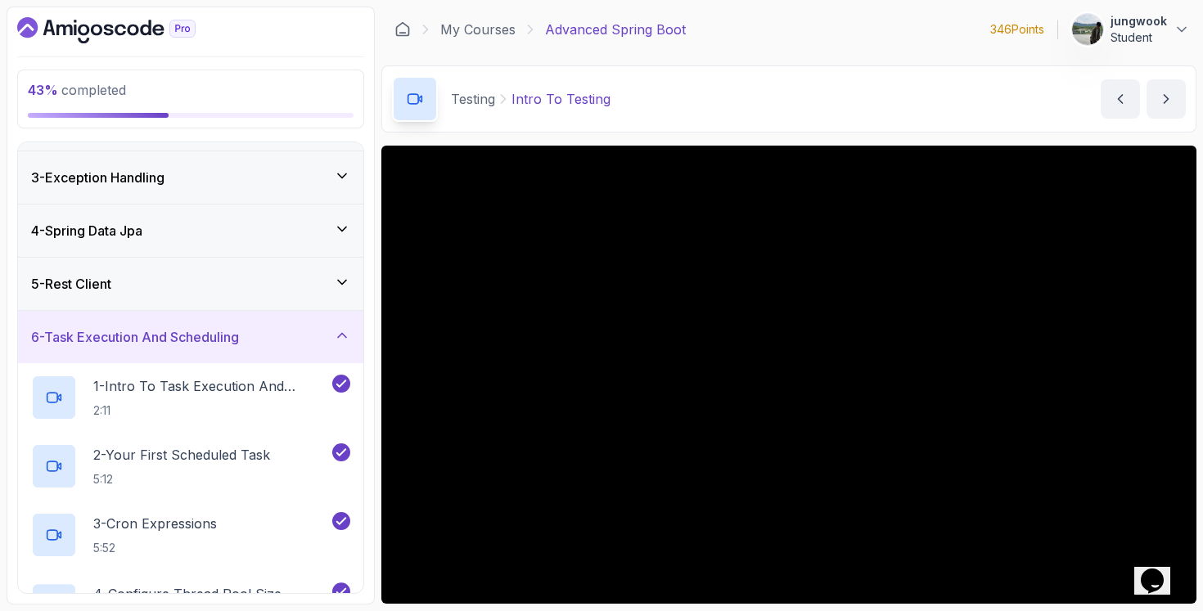
click at [208, 277] on div "5 - Rest Client" at bounding box center [190, 284] width 319 height 20
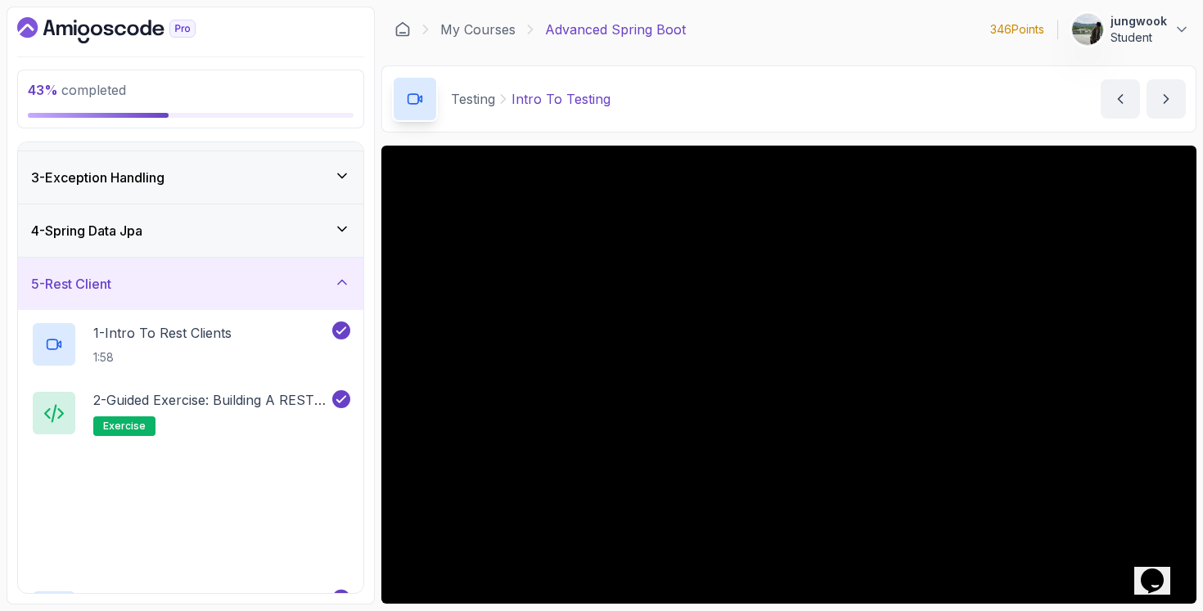
click at [220, 203] on div "3 - Exception Handling" at bounding box center [190, 177] width 345 height 52
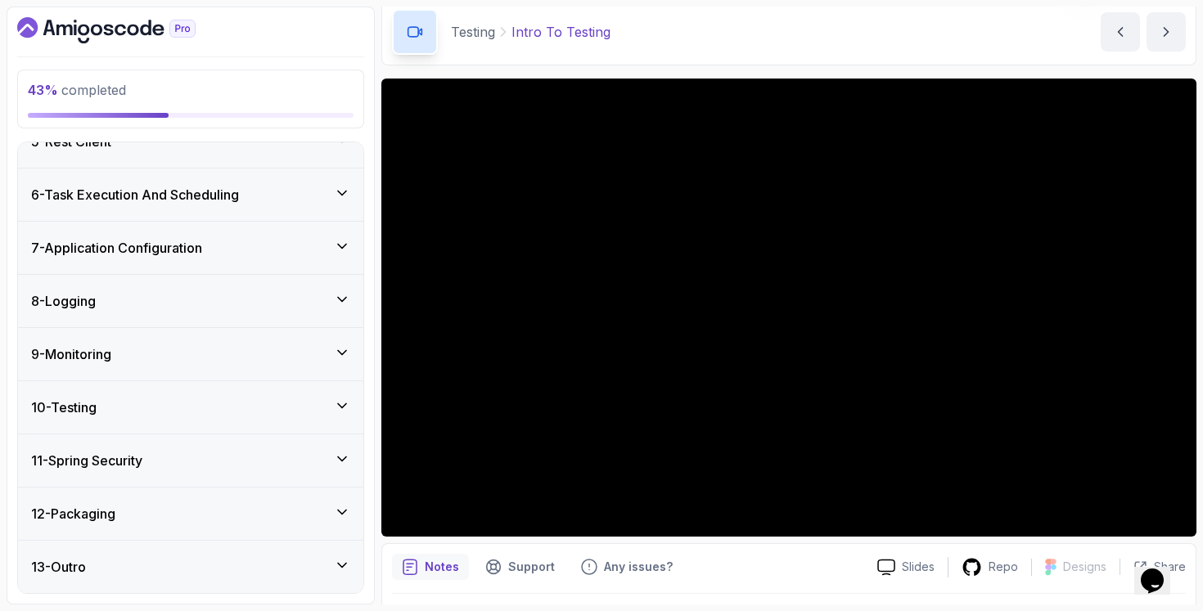
scroll to position [113, 0]
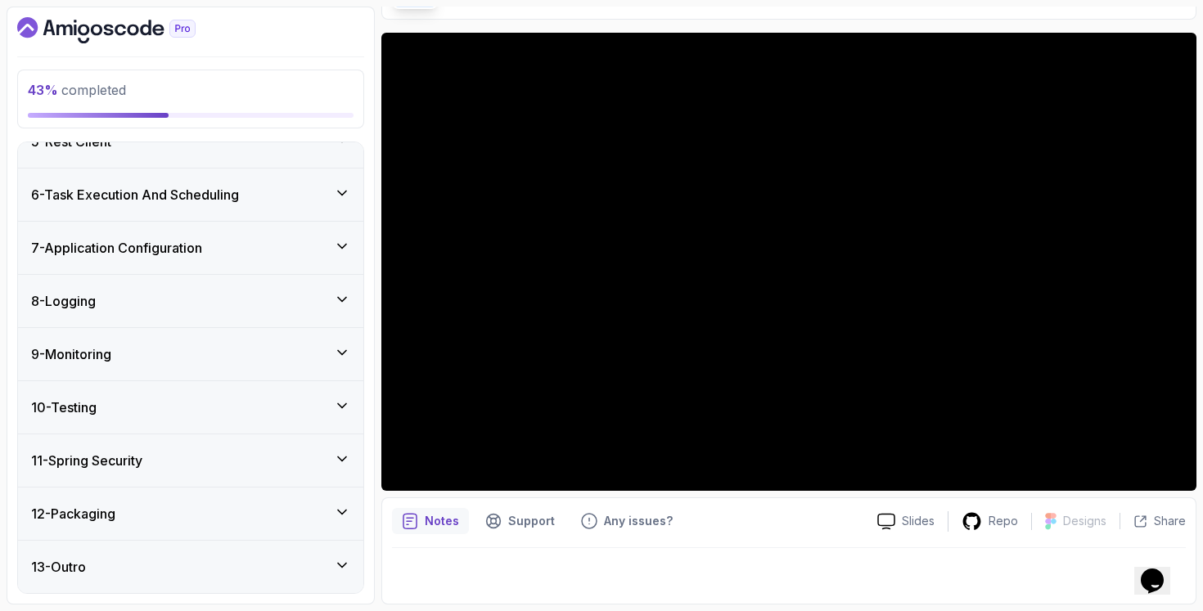
click at [222, 389] on div "10 - Testing" at bounding box center [190, 407] width 345 height 52
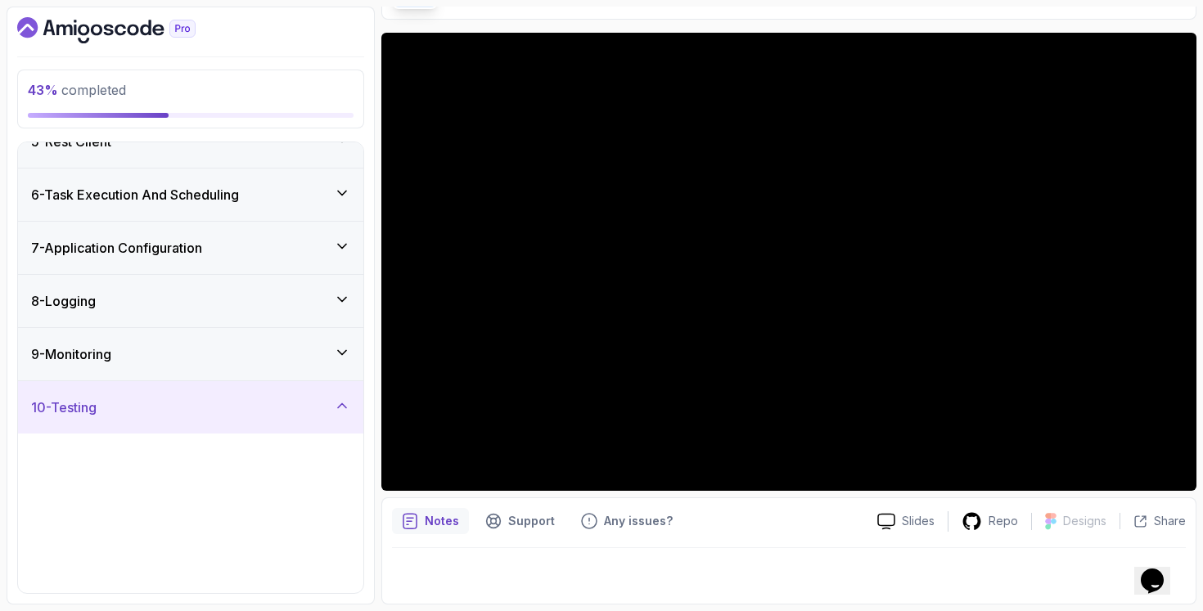
scroll to position [240, 0]
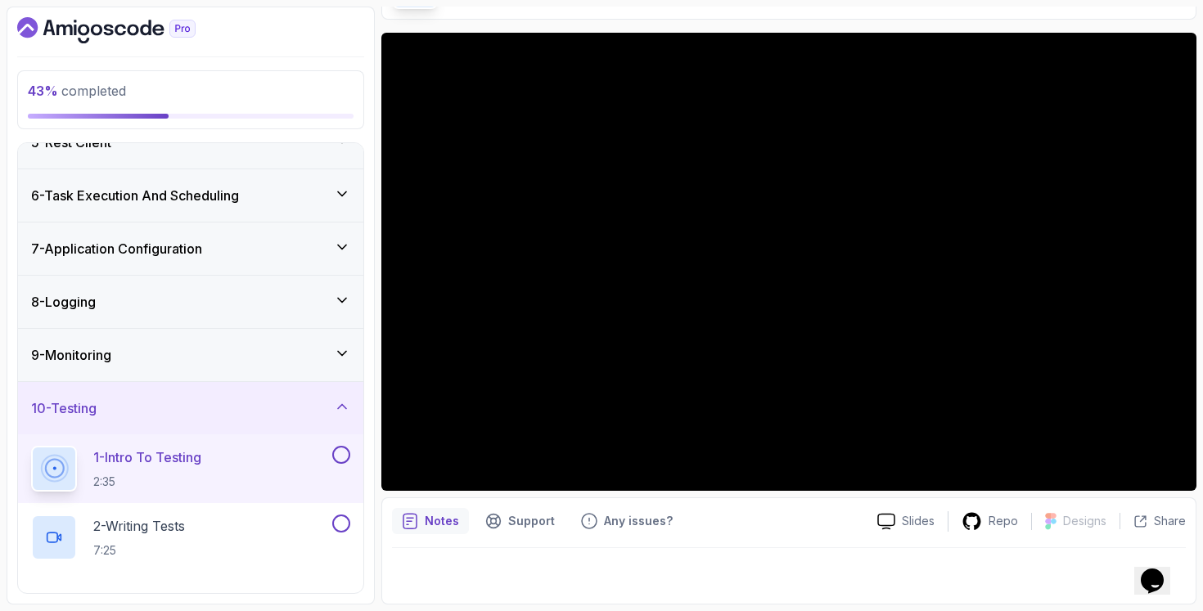
click at [238, 349] on div "9 - Monitoring" at bounding box center [190, 355] width 319 height 20
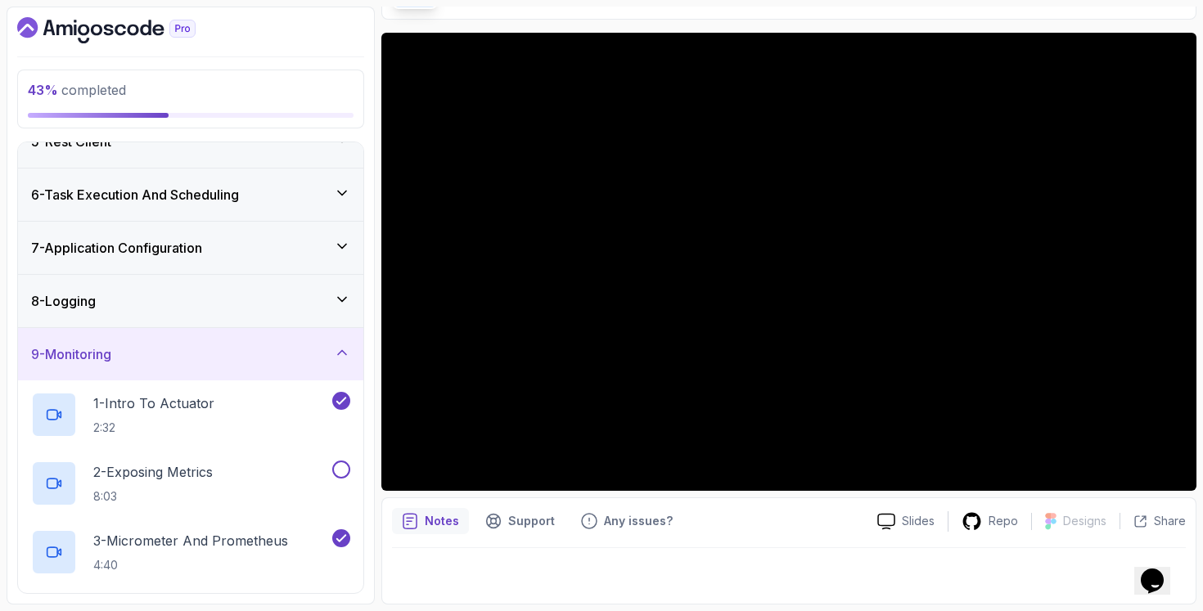
click at [273, 304] on div "8 - Logging" at bounding box center [190, 301] width 319 height 20
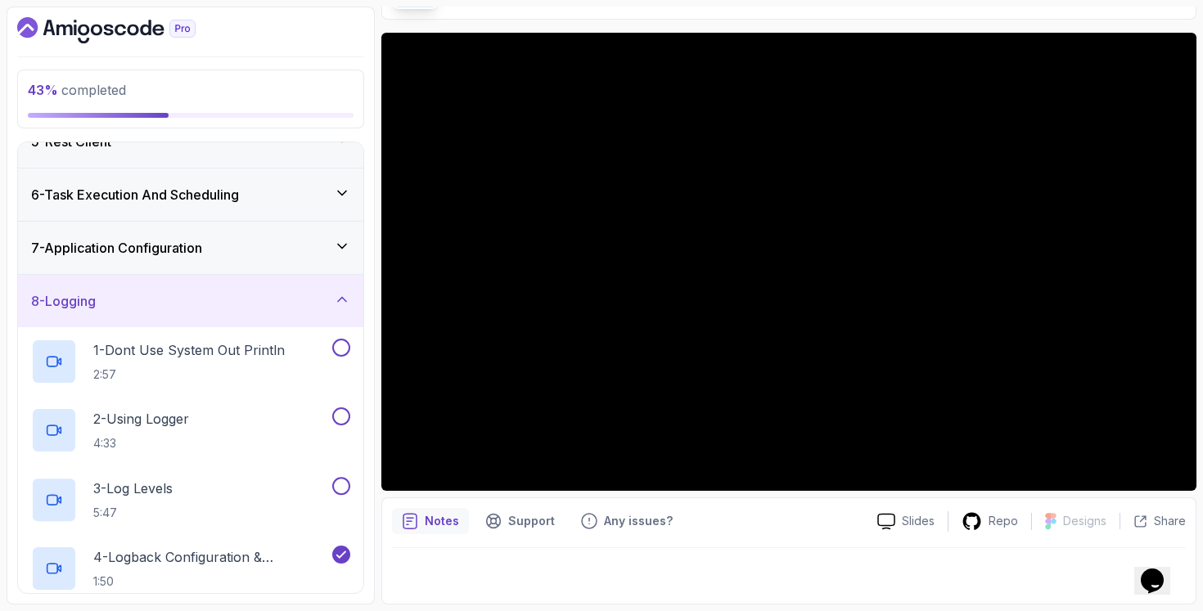
click at [273, 304] on div "8 - Logging" at bounding box center [190, 301] width 319 height 20
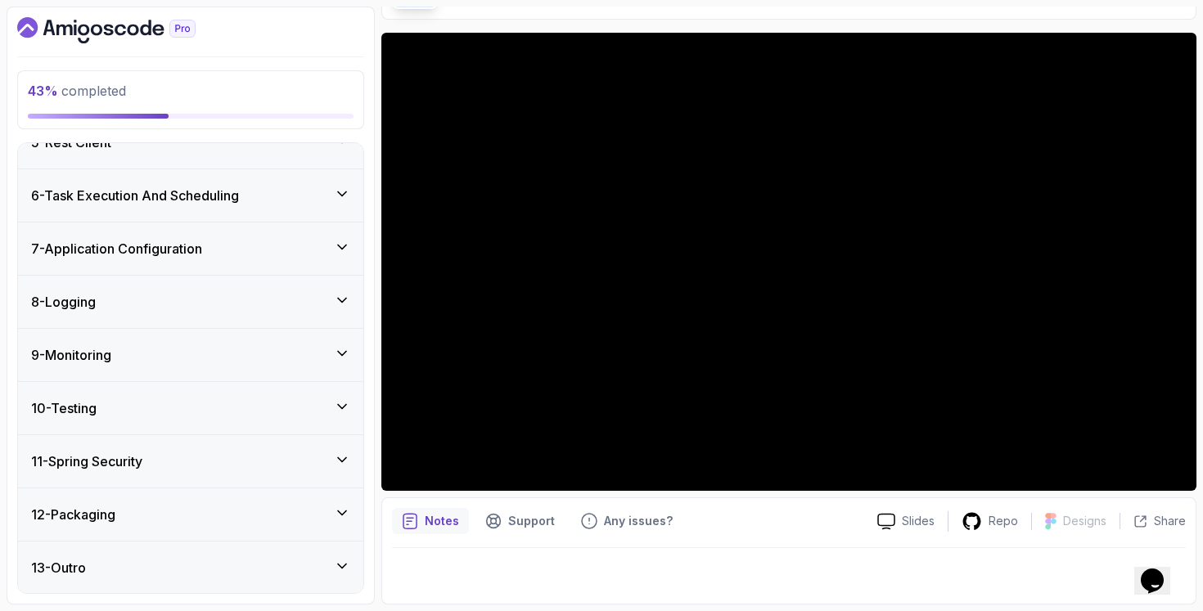
click at [250, 363] on div "9 - Monitoring" at bounding box center [190, 355] width 319 height 20
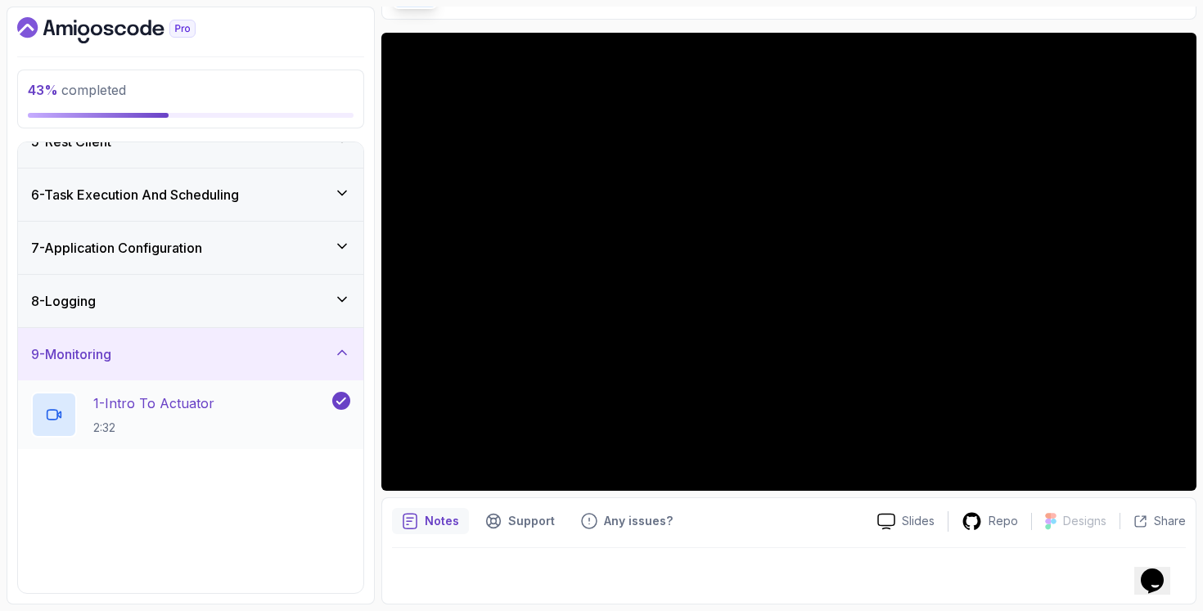
click at [230, 415] on div "1 - Intro To Actuator 2:32" at bounding box center [180, 415] width 298 height 46
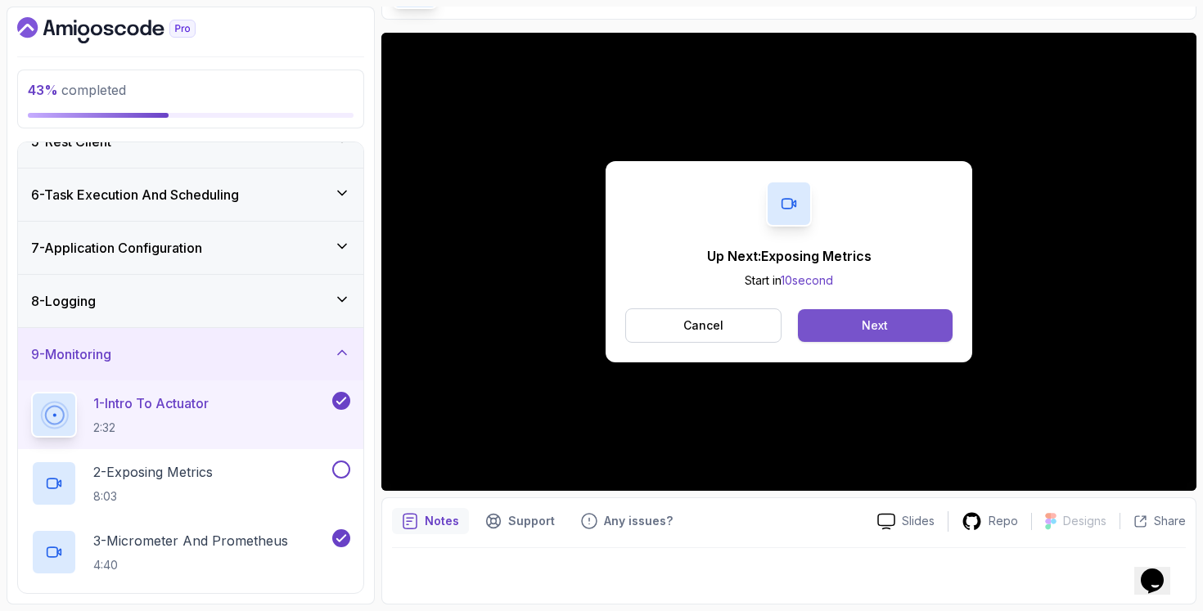
click at [885, 332] on div "Next" at bounding box center [874, 325] width 26 height 16
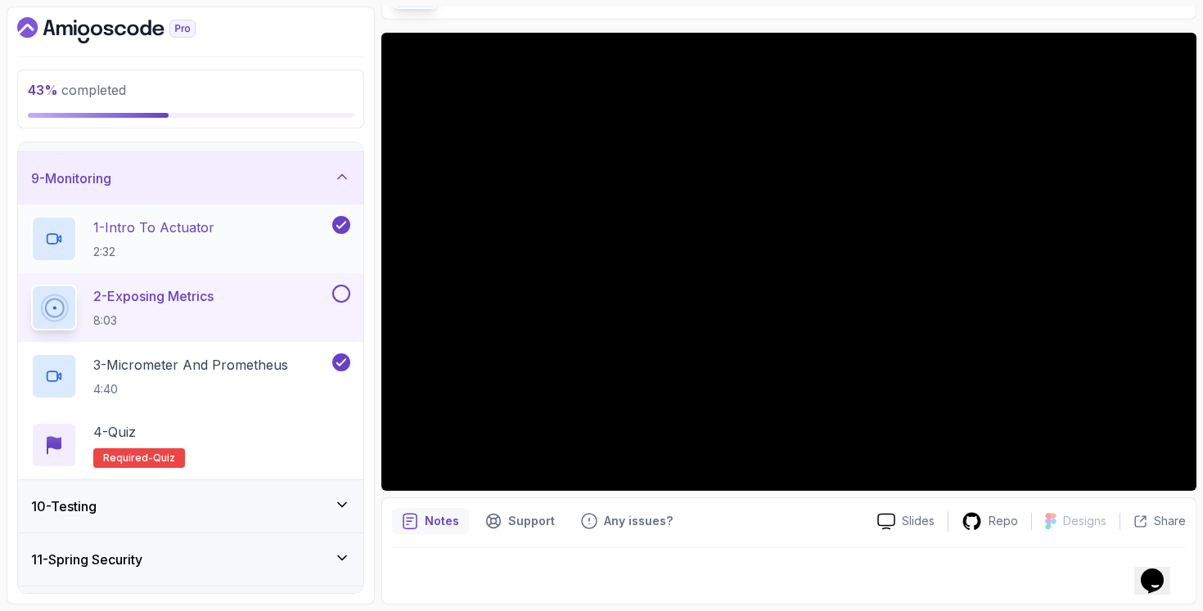
scroll to position [515, 0]
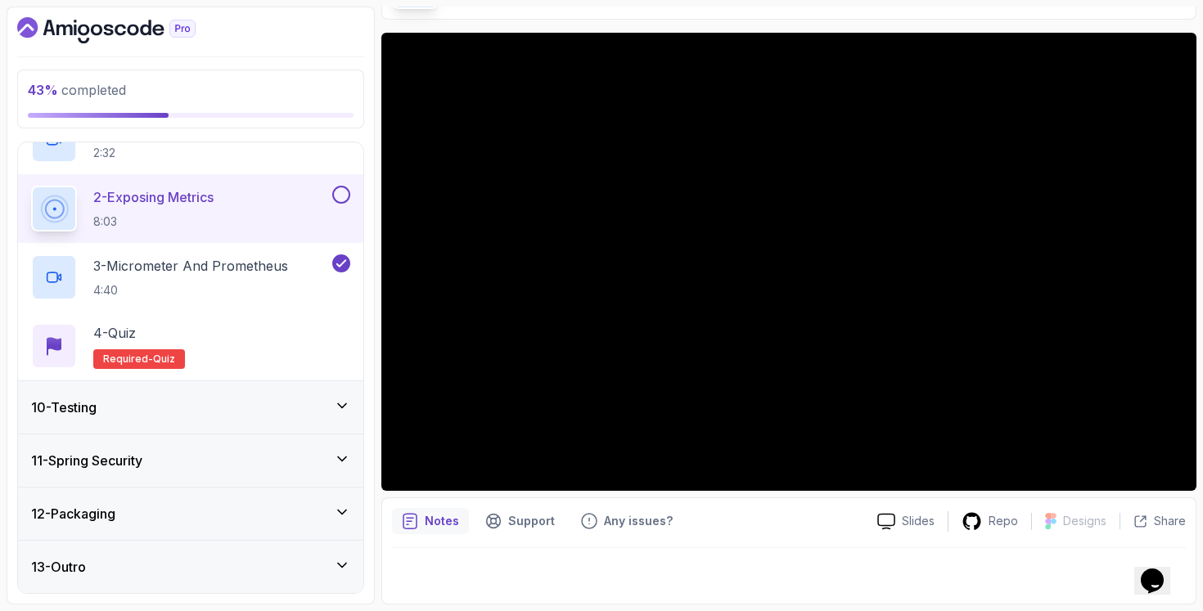
click at [136, 407] on div "10 - Testing" at bounding box center [190, 408] width 319 height 20
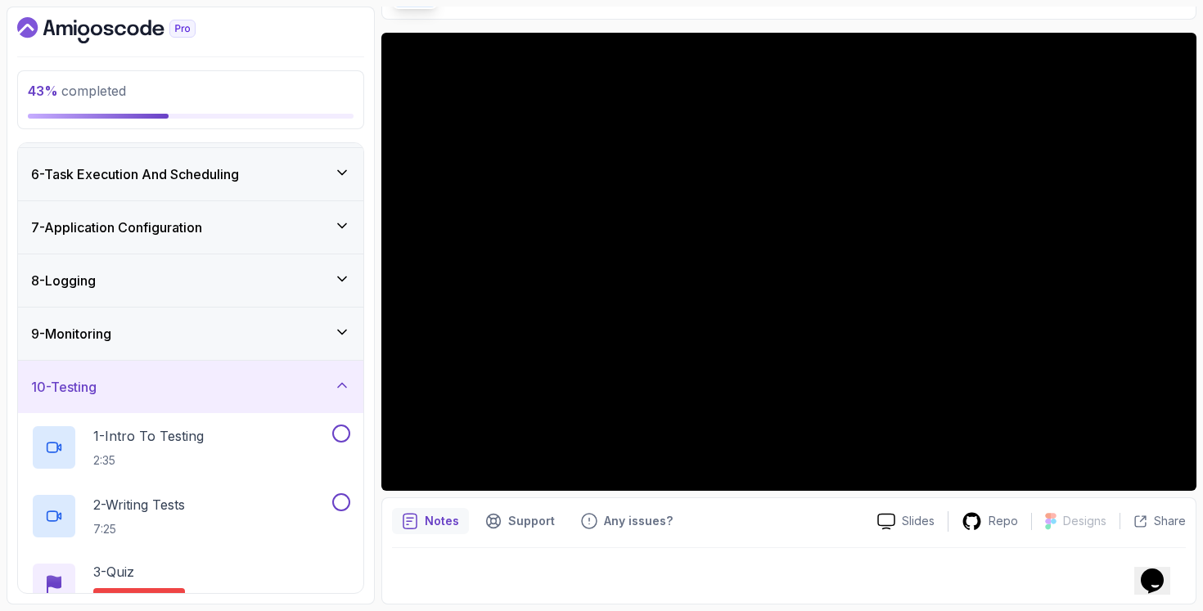
scroll to position [224, 0]
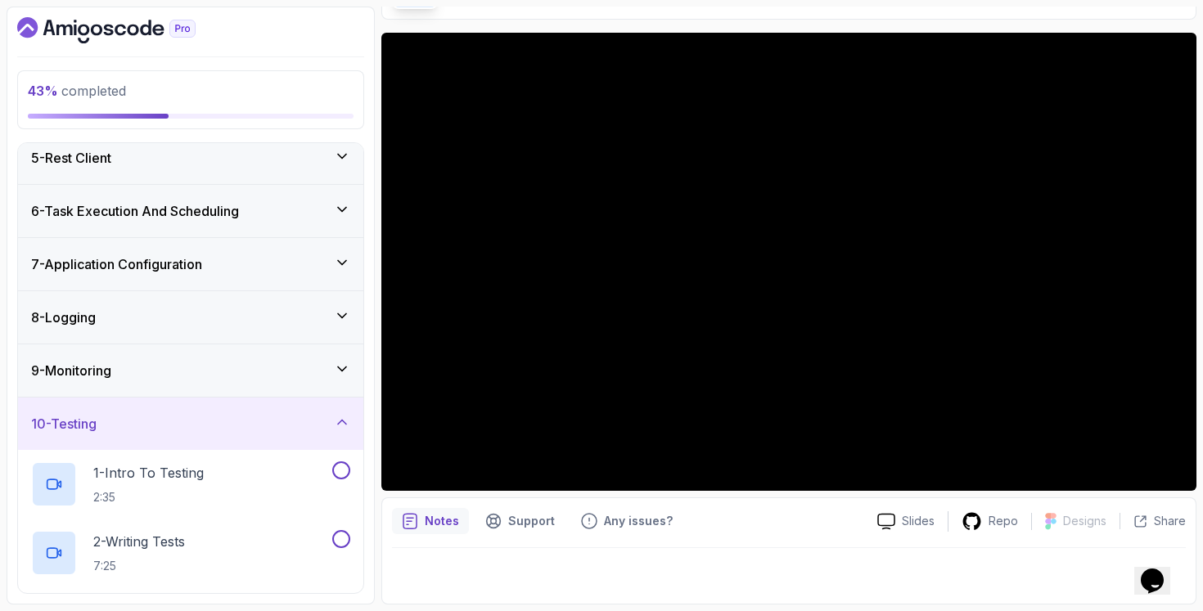
click at [162, 362] on div "9 - Monitoring" at bounding box center [190, 371] width 319 height 20
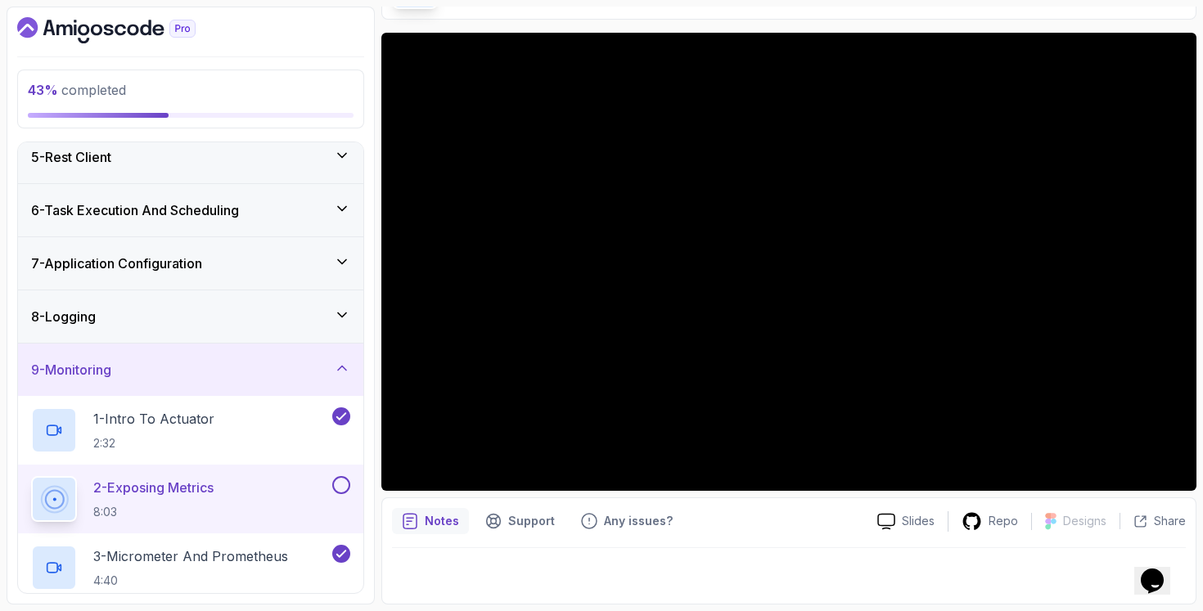
click at [169, 331] on div "8 - Logging" at bounding box center [190, 316] width 345 height 52
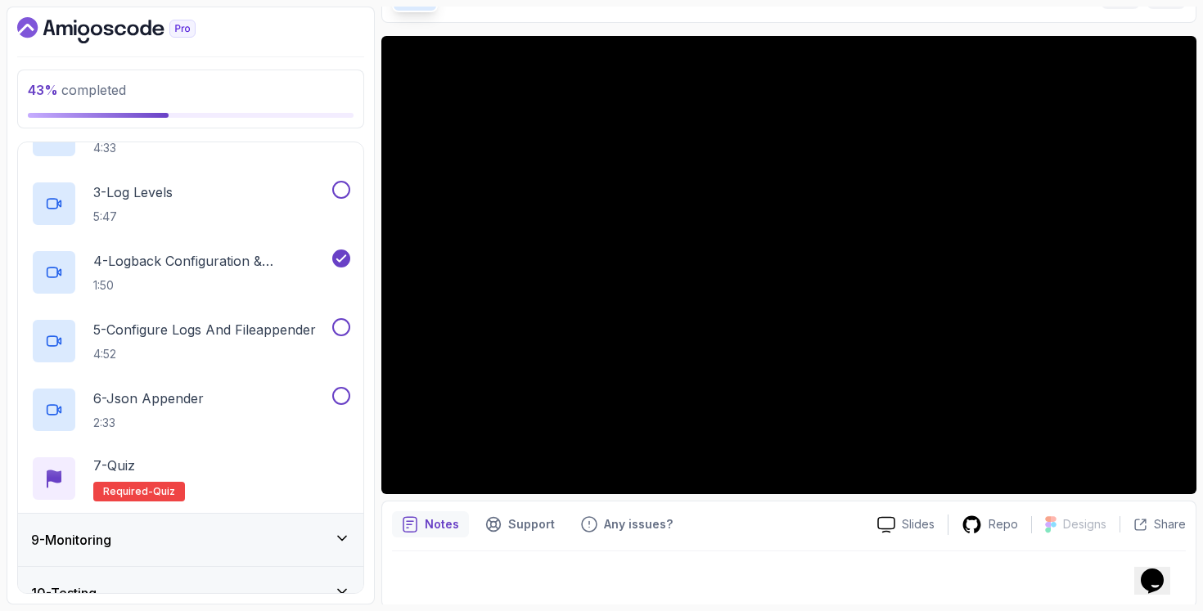
scroll to position [721, 0]
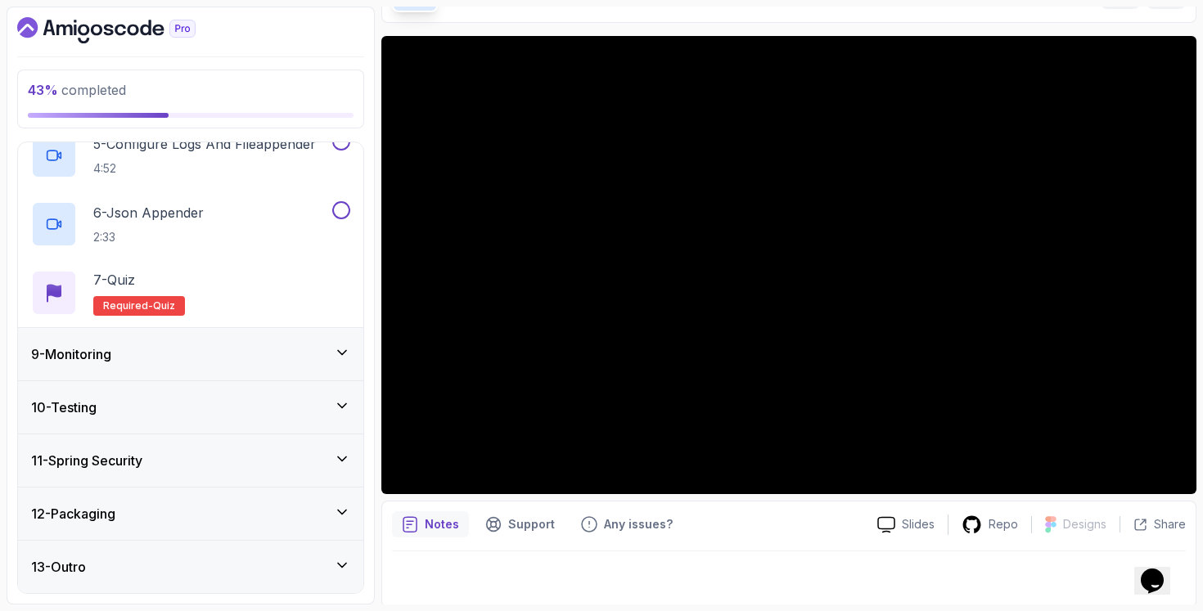
click at [284, 472] on div "11 - Spring Security" at bounding box center [190, 460] width 345 height 52
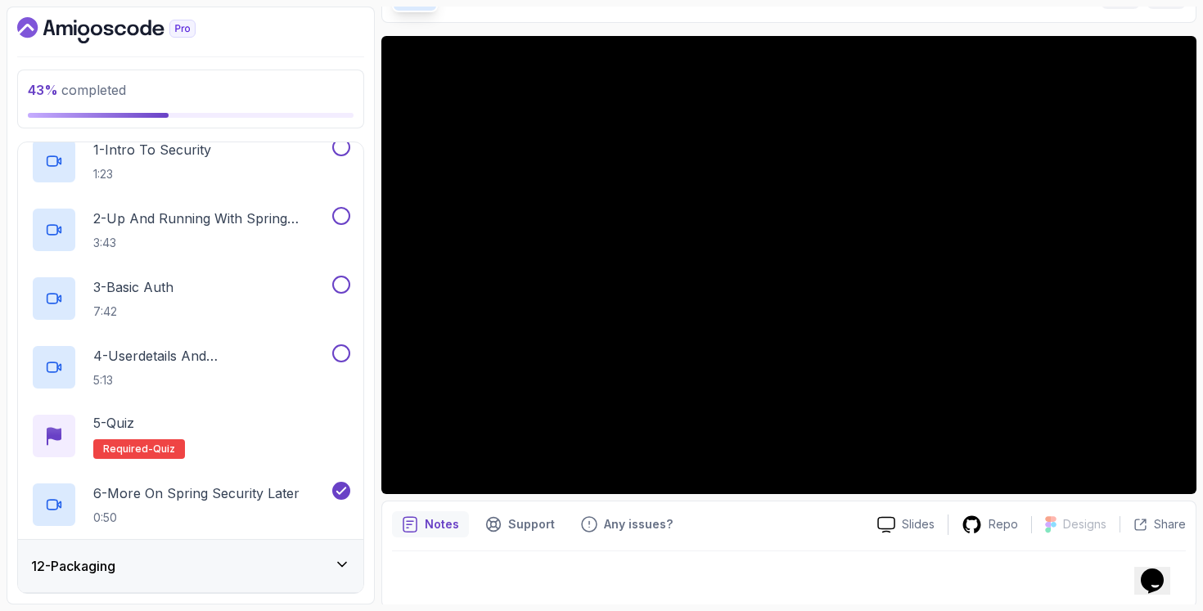
scroll to position [652, 0]
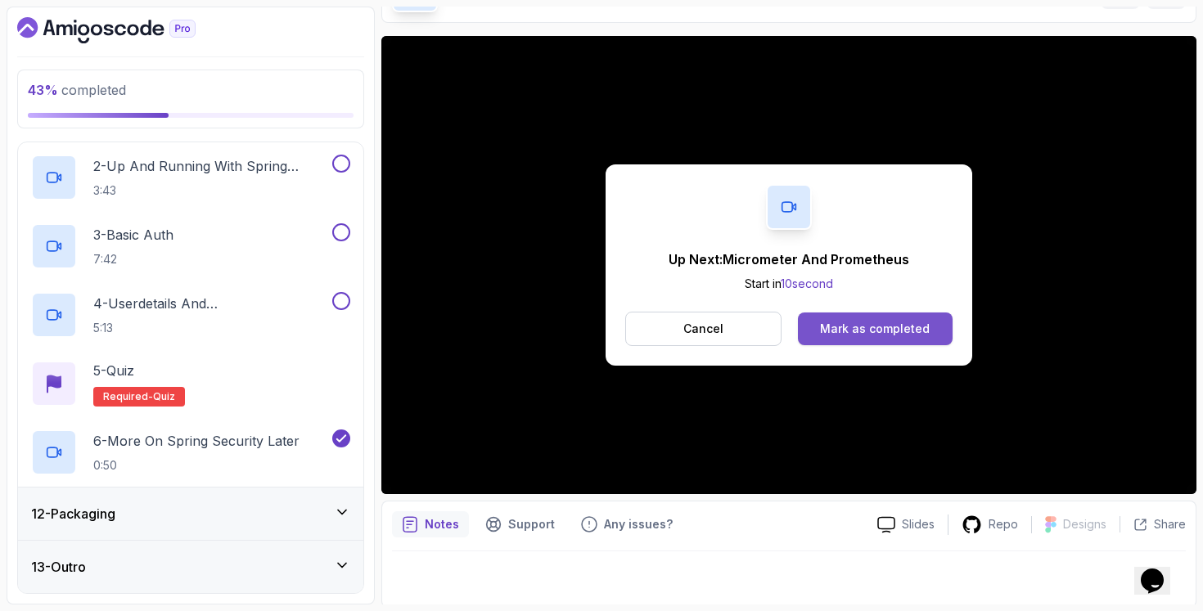
click at [914, 315] on button "Mark as completed" at bounding box center [875, 329] width 155 height 33
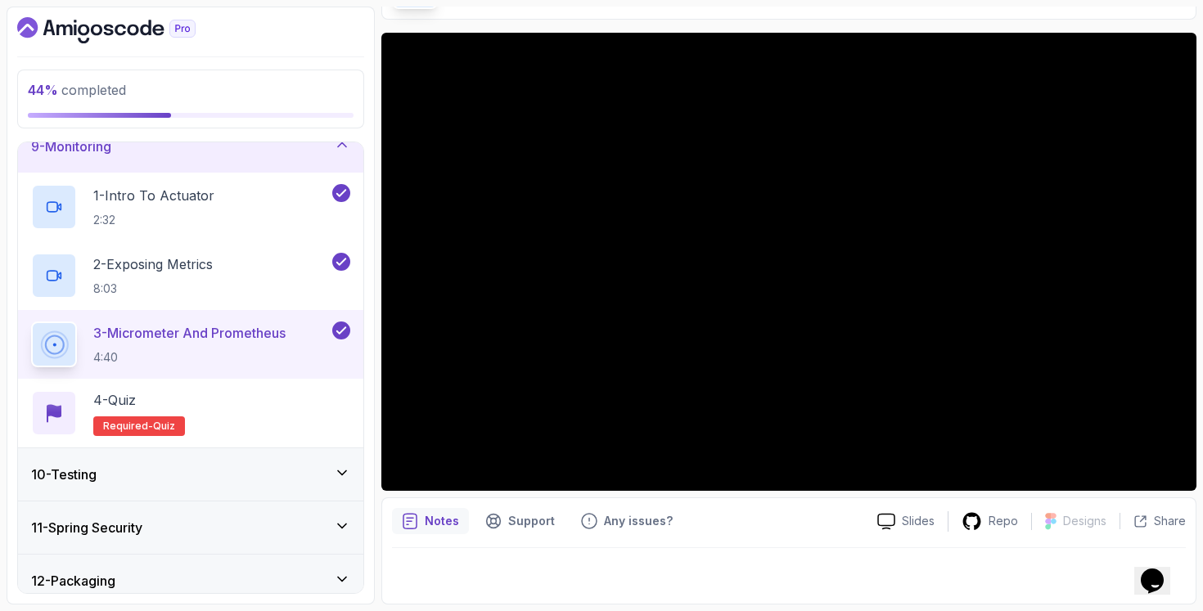
scroll to position [515, 0]
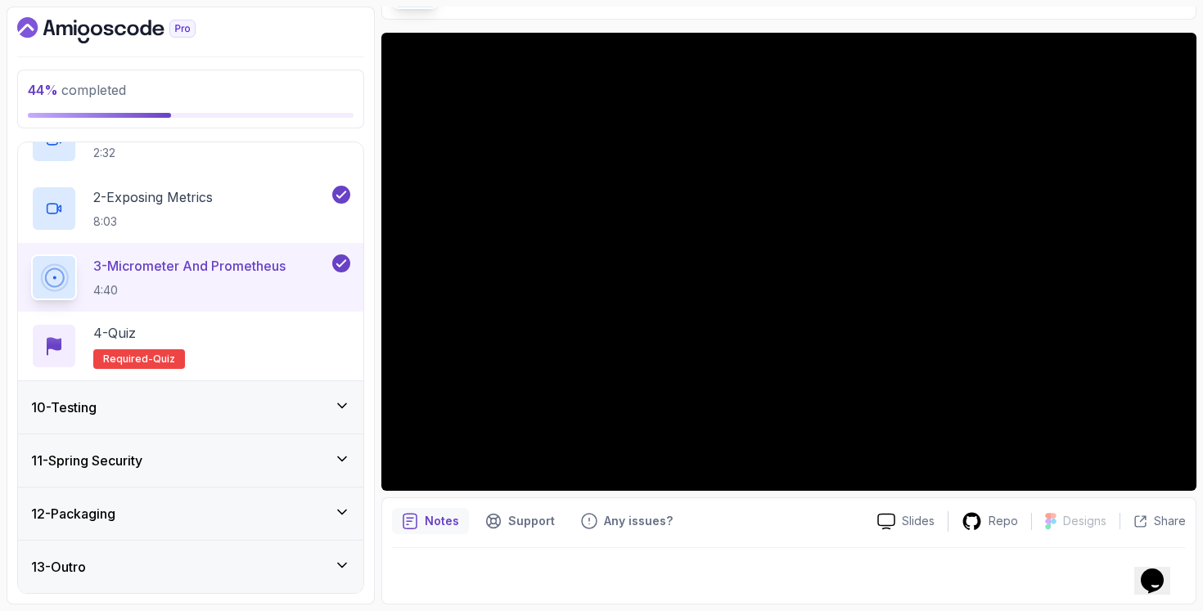
click at [218, 412] on div "10 - Testing" at bounding box center [190, 408] width 319 height 20
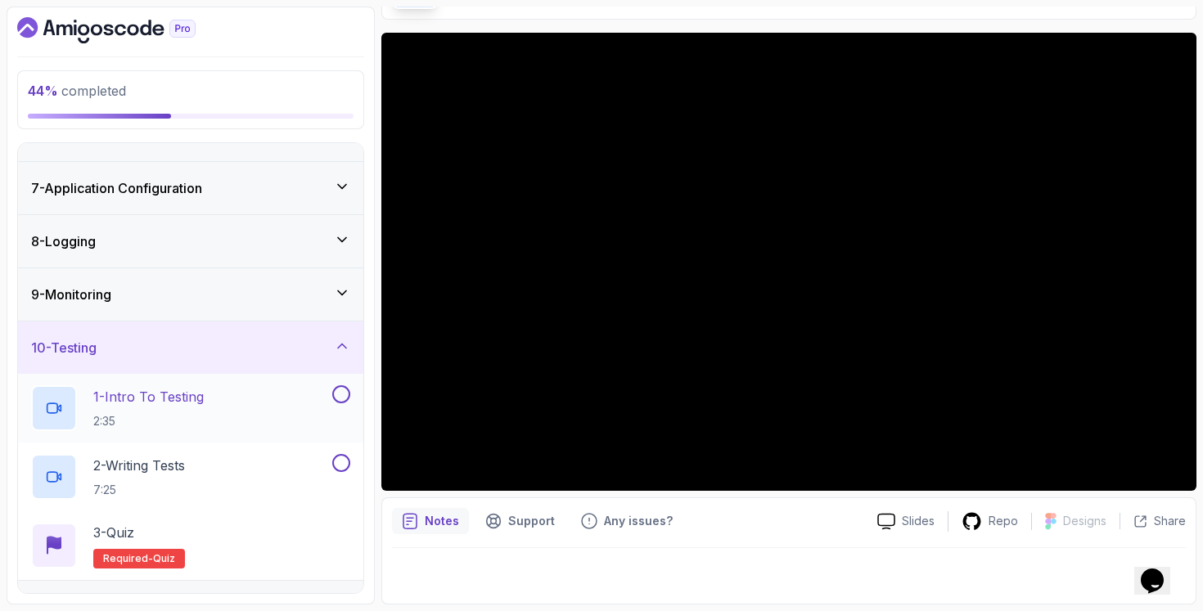
scroll to position [350, 0]
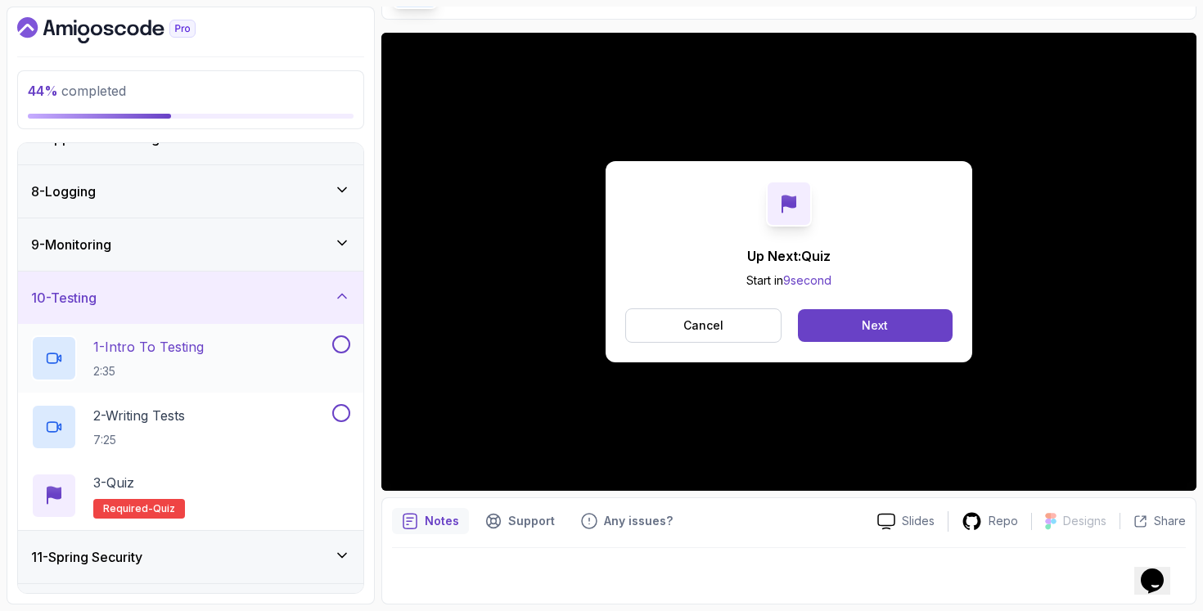
click at [214, 350] on div "1 - Intro To Testing 2:35" at bounding box center [180, 358] width 298 height 46
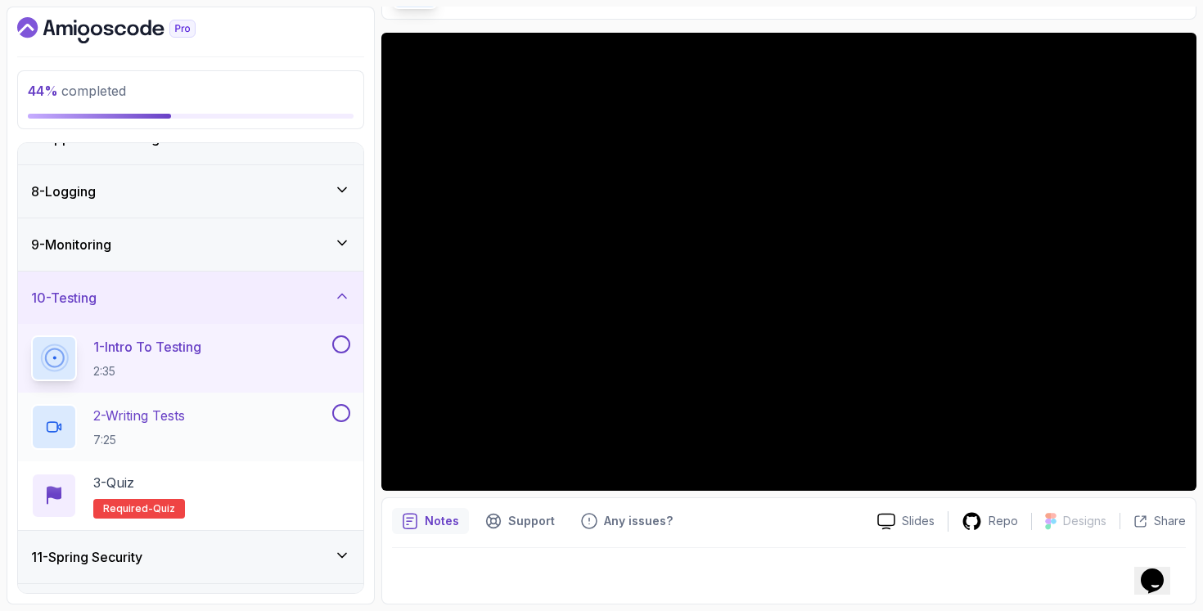
click at [274, 430] on div "2 - Writing Tests 7:25" at bounding box center [180, 427] width 298 height 46
click at [253, 444] on div "2 - Writing Tests 7:25" at bounding box center [180, 427] width 298 height 46
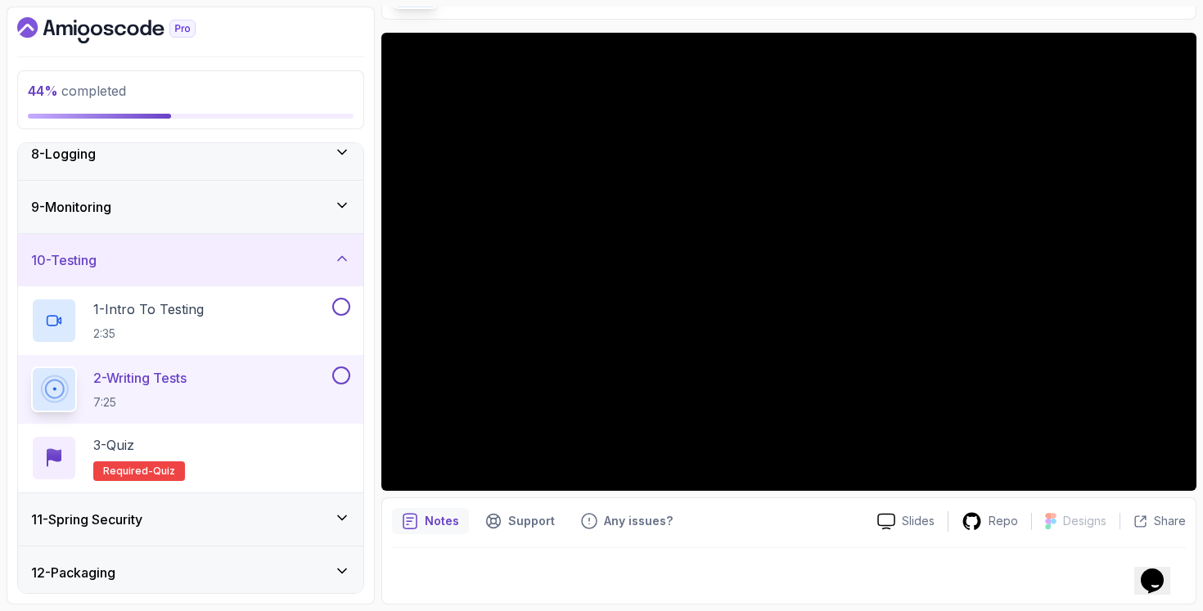
scroll to position [446, 0]
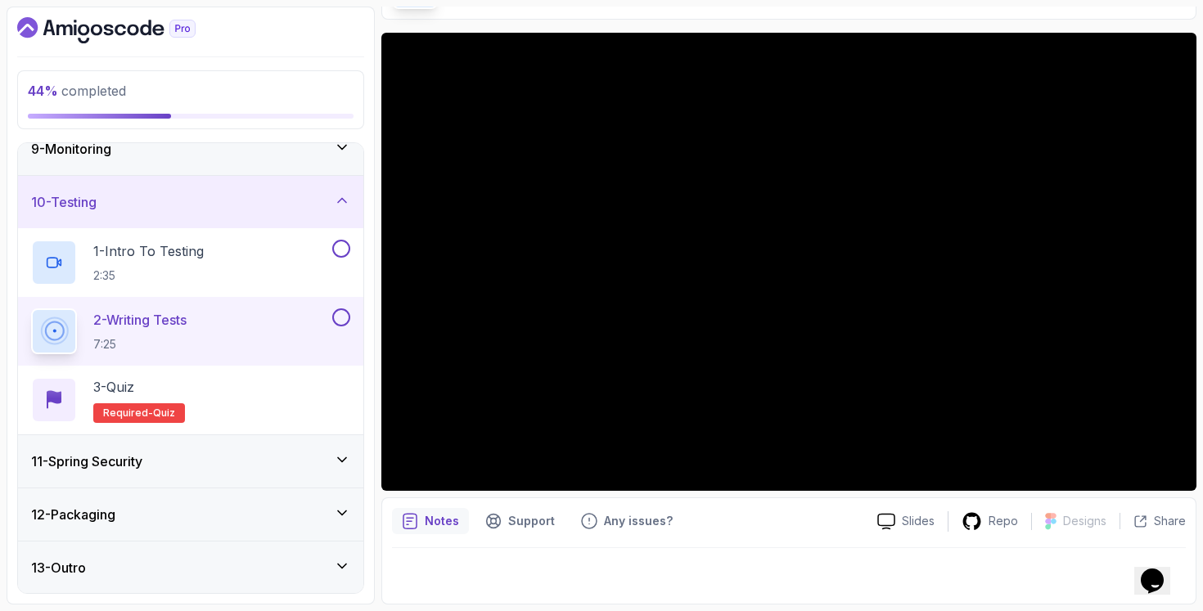
click at [275, 458] on div "11 - Spring Security" at bounding box center [190, 462] width 319 height 20
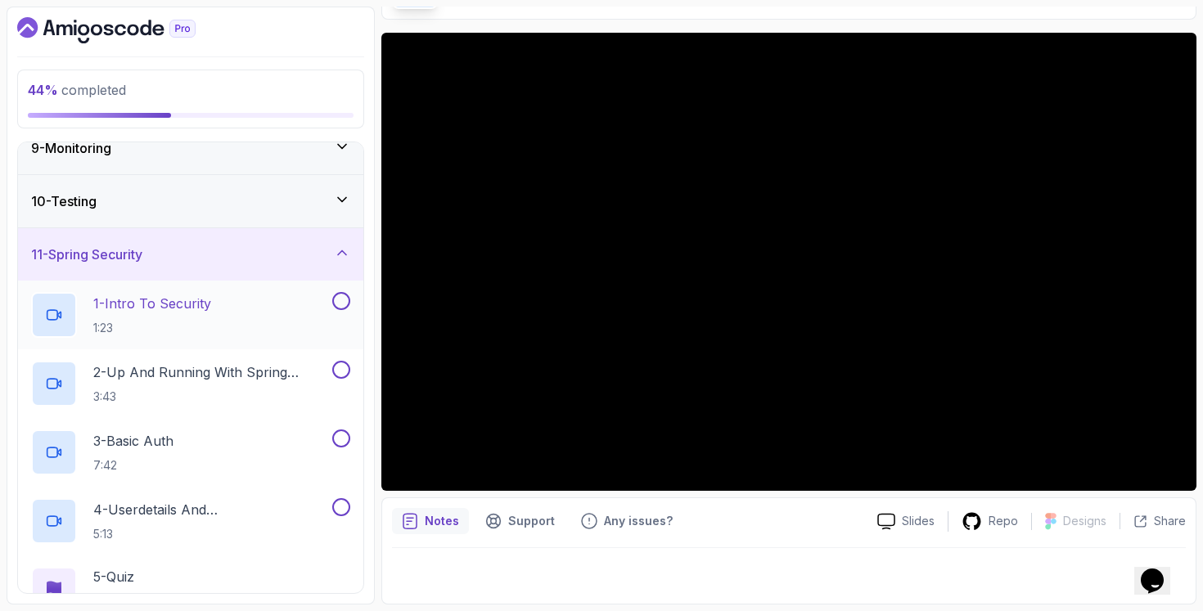
click at [295, 322] on div "1 - Intro To Security 1:23" at bounding box center [180, 315] width 298 height 46
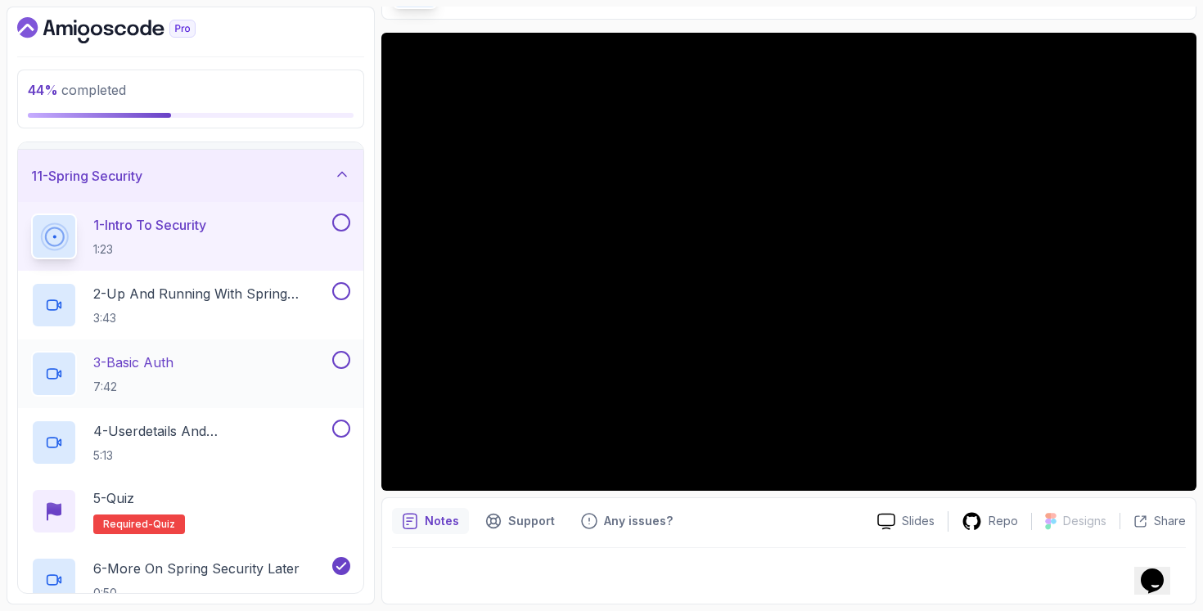
scroll to position [517, 0]
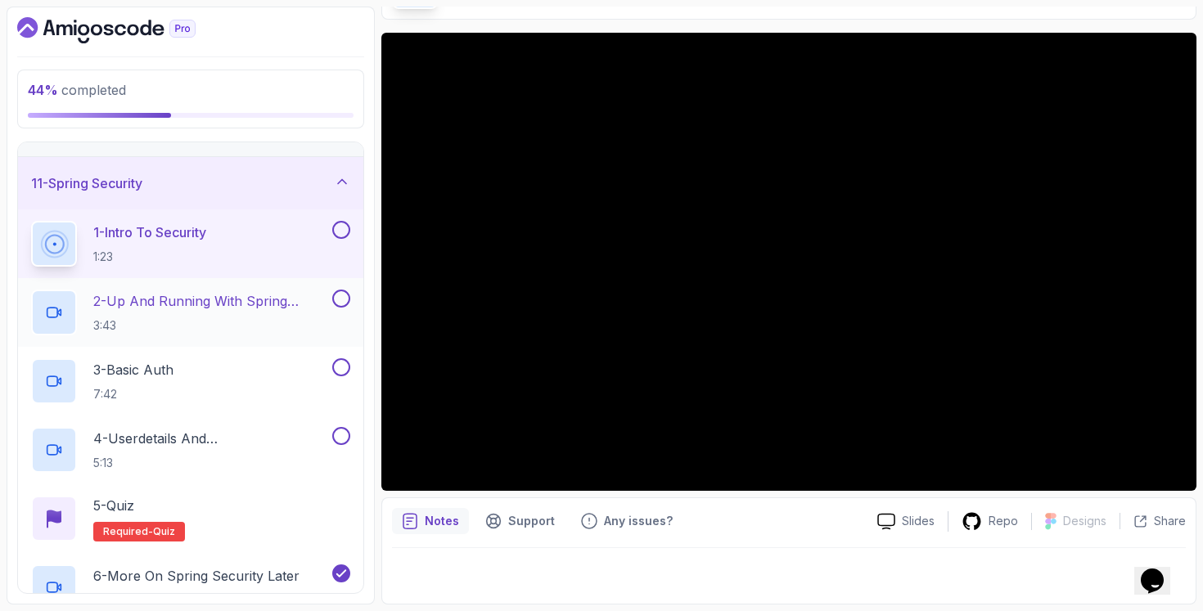
click at [270, 310] on p "2 - Up And Running With Spring Security" at bounding box center [211, 301] width 236 height 20
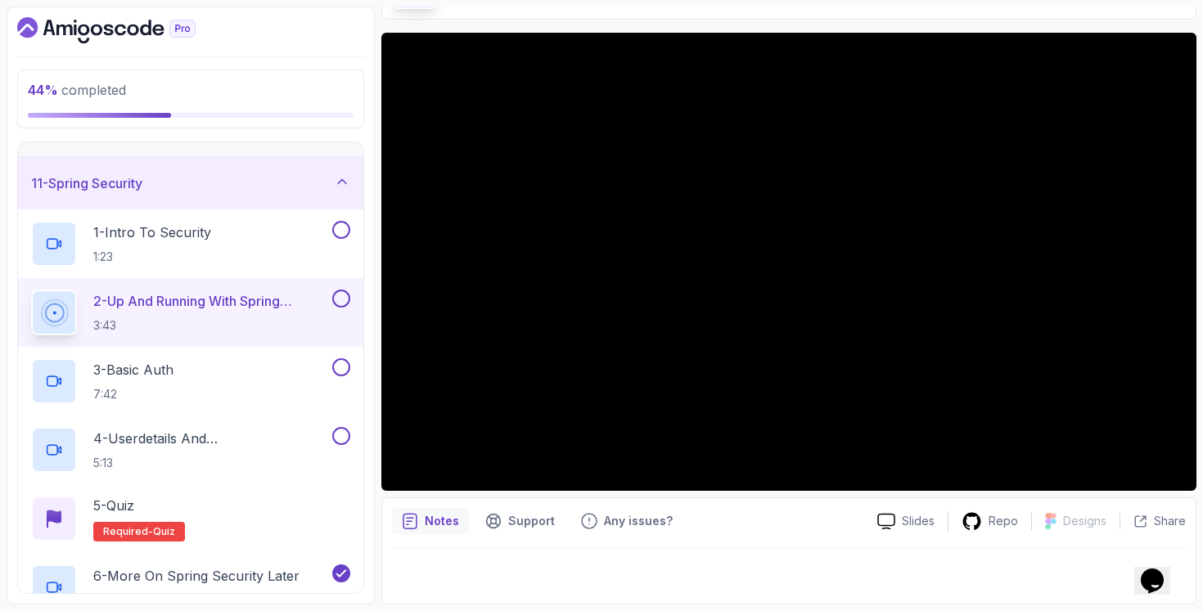
click at [528, 497] on div "Notes Support Any issues? Slides Repo Designs Design not available Share" at bounding box center [788, 550] width 815 height 107
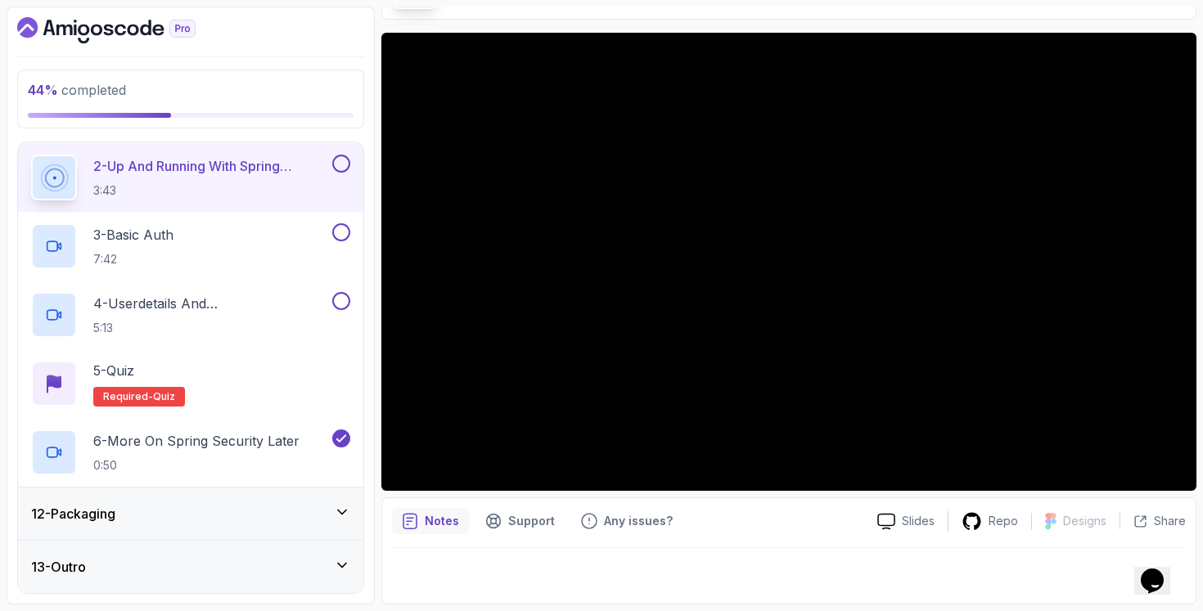
click at [207, 510] on div "12 - Packaging" at bounding box center [190, 514] width 319 height 20
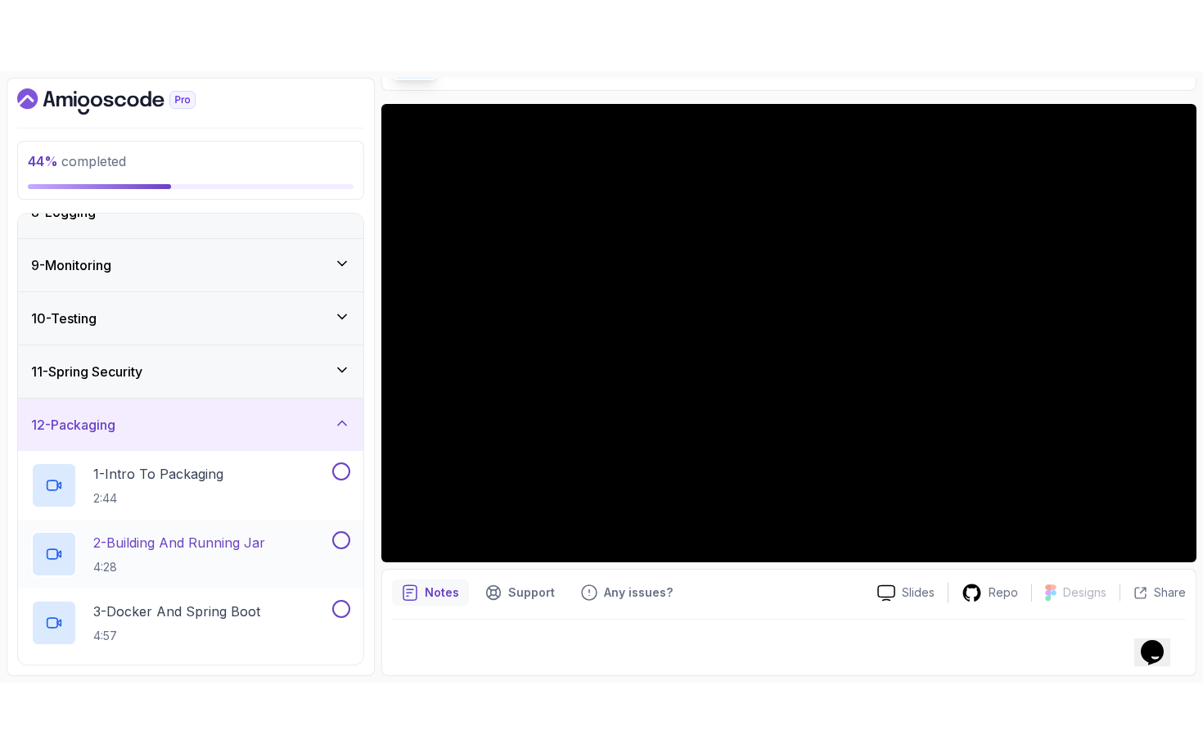
scroll to position [515, 0]
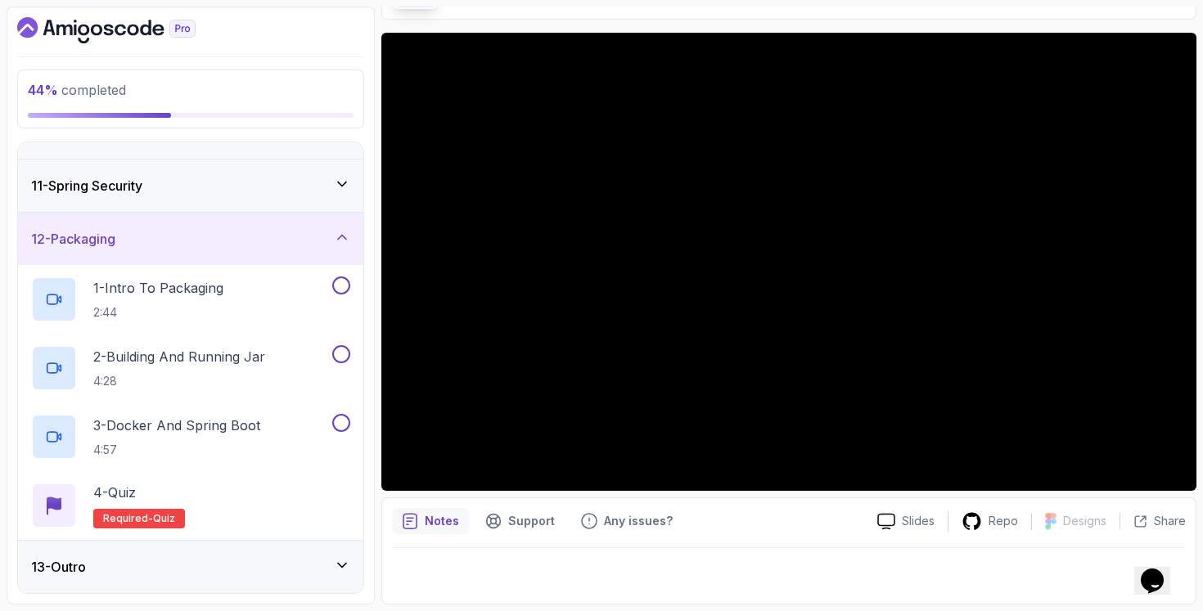
click at [243, 191] on div "11 - Spring Security" at bounding box center [190, 186] width 319 height 20
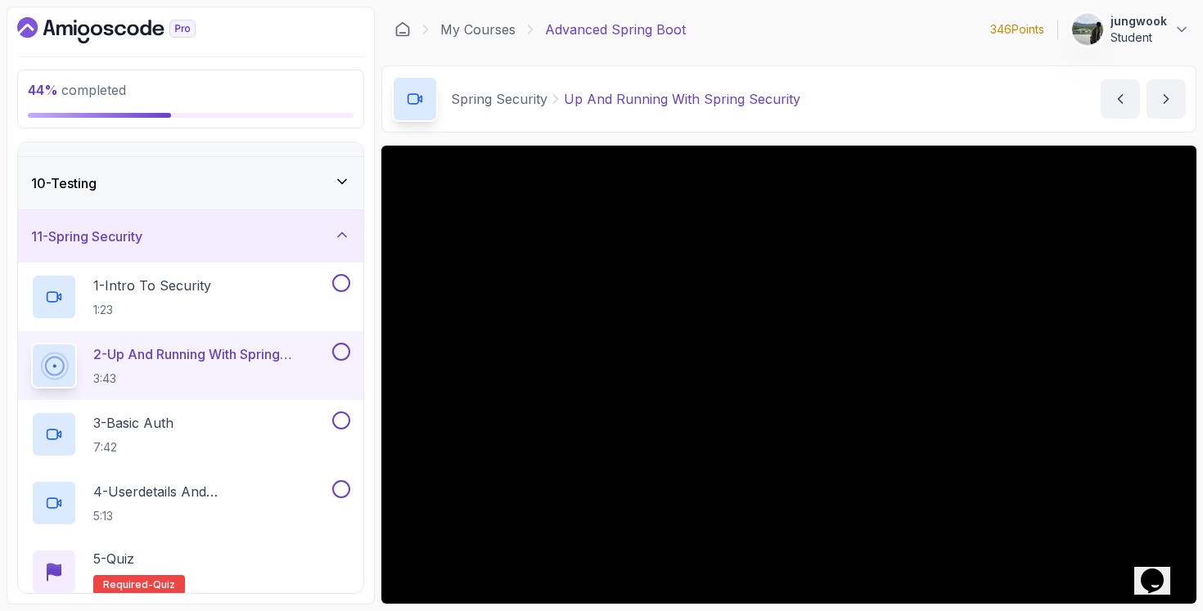
scroll to position [113, 0]
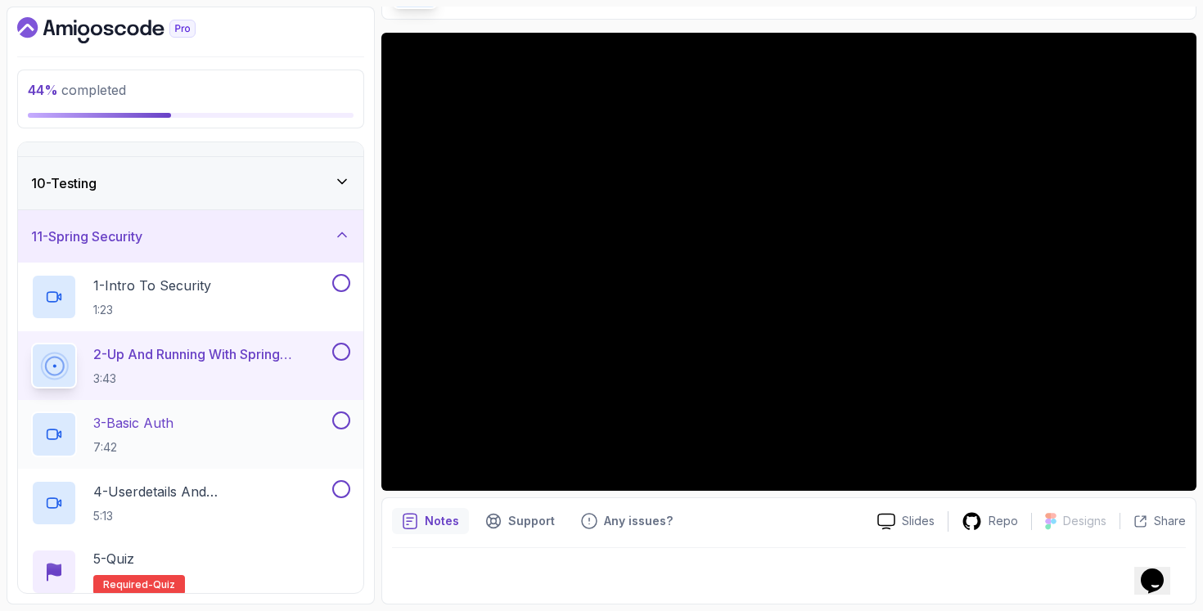
click at [286, 453] on div "3 - Basic Auth 7:42" at bounding box center [180, 435] width 298 height 46
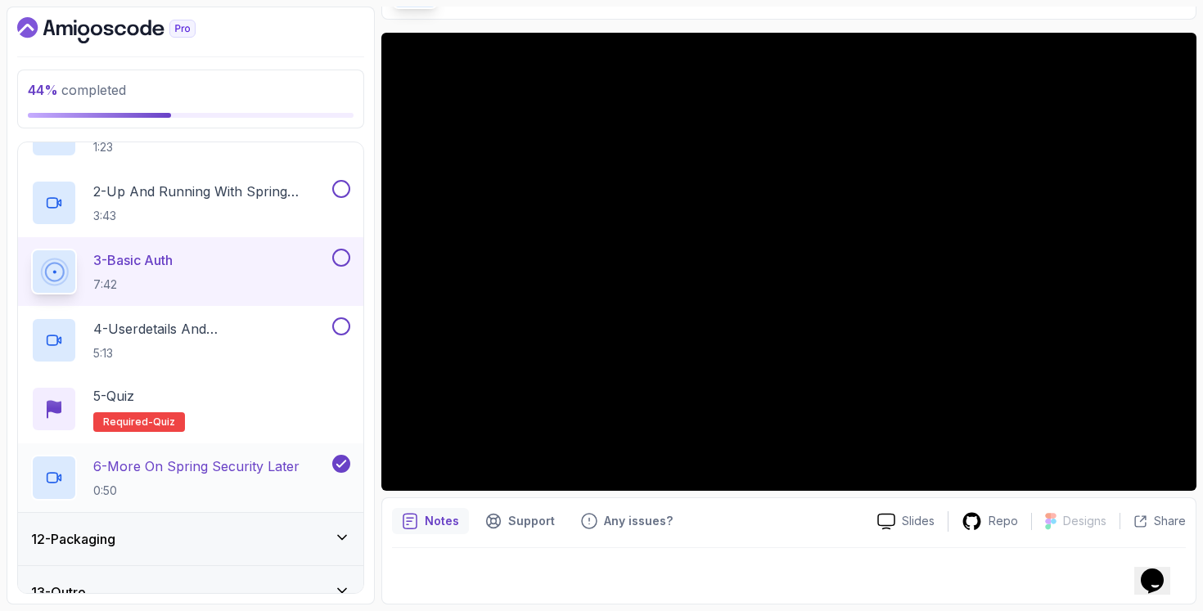
scroll to position [652, 0]
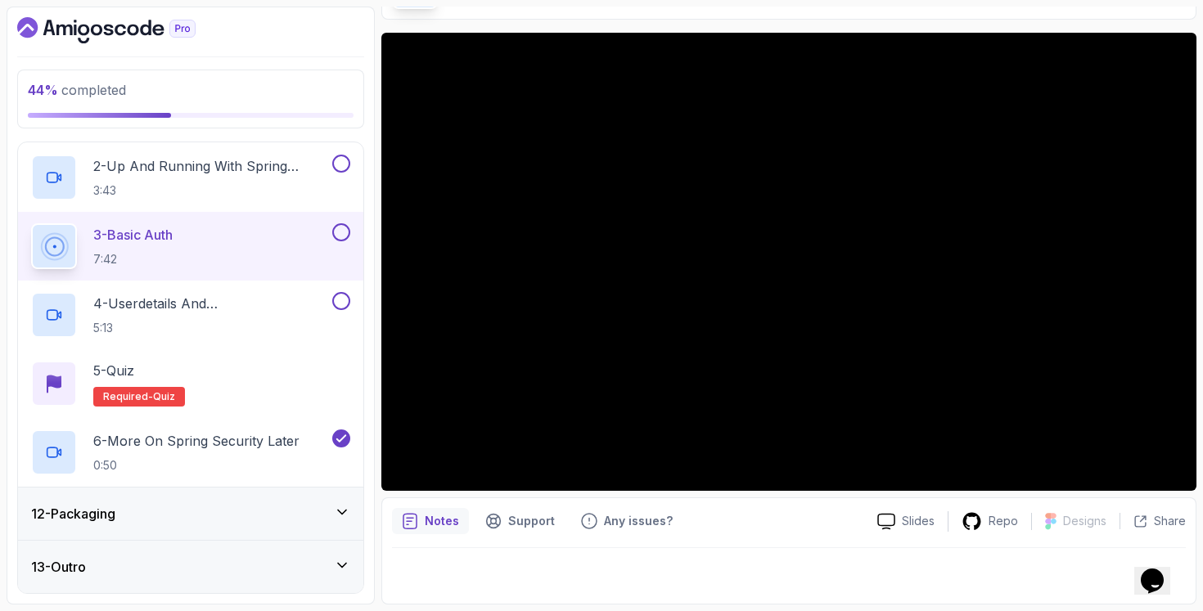
click at [282, 501] on div "12 - Packaging" at bounding box center [190, 514] width 345 height 52
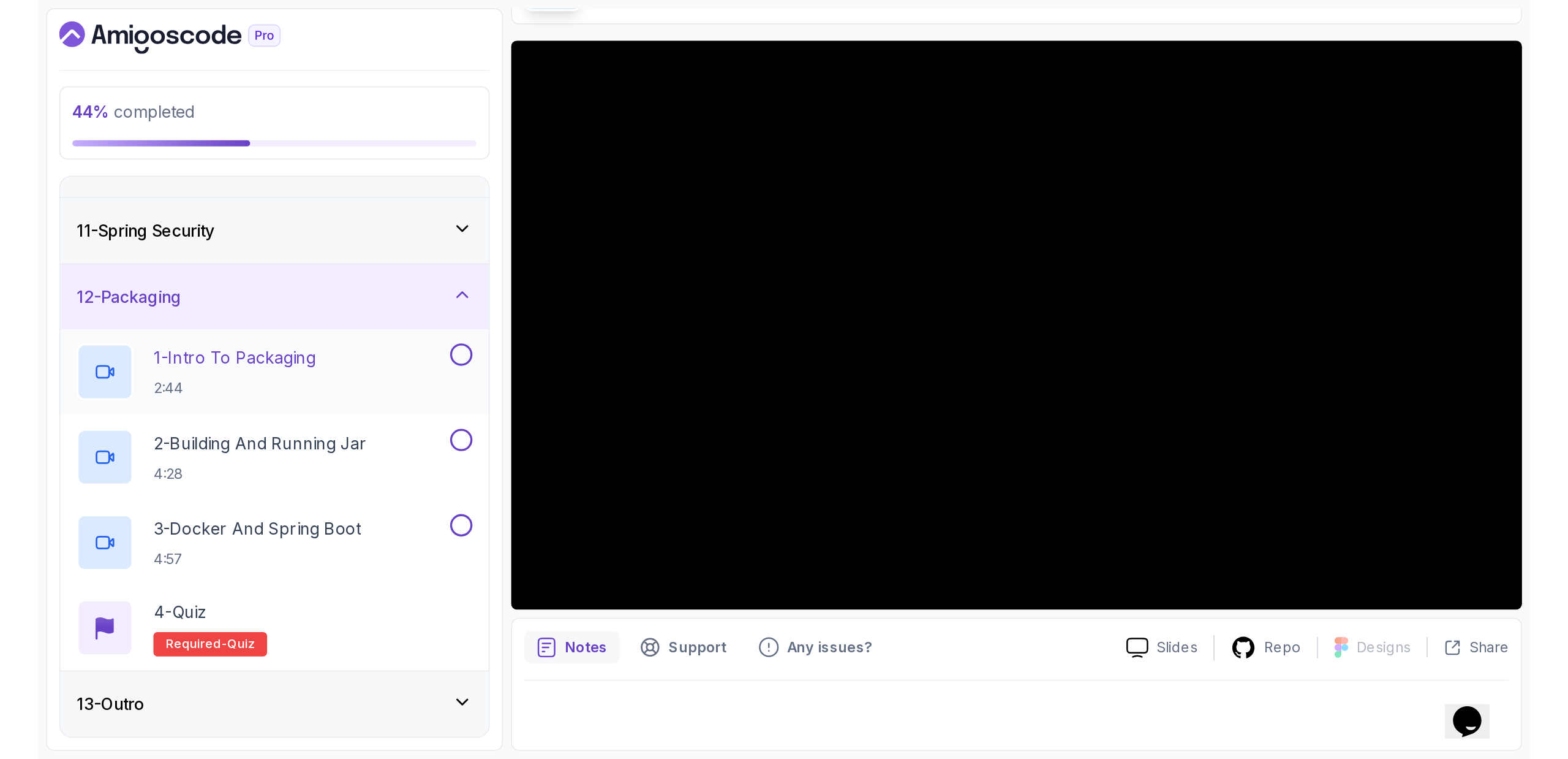
scroll to position [360, 0]
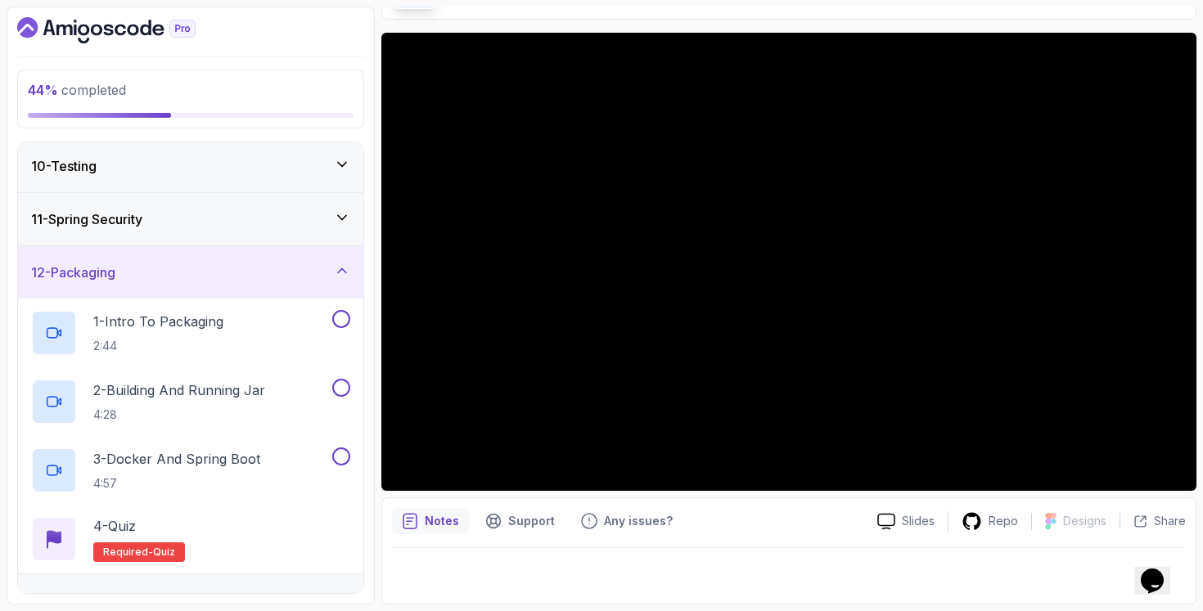
click at [324, 213] on div "11 - Spring Security" at bounding box center [190, 219] width 319 height 20
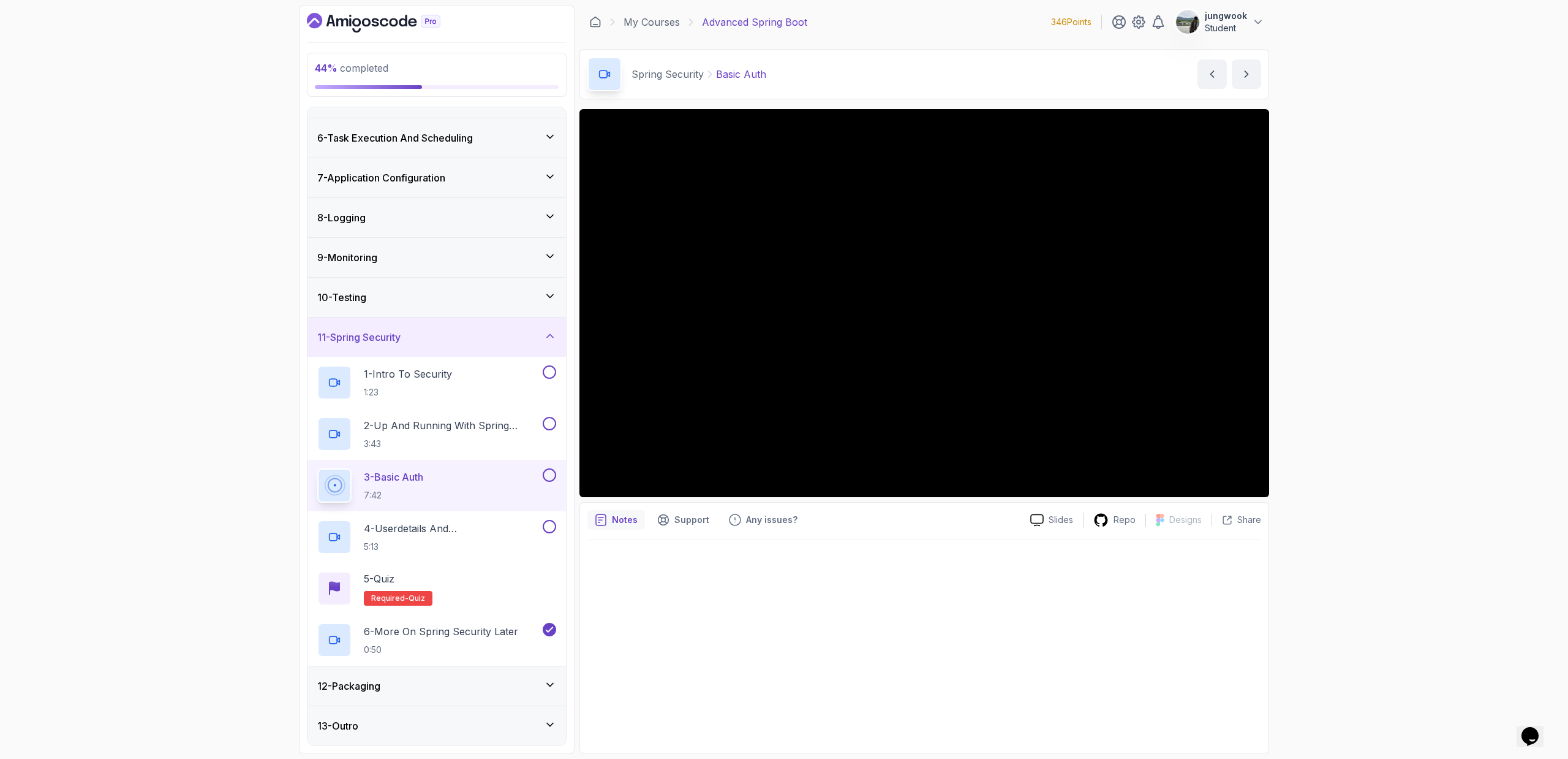
scroll to position [0, 0]
click at [496, 457] on div "13 - Outro" at bounding box center [437, 725] width 258 height 39
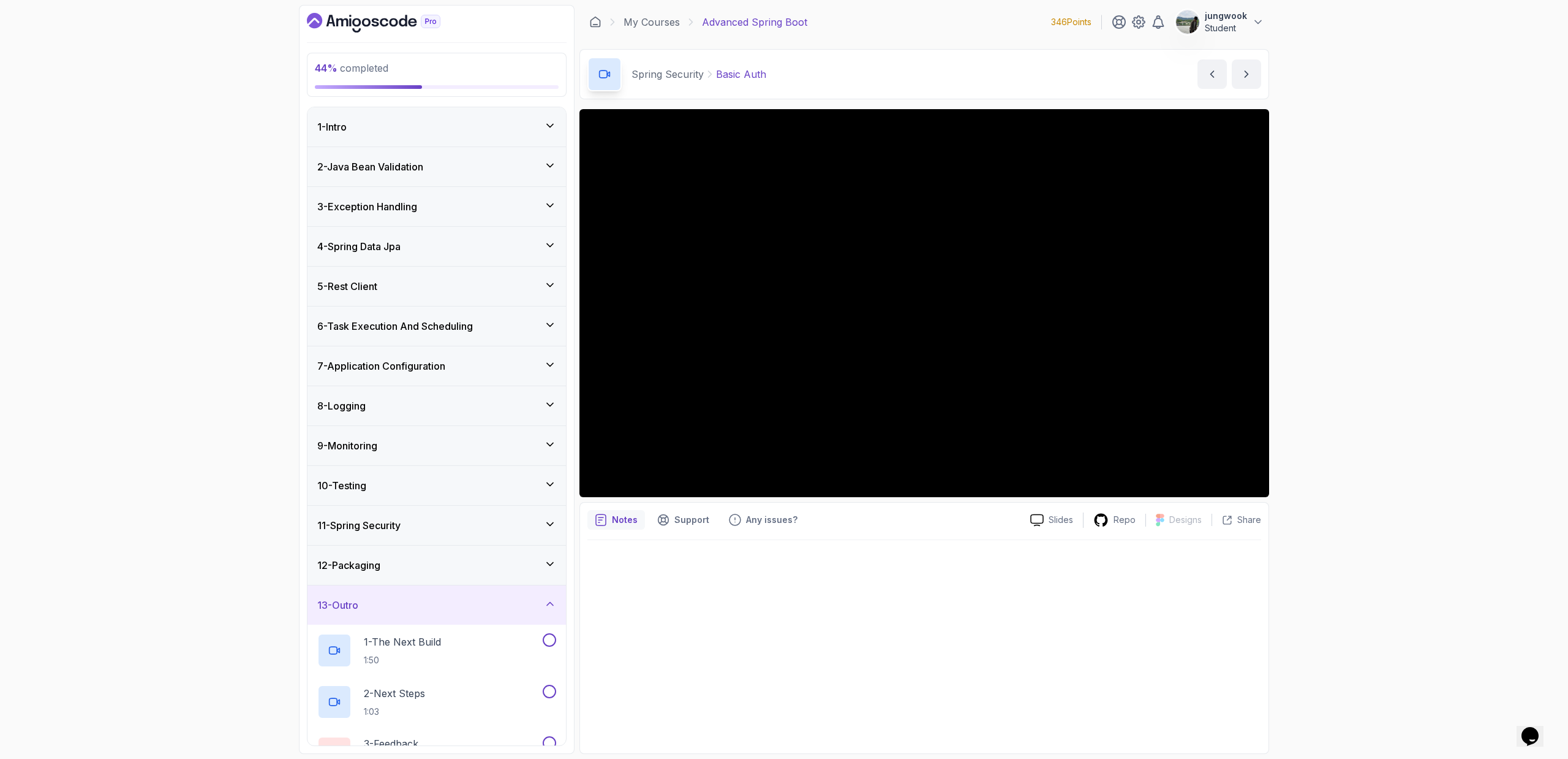
click at [338, 21] on icon "Dashboard" at bounding box center [374, 22] width 133 height 19
